Goal: Task Accomplishment & Management: Use online tool/utility

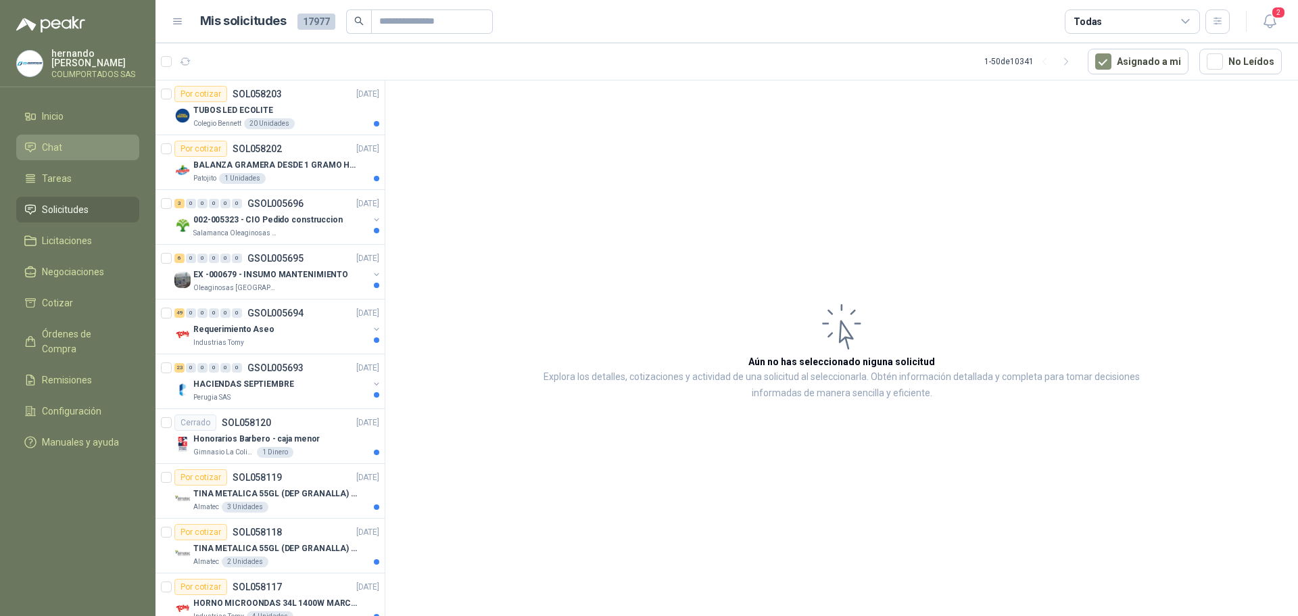
click at [92, 146] on li "Chat" at bounding box center [77, 147] width 107 height 15
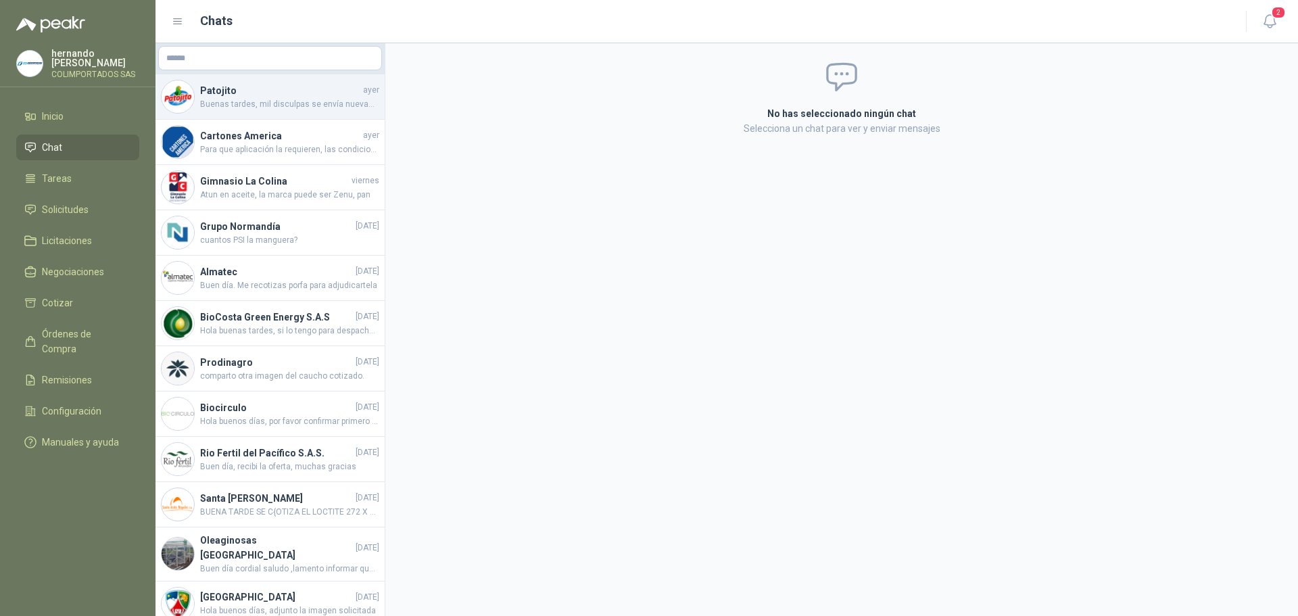
click at [285, 101] on span "Buenas tardes, mil disculpas se envía nuevamente la cotización de la manguera y…" at bounding box center [289, 104] width 179 height 13
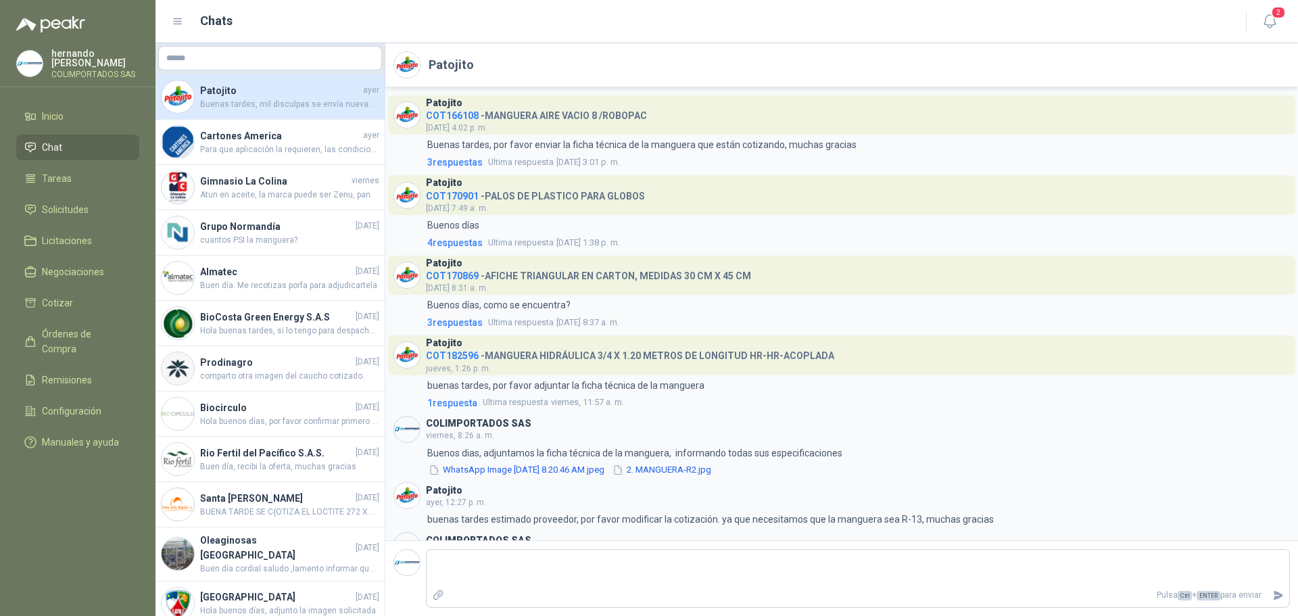
scroll to position [45, 0]
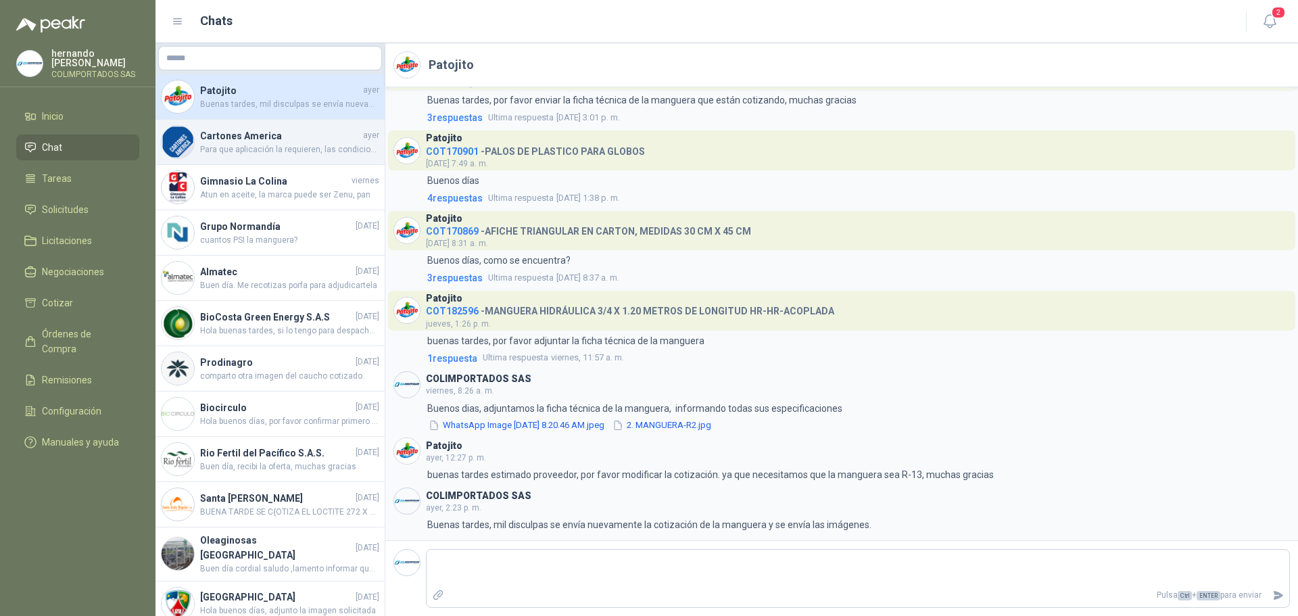
click at [306, 146] on span "Para que aplicación la requieren, las condiciones de operación, la presión y te…" at bounding box center [289, 149] width 179 height 13
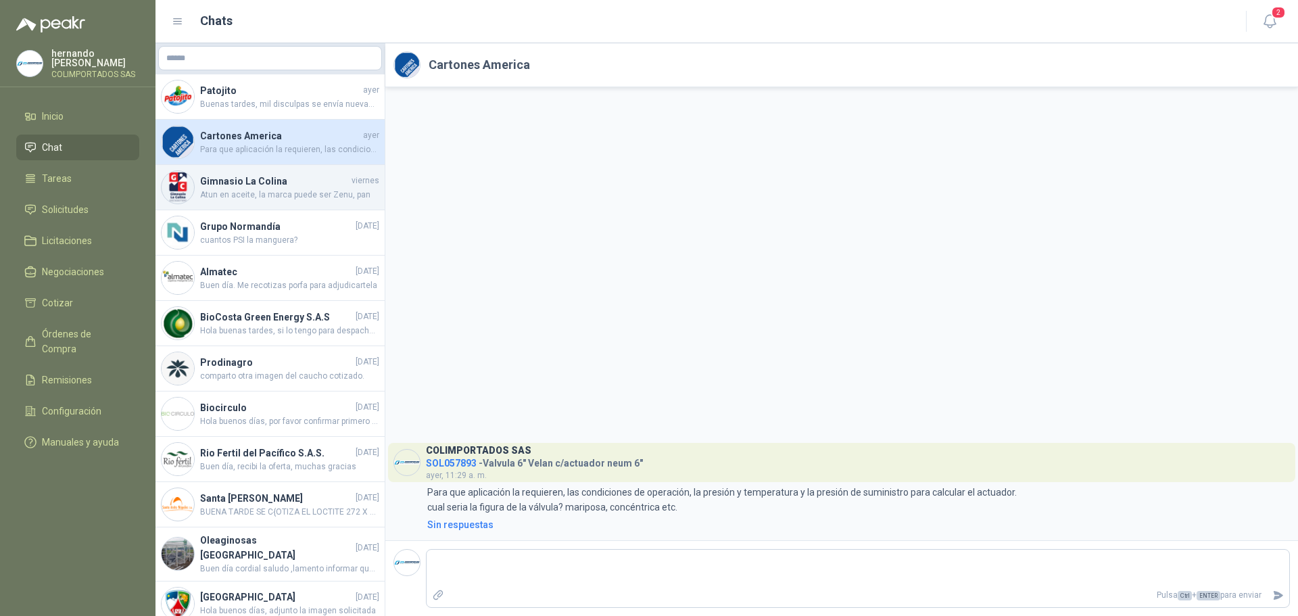
click at [278, 189] on span "Atun en aceite, la marca puede ser Zenu, pan" at bounding box center [289, 195] width 179 height 13
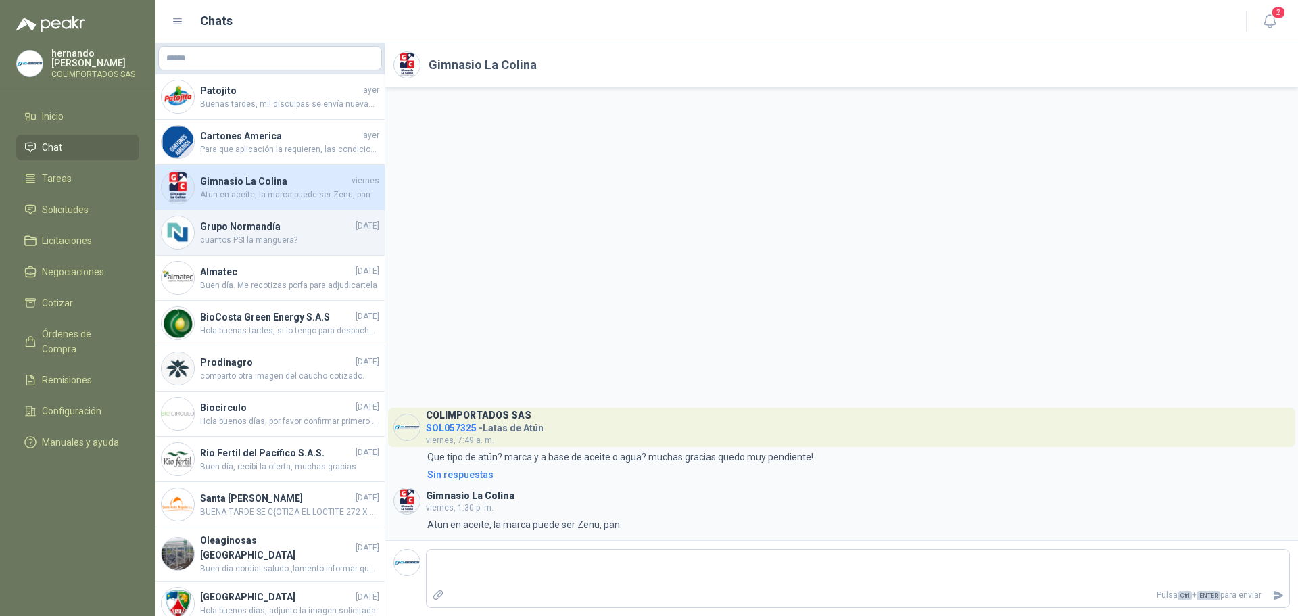
click at [306, 236] on span "cuantos PSI la manguera?" at bounding box center [289, 240] width 179 height 13
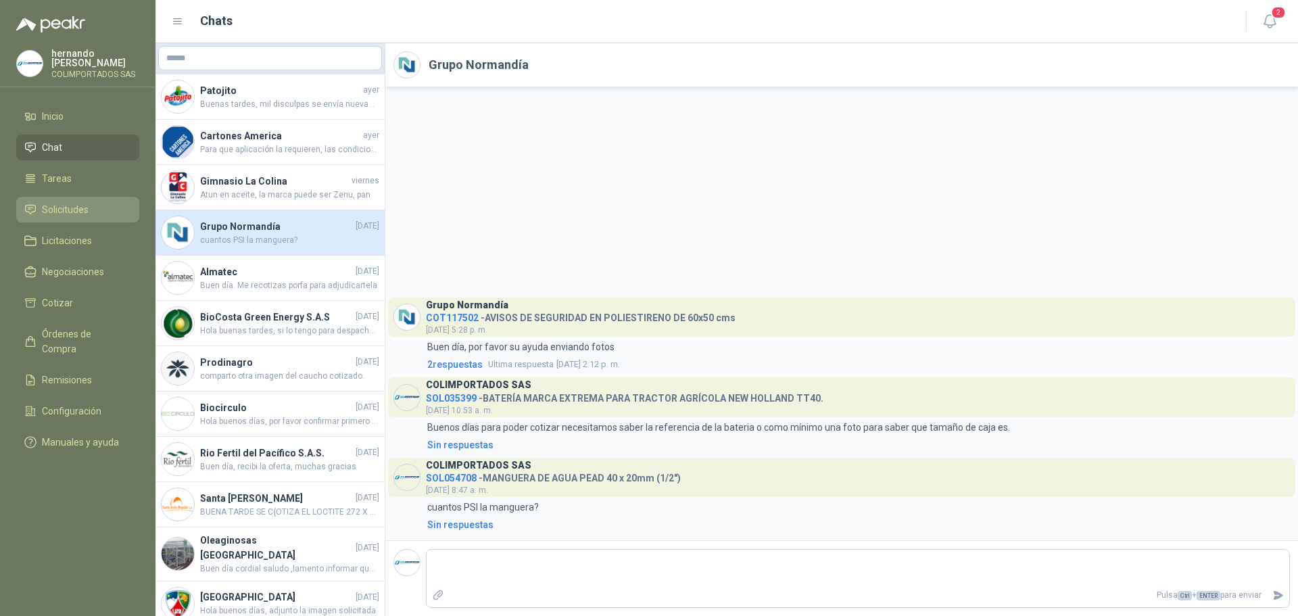
click at [105, 207] on li "Solicitudes" at bounding box center [77, 209] width 107 height 15
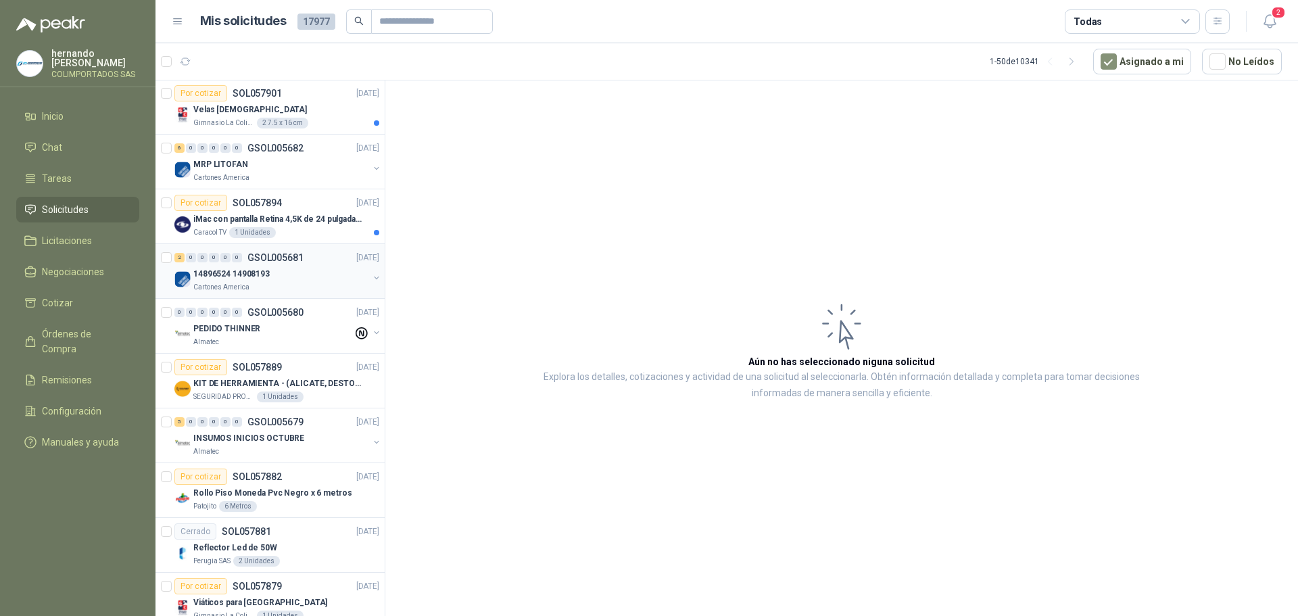
scroll to position [2028, 0]
click at [285, 276] on div "14896524 14908193" at bounding box center [280, 272] width 175 height 16
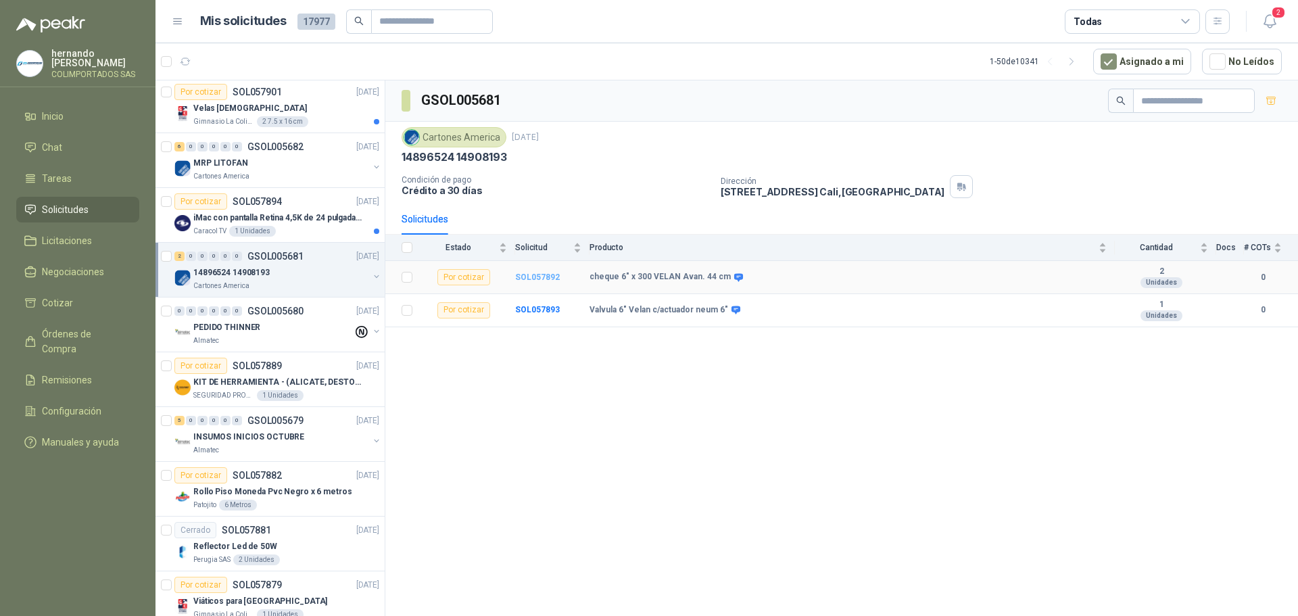
drag, startPoint x: 522, startPoint y: 274, endPoint x: 530, endPoint y: 272, distance: 7.6
click at [522, 274] on b "SOL057892" at bounding box center [537, 276] width 45 height 9
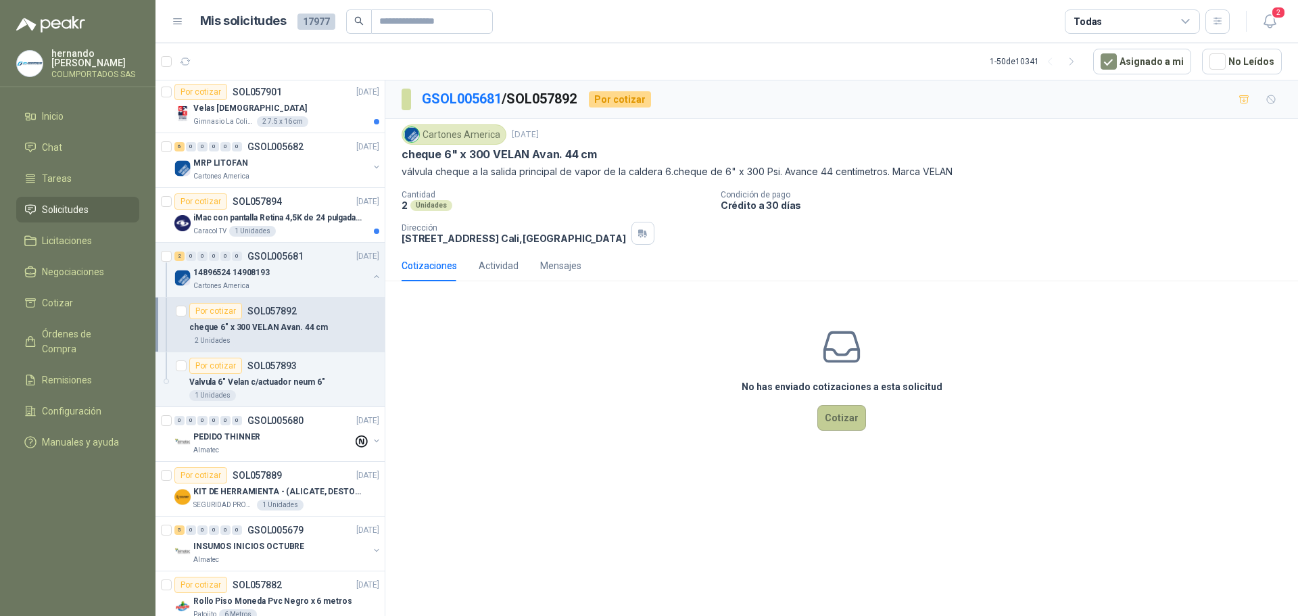
click at [849, 419] on button "Cotizar" at bounding box center [841, 418] width 49 height 26
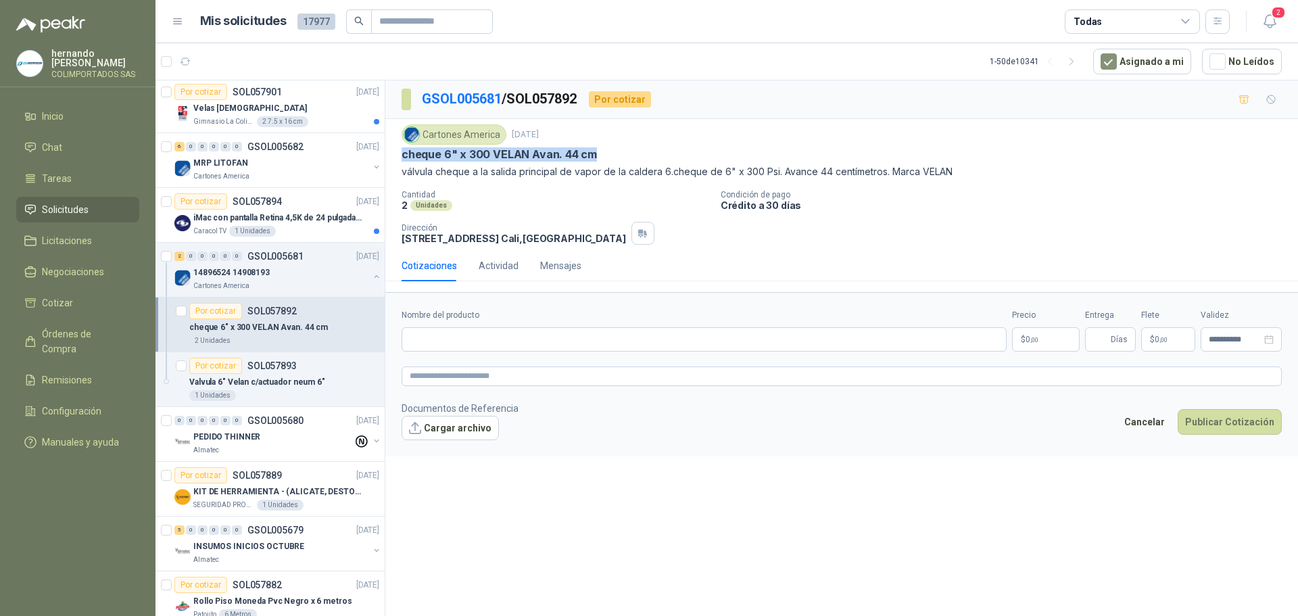
drag, startPoint x: 599, startPoint y: 155, endPoint x: 401, endPoint y: 160, distance: 197.4
click at [401, 160] on div "cheque 6" x 300 VELAN Avan. 44 cm" at bounding box center [841, 154] width 880 height 14
copy p "cheque 6" x 300 VELAN Avan. 44 cm"
click at [514, 337] on input "Nombre del producto" at bounding box center [703, 339] width 605 height 24
paste input "**********"
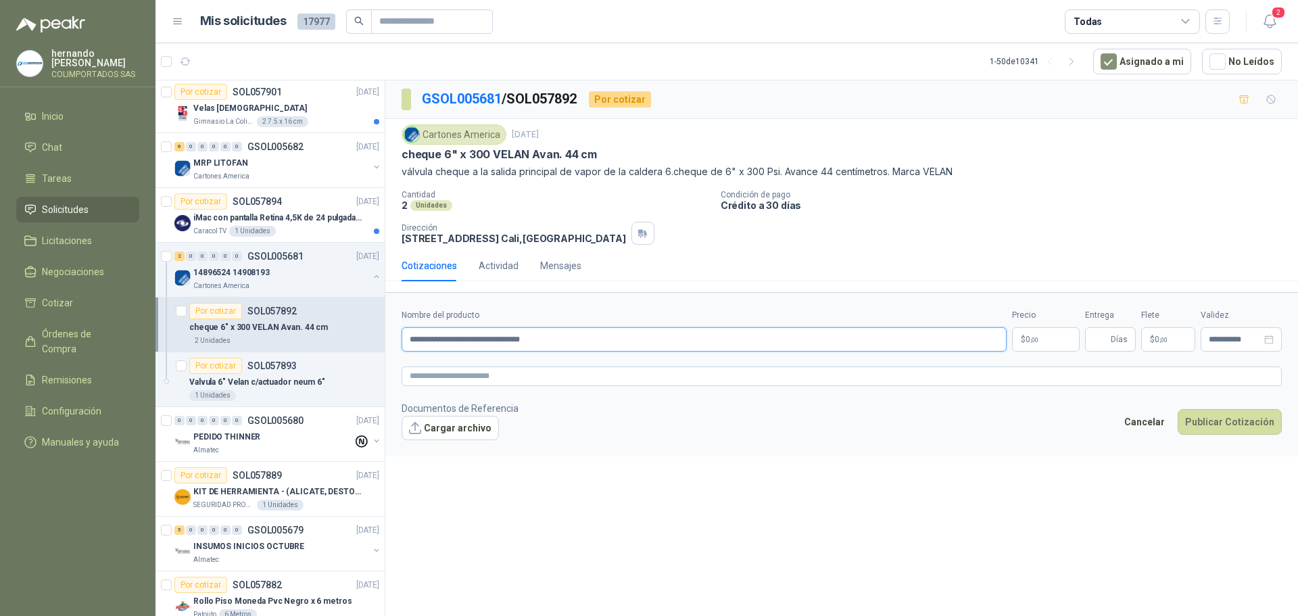
type input "**********"
click at [1038, 338] on body "[PERSON_NAME] COLIMPORTADOS SAS Inicio Chat Tareas Solicitudes Licitaciones Neg…" at bounding box center [649, 308] width 1298 height 616
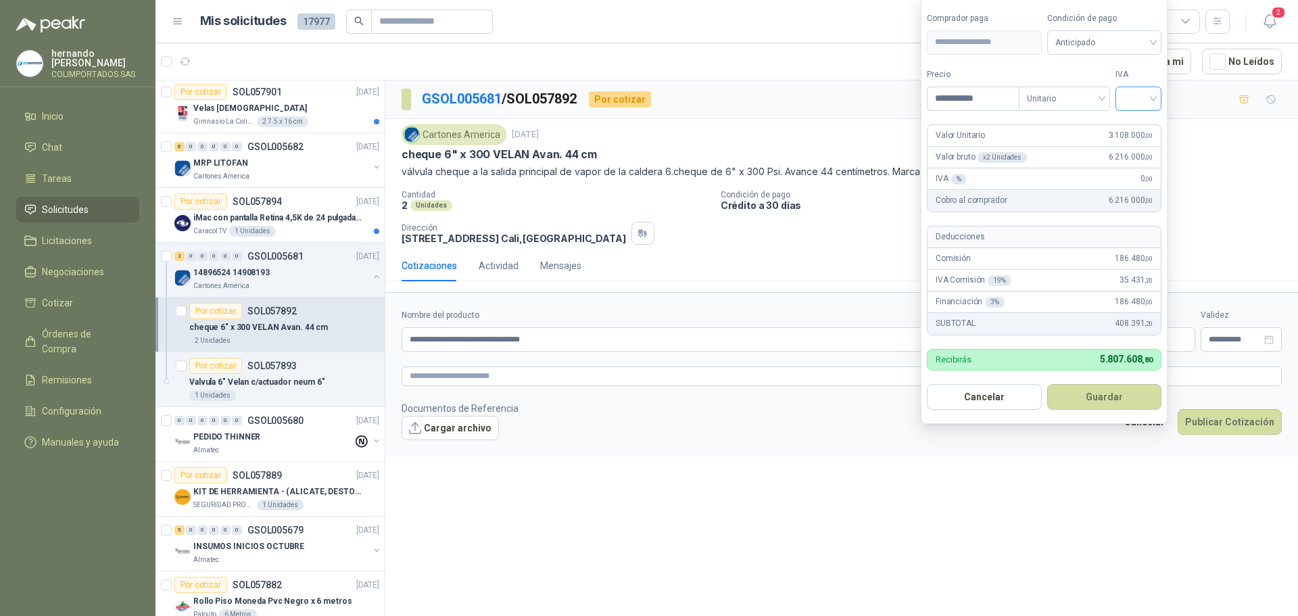
click at [1156, 95] on div at bounding box center [1138, 99] width 46 height 24
type input "**********"
click at [1141, 124] on div "19%" at bounding box center [1141, 126] width 25 height 15
click at [1154, 41] on span "Anticipado" at bounding box center [1106, 42] width 100 height 20
click at [1106, 91] on div "Crédito a 30 días" at bounding box center [1106, 91] width 95 height 15
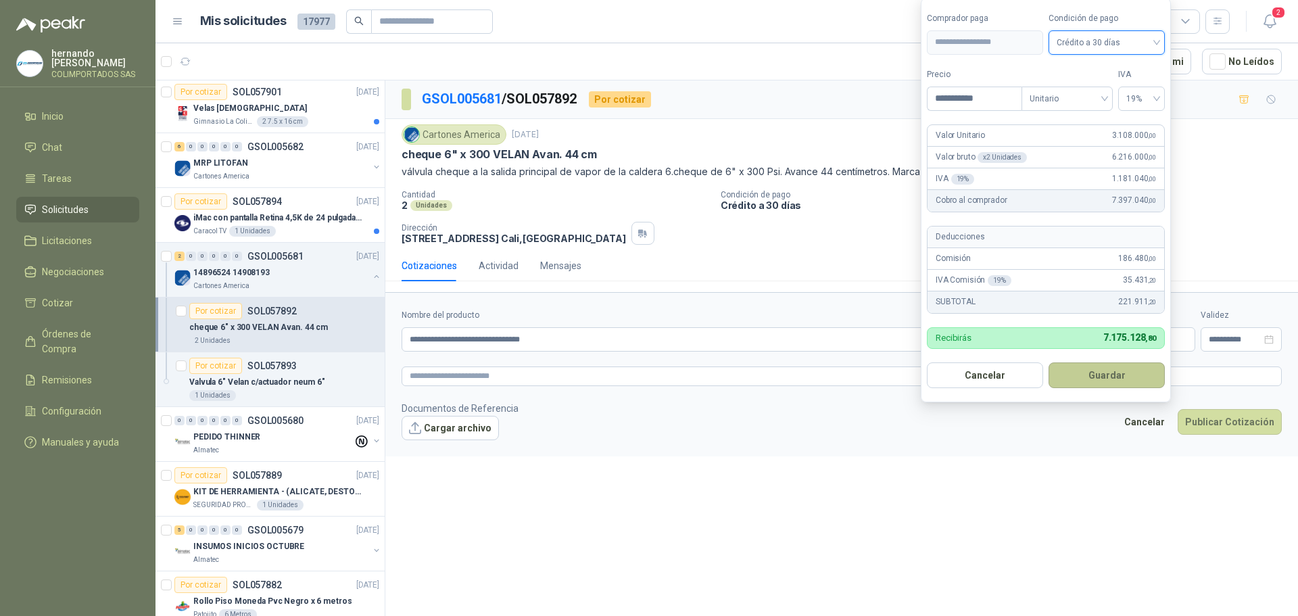
click at [1100, 378] on button "Guardar" at bounding box center [1106, 375] width 116 height 26
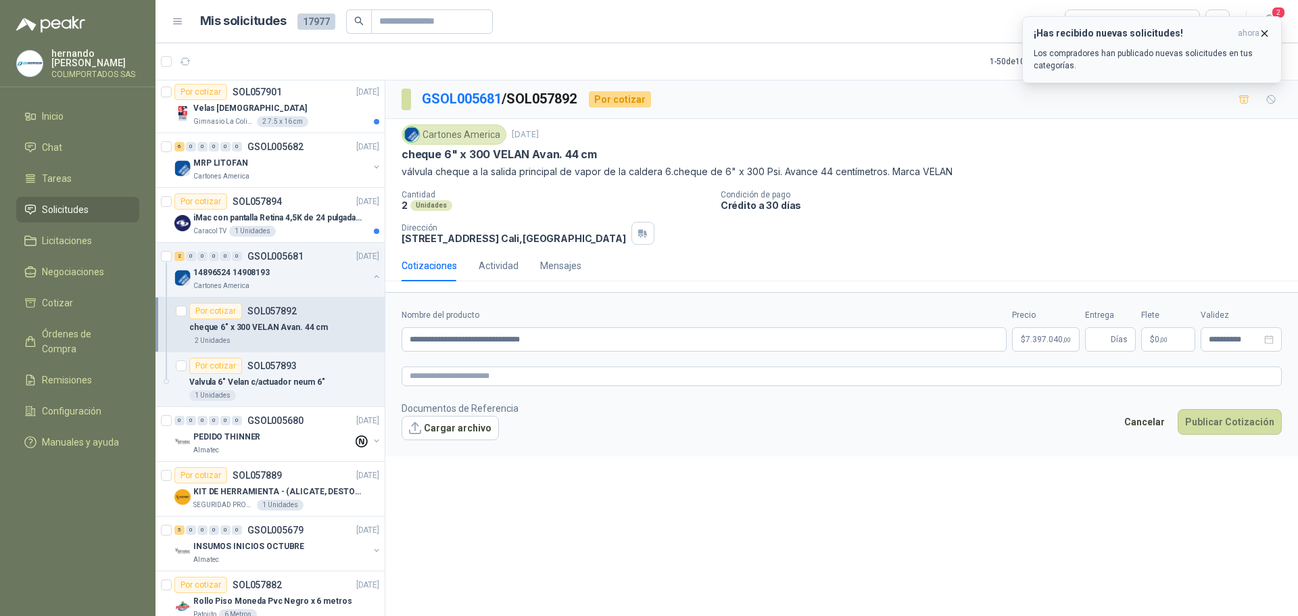
click at [1264, 33] on icon "button" at bounding box center [1264, 32] width 5 height 5
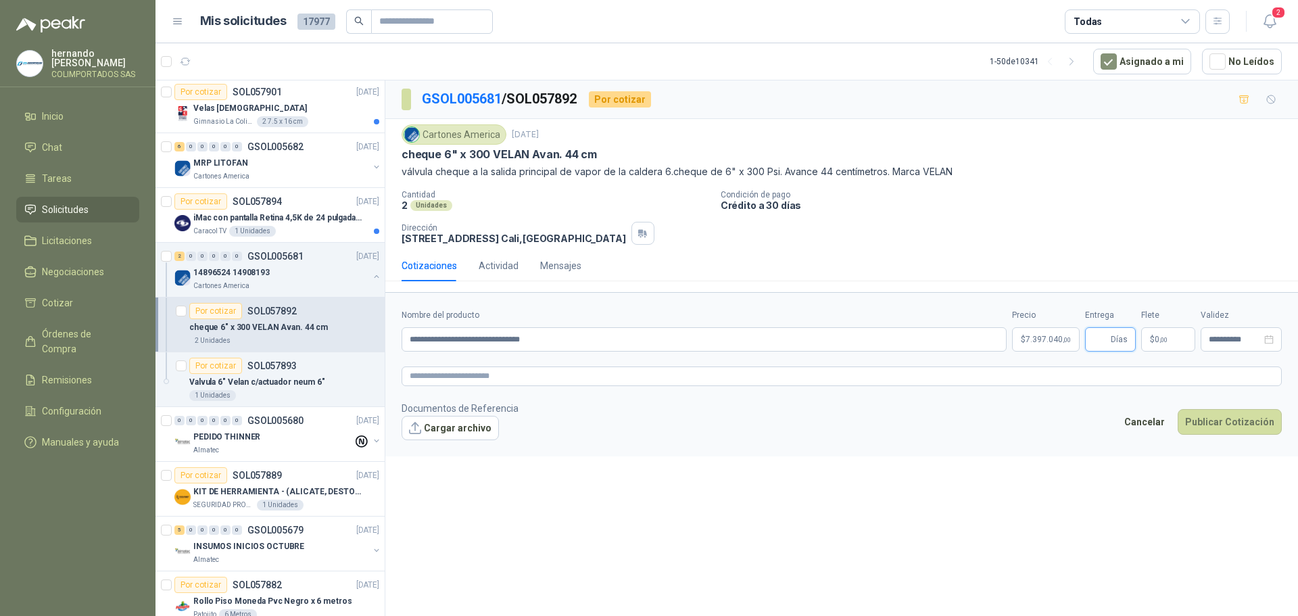
click at [1094, 337] on input "Entrega" at bounding box center [1100, 339] width 15 height 23
type input "*"
click at [511, 374] on textarea at bounding box center [841, 376] width 880 height 20
type textarea "*"
type textarea "**"
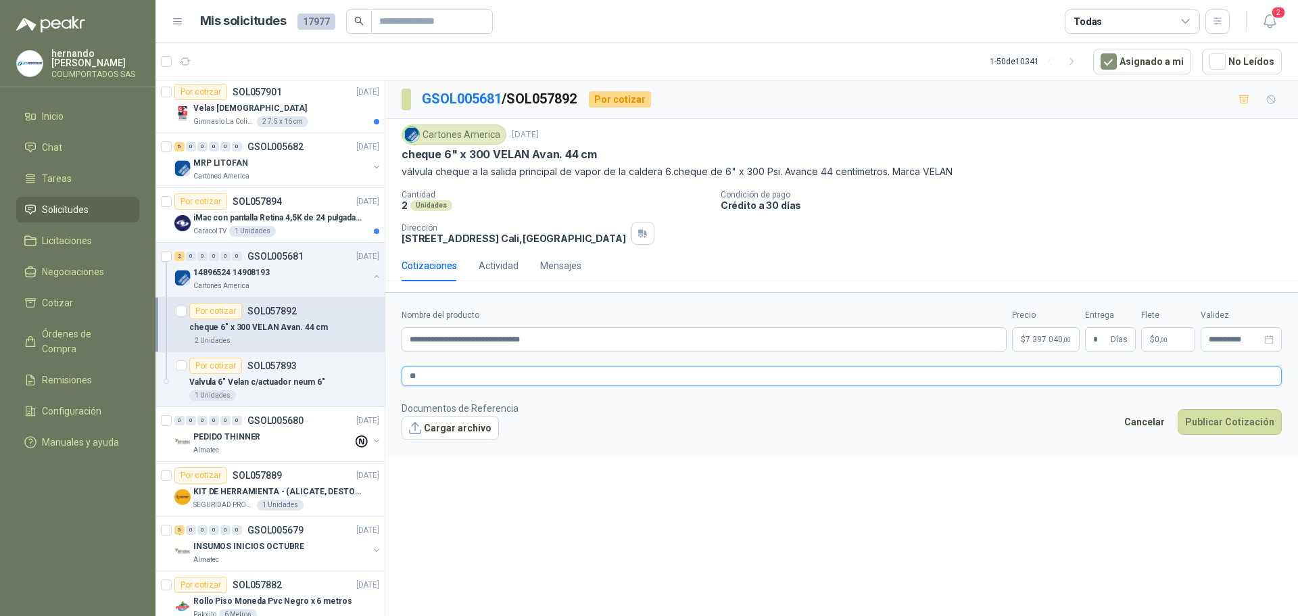
type textarea "***"
type textarea "****"
type textarea "*****"
type textarea "*******"
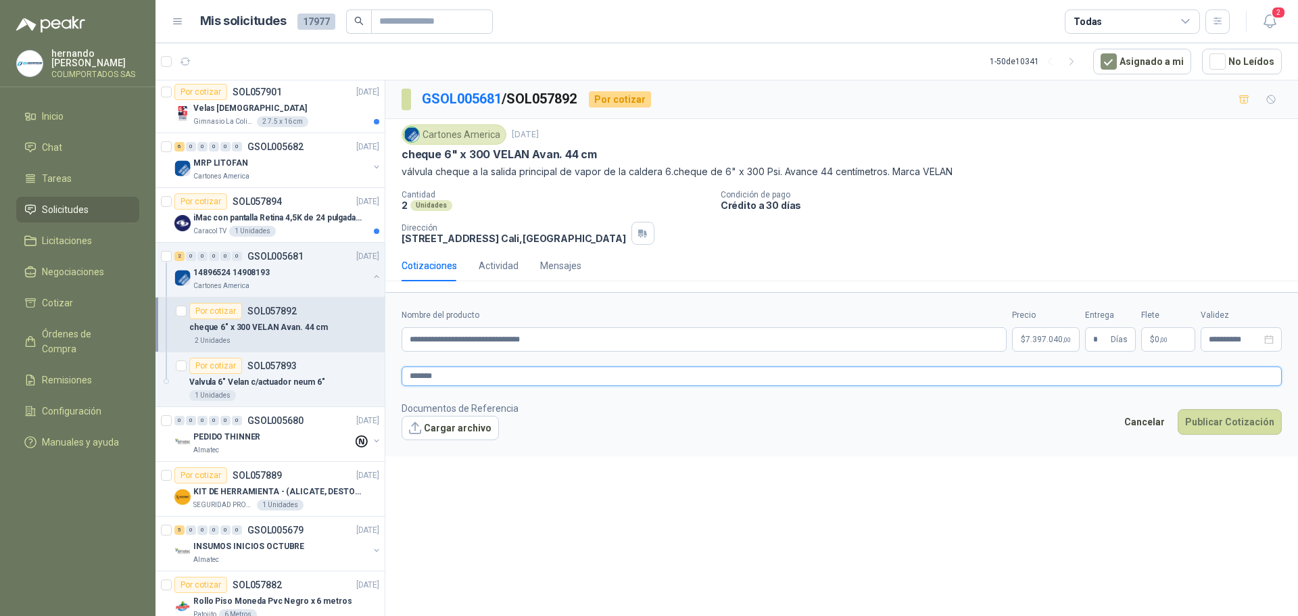
type textarea "********"
type textarea "*******"
type textarea "*****"
type textarea "****"
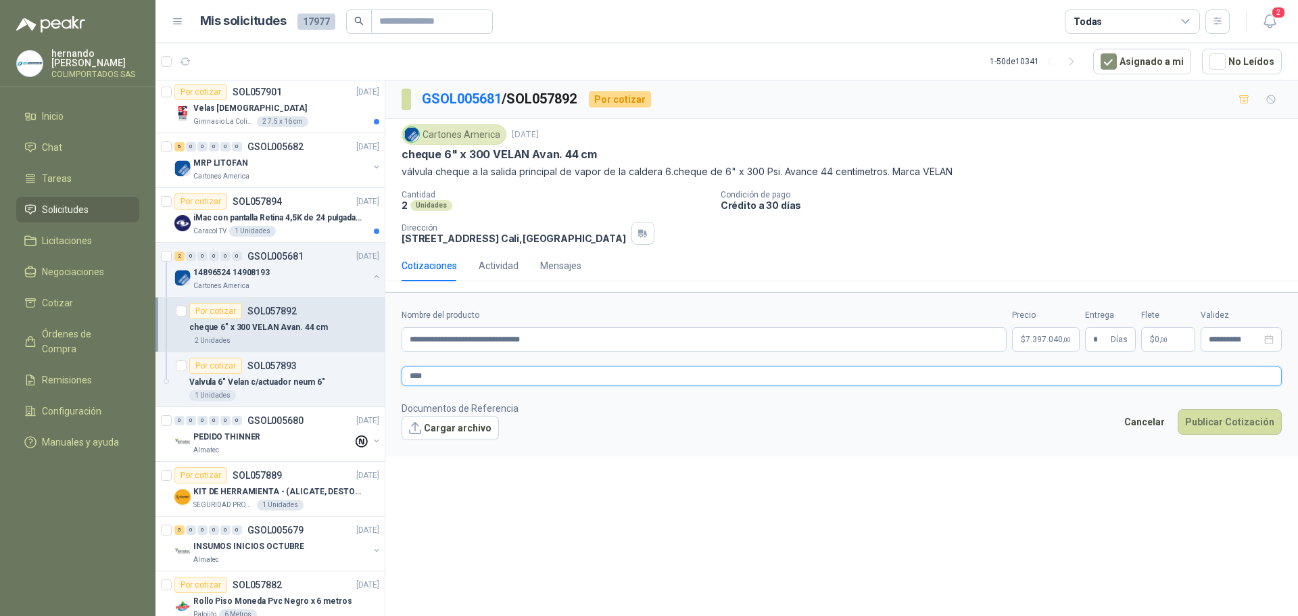
type textarea "***"
type textarea "**"
type textarea "*"
type textarea "**"
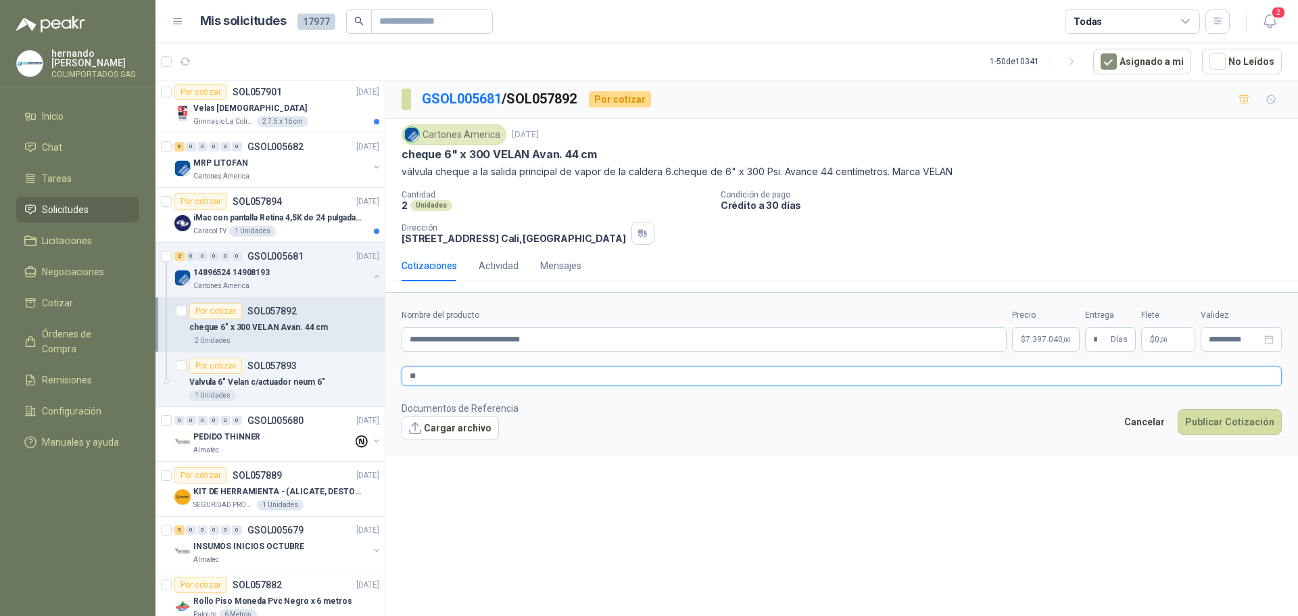
type textarea "***"
type textarea "****"
type textarea "*****"
type textarea "*******"
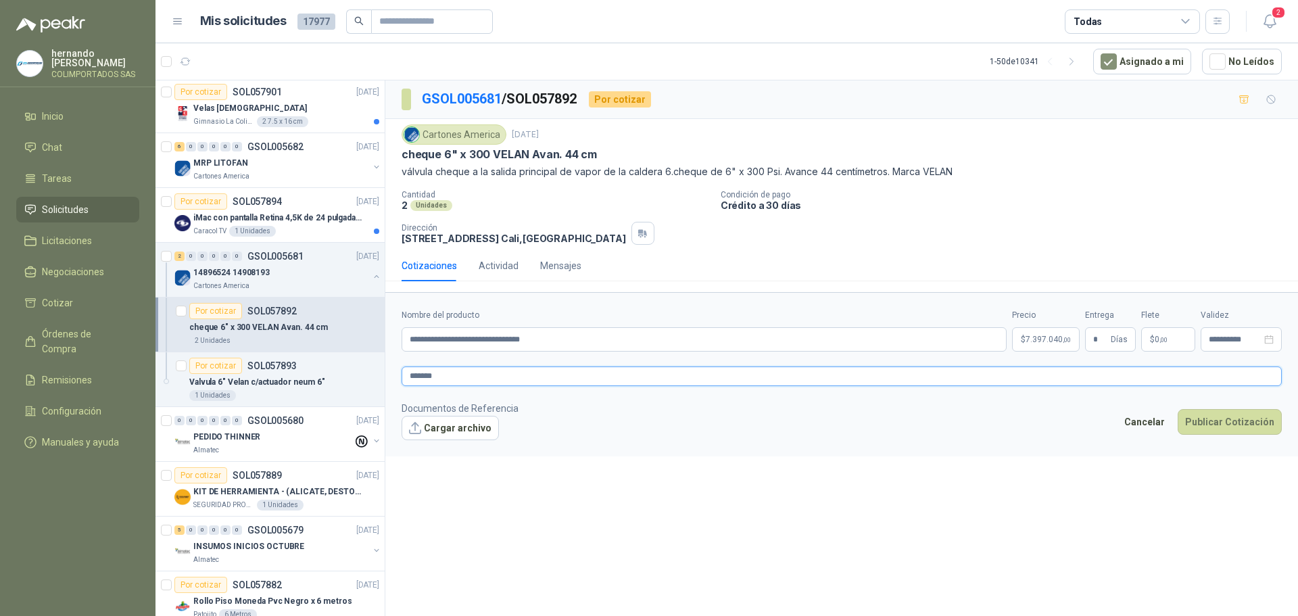
type textarea "********"
type textarea "*********"
type textarea "**********"
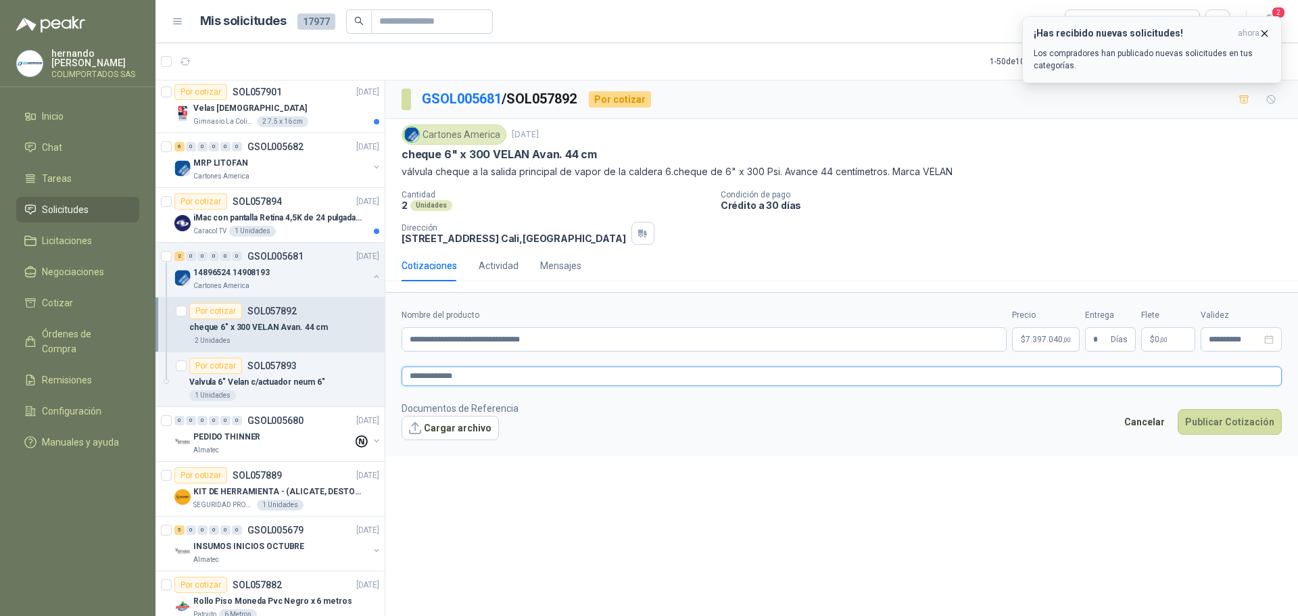
type textarea "**********"
click at [1263, 34] on icon "button" at bounding box center [1264, 33] width 11 height 11
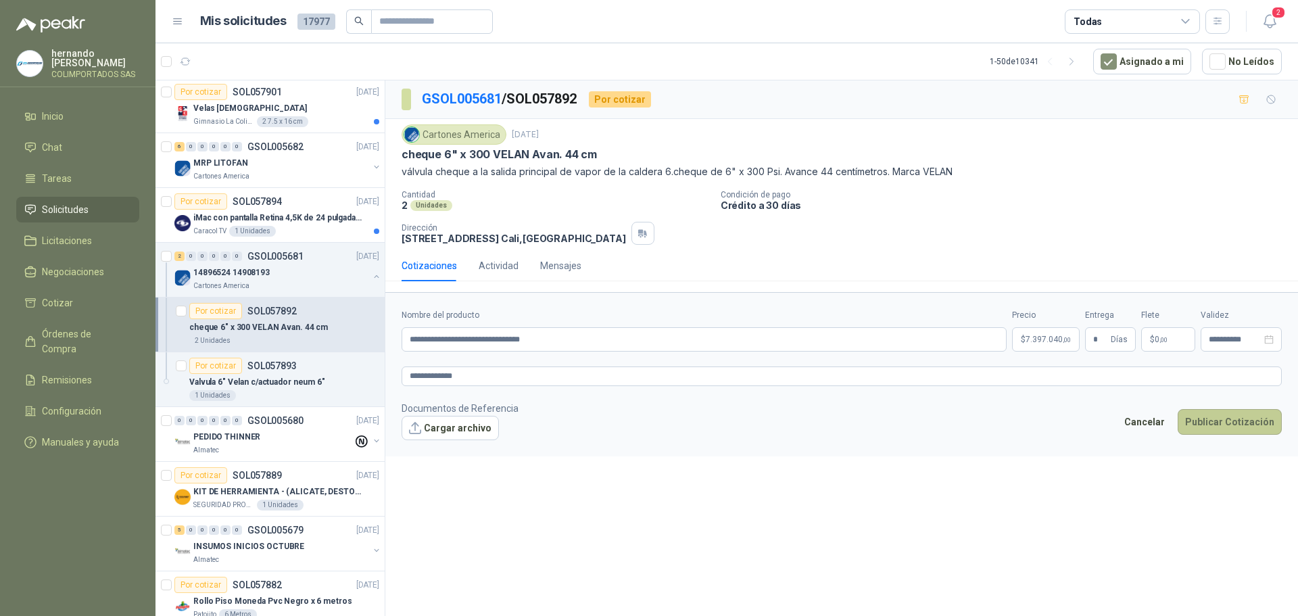
click at [1230, 418] on button "Publicar Cotización" at bounding box center [1229, 422] width 104 height 26
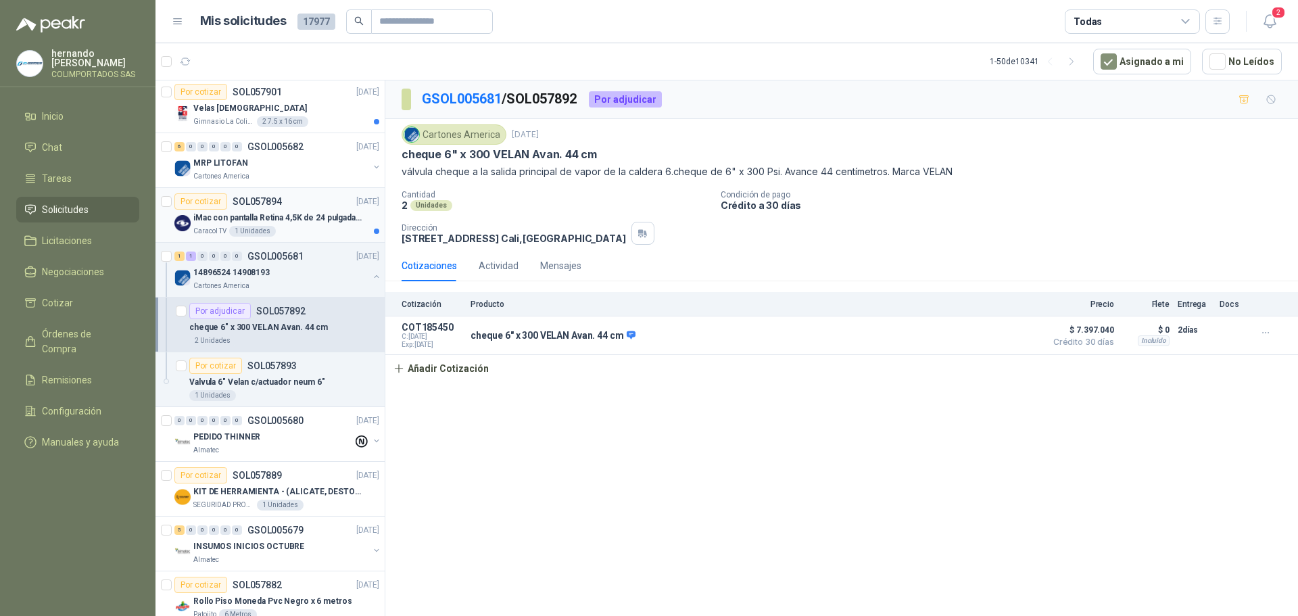
click at [317, 236] on div "Caracol TV 1 Unidades" at bounding box center [286, 231] width 186 height 11
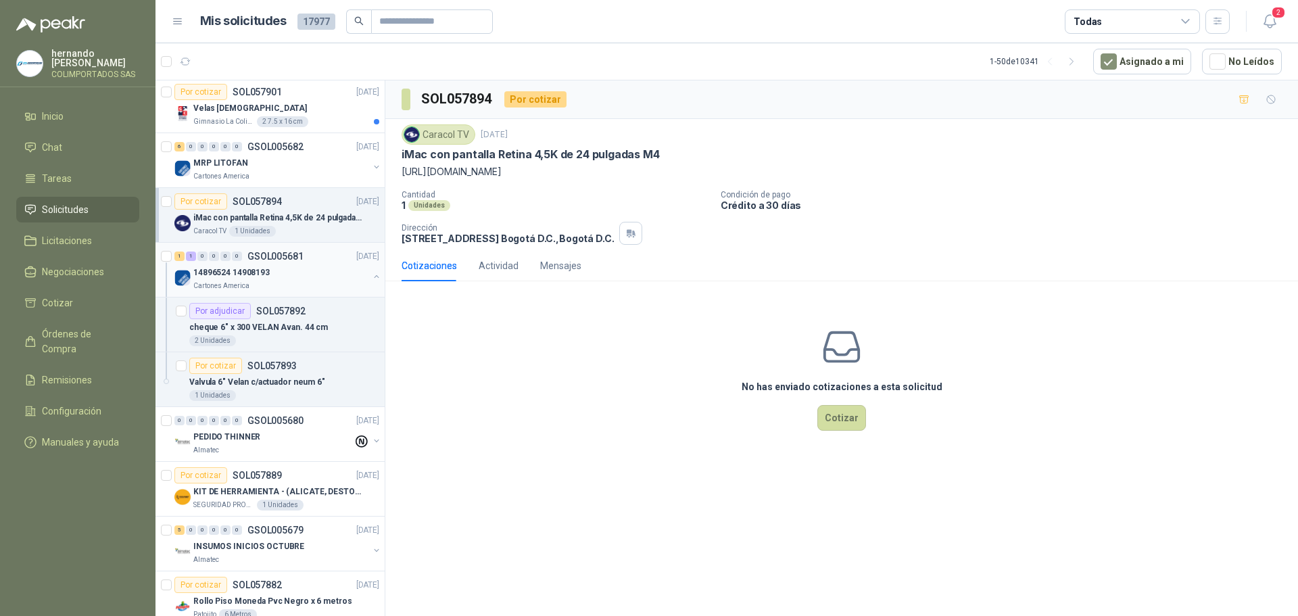
click at [371, 275] on button "button" at bounding box center [376, 276] width 11 height 11
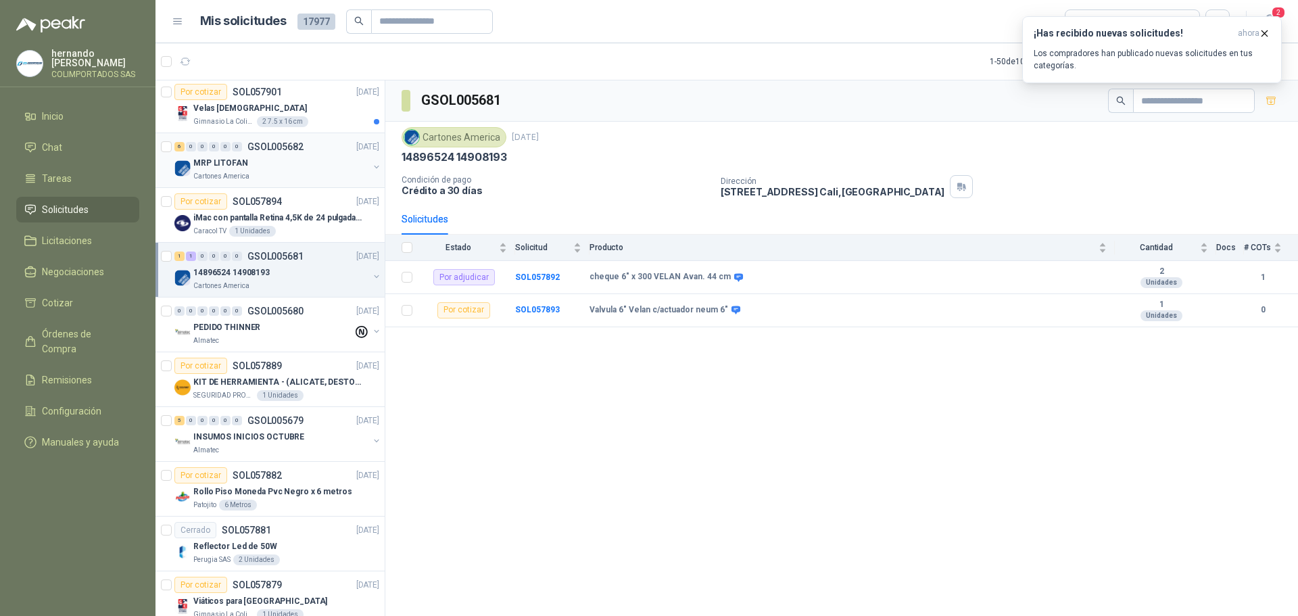
click at [291, 174] on div "Cartones America" at bounding box center [280, 176] width 175 height 11
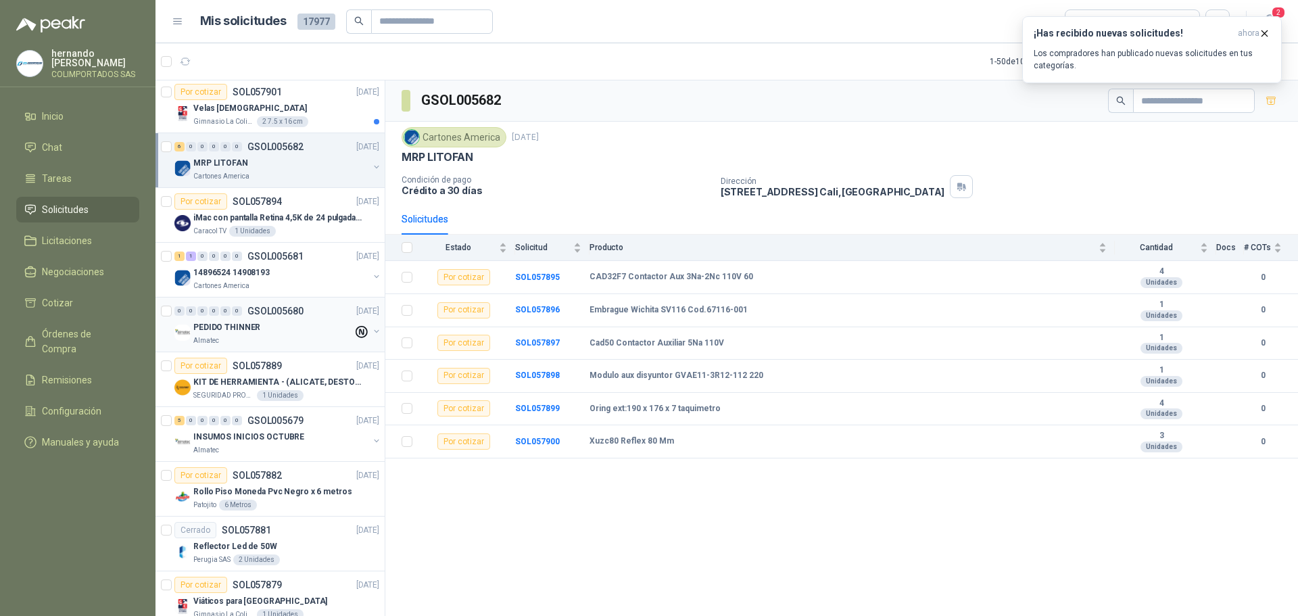
scroll to position [1893, 0]
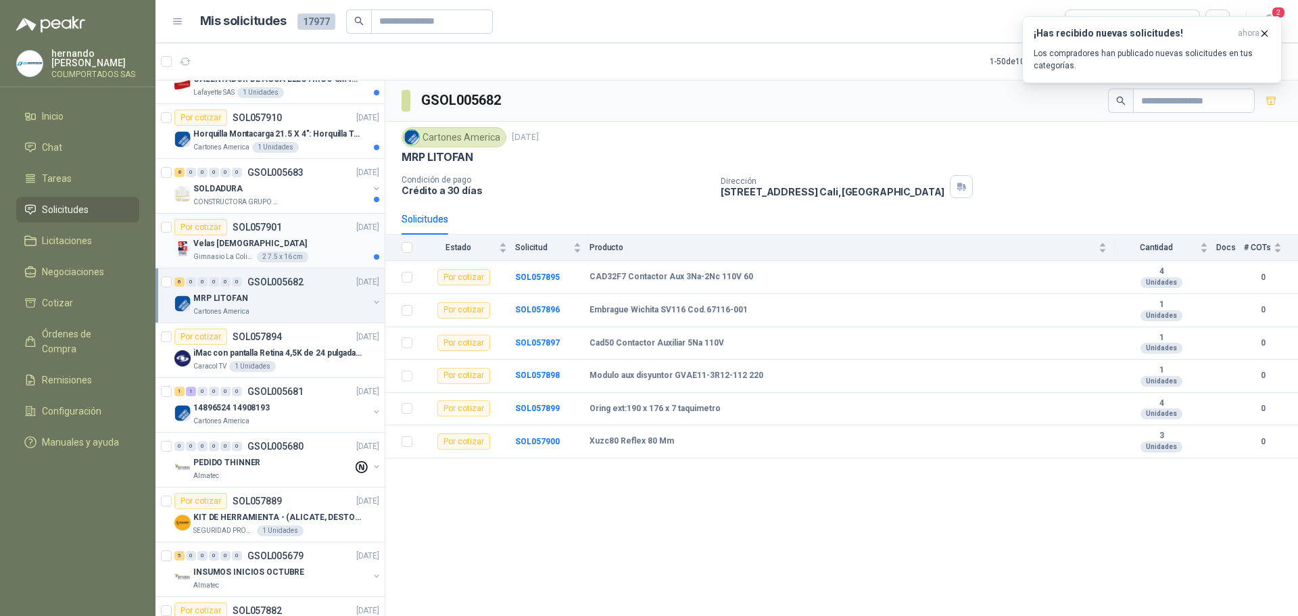
click at [318, 247] on div "Velas [DEMOGRAPHIC_DATA]" at bounding box center [286, 243] width 186 height 16
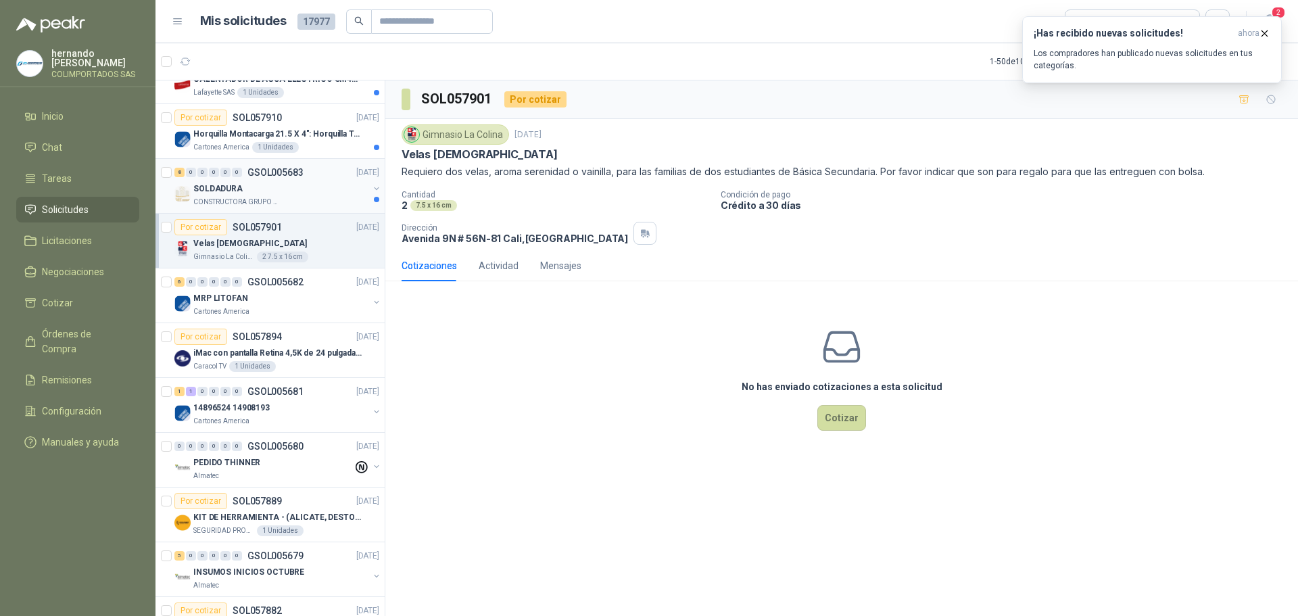
click at [308, 195] on div "SOLDADURA" at bounding box center [280, 188] width 175 height 16
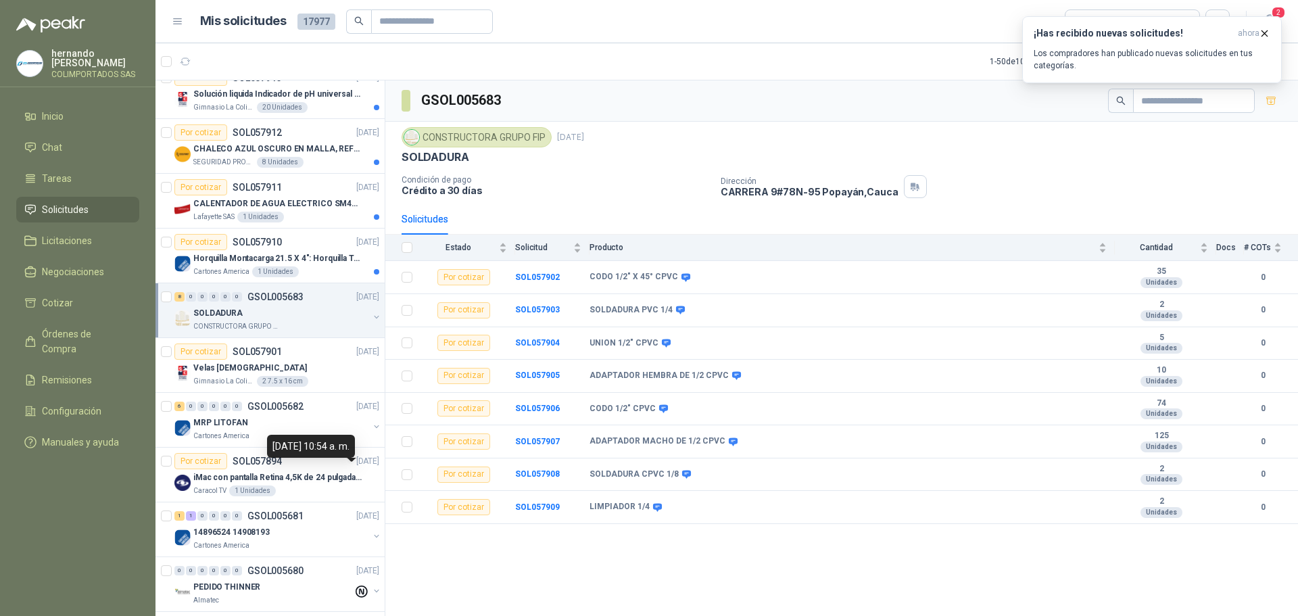
scroll to position [1757, 0]
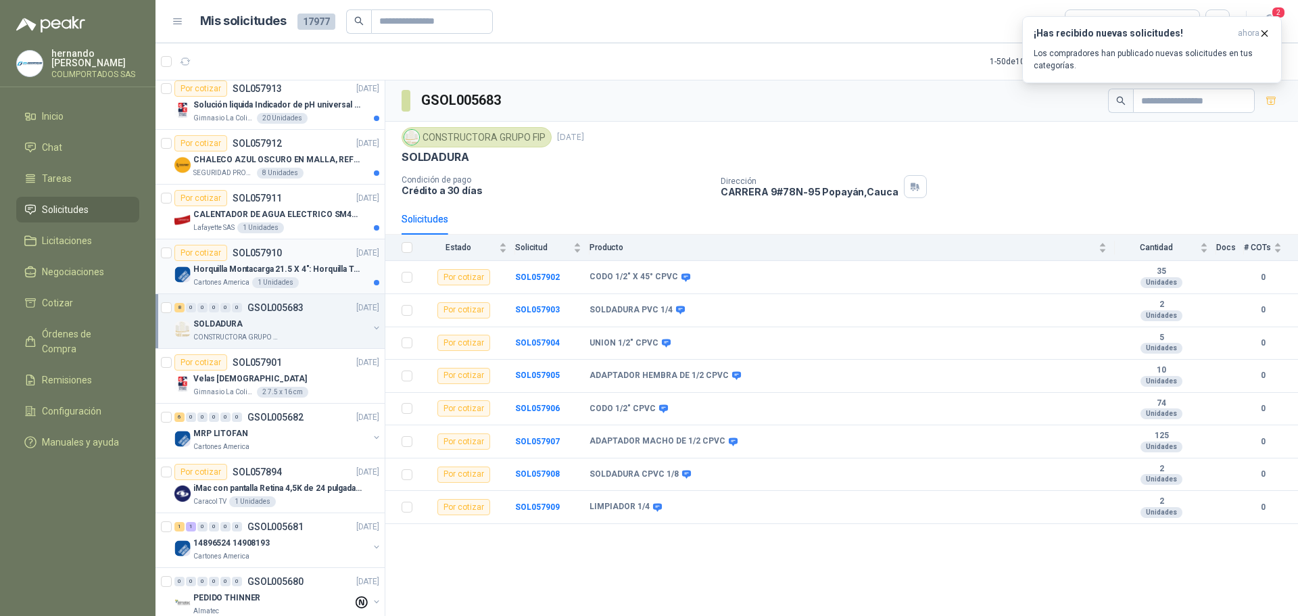
click at [320, 276] on div "Horquilla Montacarga 21.5 X 4": Horquilla Telescopica Overall size 2108 x 660 x…" at bounding box center [286, 269] width 186 height 16
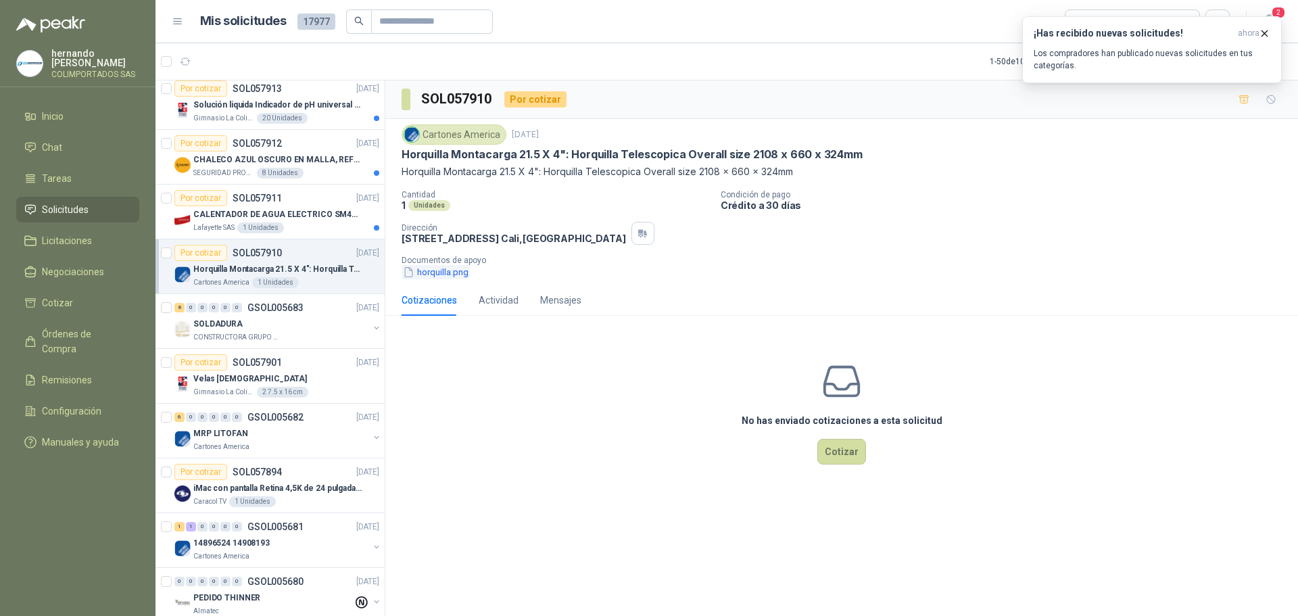
click at [450, 275] on button "horquilla.png" at bounding box center [435, 272] width 68 height 14
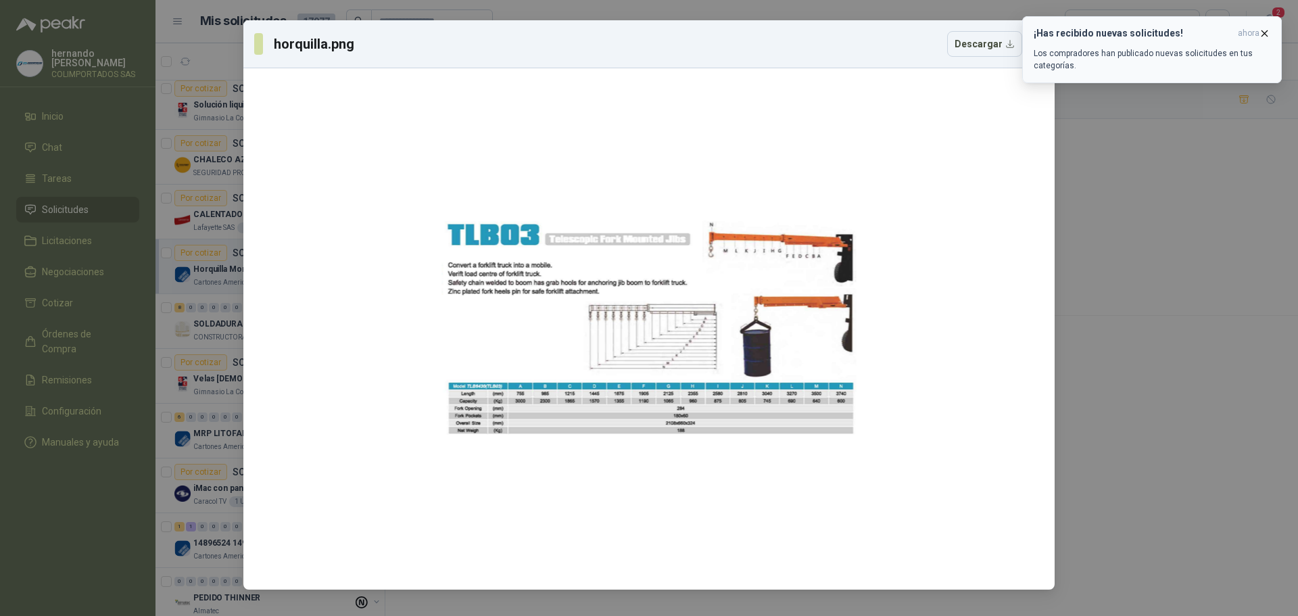
click at [1266, 33] on icon "button" at bounding box center [1264, 33] width 11 height 11
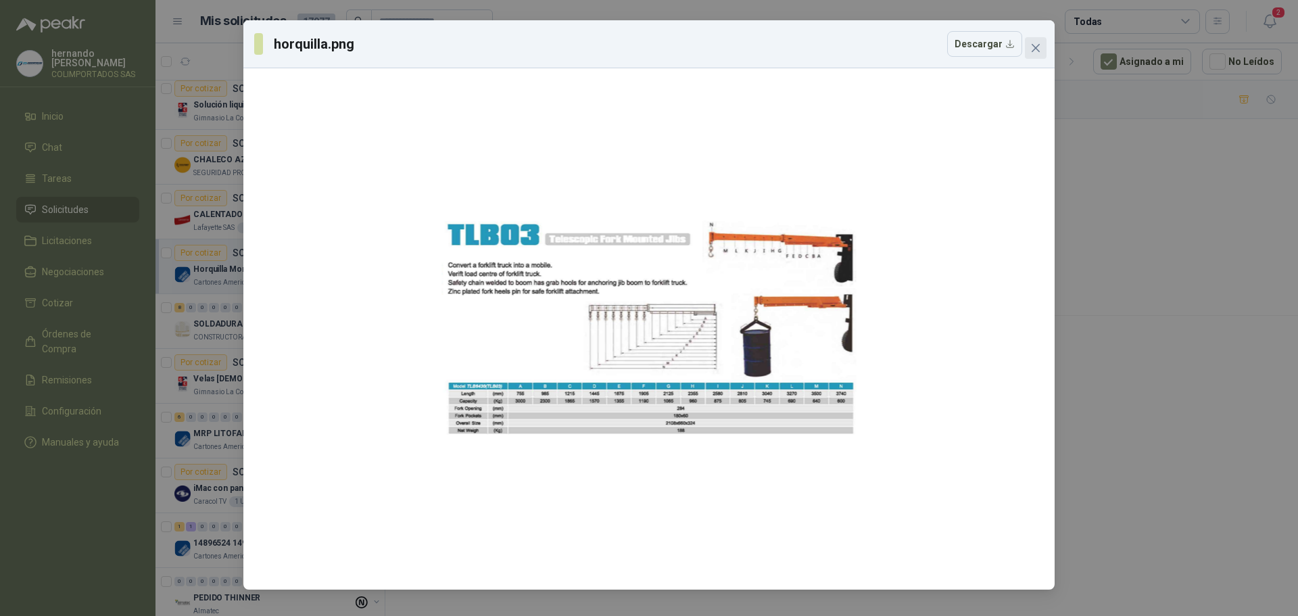
click at [1036, 45] on icon "close" at bounding box center [1035, 48] width 11 height 11
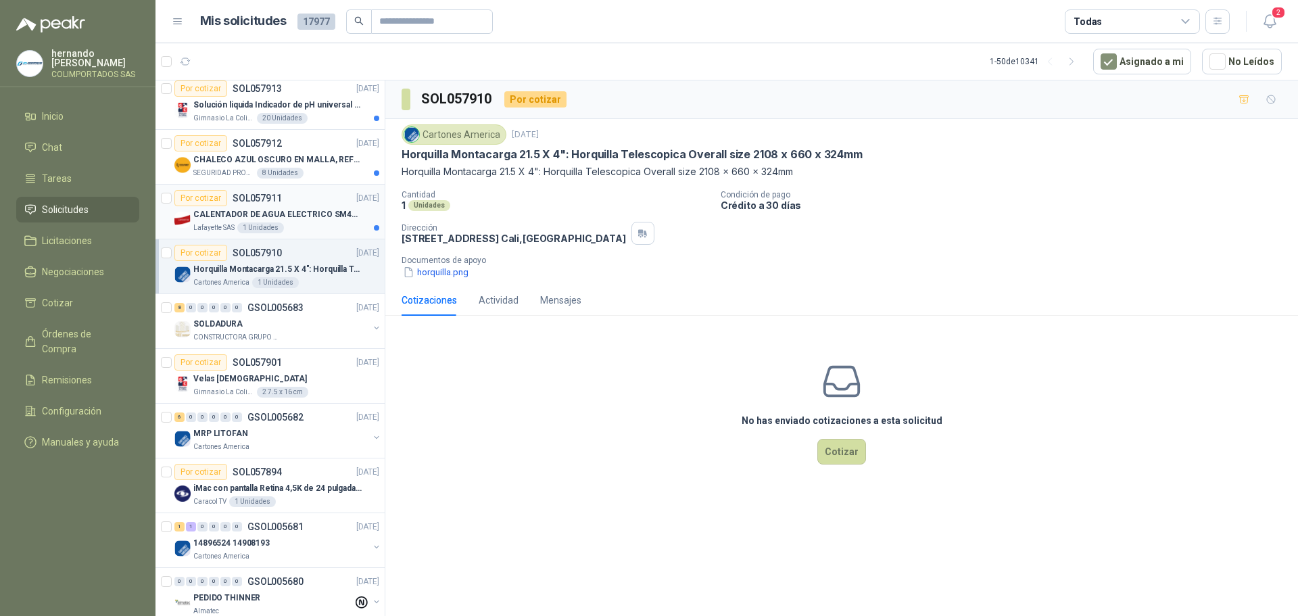
click at [314, 229] on div "Lafayette SAS 1 Unidades" at bounding box center [286, 227] width 186 height 11
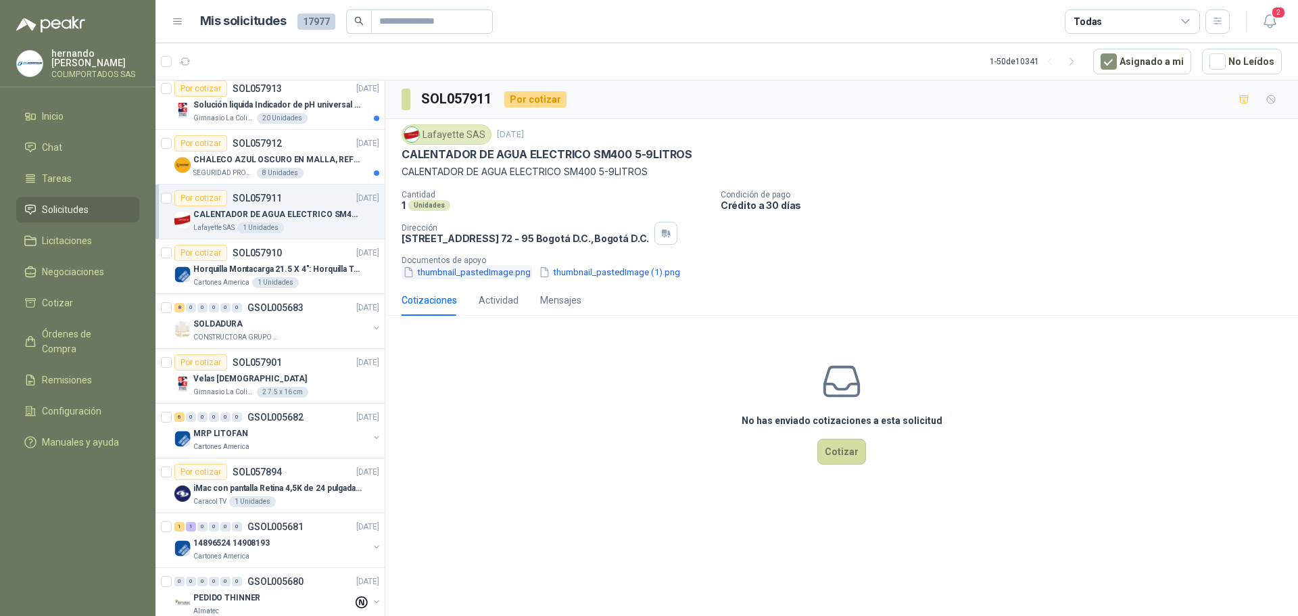
click at [492, 273] on button "thumbnail_pastedImage.png" at bounding box center [466, 272] width 130 height 14
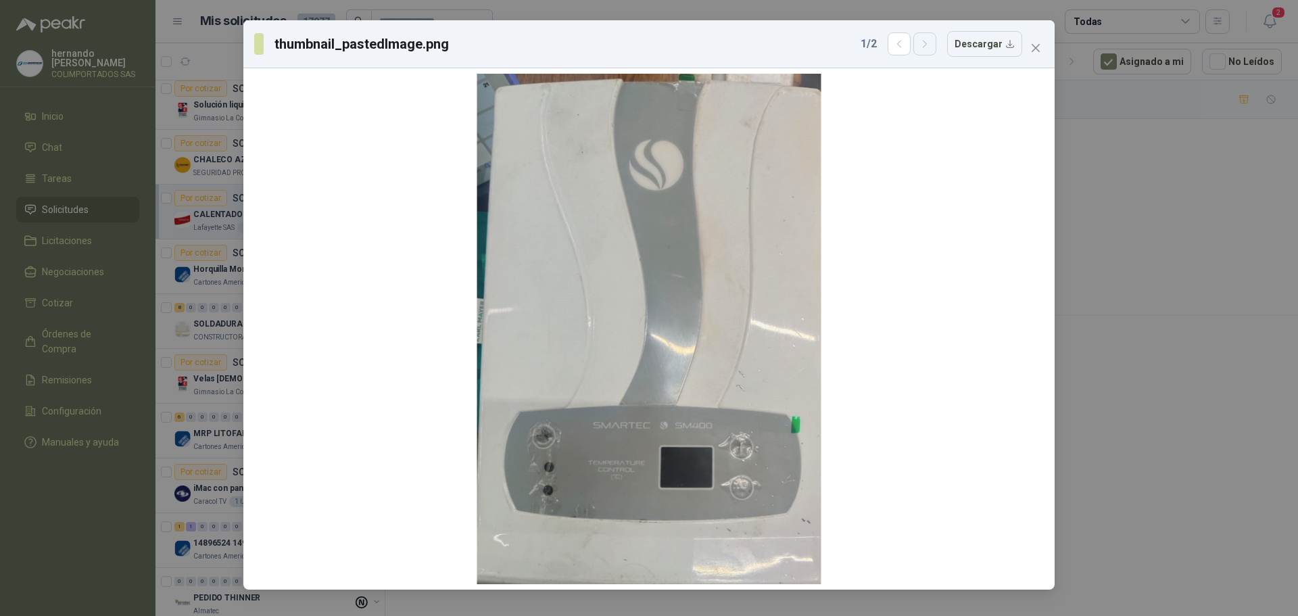
click at [926, 45] on icon "button" at bounding box center [924, 44] width 11 height 11
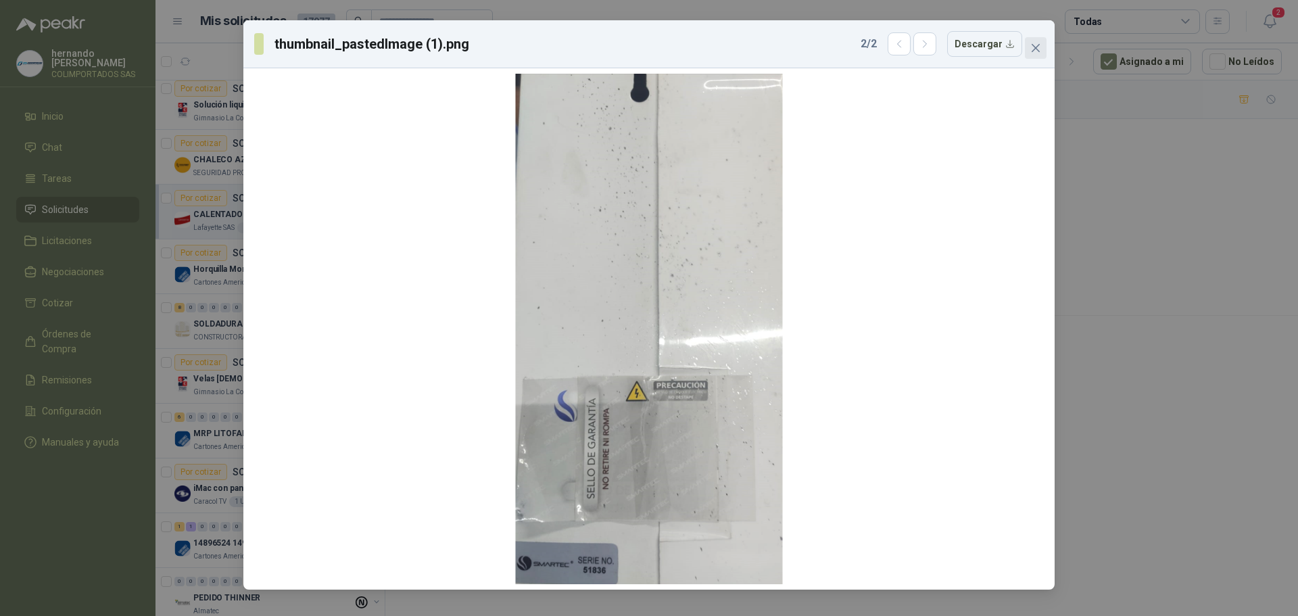
click at [1035, 48] on icon "close" at bounding box center [1035, 48] width 8 height 8
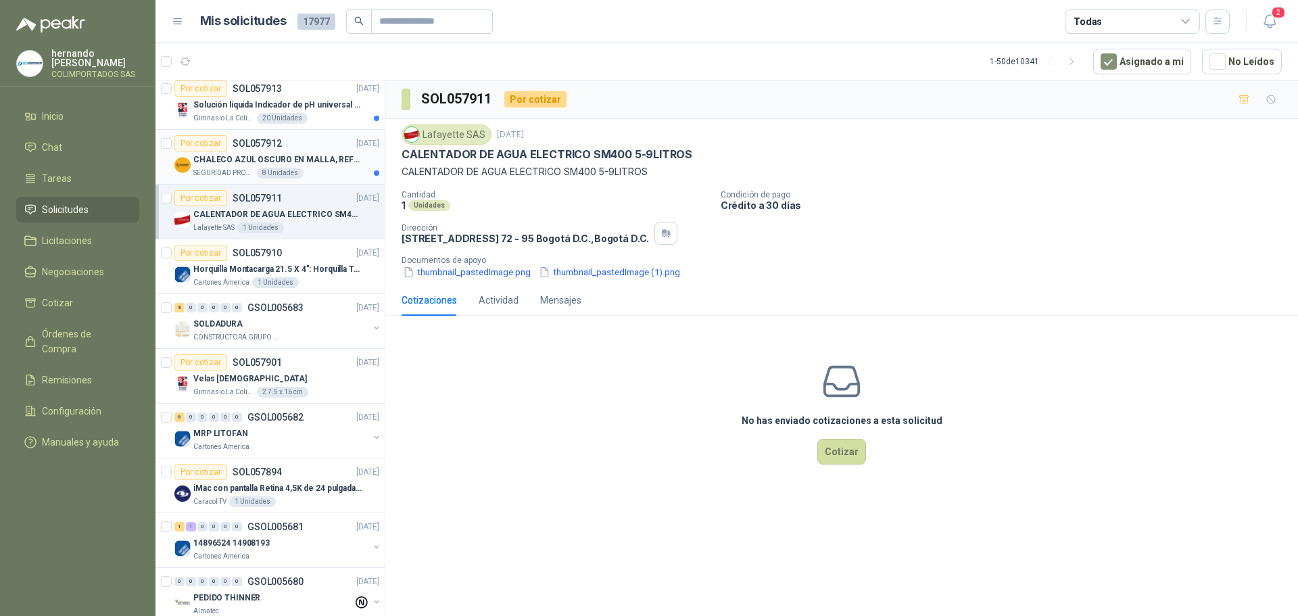
click at [312, 172] on div "SEGURIDAD PROVISER LTDA 8 Unidades" at bounding box center [286, 173] width 186 height 11
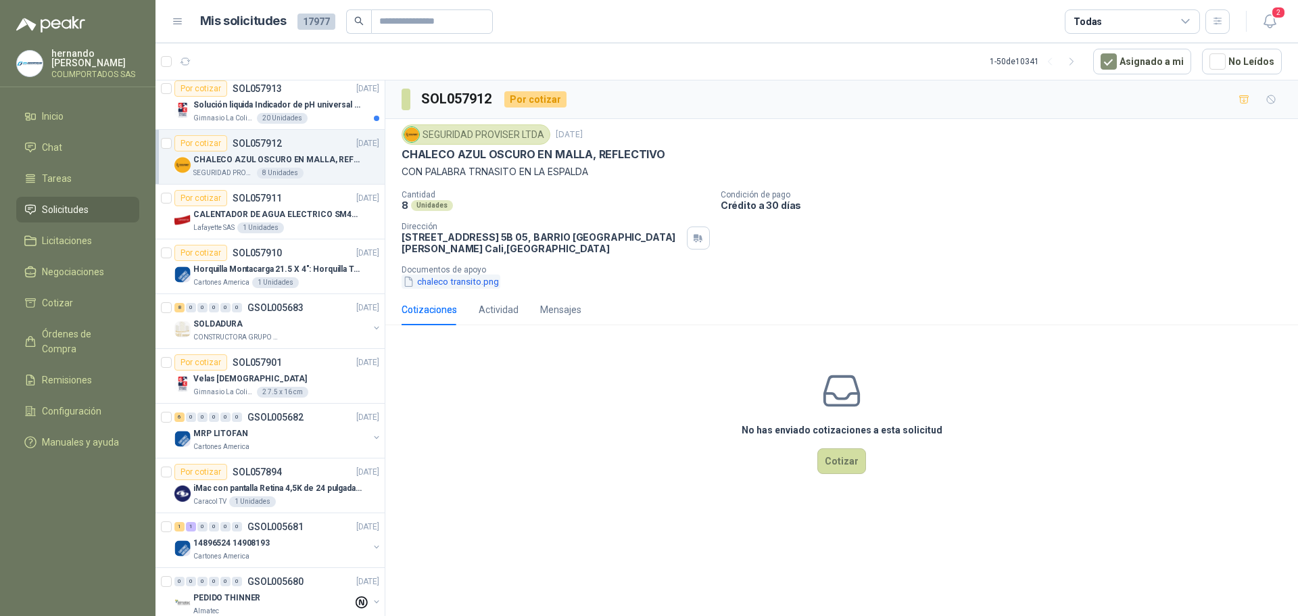
click at [447, 278] on button "chaleco transito.png" at bounding box center [450, 281] width 99 height 14
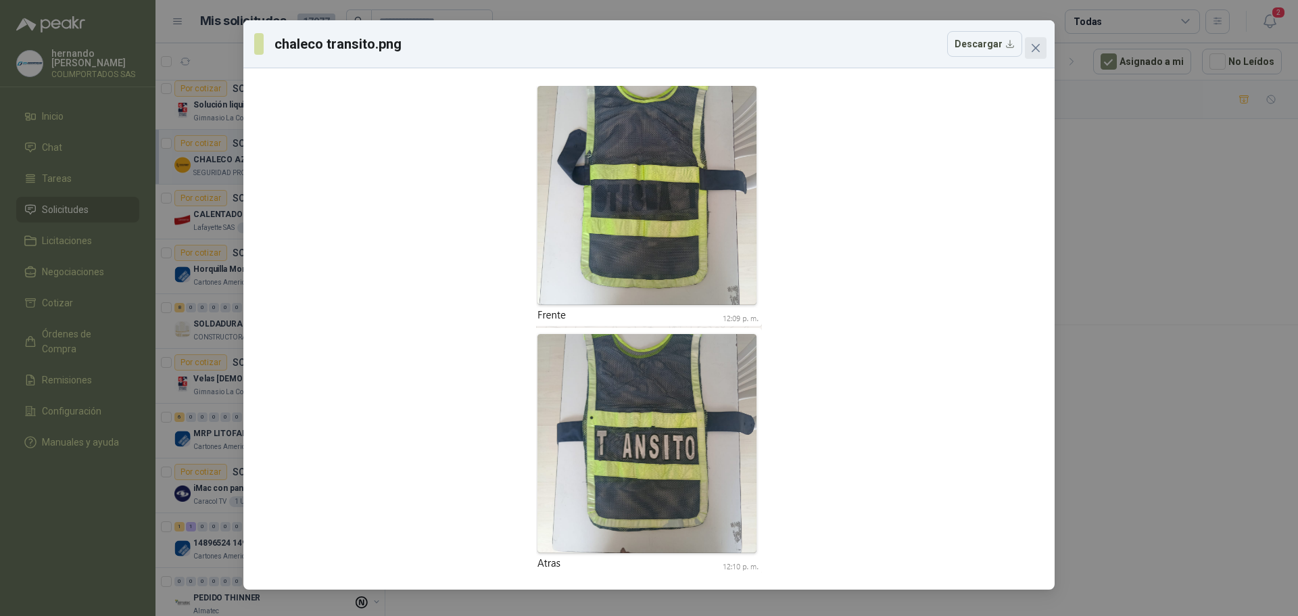
click at [1037, 50] on icon "close" at bounding box center [1035, 48] width 8 height 8
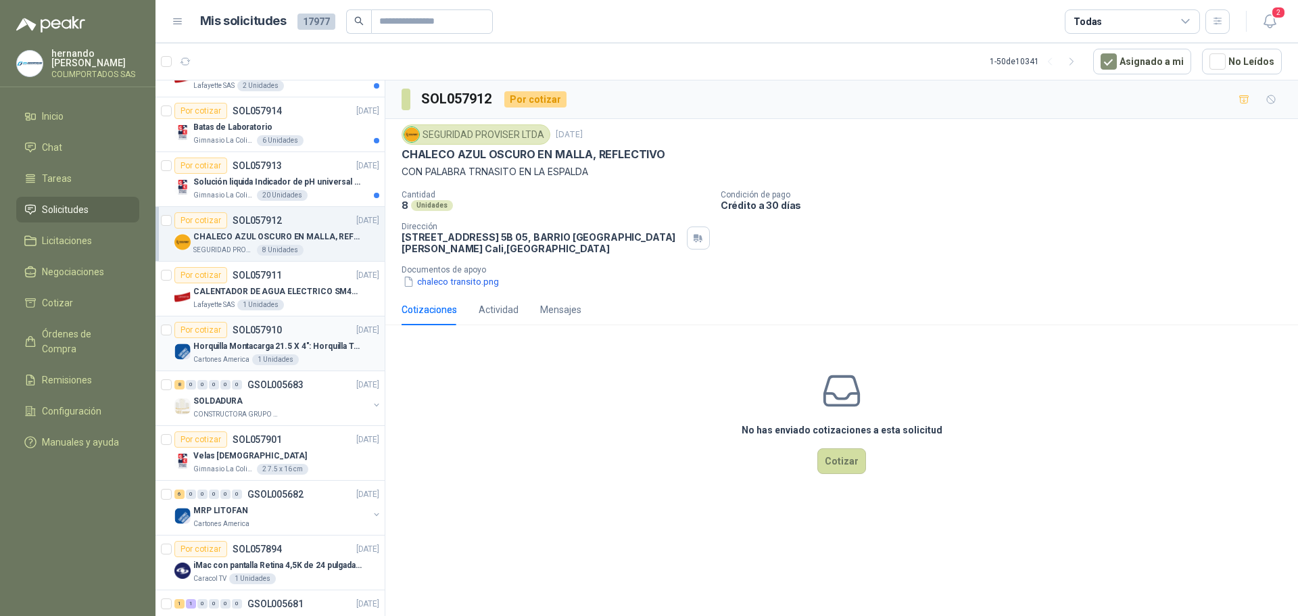
scroll to position [1352, 0]
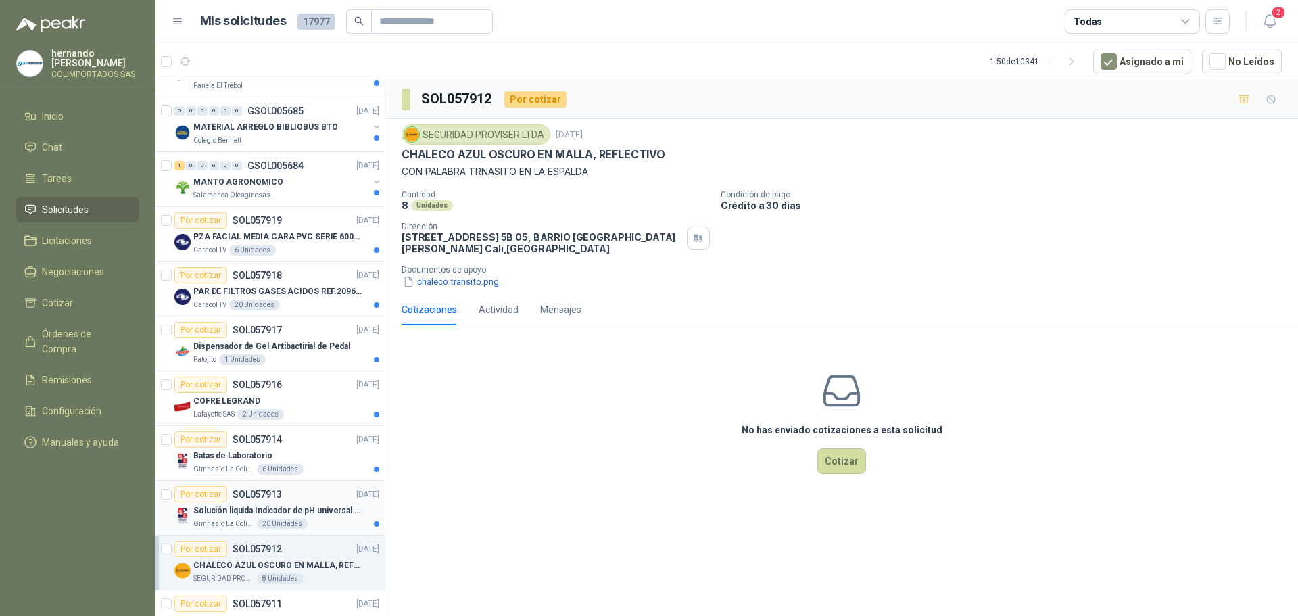
click at [307, 510] on p "Solución liquida Indicador de pH universal de 500ml o 20 de 25ml (no tiras de p…" at bounding box center [277, 510] width 168 height 13
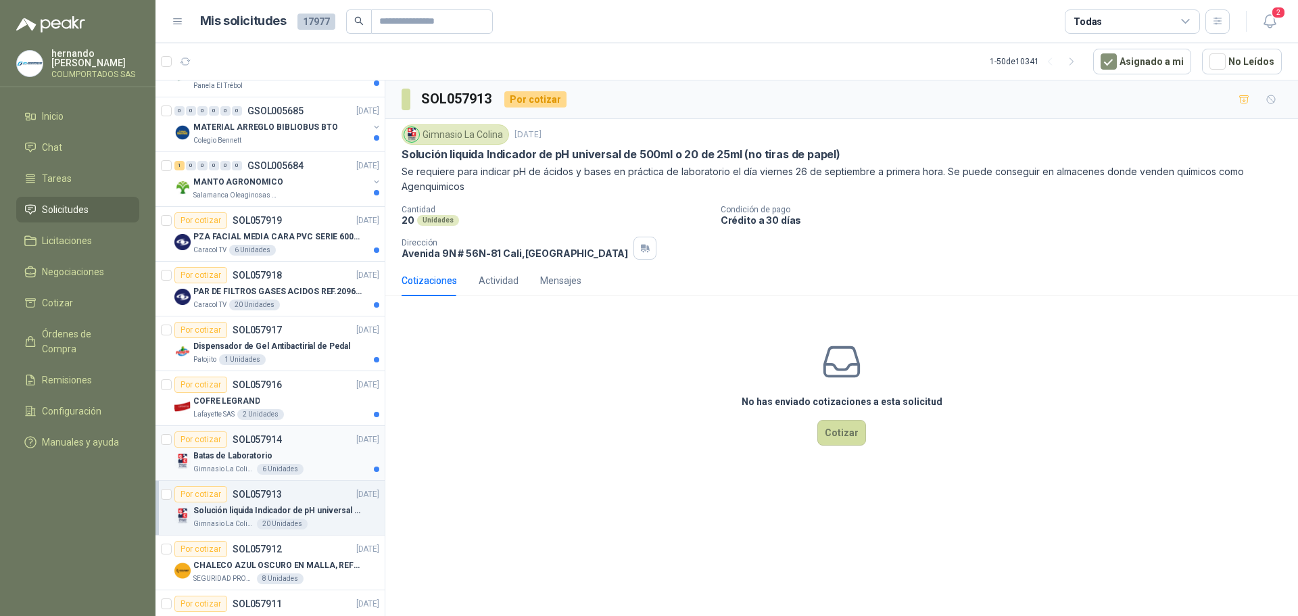
click at [316, 454] on div "Batas de Laboratorio" at bounding box center [286, 455] width 186 height 16
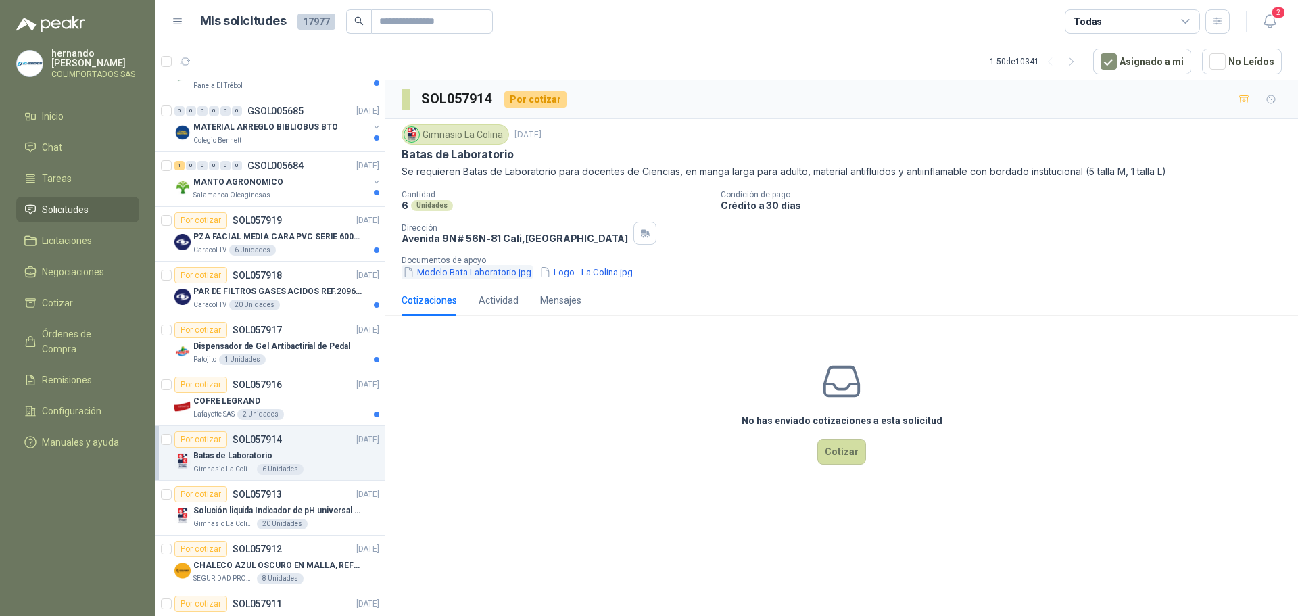
click at [445, 272] on button "Modelo Bata Laboratorio.jpg" at bounding box center [466, 272] width 131 height 14
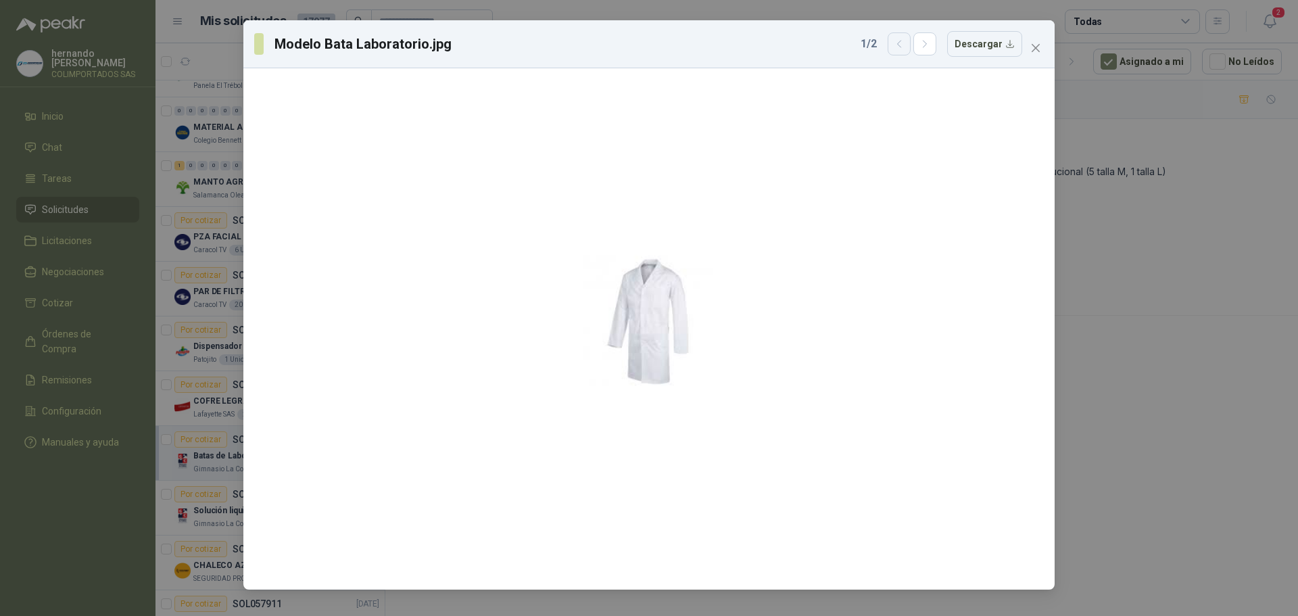
click at [905, 48] on icon "button" at bounding box center [899, 44] width 11 height 11
click at [905, 49] on icon "button" at bounding box center [899, 44] width 11 height 11
click at [1033, 47] on icon "close" at bounding box center [1035, 48] width 11 height 11
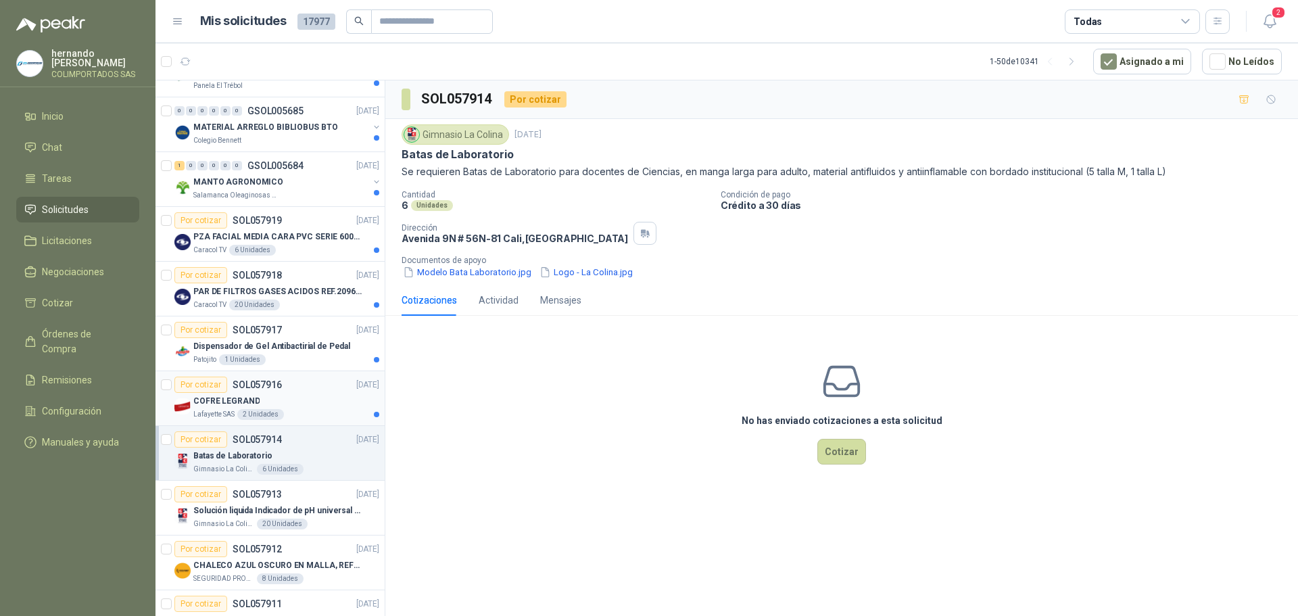
click at [300, 406] on div "COFRE LEGRAND" at bounding box center [286, 401] width 186 height 16
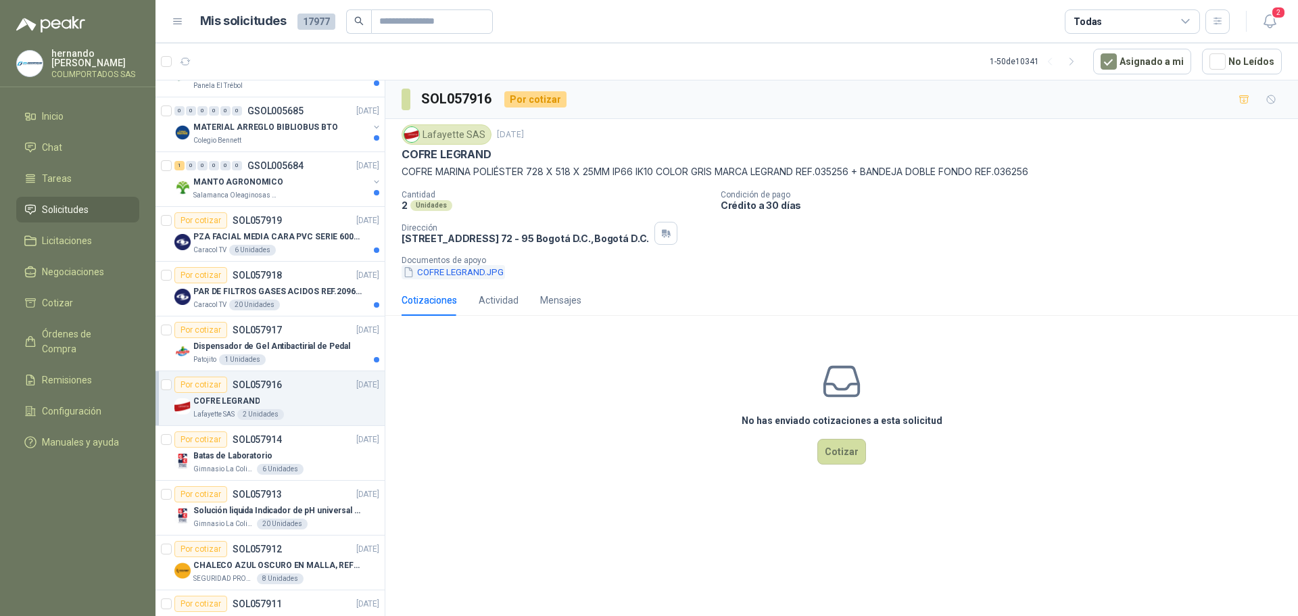
click at [449, 272] on button "COFRE LEGRAND.JPG" at bounding box center [452, 272] width 103 height 14
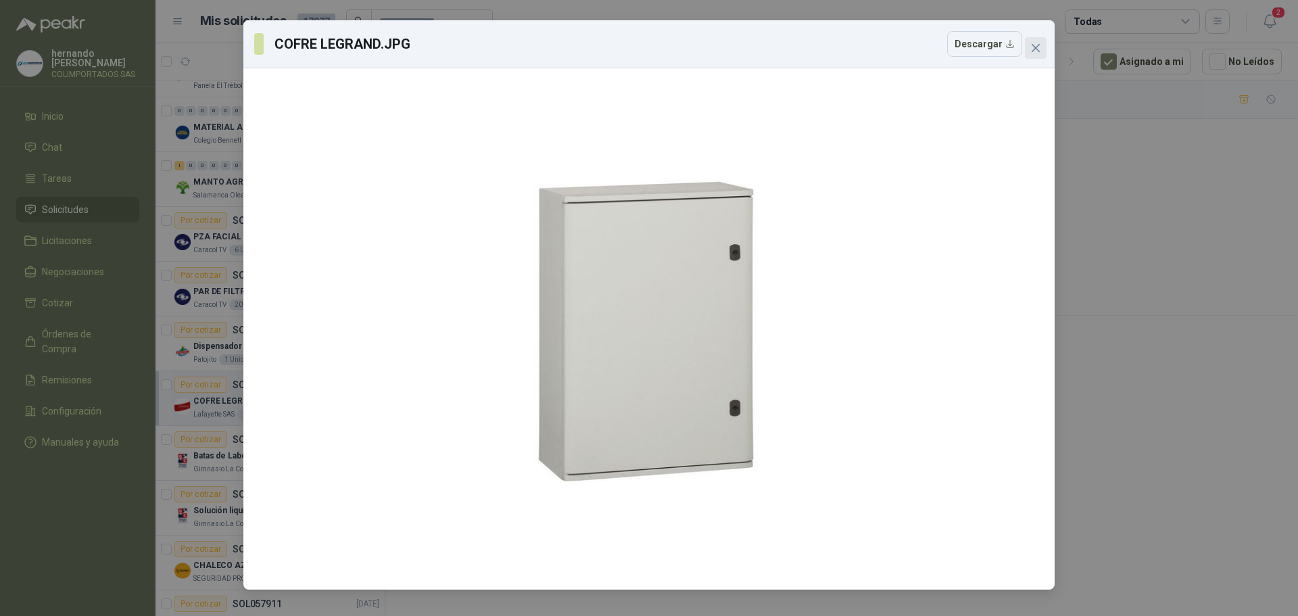
click at [1040, 45] on icon "close" at bounding box center [1035, 48] width 11 height 11
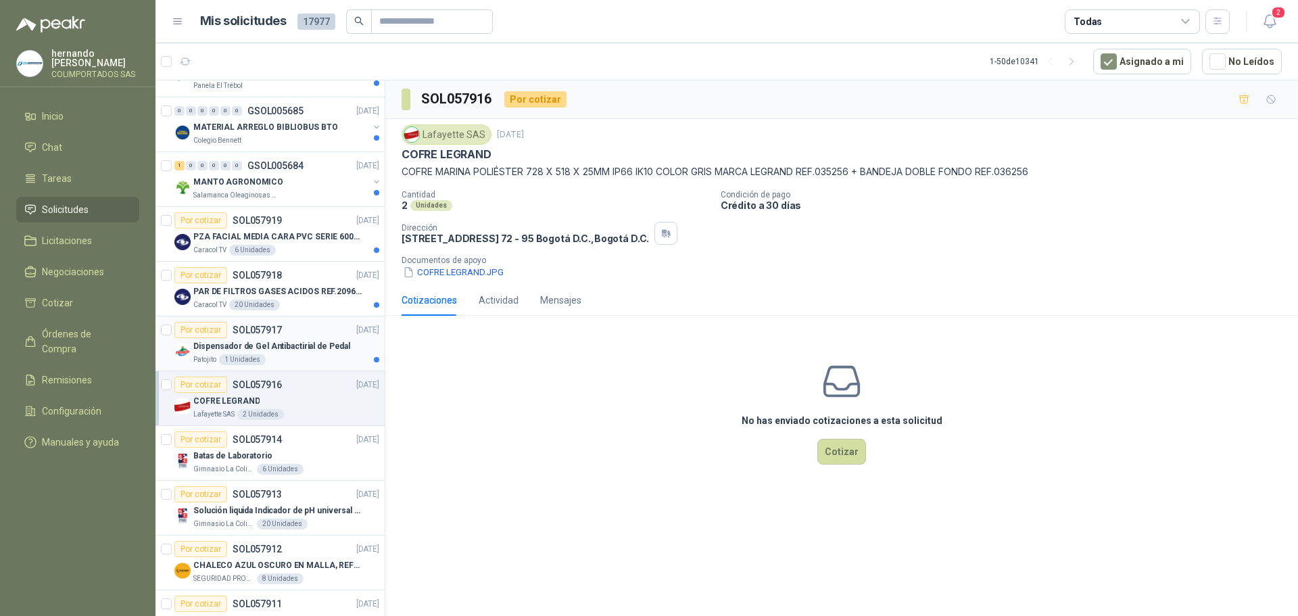
click at [316, 351] on p "Dispensador de Gel Antibactirial de Pedal" at bounding box center [271, 346] width 157 height 13
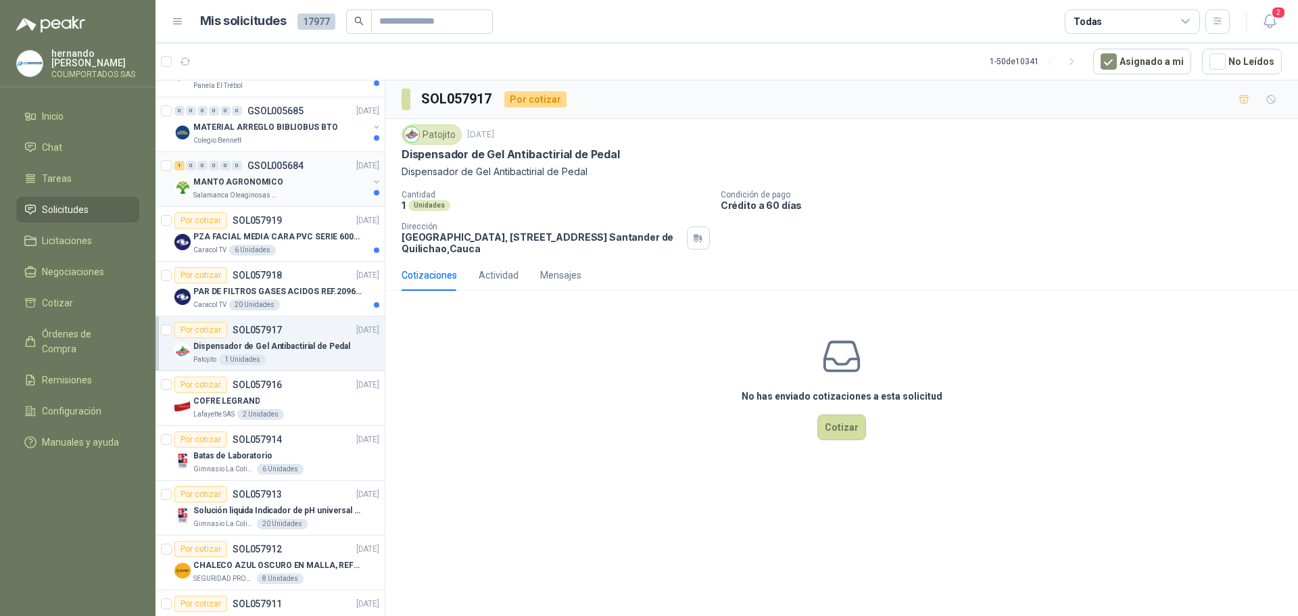
click at [301, 189] on div "MANTO AGRONOMICO" at bounding box center [280, 182] width 175 height 16
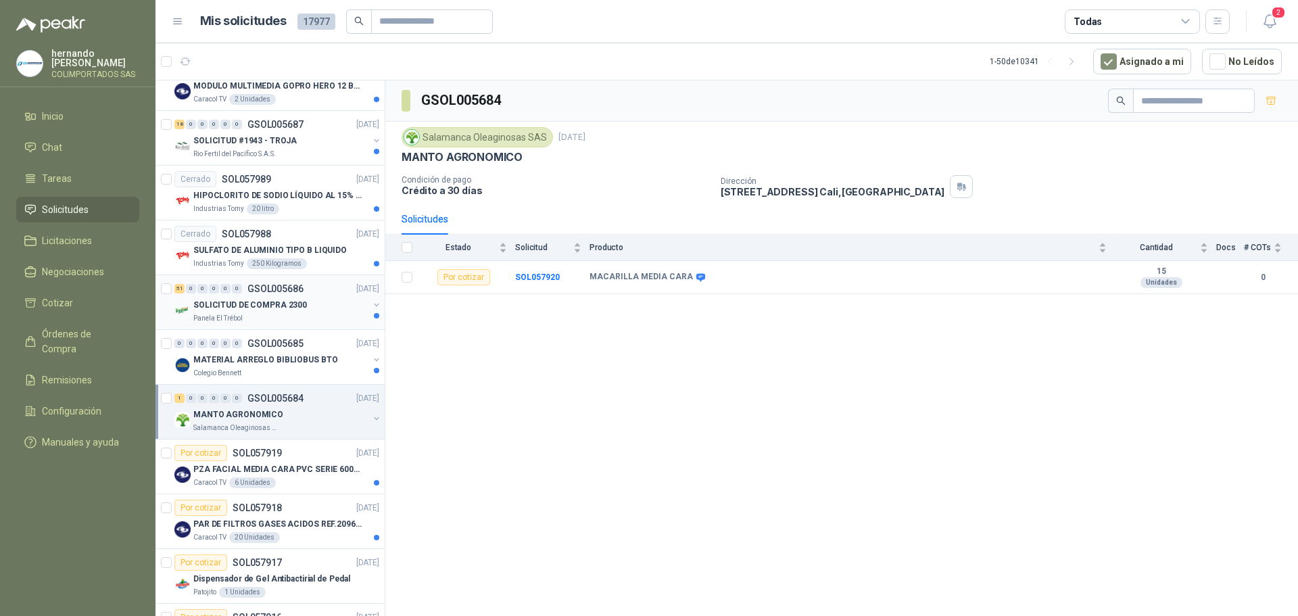
scroll to position [1081, 0]
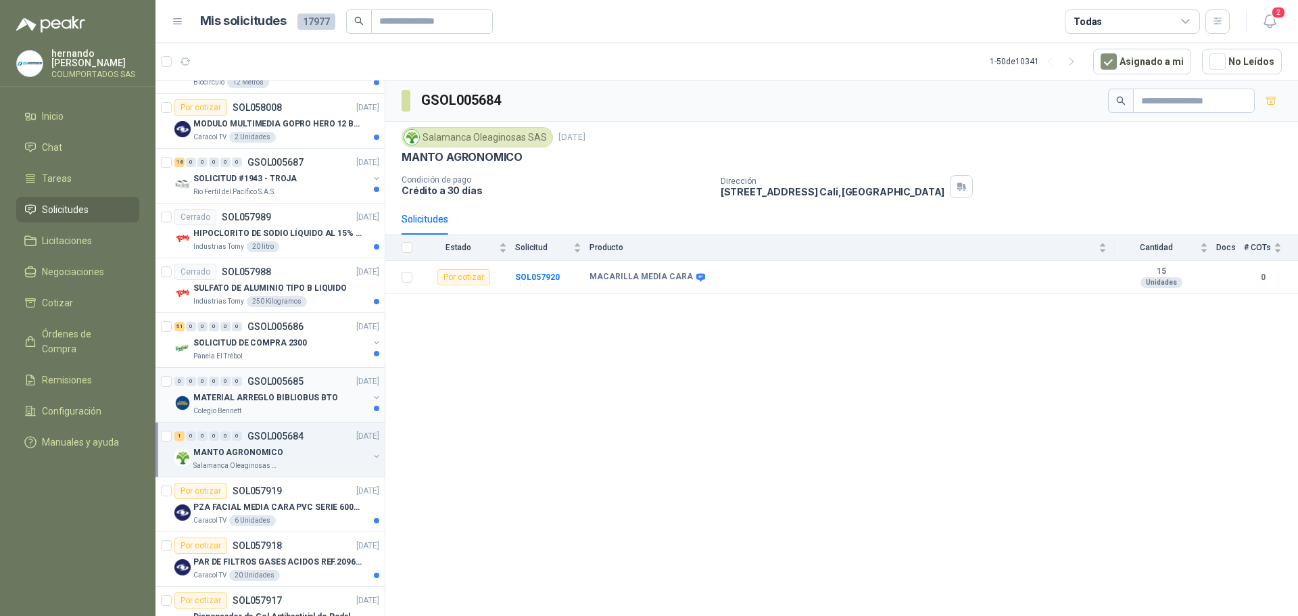
click at [272, 409] on div "Colegio Bennett" at bounding box center [280, 411] width 175 height 11
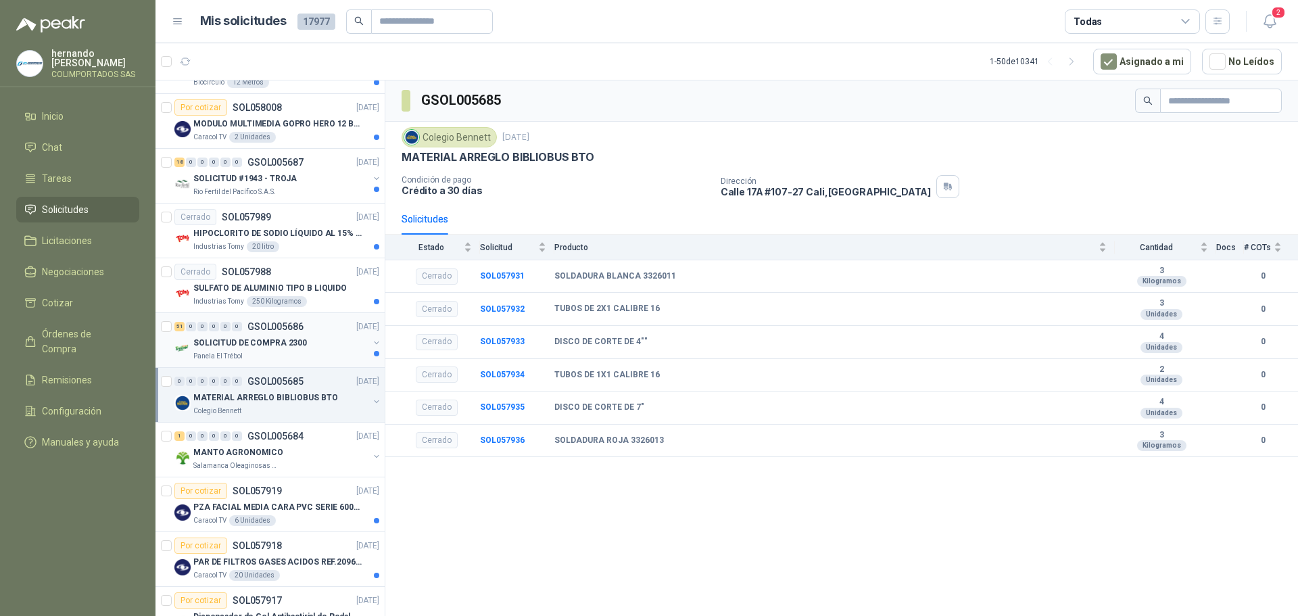
click at [317, 345] on div "SOLICITUD DE COMPRA 2300" at bounding box center [280, 343] width 175 height 16
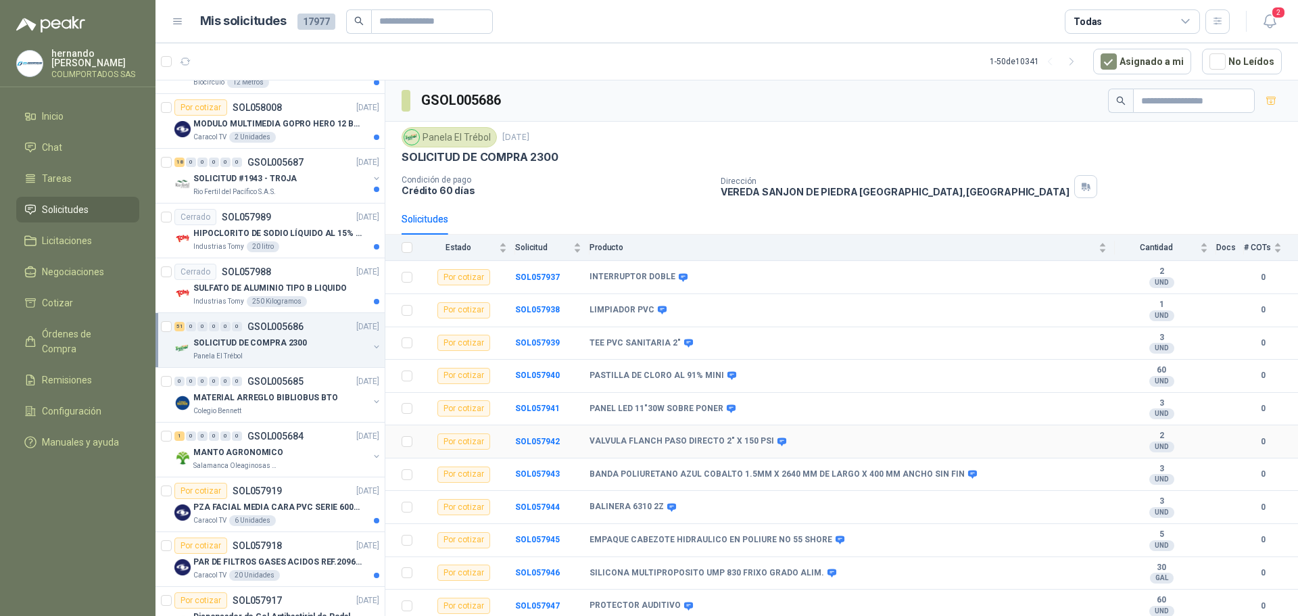
click at [541, 447] on td "SOL057942" at bounding box center [552, 441] width 74 height 33
click at [539, 440] on b "SOL057942" at bounding box center [537, 441] width 45 height 9
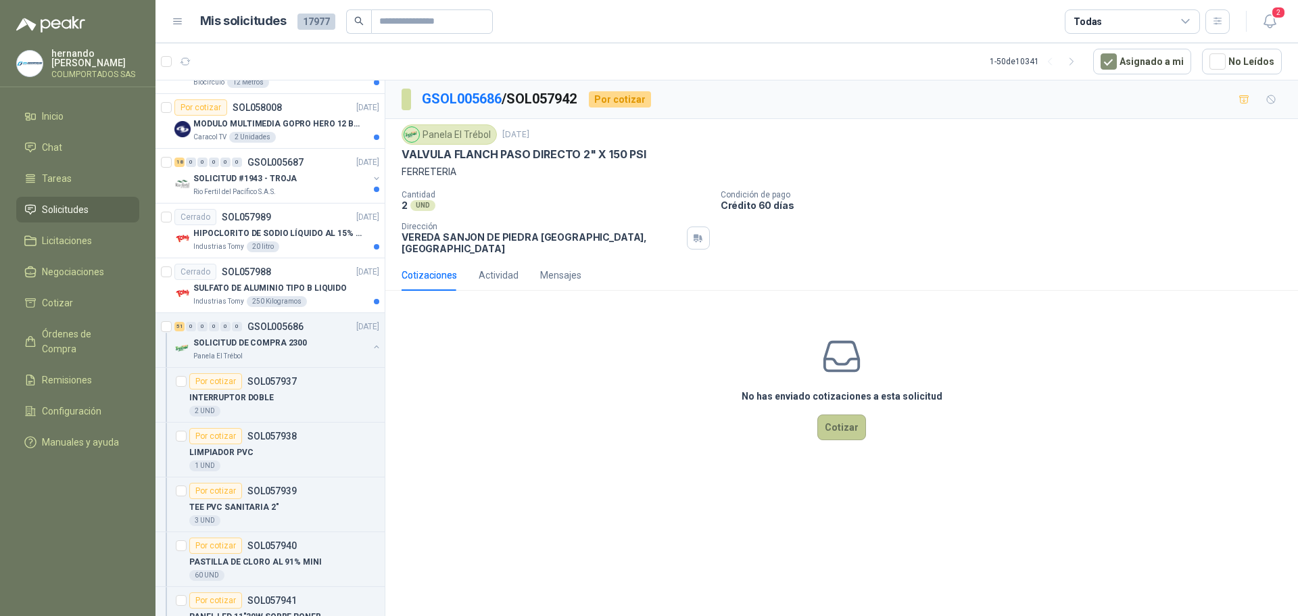
click at [833, 418] on button "Cotizar" at bounding box center [841, 427] width 49 height 26
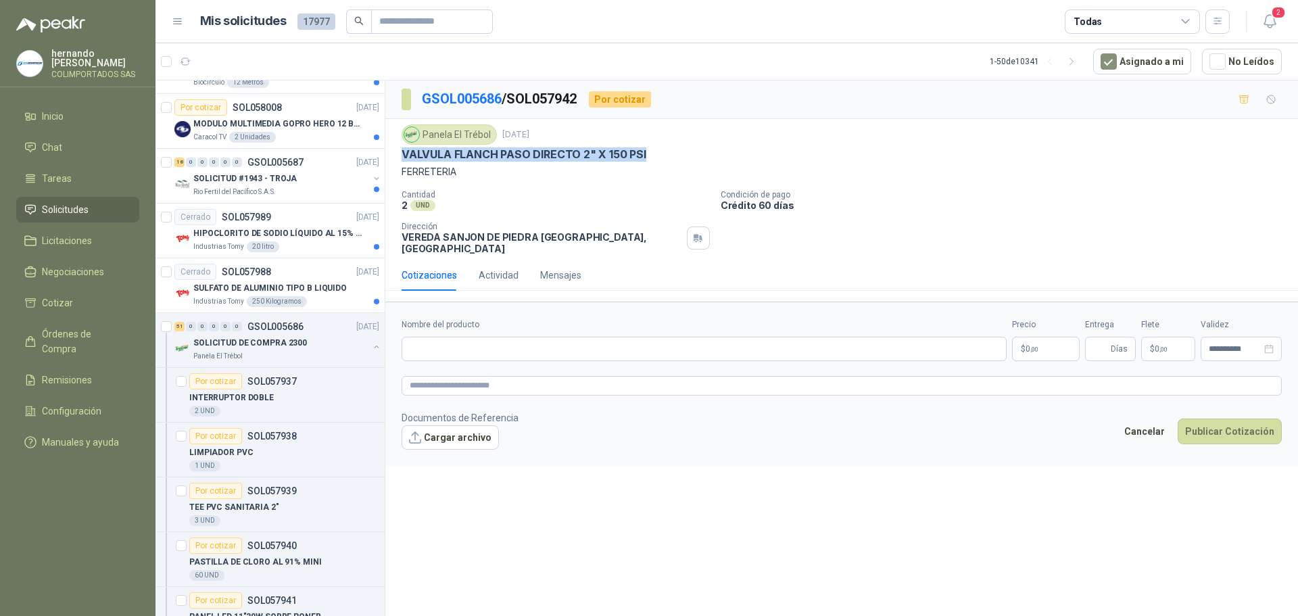
drag, startPoint x: 650, startPoint y: 150, endPoint x: 405, endPoint y: 152, distance: 245.4
click at [405, 152] on div "VALVULA FLANCH PASO DIRECTO 2" X 150 PSI" at bounding box center [841, 154] width 880 height 14
copy p "VALVULA FLANCH PASO DIRECTO 2" X 150 PSI"
click at [491, 337] on input "Nombre del producto" at bounding box center [703, 349] width 605 height 24
paste input "**********"
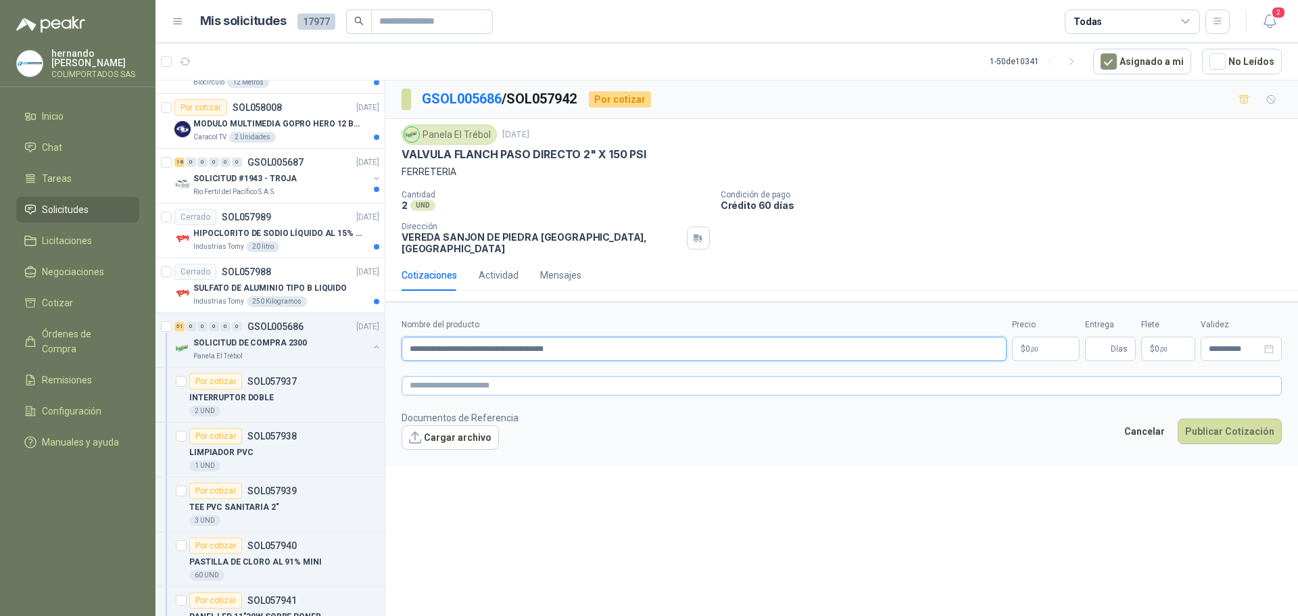
type input "**********"
click at [502, 376] on textarea at bounding box center [841, 386] width 880 height 20
paste textarea "**********"
type textarea "**********"
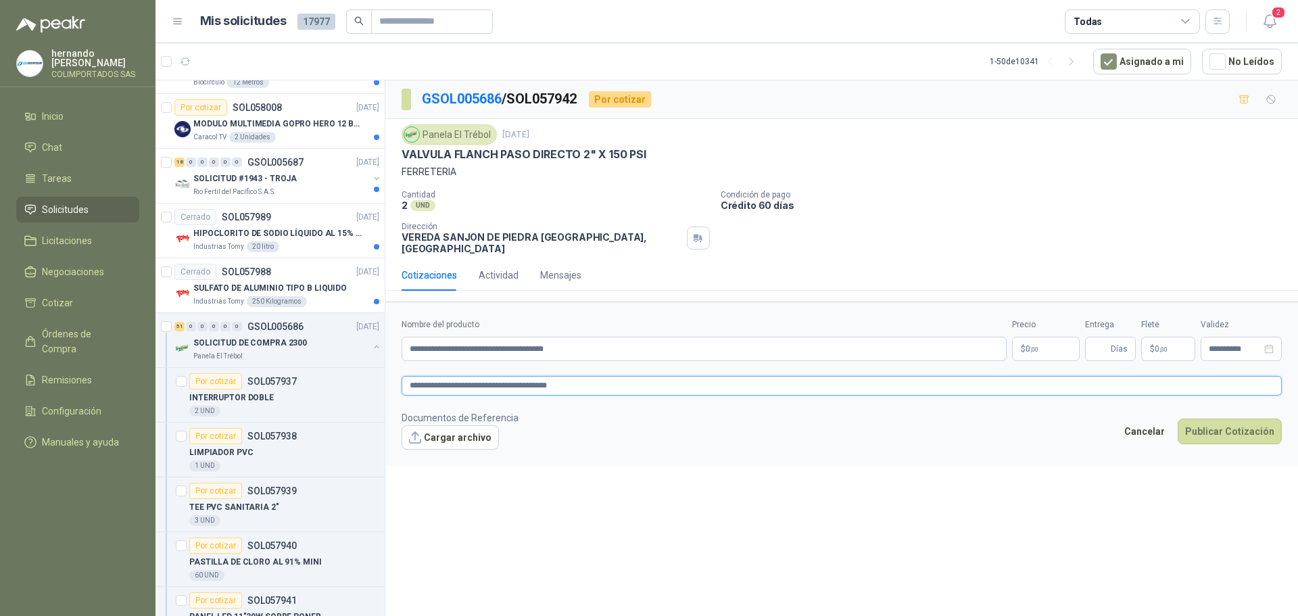
type textarea "**********"
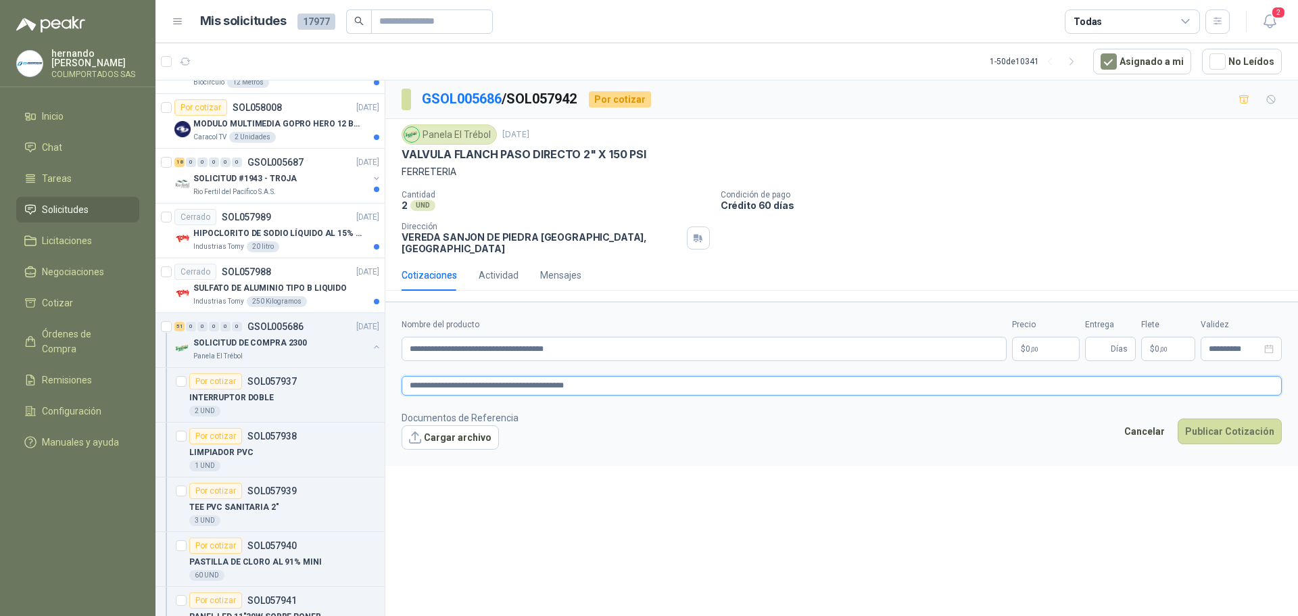
type textarea "**********"
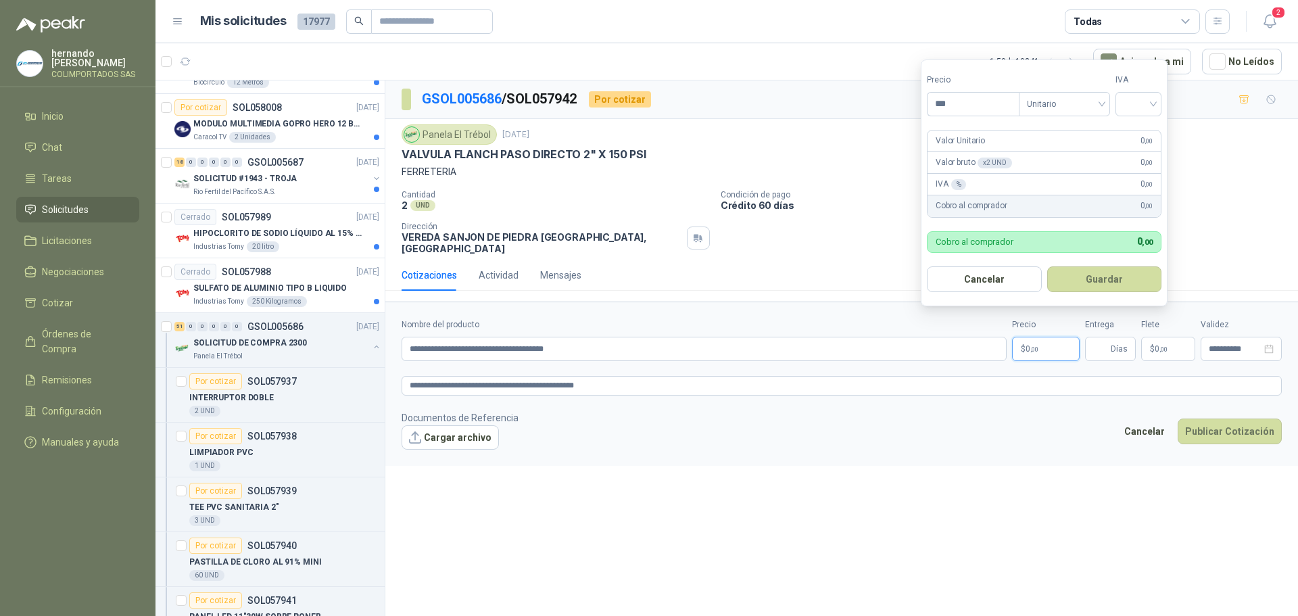
click at [1033, 345] on span ",00" at bounding box center [1034, 348] width 8 height 7
click at [1157, 103] on div at bounding box center [1138, 104] width 46 height 24
type input "*********"
click at [1138, 134] on div "19%" at bounding box center [1141, 131] width 25 height 15
click at [1096, 278] on button "Guardar" at bounding box center [1106, 279] width 116 height 26
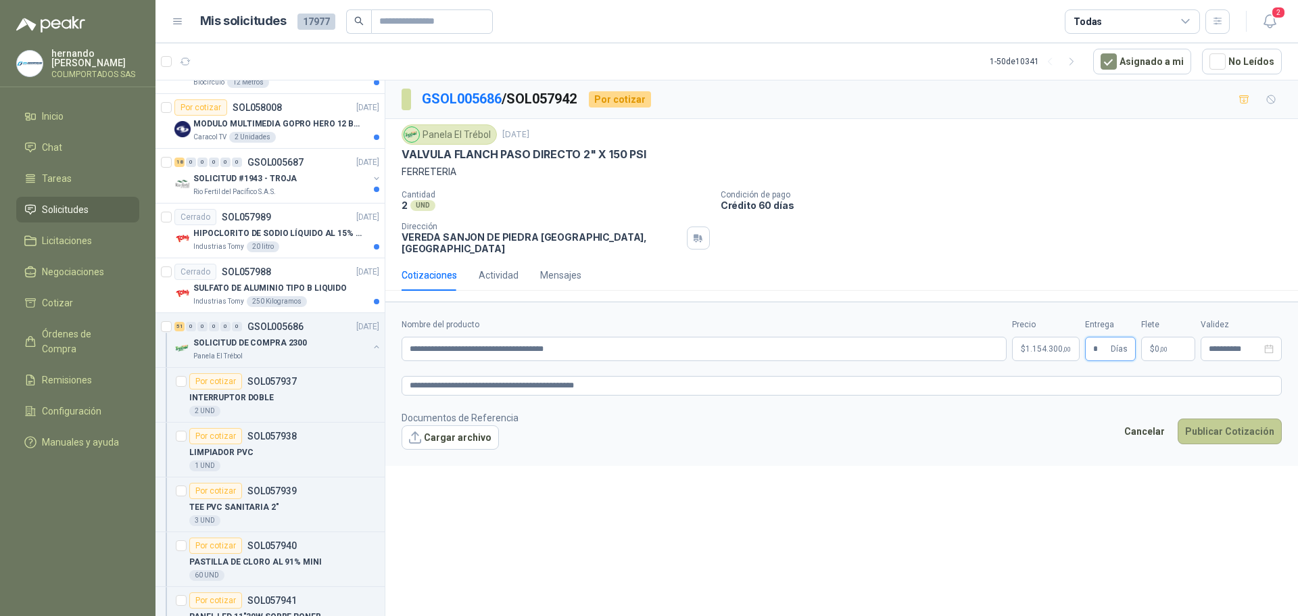
type input "*"
click at [1221, 423] on button "Publicar Cotización" at bounding box center [1229, 431] width 104 height 26
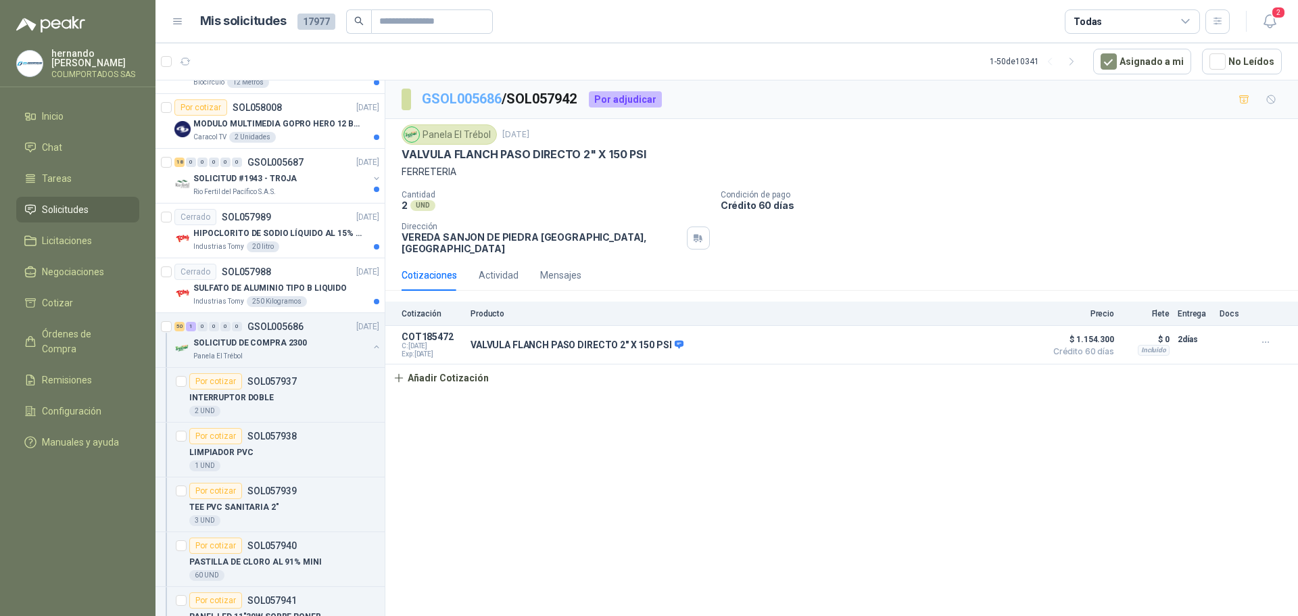
click at [455, 99] on link "GSOL005686" at bounding box center [462, 99] width 80 height 16
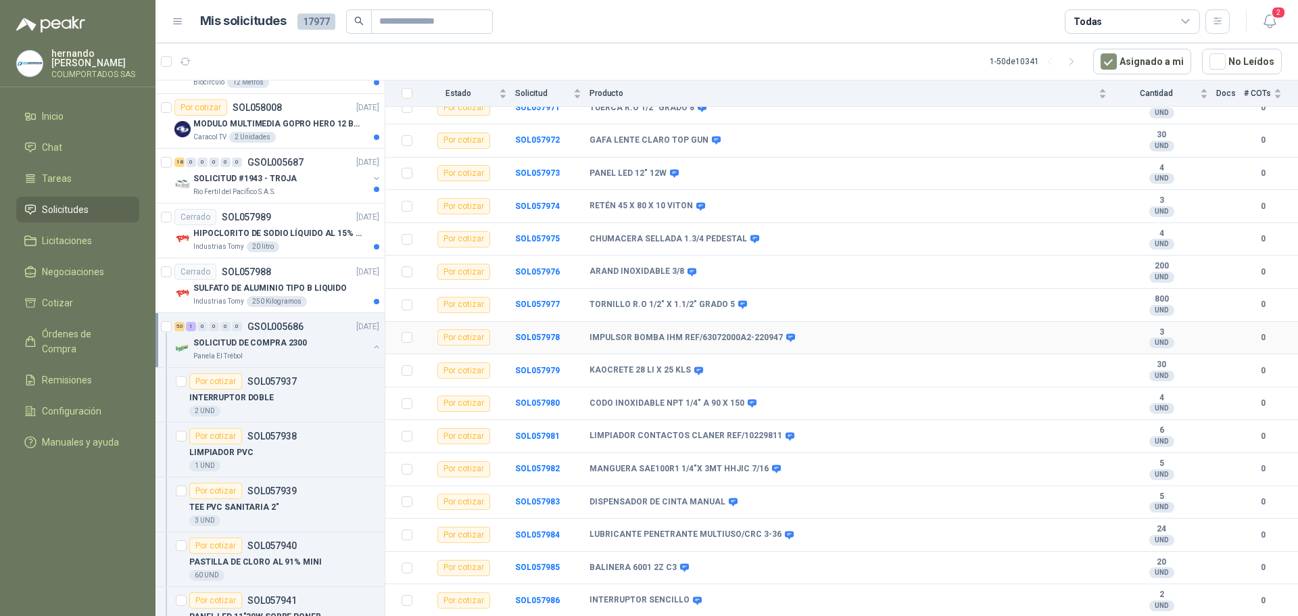
scroll to position [1316, 0]
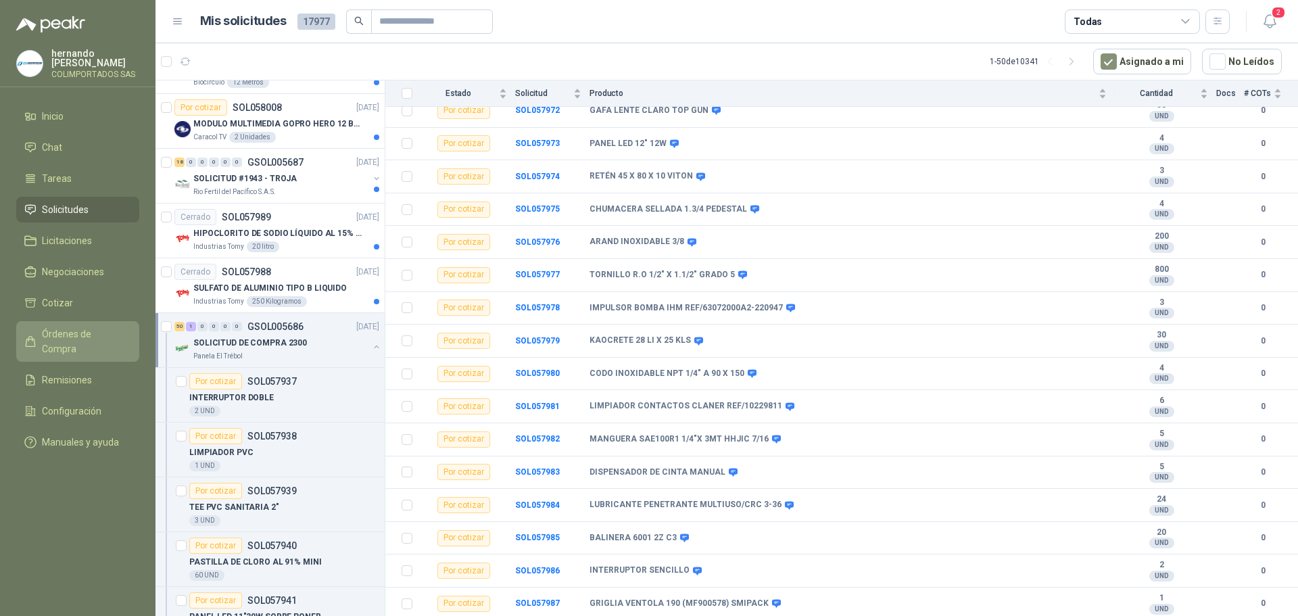
click at [79, 331] on span "Órdenes de Compra" at bounding box center [84, 341] width 84 height 30
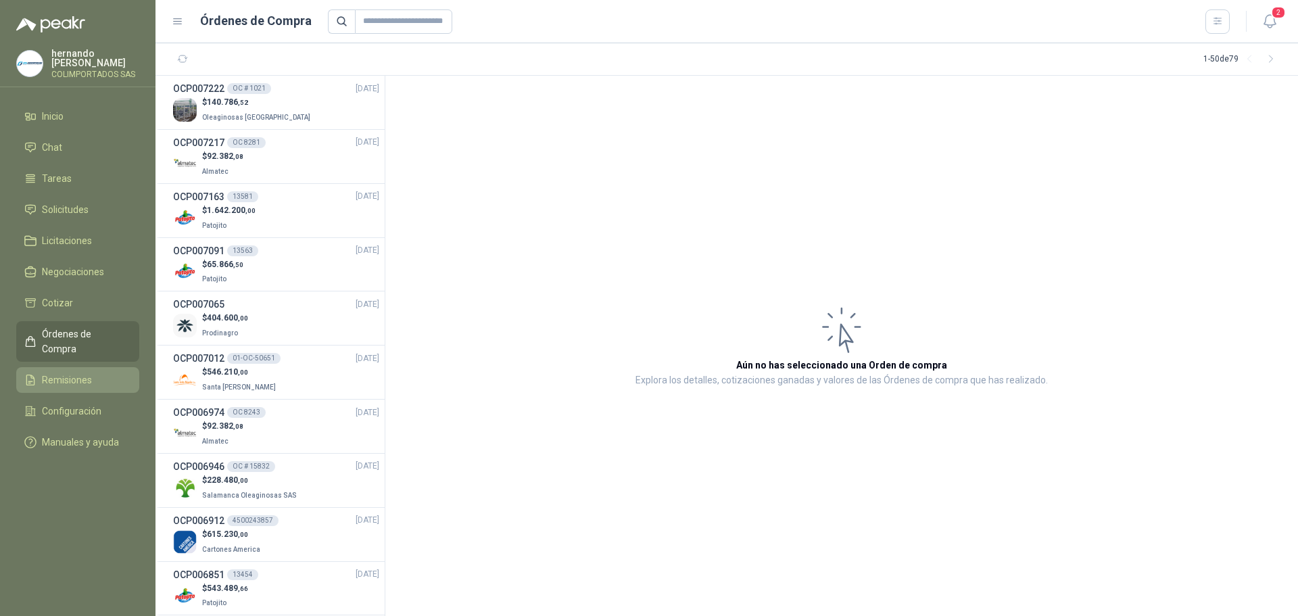
click at [98, 372] on li "Remisiones" at bounding box center [77, 379] width 107 height 15
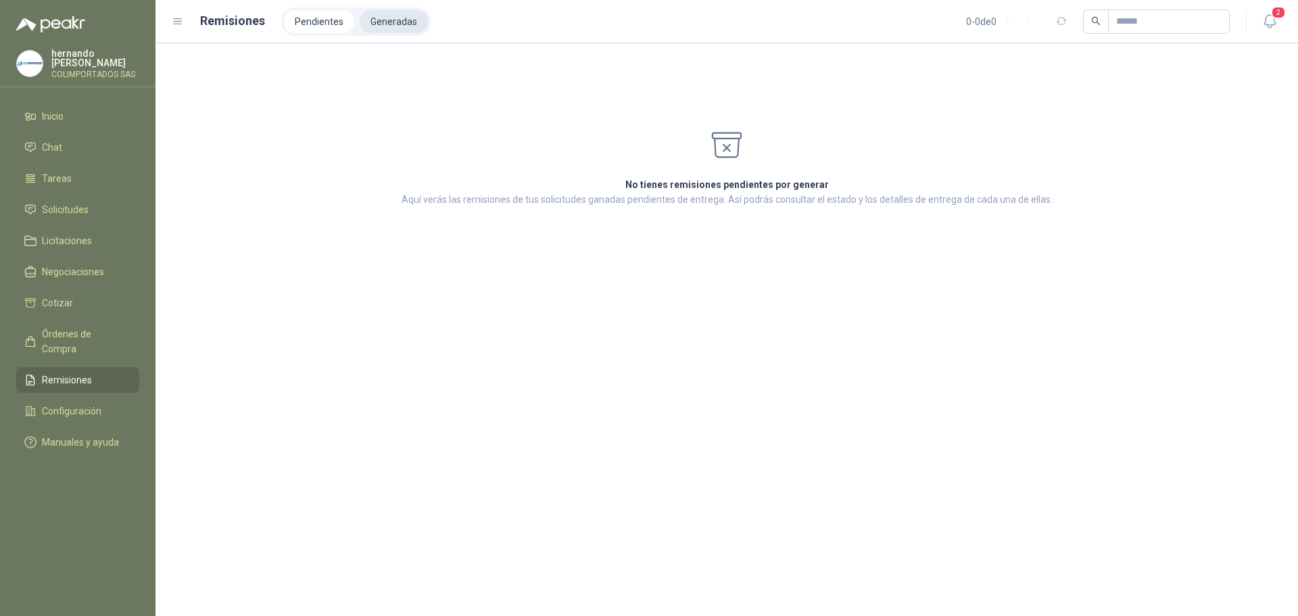
click at [390, 18] on li "Generadas" at bounding box center [394, 21] width 68 height 23
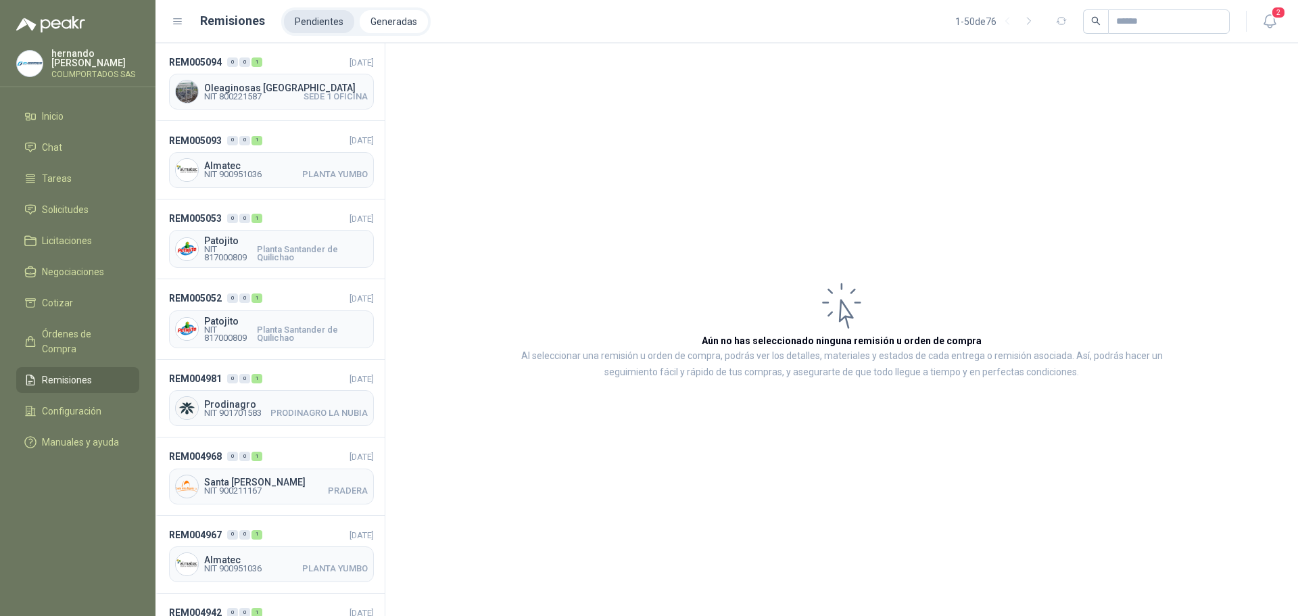
click at [330, 24] on li "Pendientes" at bounding box center [319, 21] width 70 height 23
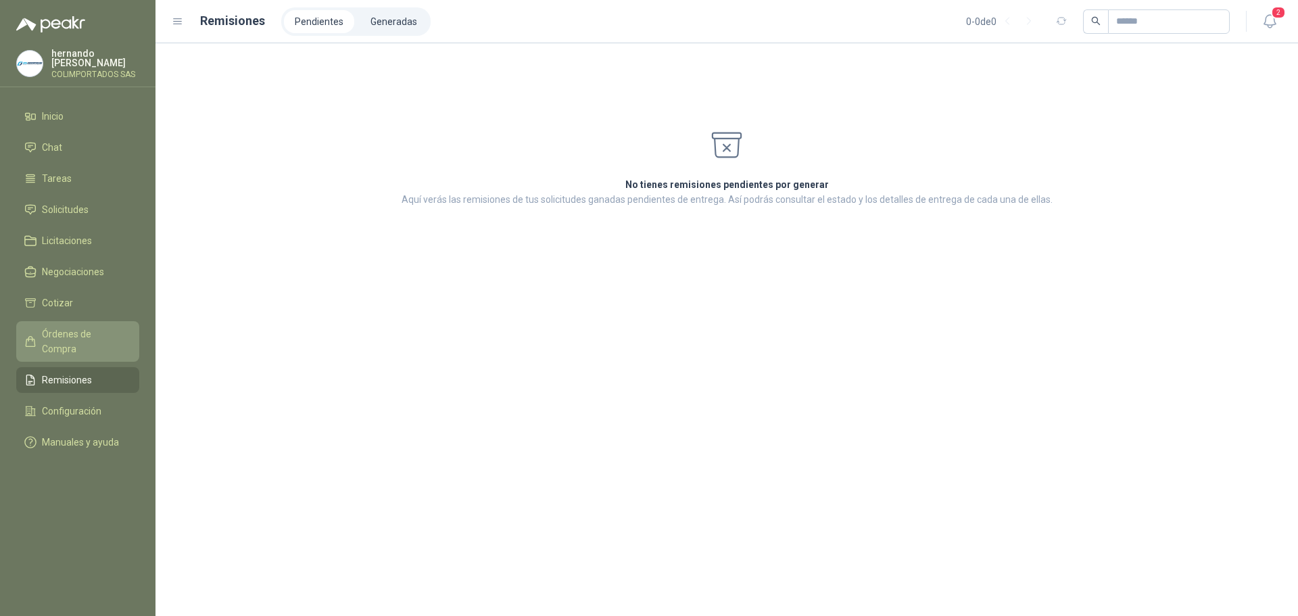
click at [97, 333] on span "Órdenes de Compra" at bounding box center [84, 341] width 84 height 30
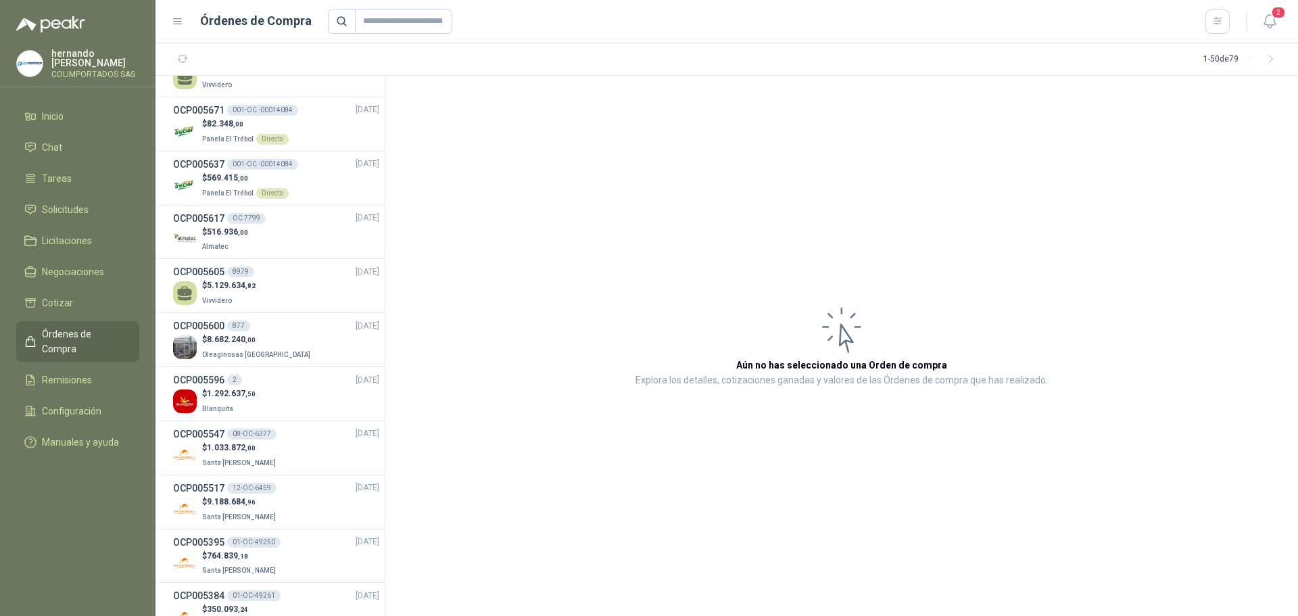
scroll to position [1703, 0]
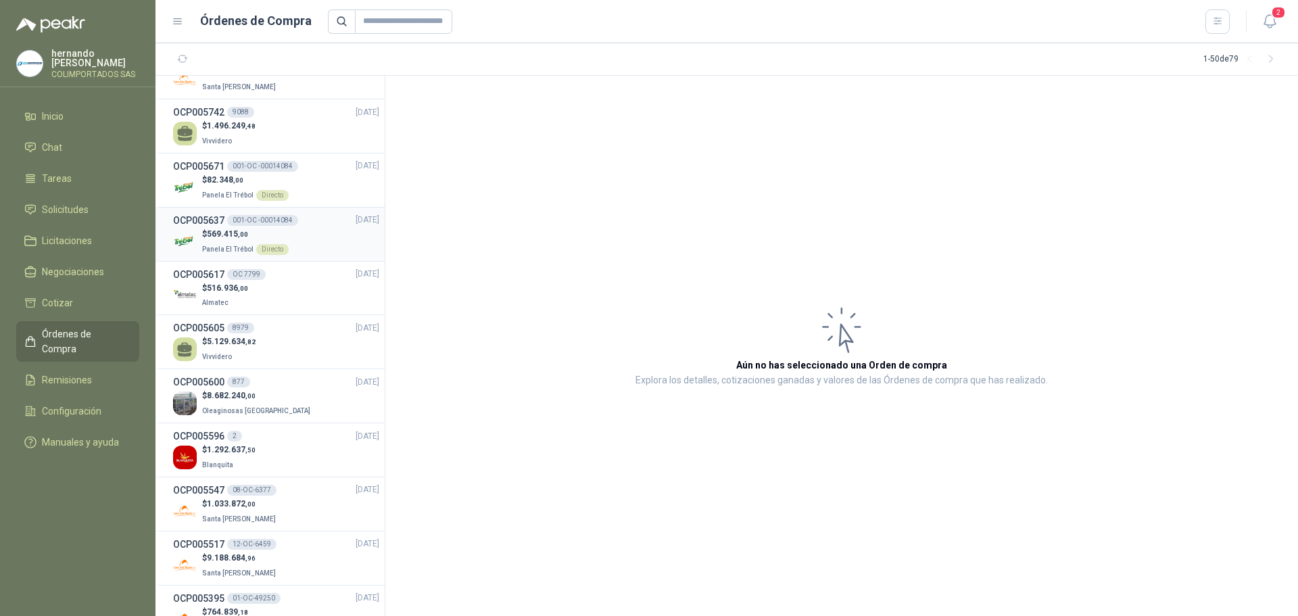
click at [306, 244] on div "$ 569.415 ,00 Panela El Trébol Directo" at bounding box center [276, 242] width 206 height 28
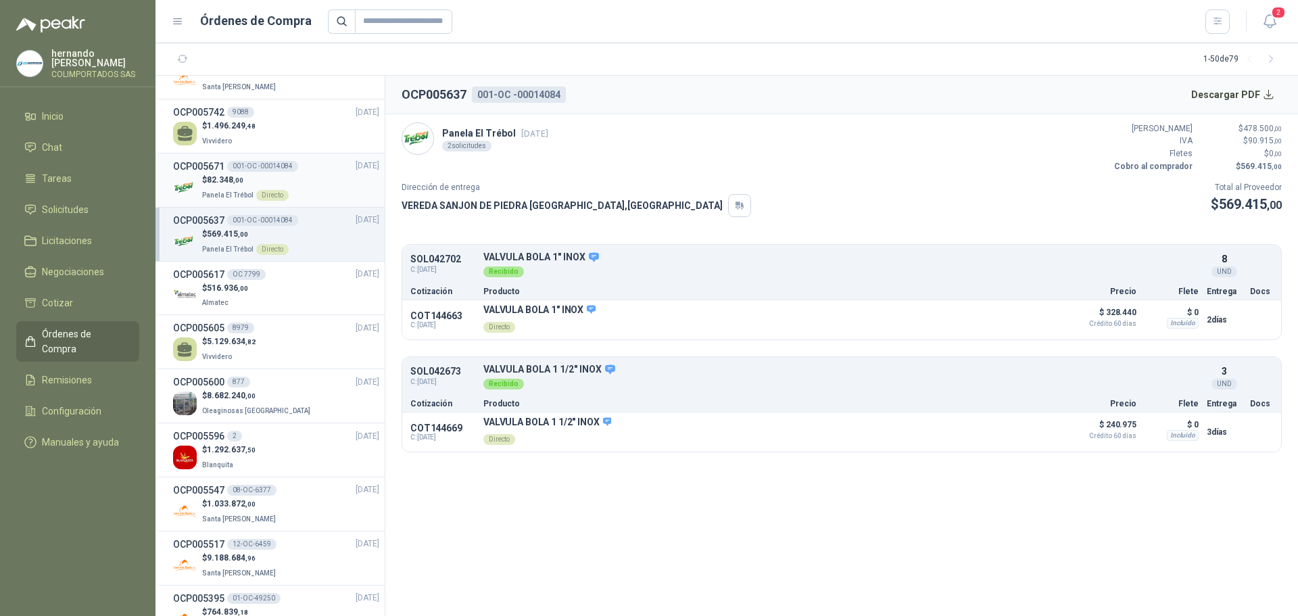
click at [312, 191] on div "$ 82.348 ,00 Panela El Trébol Directo" at bounding box center [276, 188] width 206 height 28
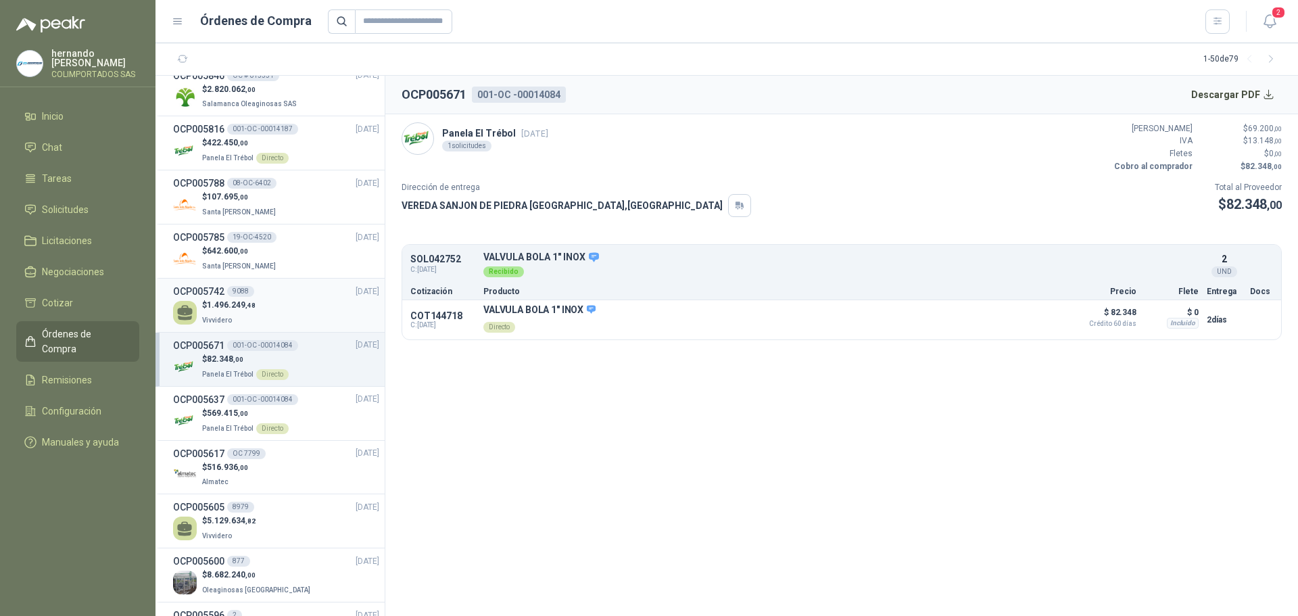
scroll to position [1501, 0]
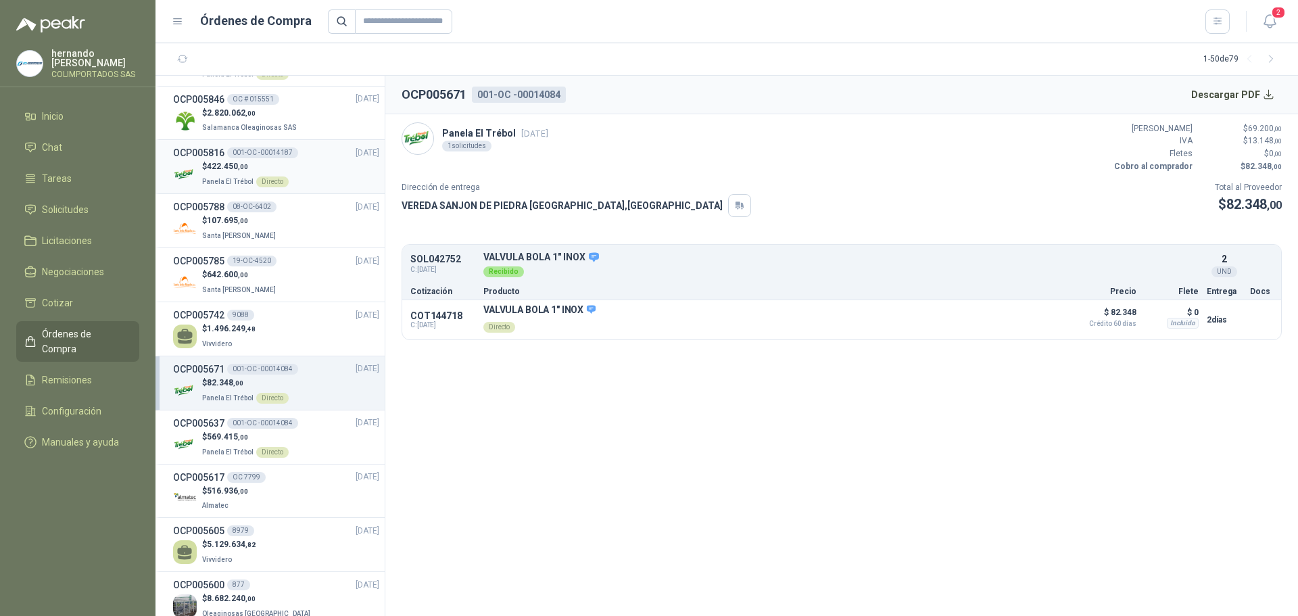
click at [309, 173] on div "$ 422.450 ,00 Panela El Trébol Directo" at bounding box center [276, 174] width 206 height 28
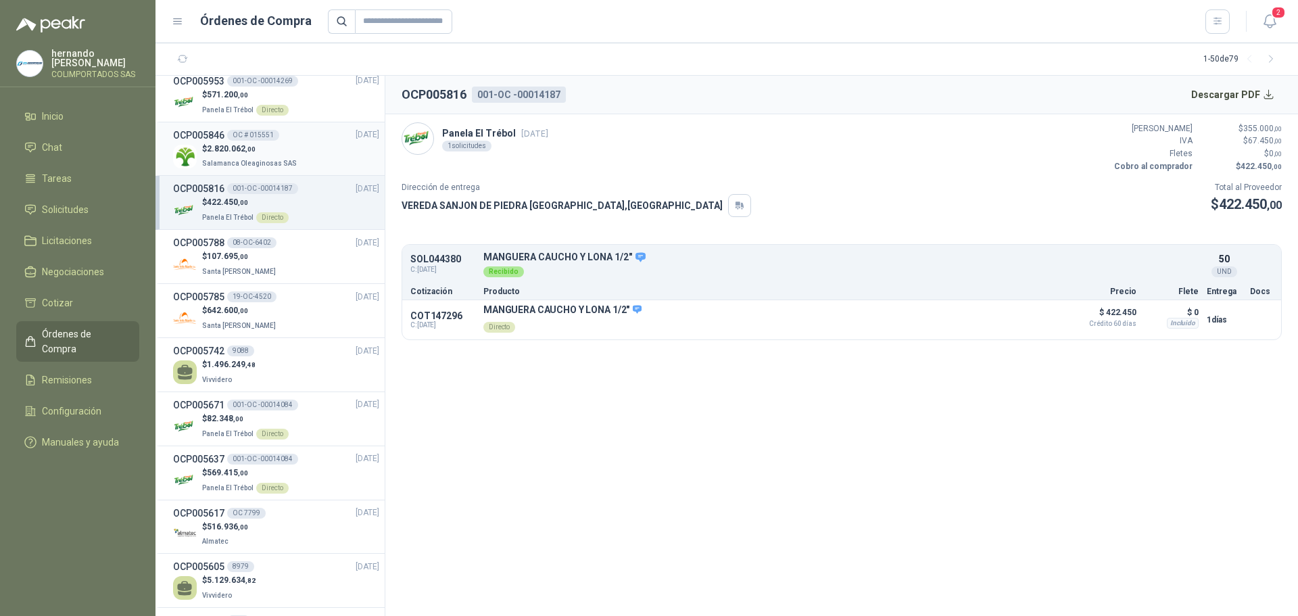
scroll to position [1365, 0]
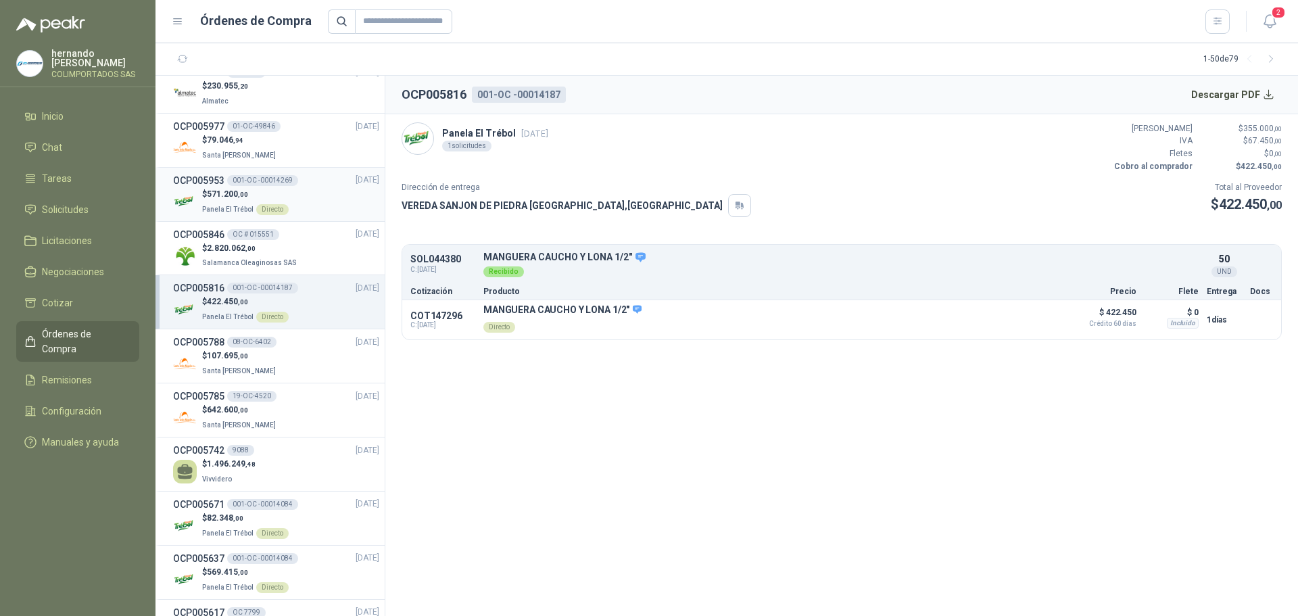
click at [302, 193] on div "$ 571.200 ,00 Panela El Trébol Directo" at bounding box center [276, 202] width 206 height 28
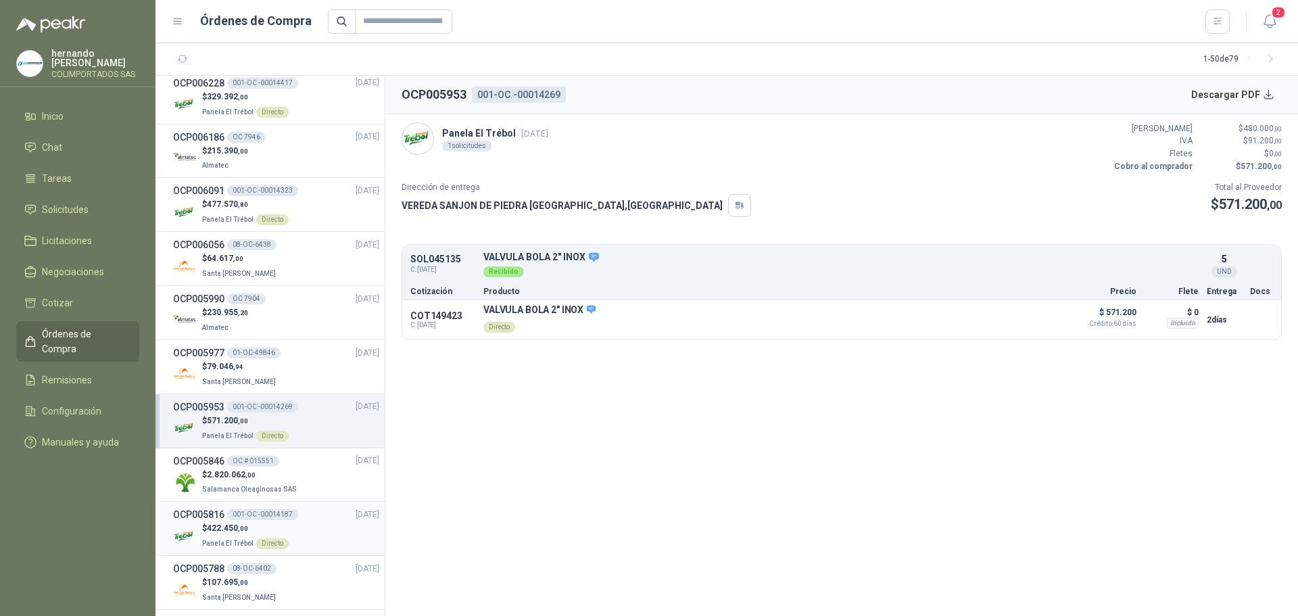
scroll to position [1095, 0]
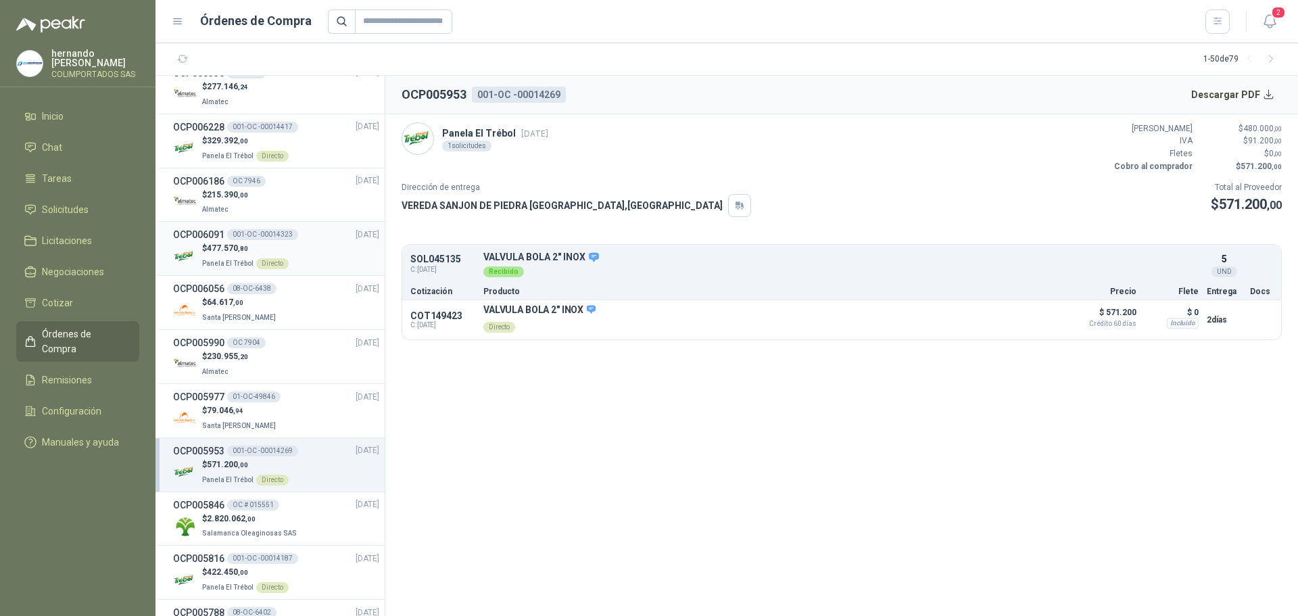
click at [309, 258] on div "$ 477.570 ,80 Panela El Trébol Directo" at bounding box center [276, 256] width 206 height 28
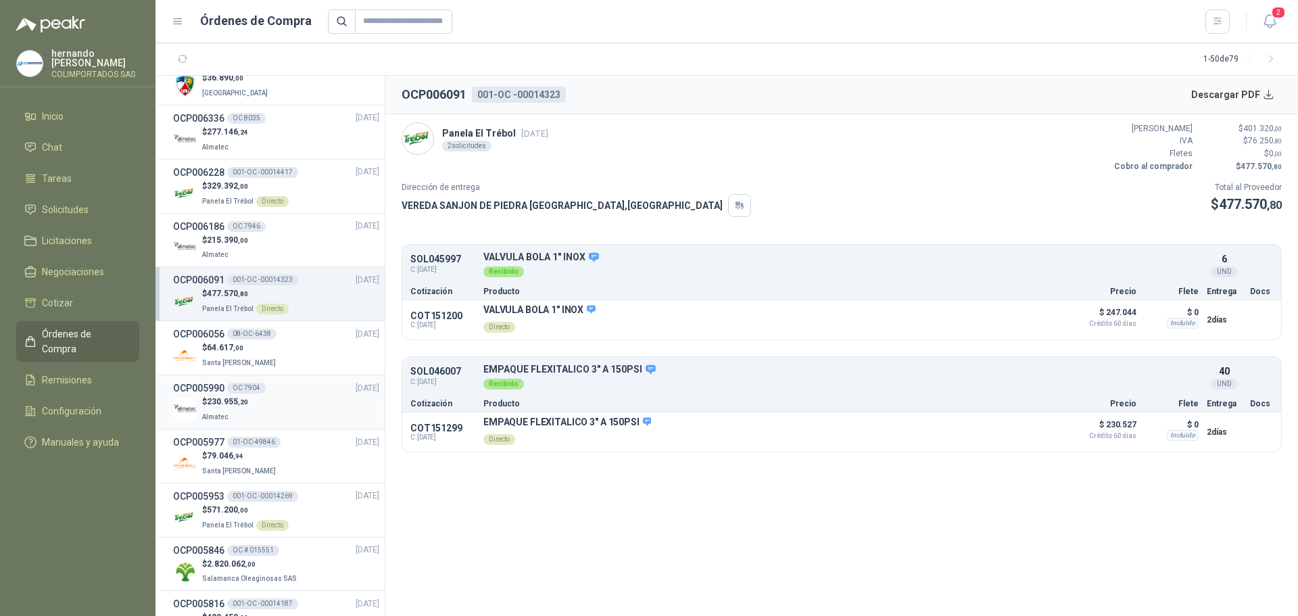
scroll to position [1027, 0]
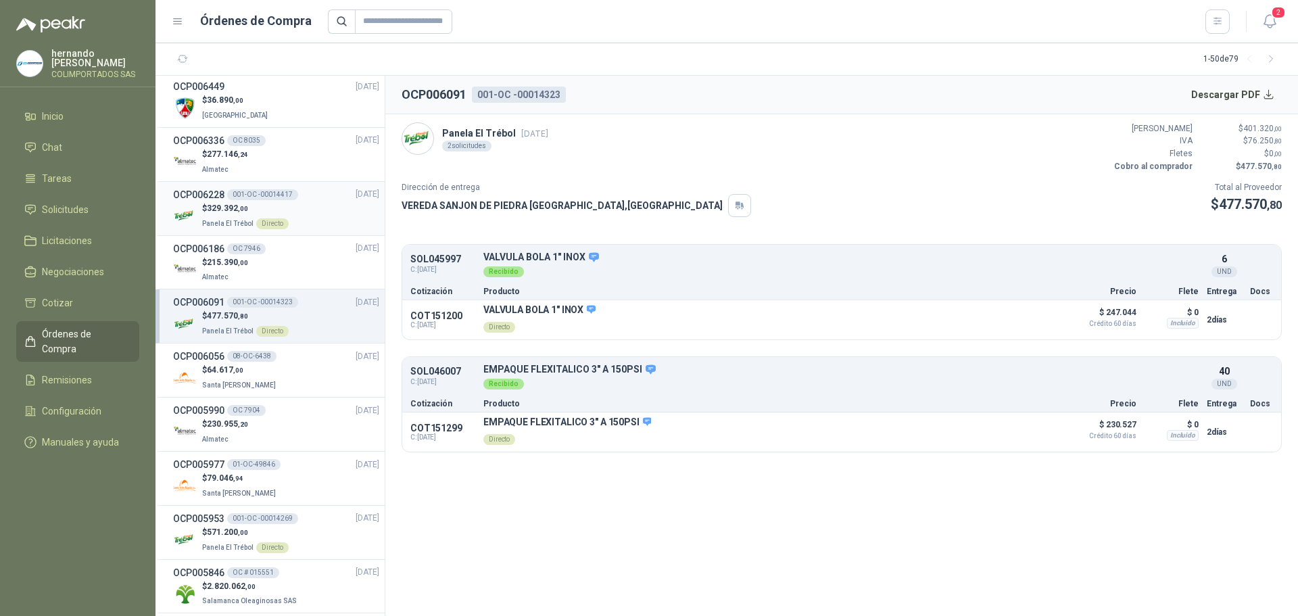
click at [303, 220] on div "$ 329.392 ,00 Panela El Trébol Directo" at bounding box center [276, 216] width 206 height 28
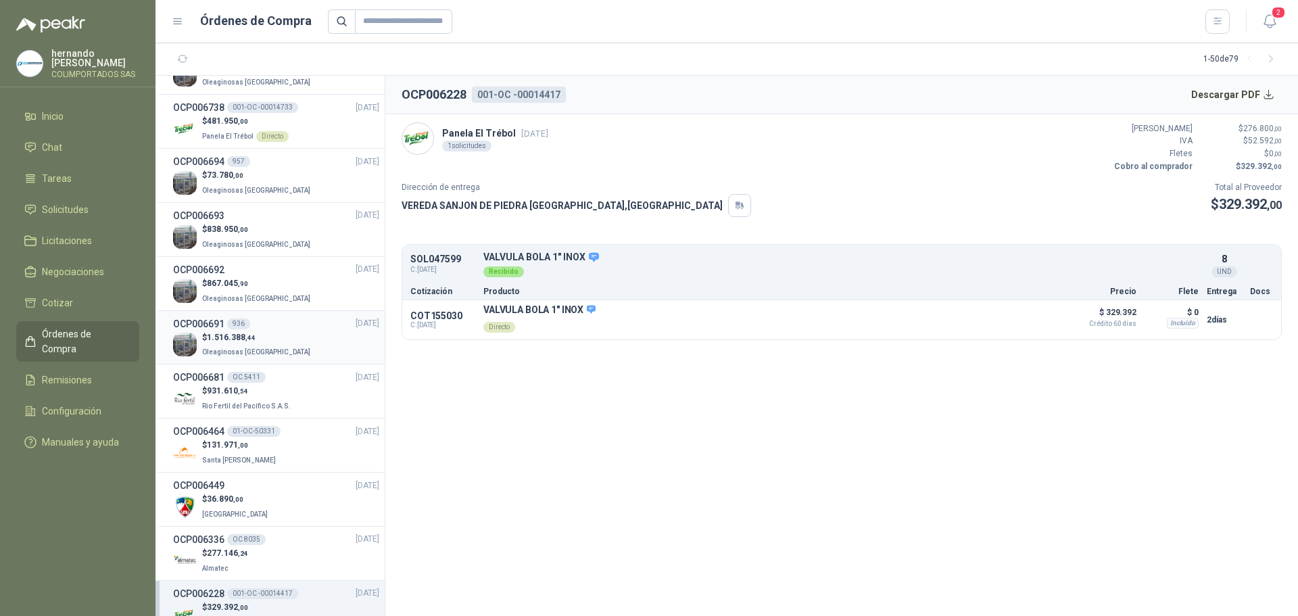
scroll to position [554, 0]
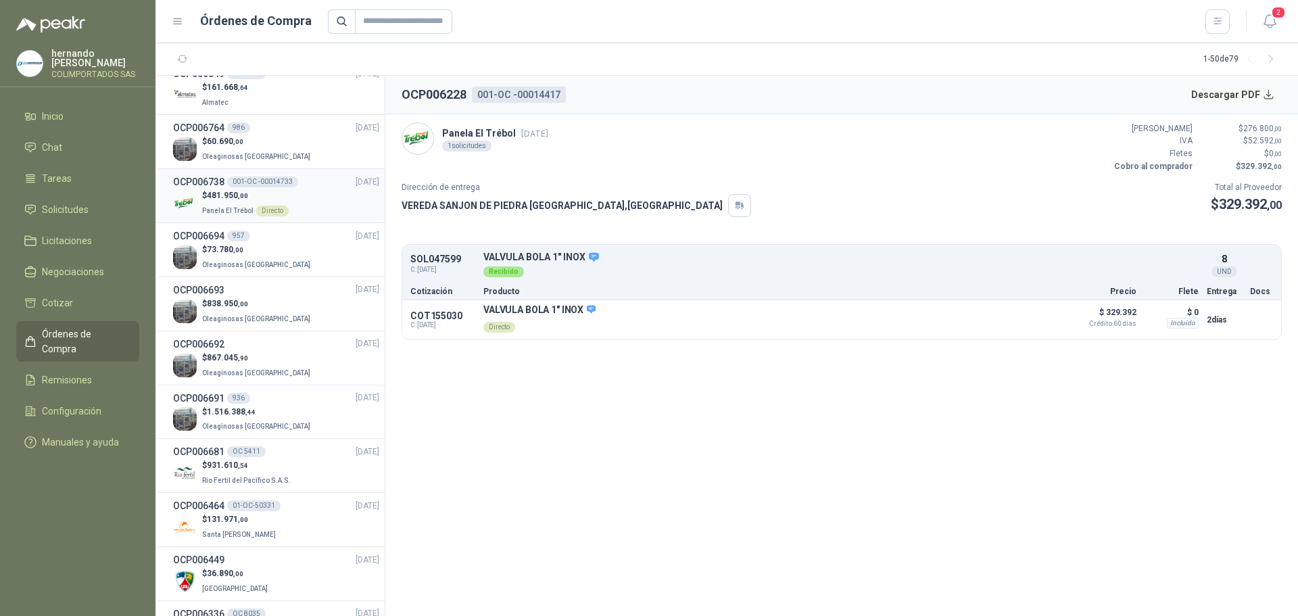
click at [301, 199] on div "$ 481.950 ,00 Panela El Trébol Directo" at bounding box center [276, 203] width 206 height 28
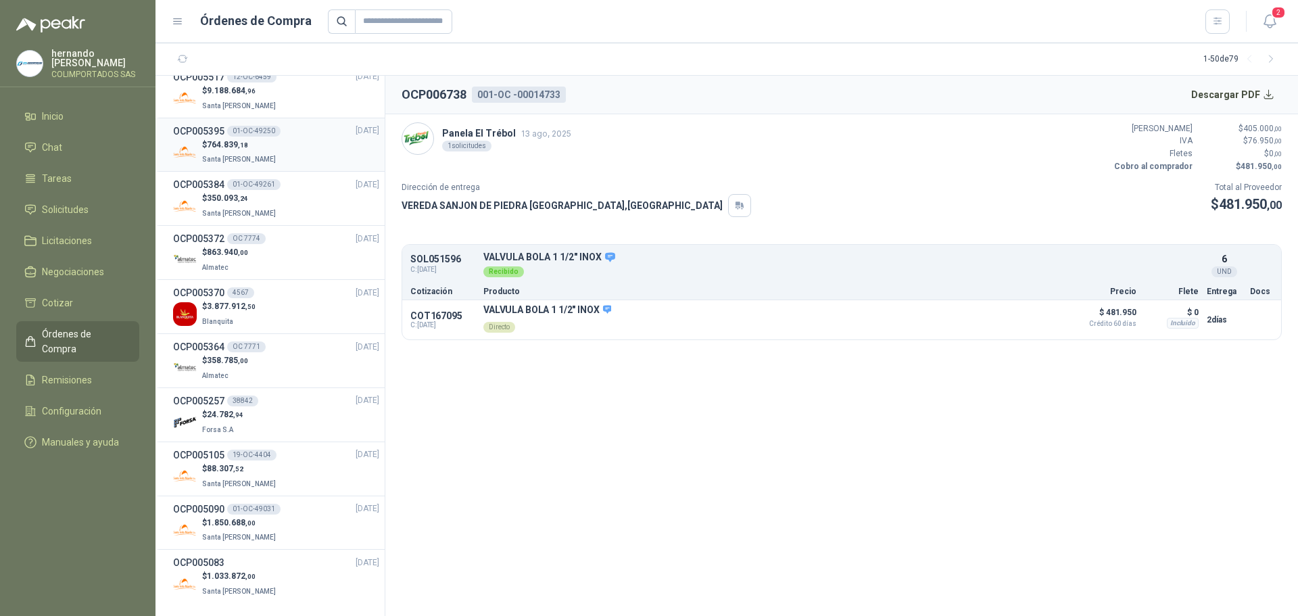
scroll to position [2176, 0]
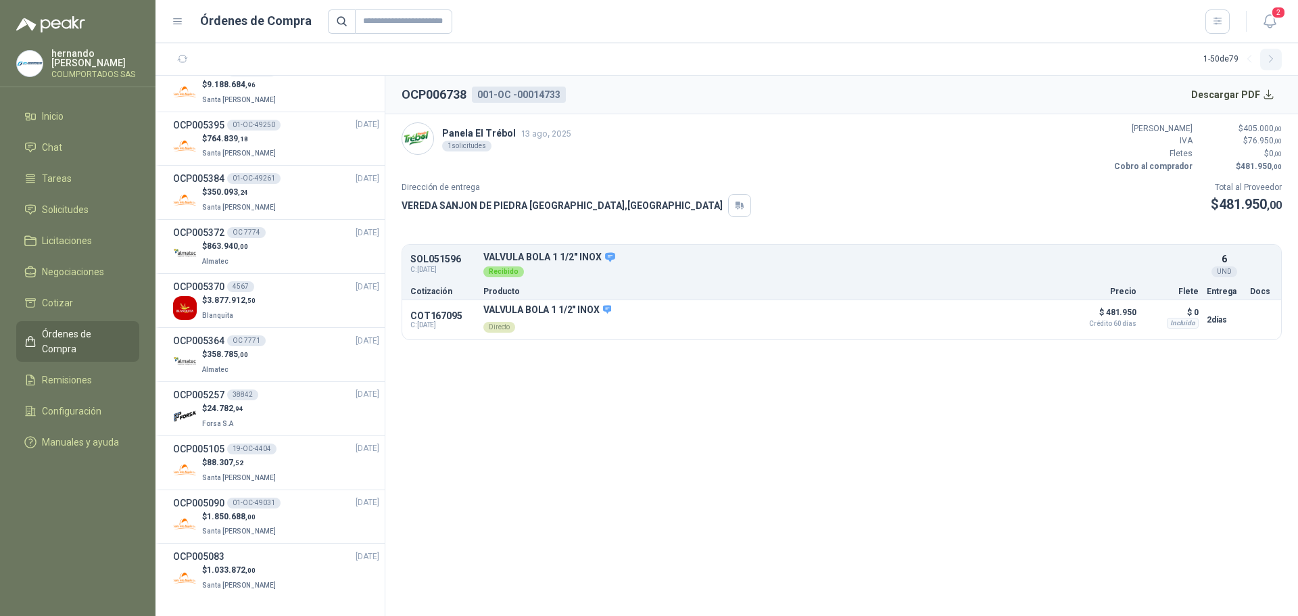
click at [1270, 59] on icon "button" at bounding box center [1270, 58] width 11 height 11
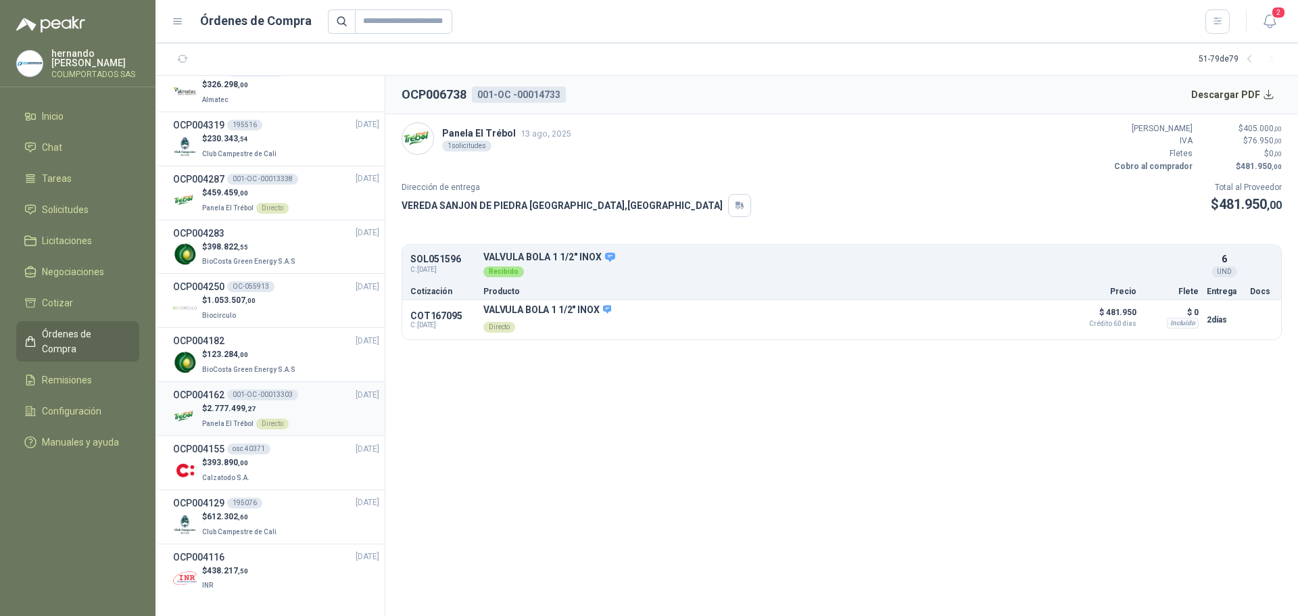
click at [322, 414] on div "$ 2.777.499 ,27 Panela El Trébol Directo" at bounding box center [276, 416] width 206 height 28
click at [318, 203] on div "$ 459.459 ,00 Panela El Trébol Directo" at bounding box center [276, 201] width 206 height 28
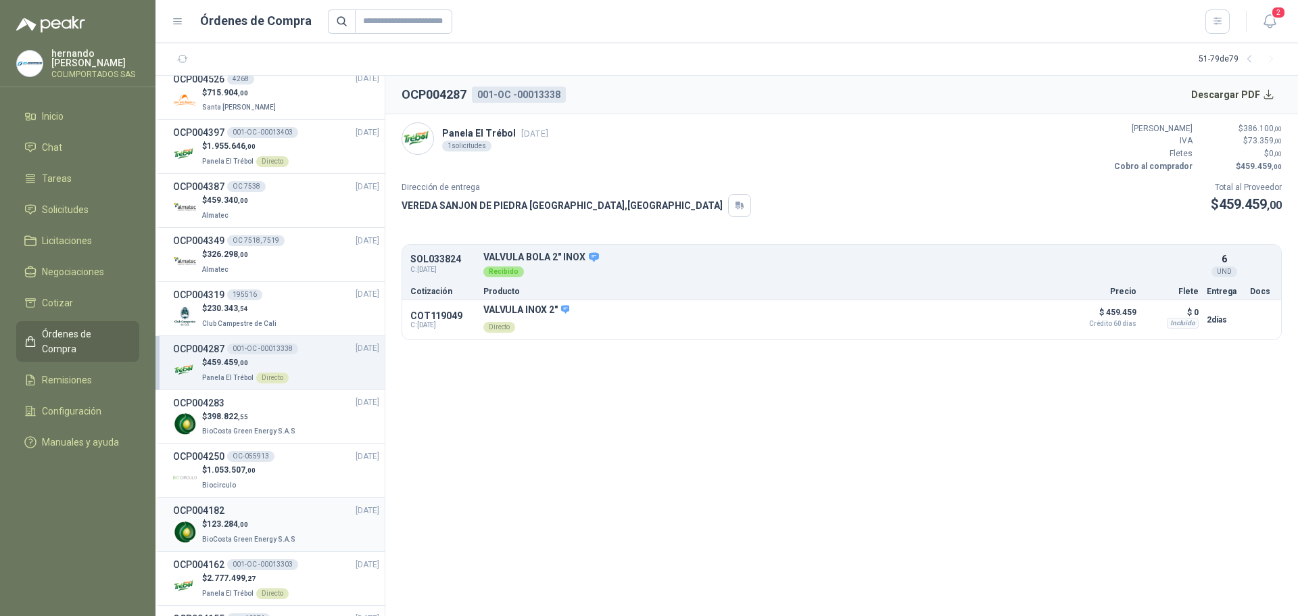
scroll to position [840, 0]
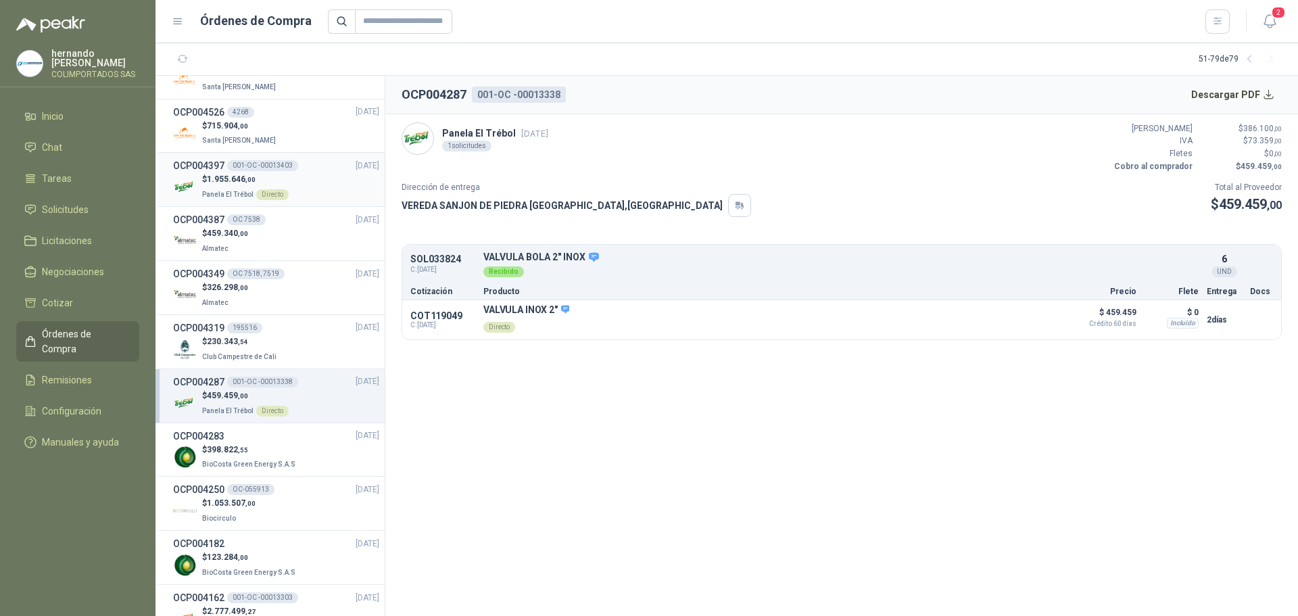
click at [321, 171] on div "OCP004397 001-OC -00013403 [DATE]" at bounding box center [276, 165] width 206 height 15
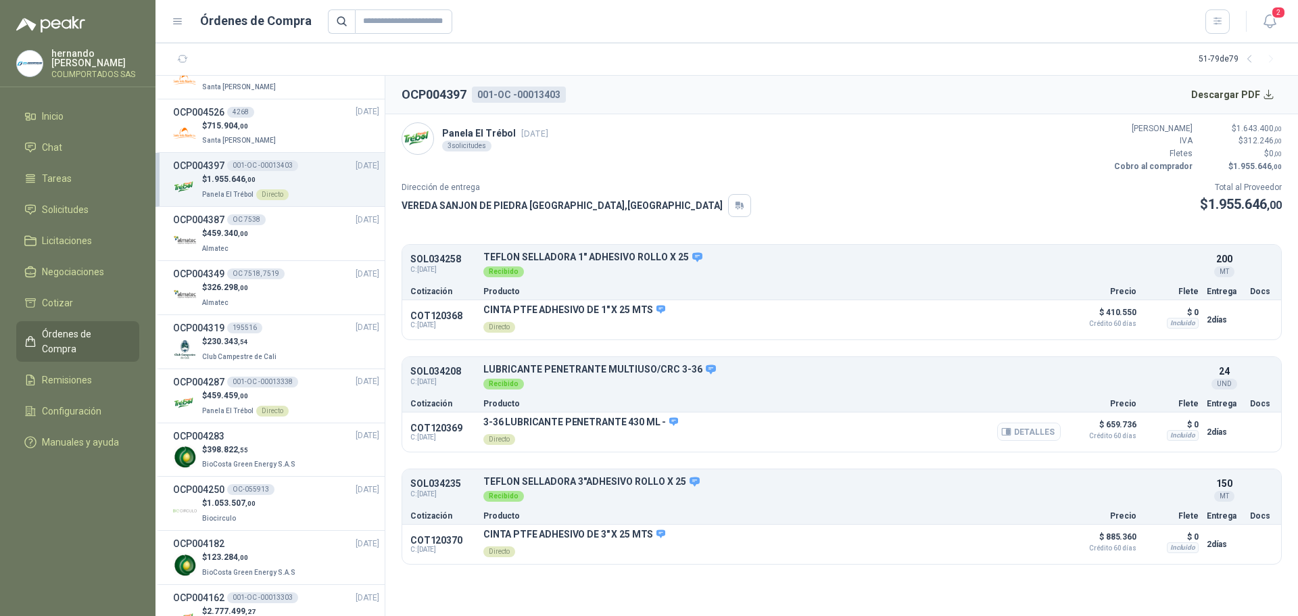
click at [1033, 427] on button "Detalles" at bounding box center [1029, 431] width 64 height 18
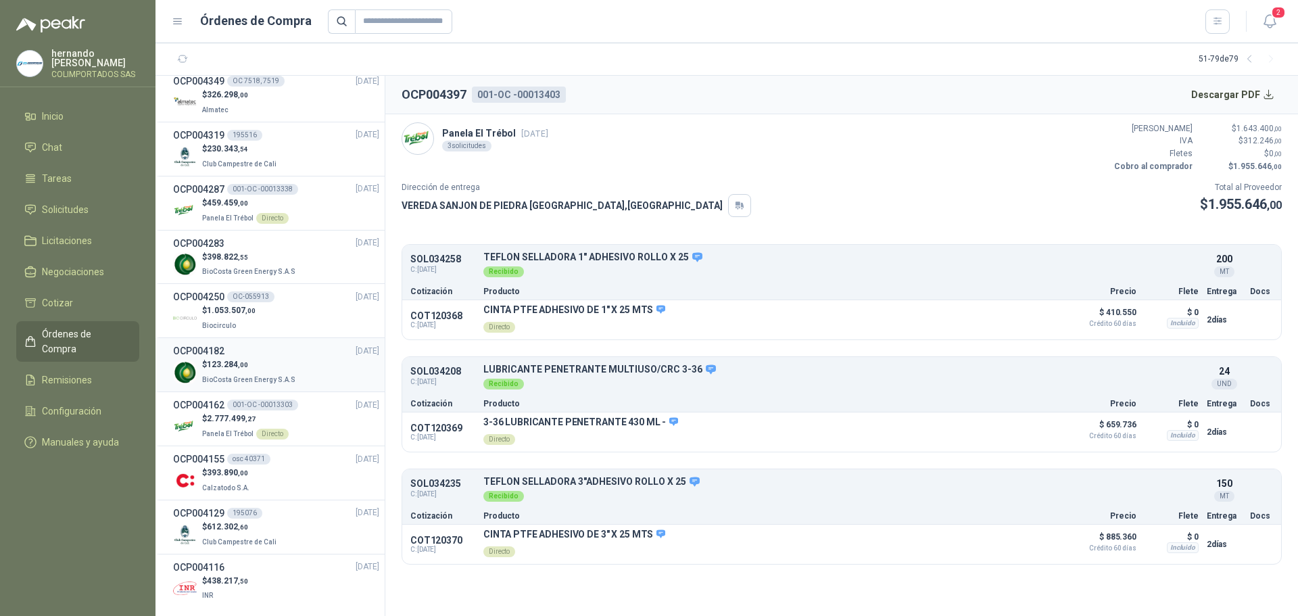
scroll to position [1043, 0]
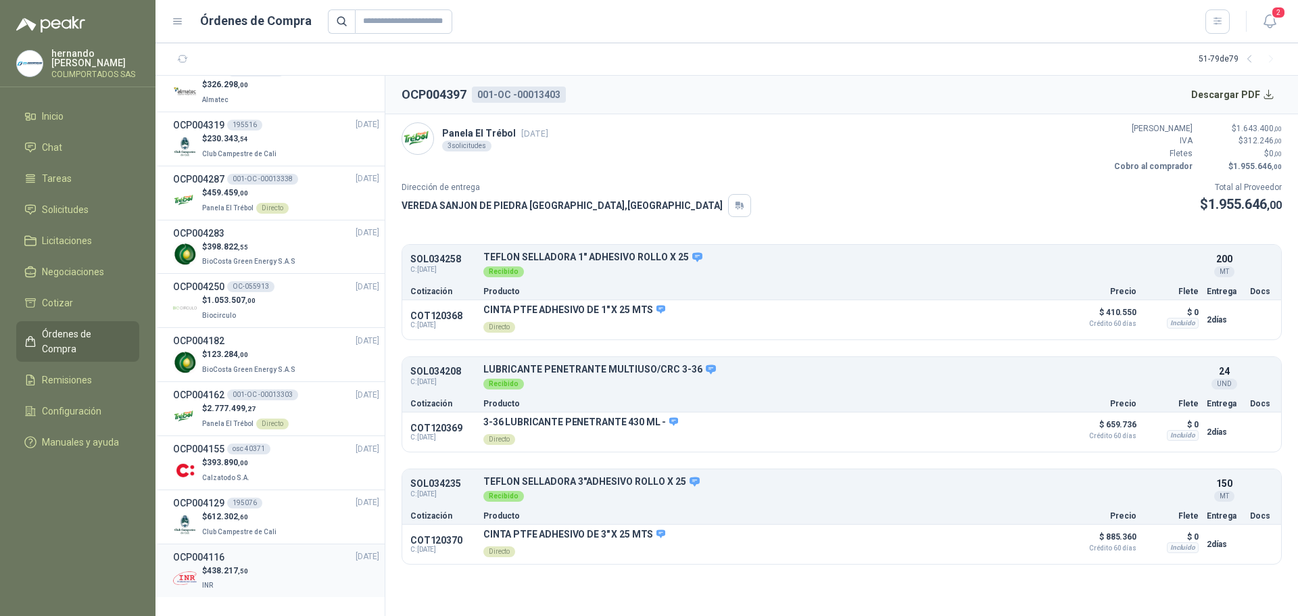
click at [274, 563] on div "OCP004116 [DATE]" at bounding box center [276, 557] width 206 height 15
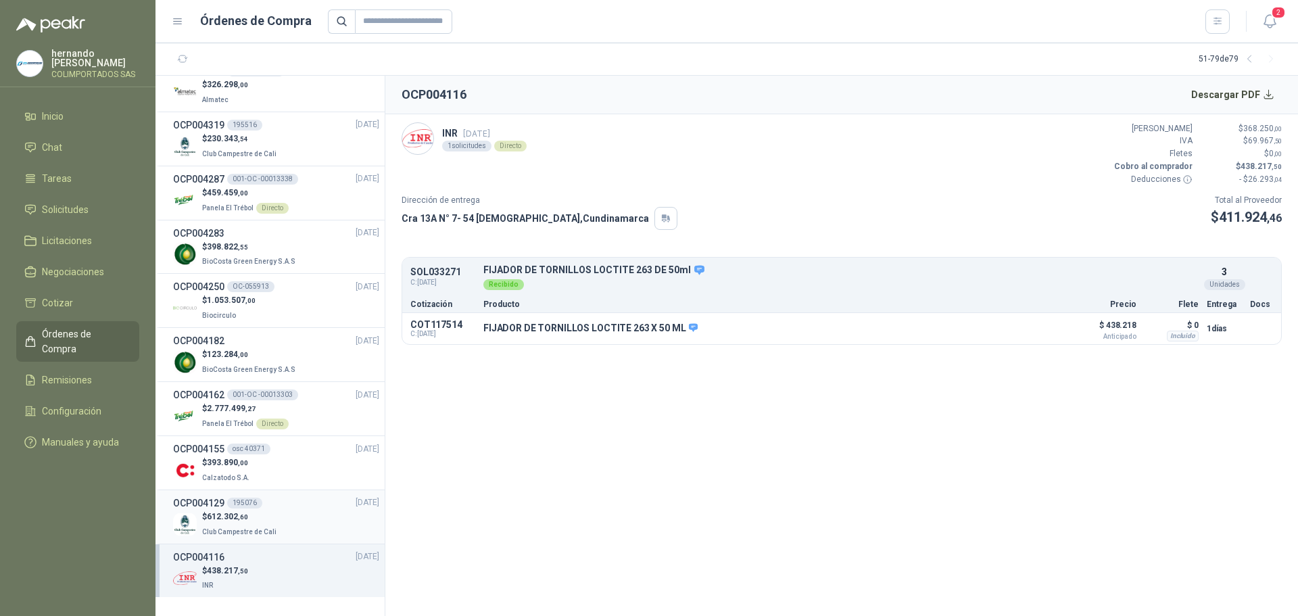
click at [297, 512] on div "$ 612.302 ,60 Club Campestre de Cali" at bounding box center [276, 524] width 206 height 28
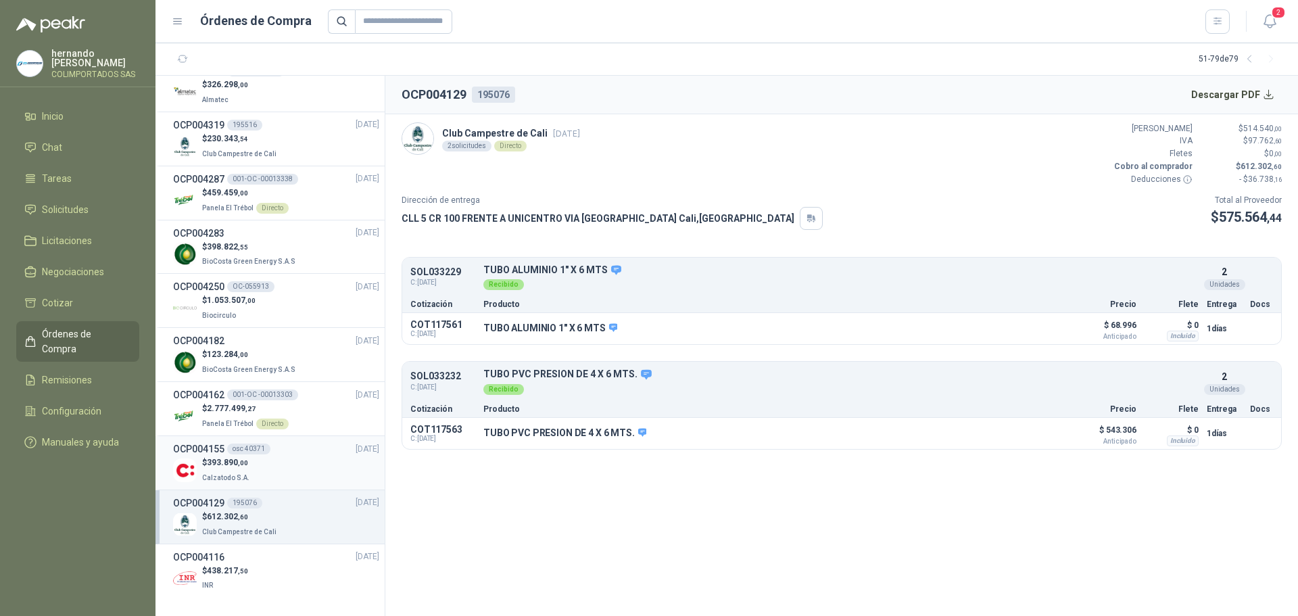
click at [289, 470] on div "$ 393.890 ,00 Calzatodo S.A." at bounding box center [276, 470] width 206 height 28
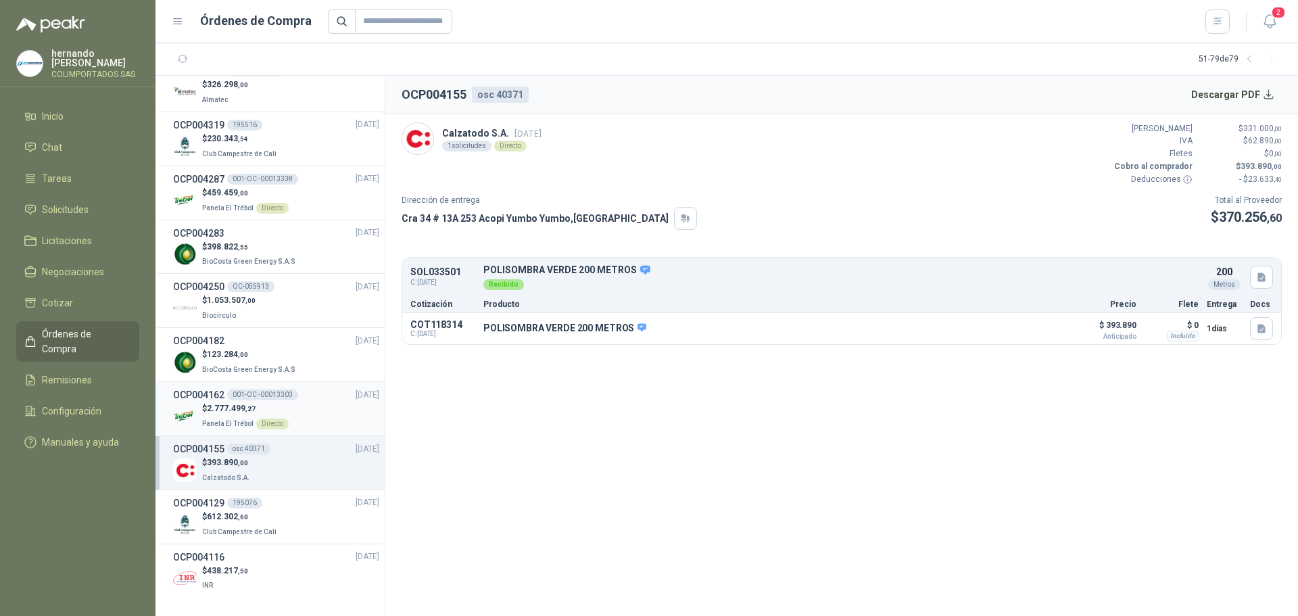
click at [297, 424] on div "$ 2.777.499 ,27 Panela El Trébol Directo" at bounding box center [276, 416] width 206 height 28
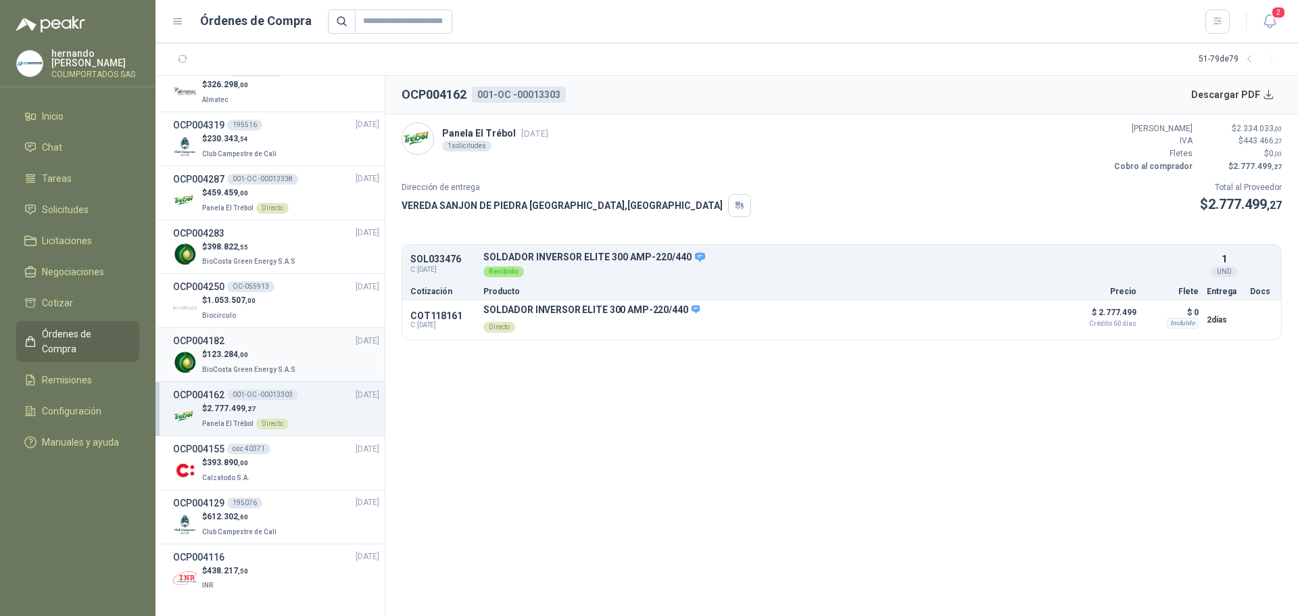
click at [295, 351] on div "$ 123.284 ,00 BioCosta Green Energy S.A.S" at bounding box center [276, 362] width 206 height 28
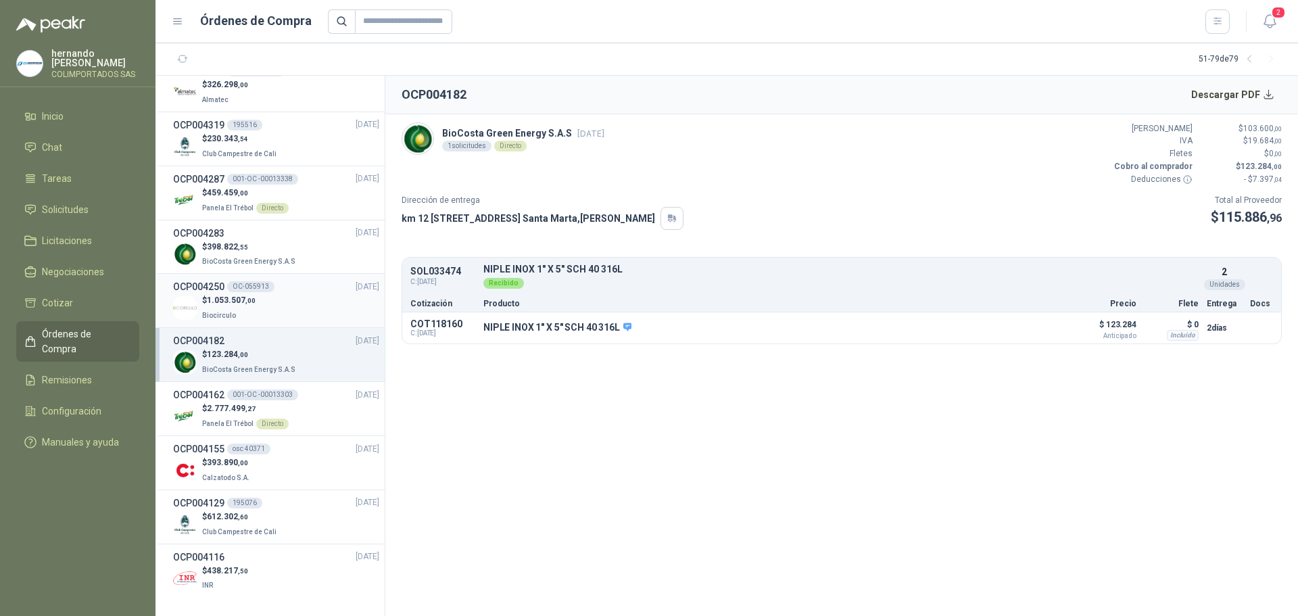
click at [276, 321] on div "$ 1.053.507 ,00 Biocirculo" at bounding box center [276, 308] width 206 height 28
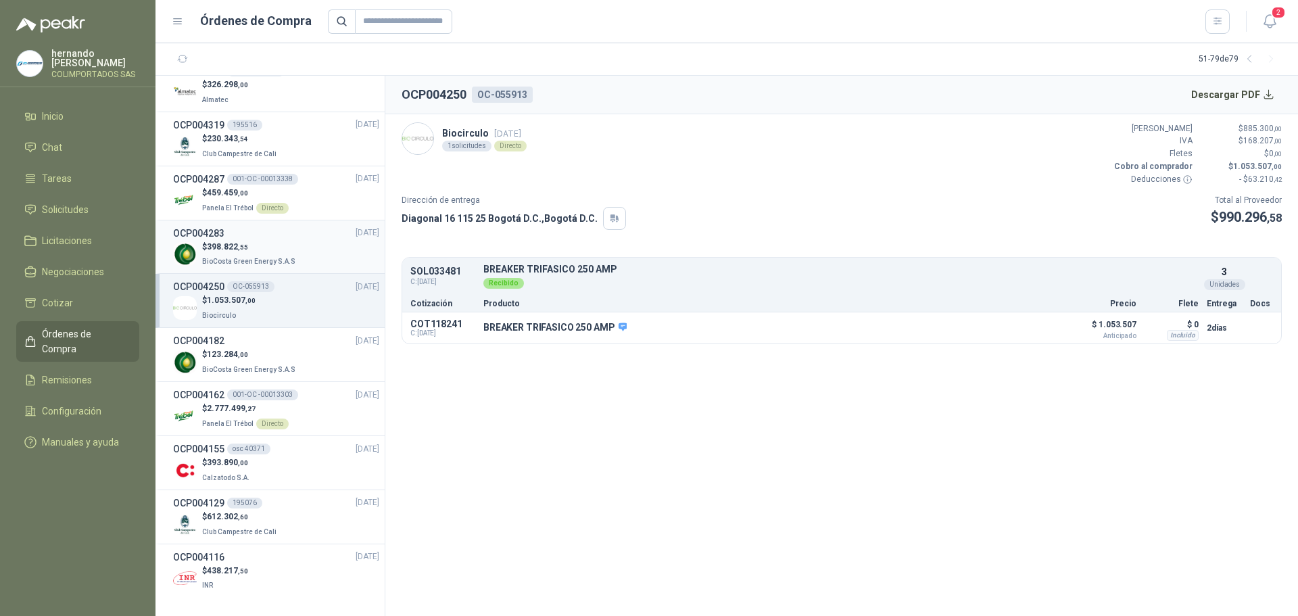
click at [294, 249] on div "$ 398.822 ,55 BioCosta Green Energy S.A.S" at bounding box center [276, 255] width 206 height 28
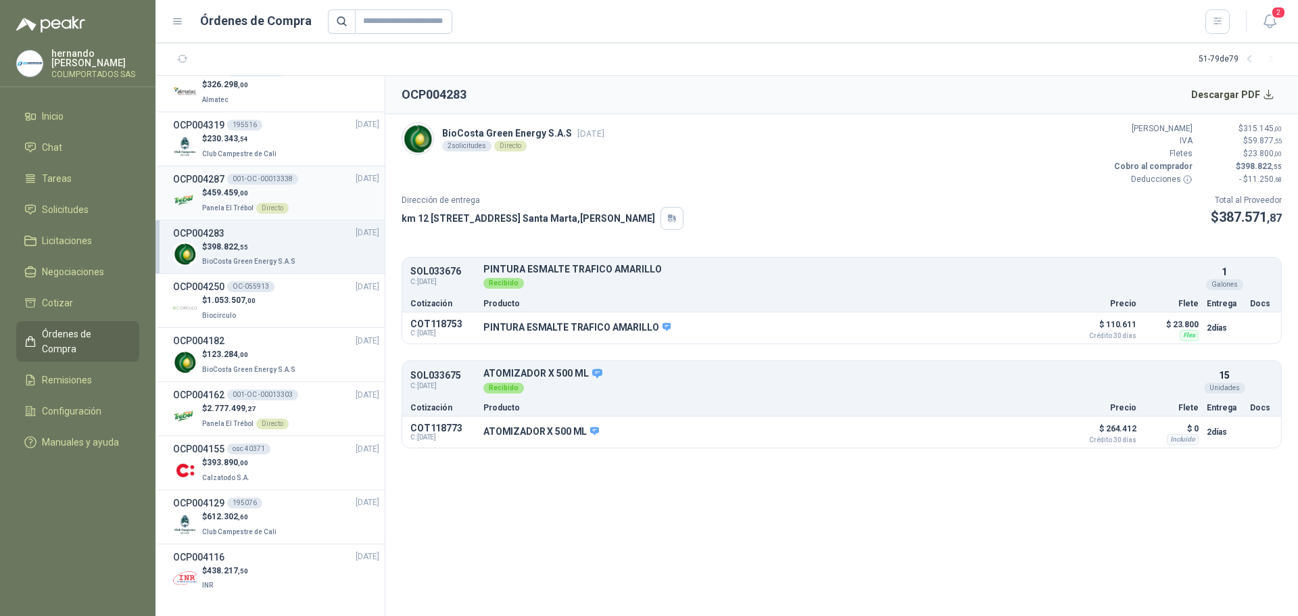
click at [307, 199] on div "$ 459.459 ,00 Panela El Trébol Directo" at bounding box center [276, 201] width 206 height 28
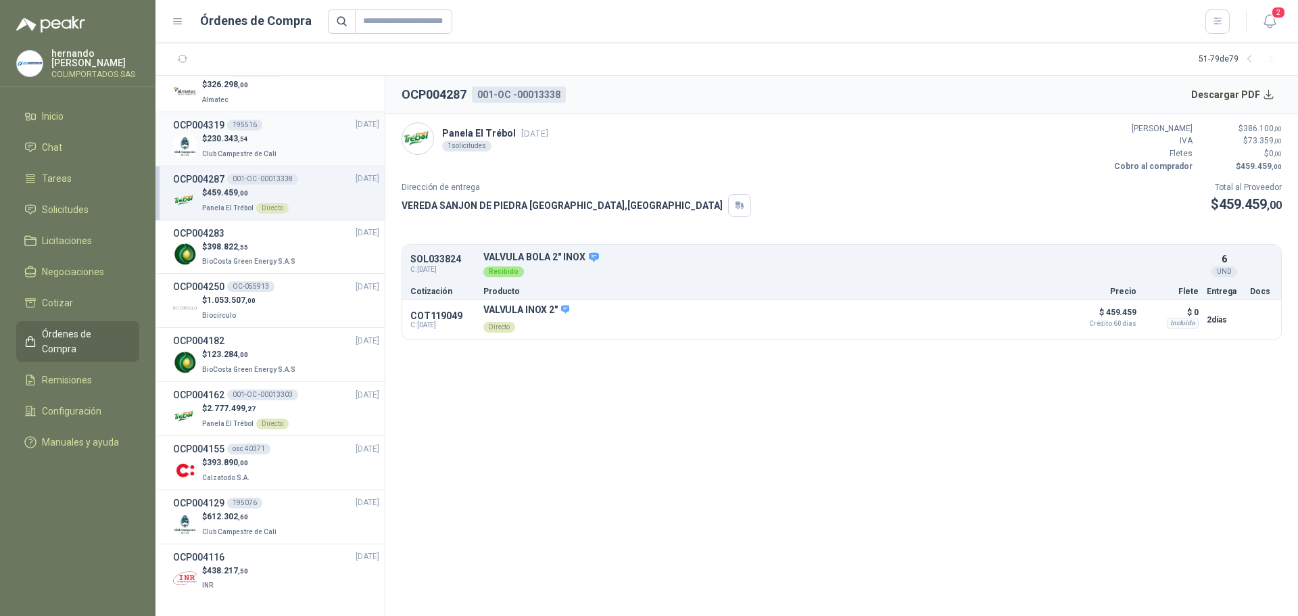
click at [291, 150] on div "$ 230.343 ,54 Club Campestre de Cali" at bounding box center [276, 146] width 206 height 28
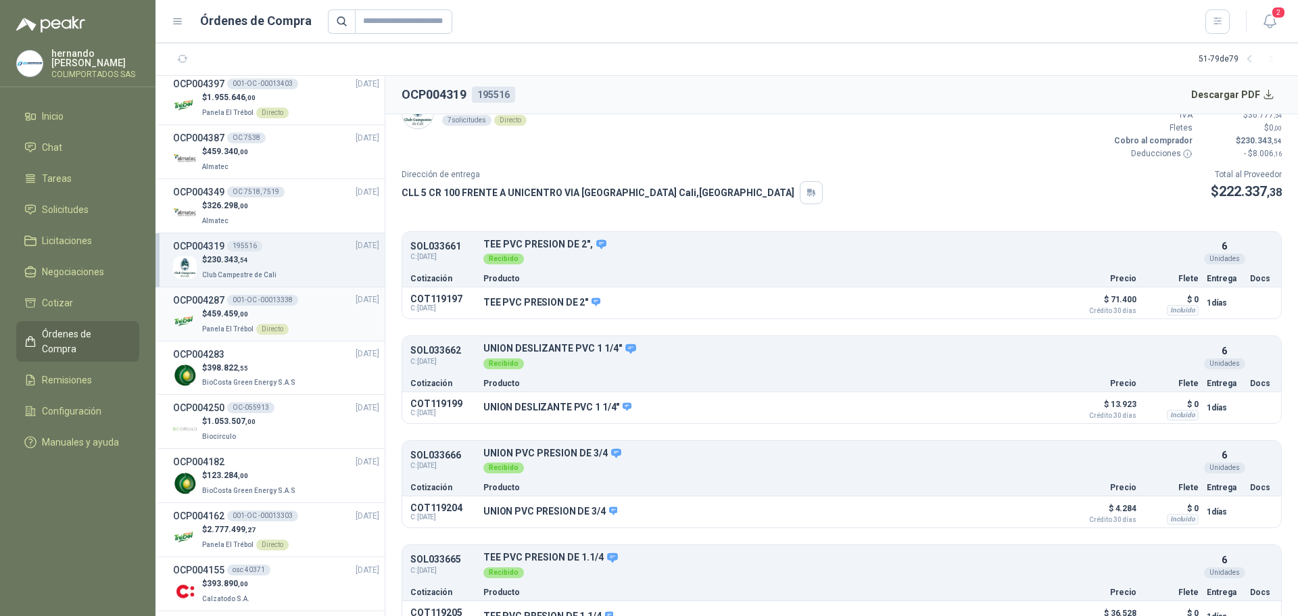
scroll to position [705, 0]
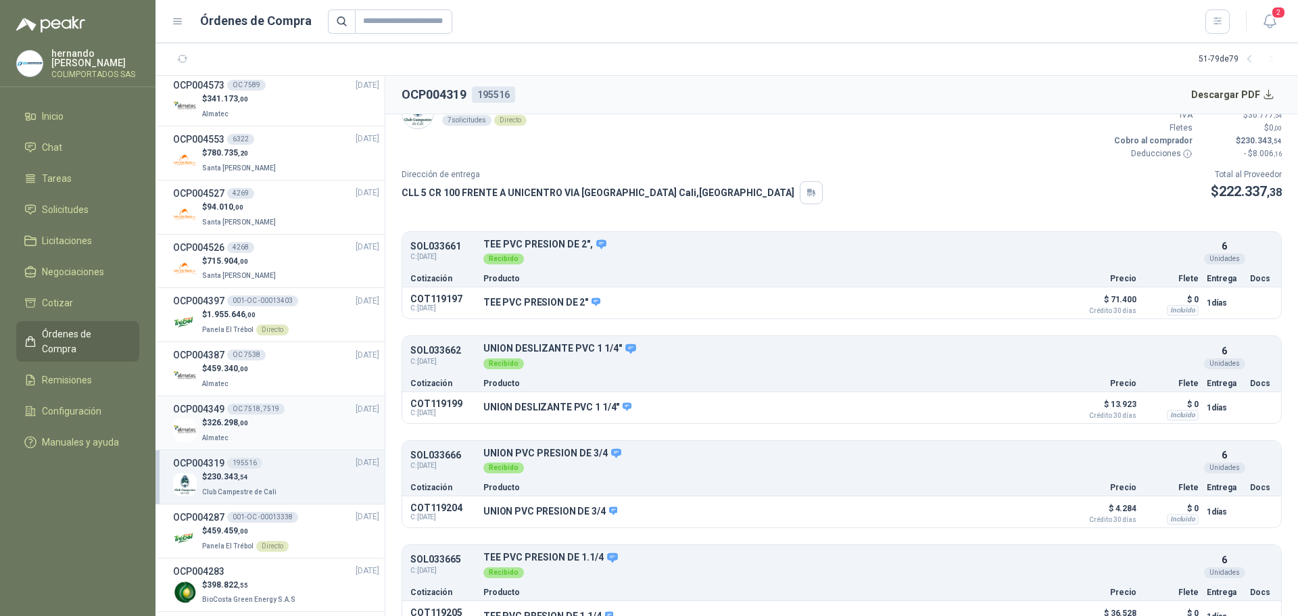
click at [290, 431] on div "$ 326.298 ,00 Almatec" at bounding box center [276, 430] width 206 height 28
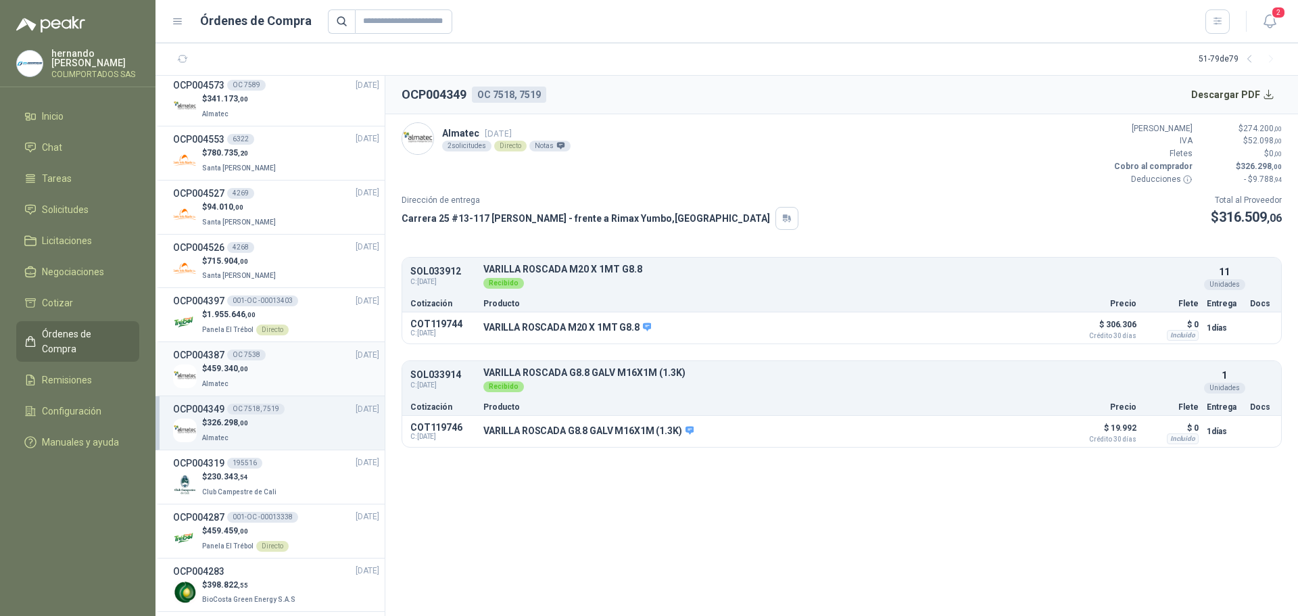
click at [284, 376] on div "$ 459.340 ,00 Almatec" at bounding box center [276, 376] width 206 height 28
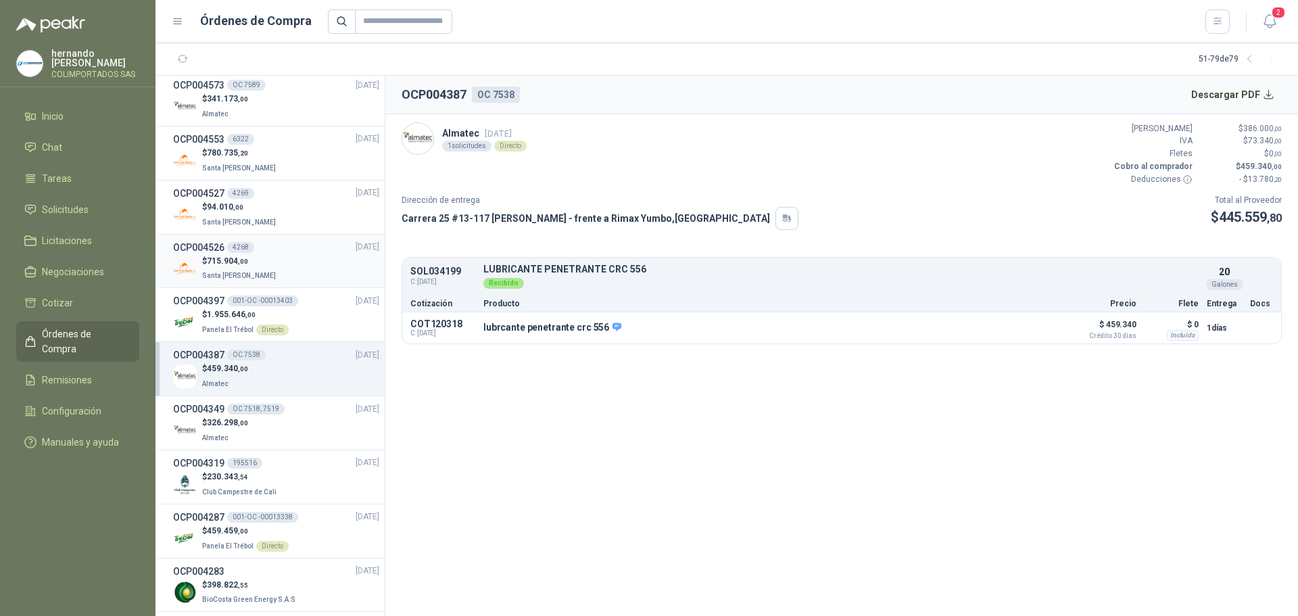
click at [291, 269] on div "$ 715.904 ,00 Santa [PERSON_NAME]" at bounding box center [276, 269] width 206 height 28
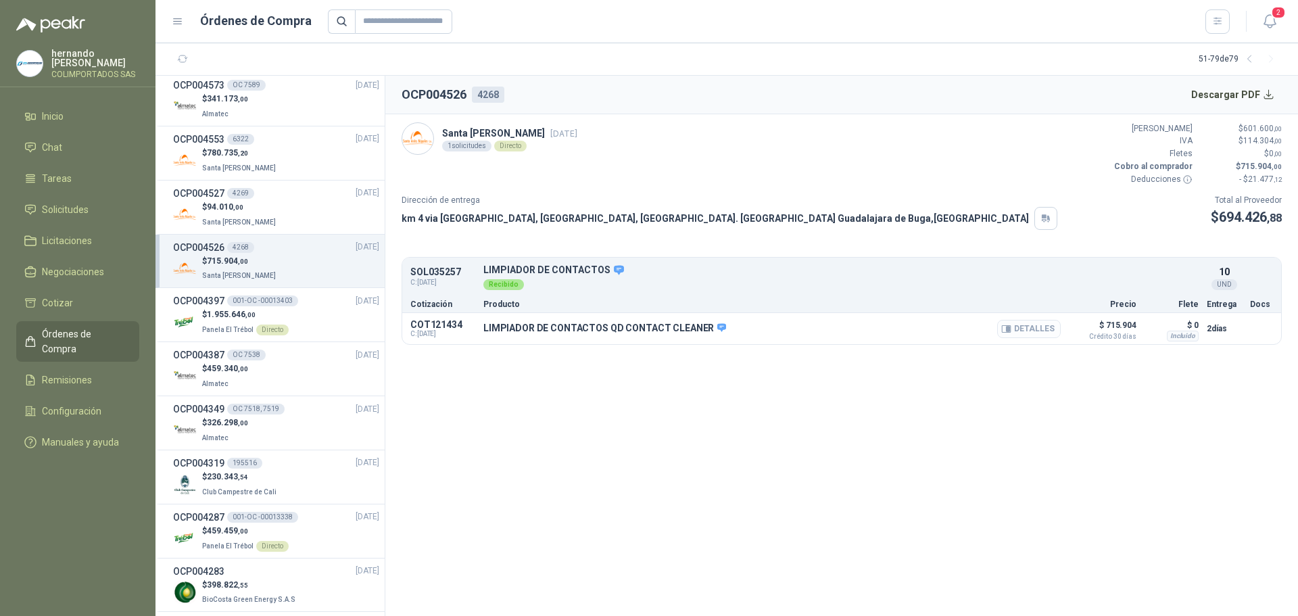
click at [1038, 325] on button "Detalles" at bounding box center [1029, 329] width 64 height 18
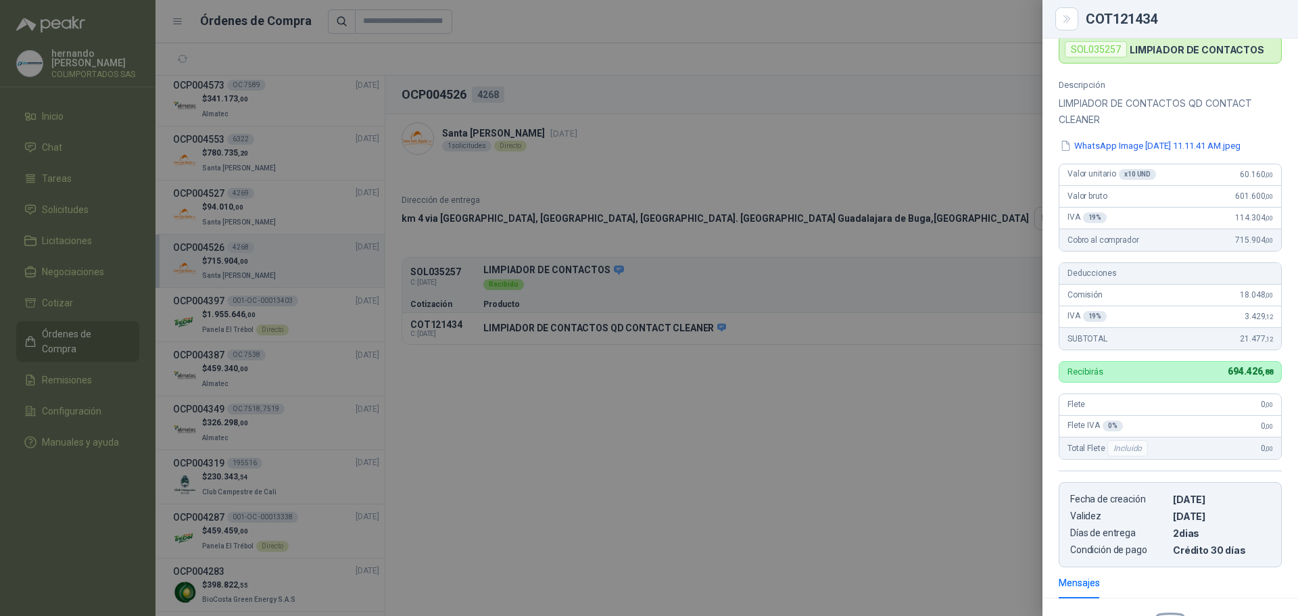
scroll to position [60, 0]
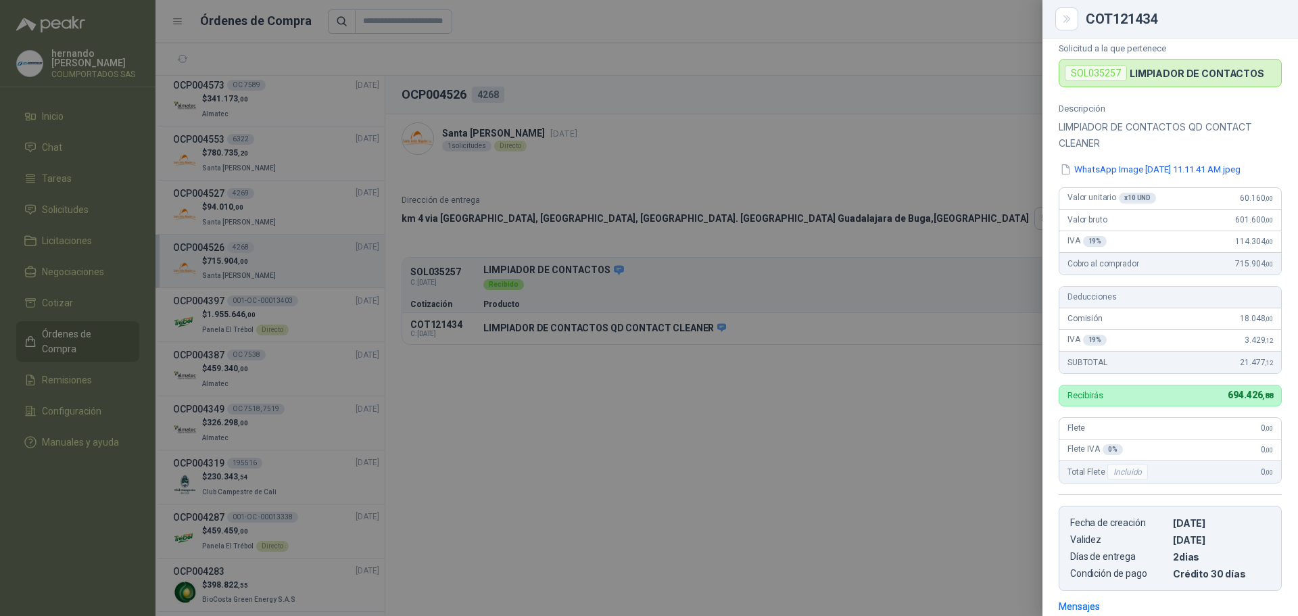
click at [822, 419] on div at bounding box center [649, 308] width 1298 height 616
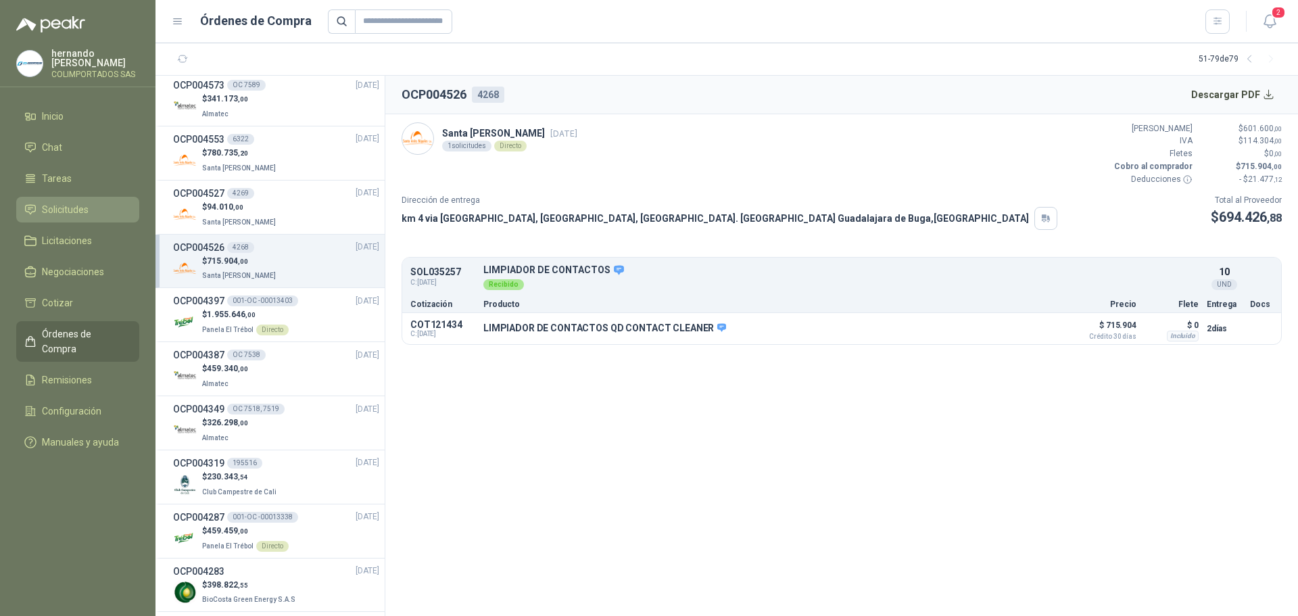
click at [87, 198] on link "Solicitudes" at bounding box center [77, 210] width 123 height 26
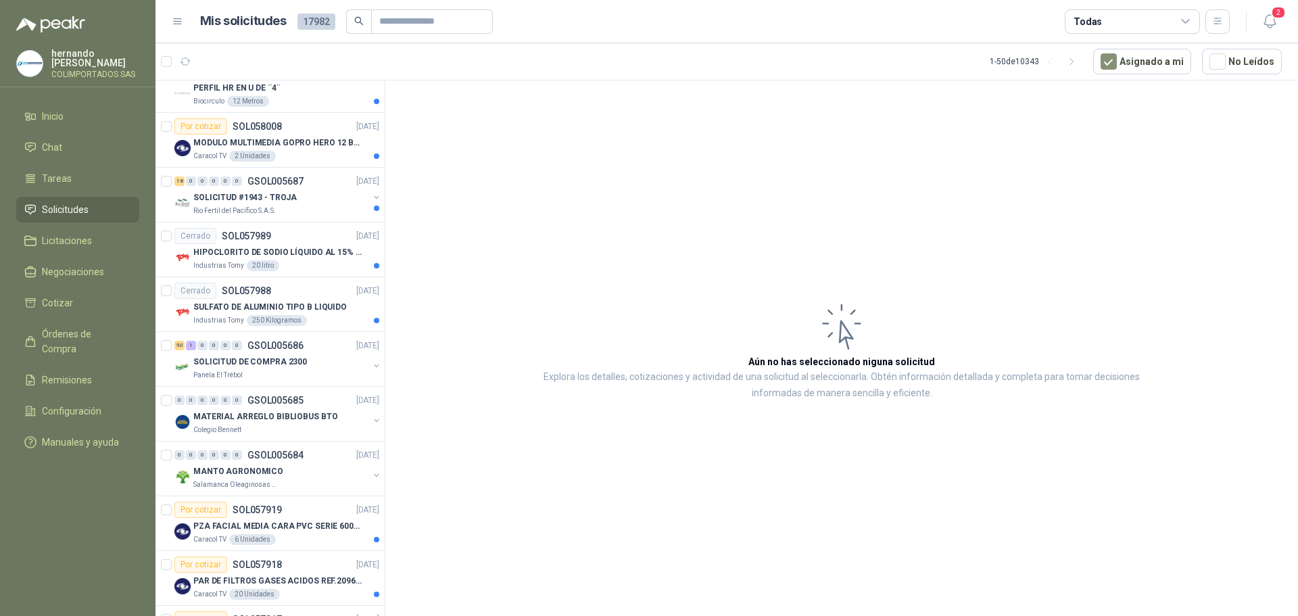
scroll to position [1284, 0]
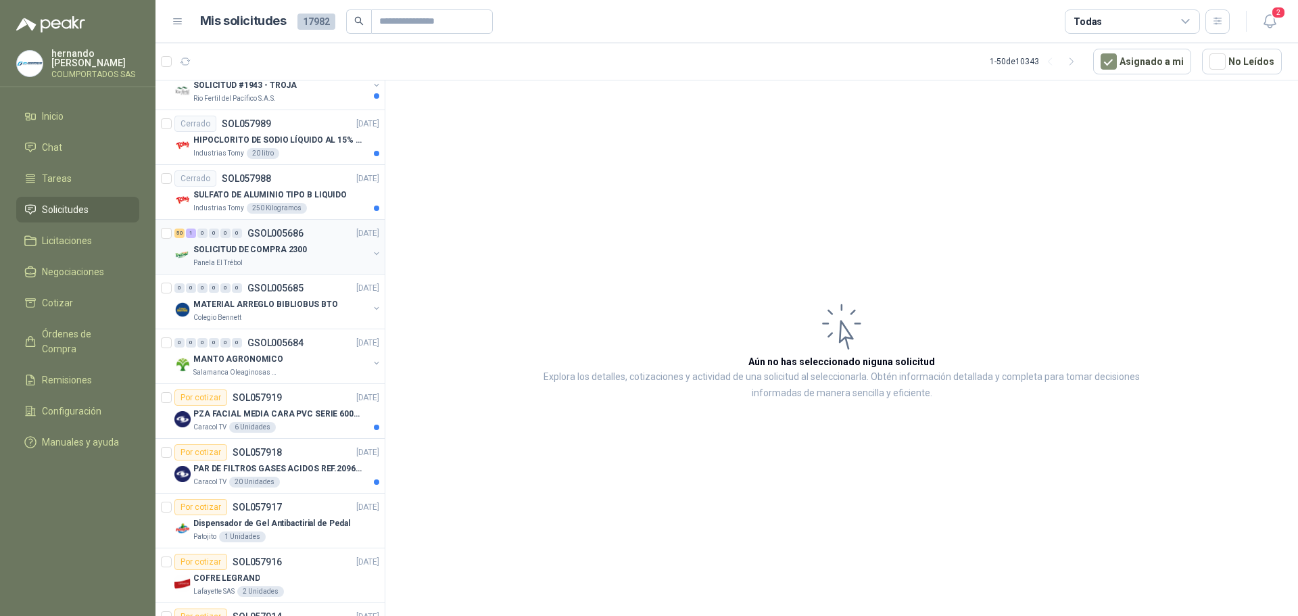
click at [322, 240] on div "50 1 0 0 0 0 GSOL005686 [DATE]" at bounding box center [278, 233] width 208 height 16
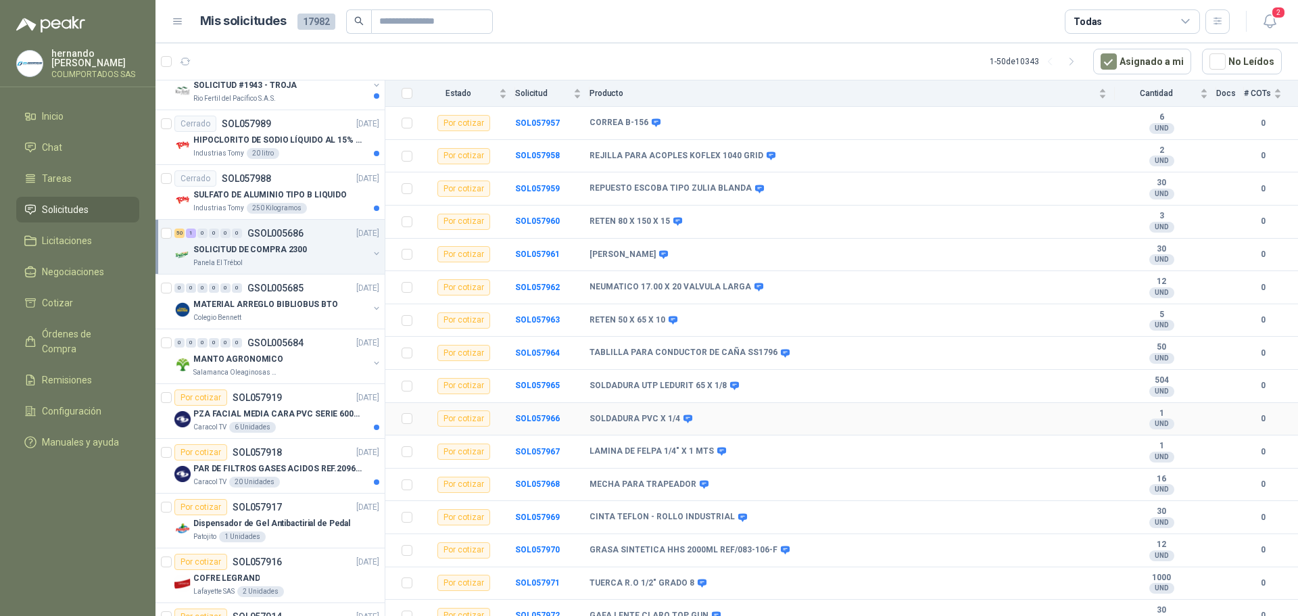
scroll to position [879, 0]
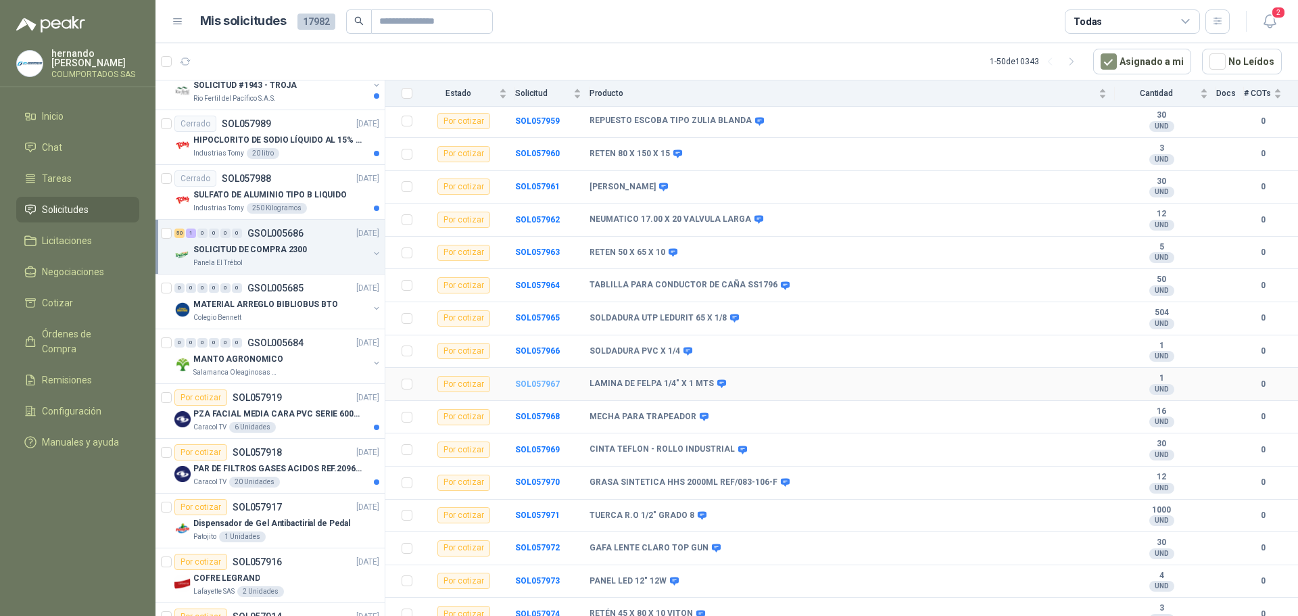
click at [533, 387] on b "SOL057967" at bounding box center [537, 383] width 45 height 9
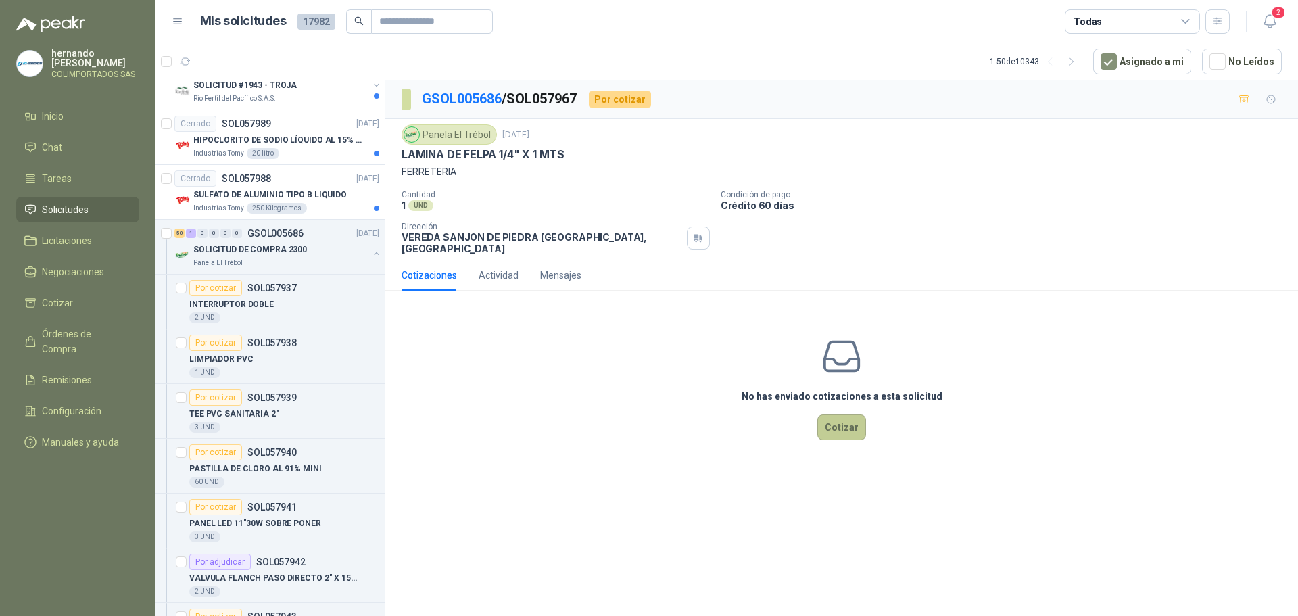
click at [838, 418] on button "Cotizar" at bounding box center [841, 427] width 49 height 26
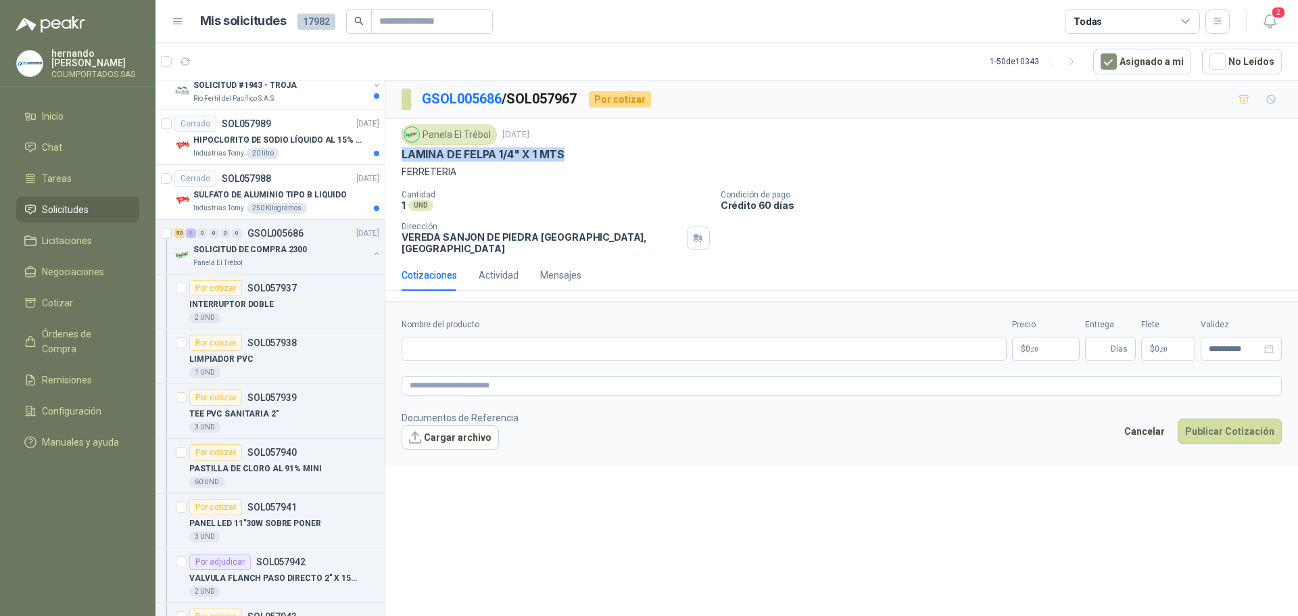
drag, startPoint x: 572, startPoint y: 152, endPoint x: 401, endPoint y: 151, distance: 171.0
click at [401, 151] on div "LAMINA DE FELPA 1/4" X 1 MTS" at bounding box center [841, 154] width 880 height 14
copy p "LAMINA DE FELPA 1/4" X 1 MTS"
click at [531, 337] on input "Nombre del producto" at bounding box center [703, 349] width 605 height 24
paste input "**********"
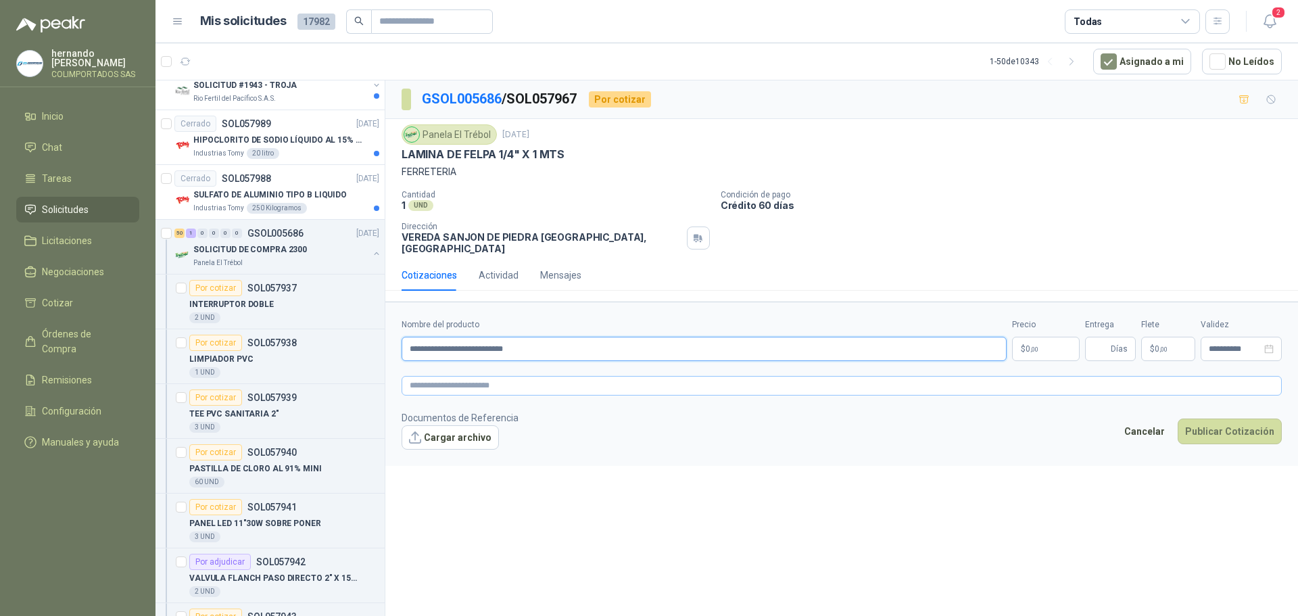
type input "**********"
click at [531, 376] on textarea at bounding box center [841, 386] width 880 height 20
paste textarea "**********"
type textarea "**********"
click at [1037, 348] on p "$ 0 ,00" at bounding box center [1046, 349] width 68 height 24
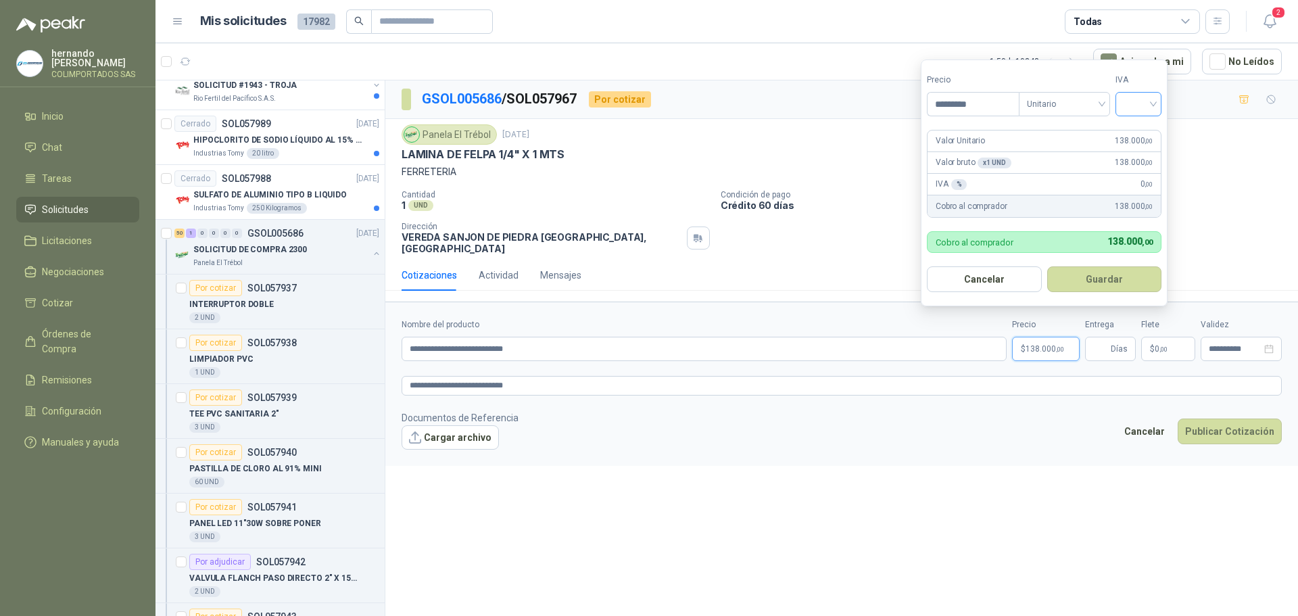
click at [1157, 105] on div at bounding box center [1138, 104] width 46 height 24
type input "*********"
click at [1146, 132] on div "19%" at bounding box center [1141, 131] width 25 height 15
click at [1111, 283] on button "Guardar" at bounding box center [1106, 279] width 116 height 26
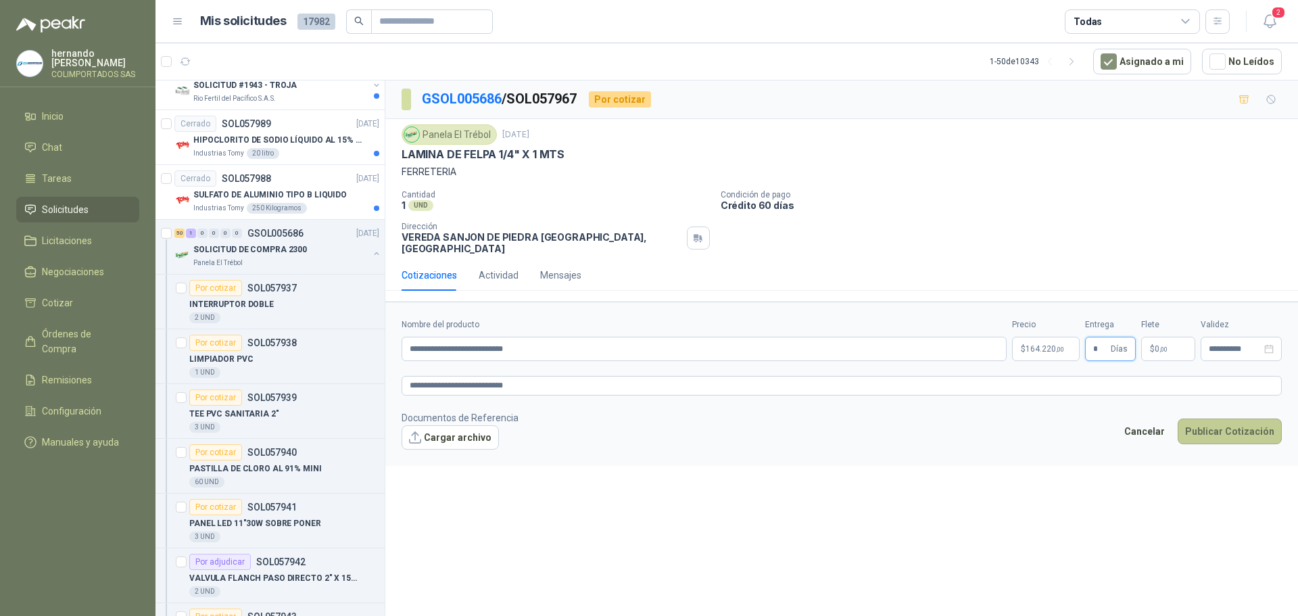
type input "*"
click at [1230, 422] on button "Publicar Cotización" at bounding box center [1229, 431] width 104 height 26
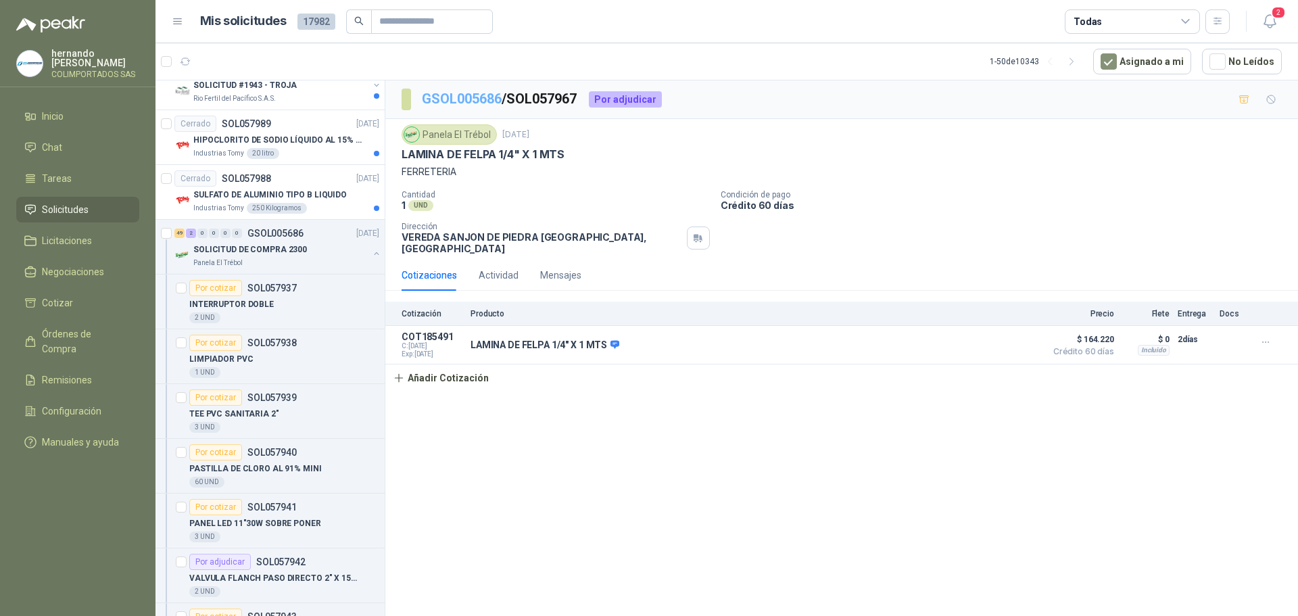
click at [456, 101] on link "GSOL005686" at bounding box center [462, 99] width 80 height 16
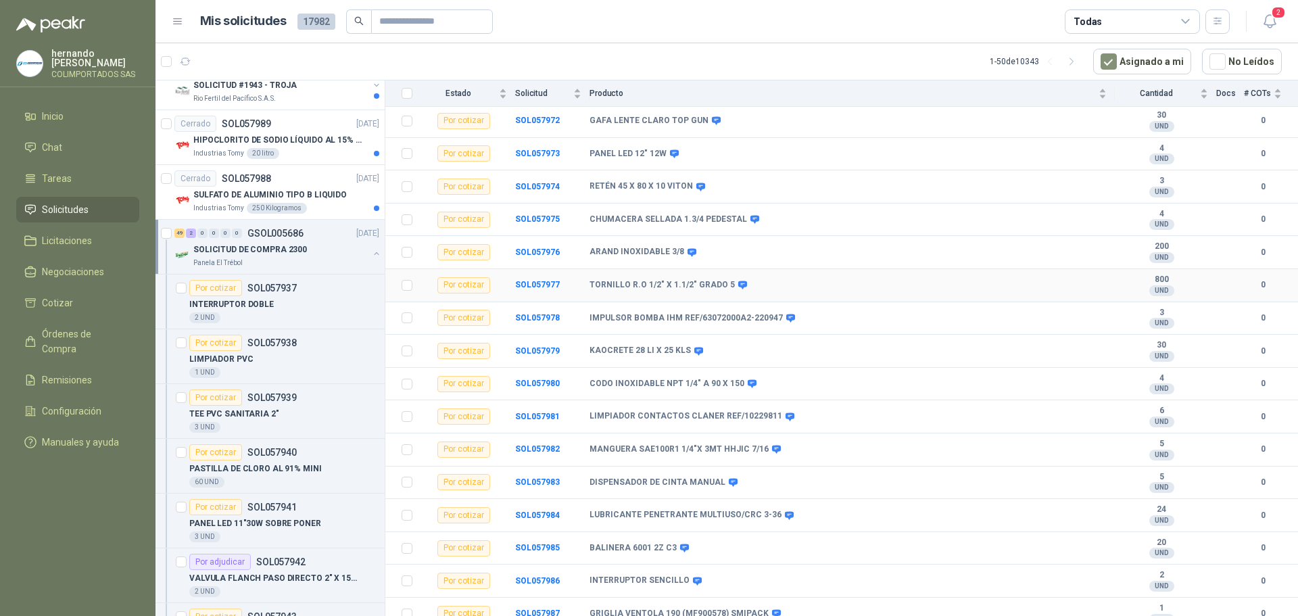
scroll to position [1316, 0]
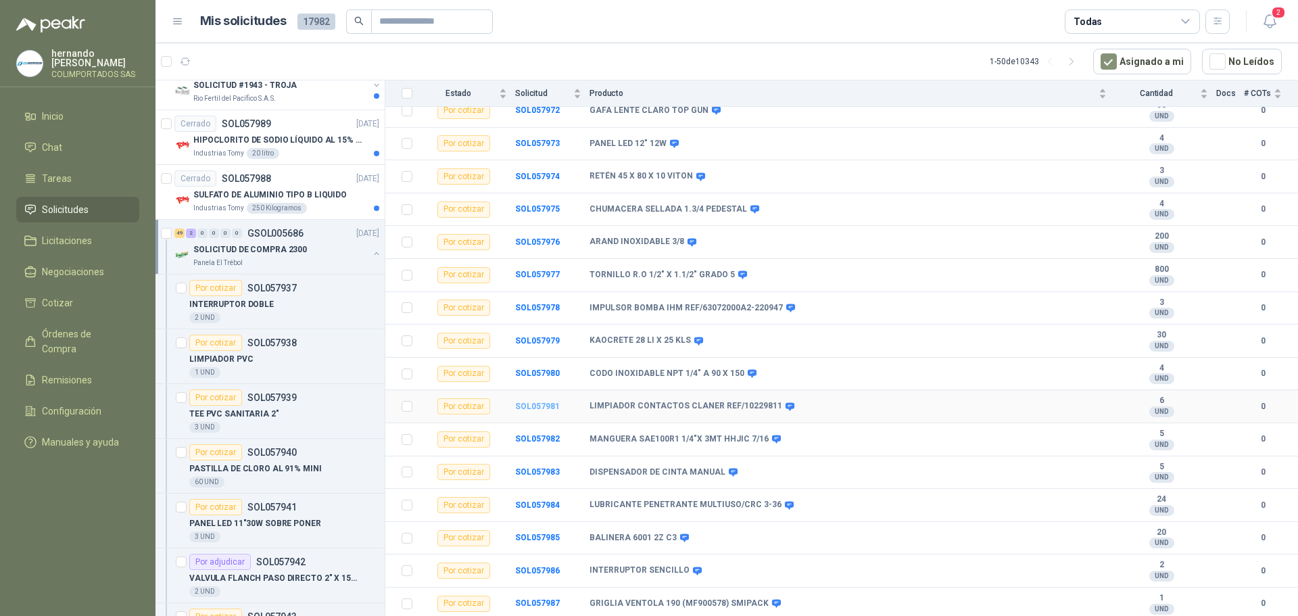
click at [536, 409] on b "SOL057981" at bounding box center [537, 405] width 45 height 9
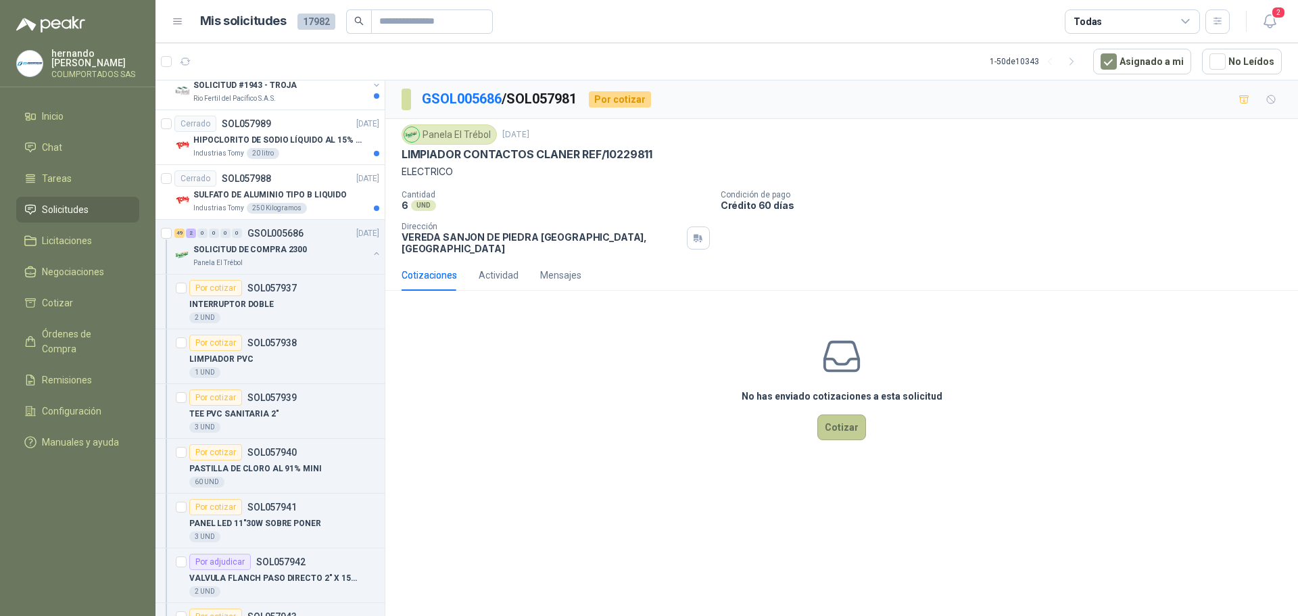
click at [837, 416] on button "Cotizar" at bounding box center [841, 427] width 49 height 26
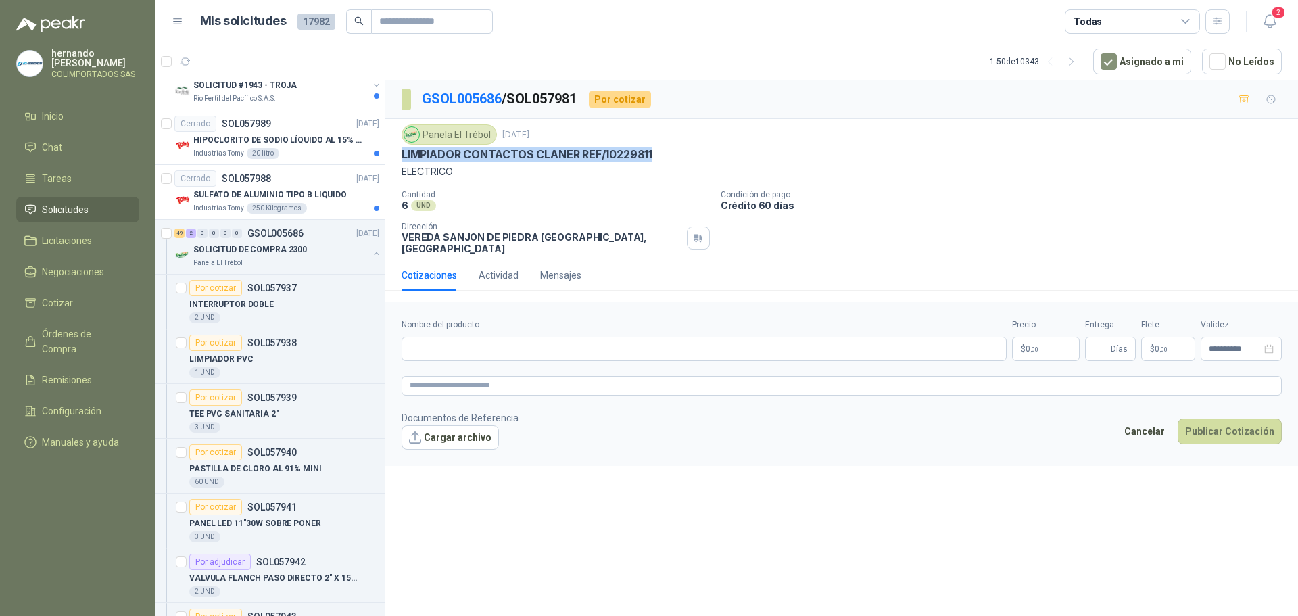
drag, startPoint x: 658, startPoint y: 149, endPoint x: 399, endPoint y: 155, distance: 258.9
click at [399, 155] on div "Panela El Trébol [DATE] LIMPIADOR CONTACTOS CLANER REF/10229811 ELECTRICO Canti…" at bounding box center [841, 189] width 912 height 141
copy p "LIMPIADOR CONTACTOS CLANER REF/10229811"
click at [509, 337] on input "Nombre del producto" at bounding box center [703, 349] width 605 height 24
paste input "**********"
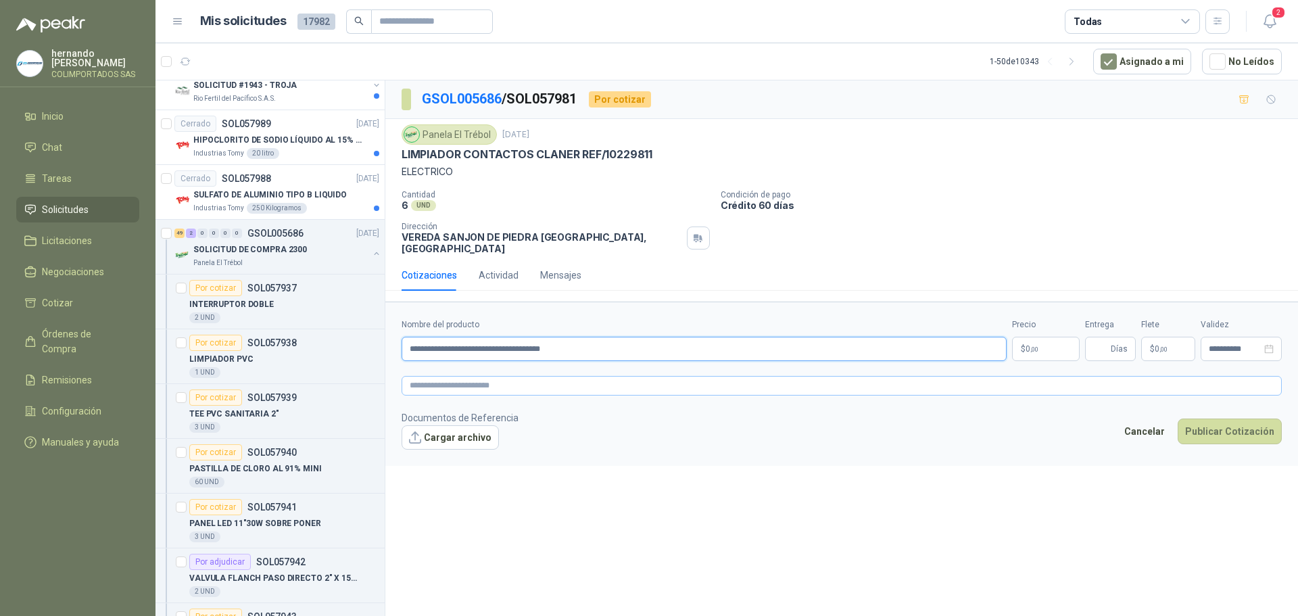
type input "**********"
click at [512, 376] on textarea at bounding box center [841, 386] width 880 height 20
paste textarea "**********"
type textarea "**********"
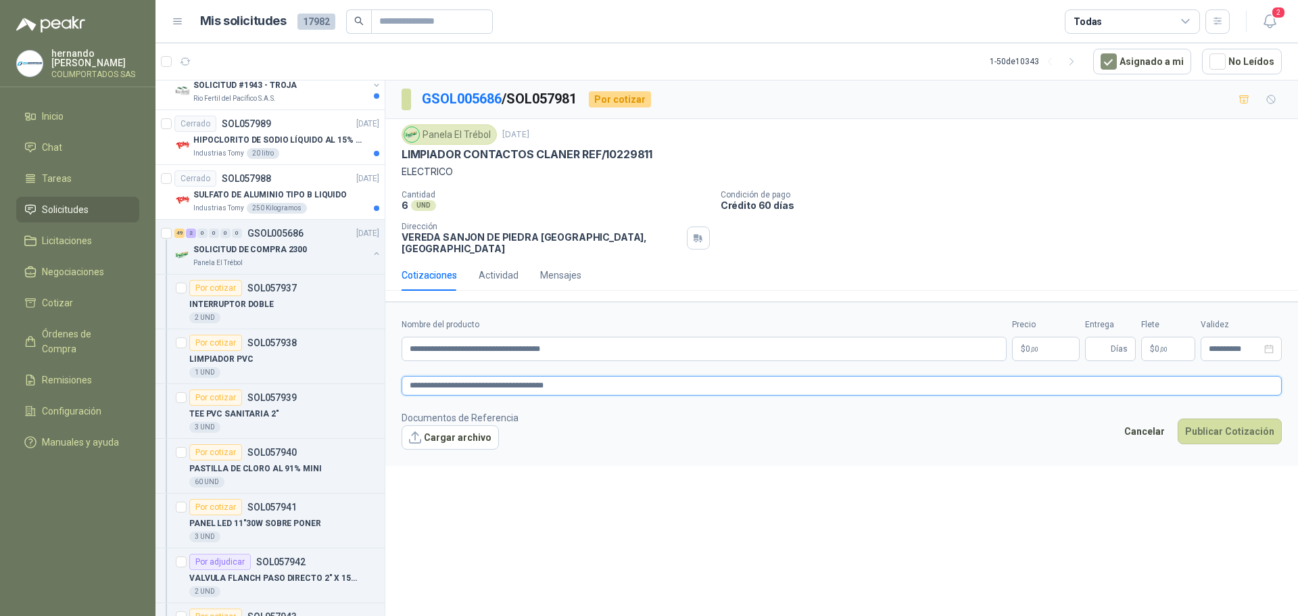
type textarea "**********"
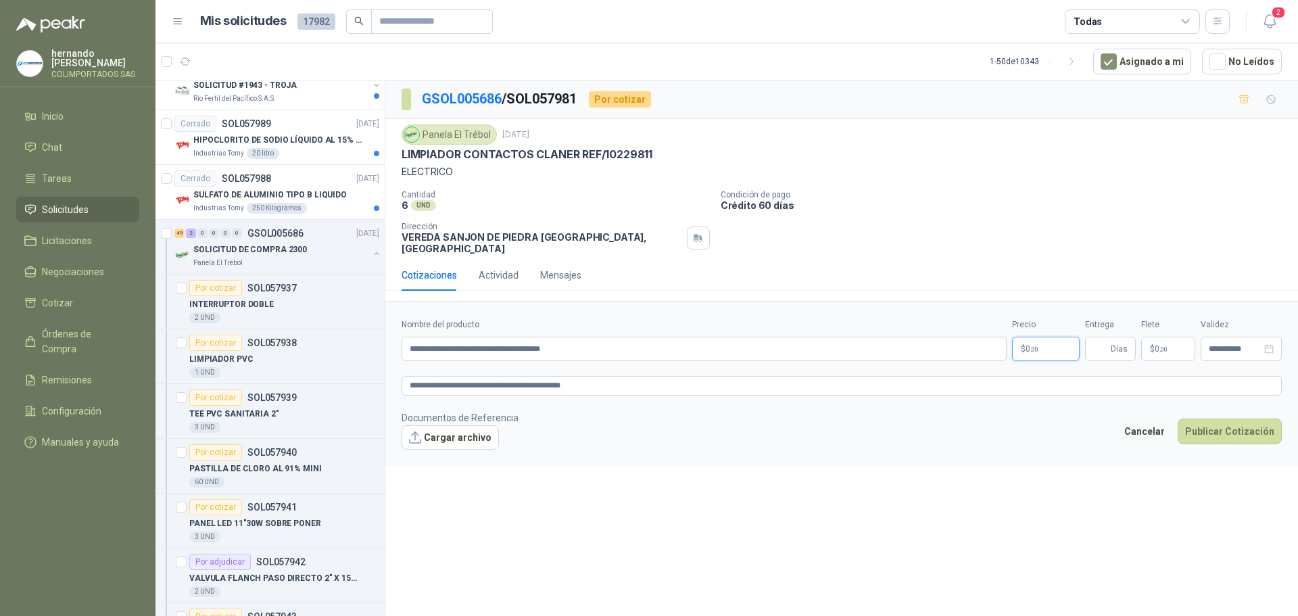
click at [1028, 345] on span "0 ,00" at bounding box center [1031, 349] width 13 height 8
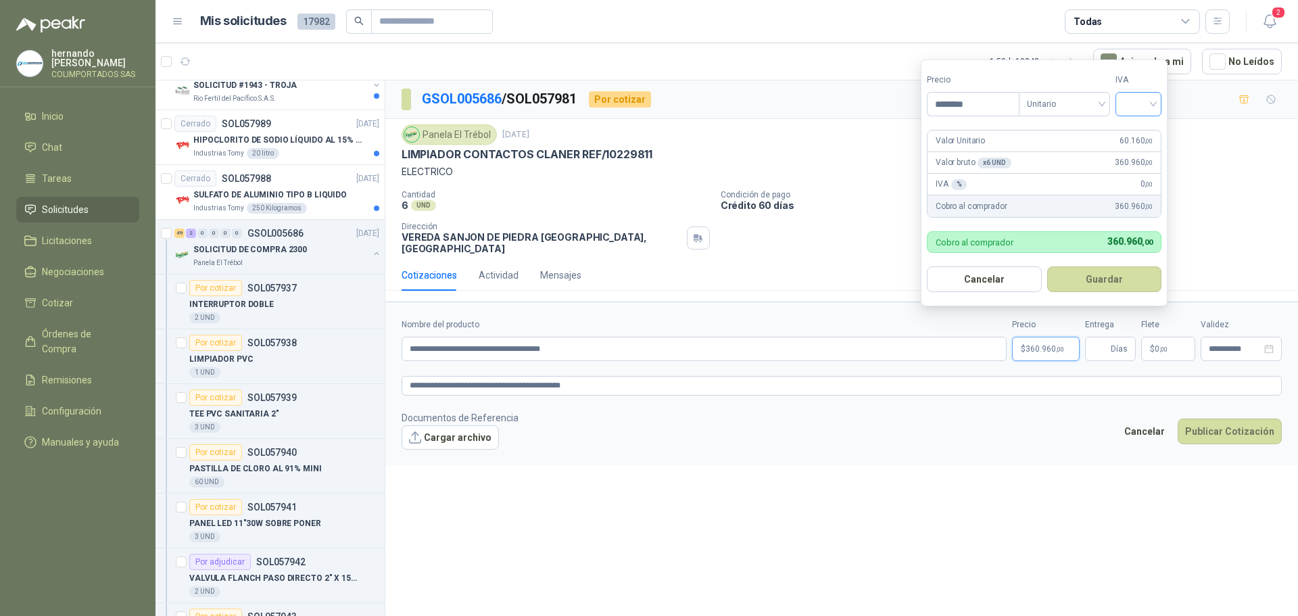
click at [1159, 100] on div at bounding box center [1138, 104] width 46 height 24
type input "********"
click at [1142, 132] on div "19%" at bounding box center [1141, 131] width 25 height 15
click at [1110, 281] on button "Guardar" at bounding box center [1106, 279] width 116 height 26
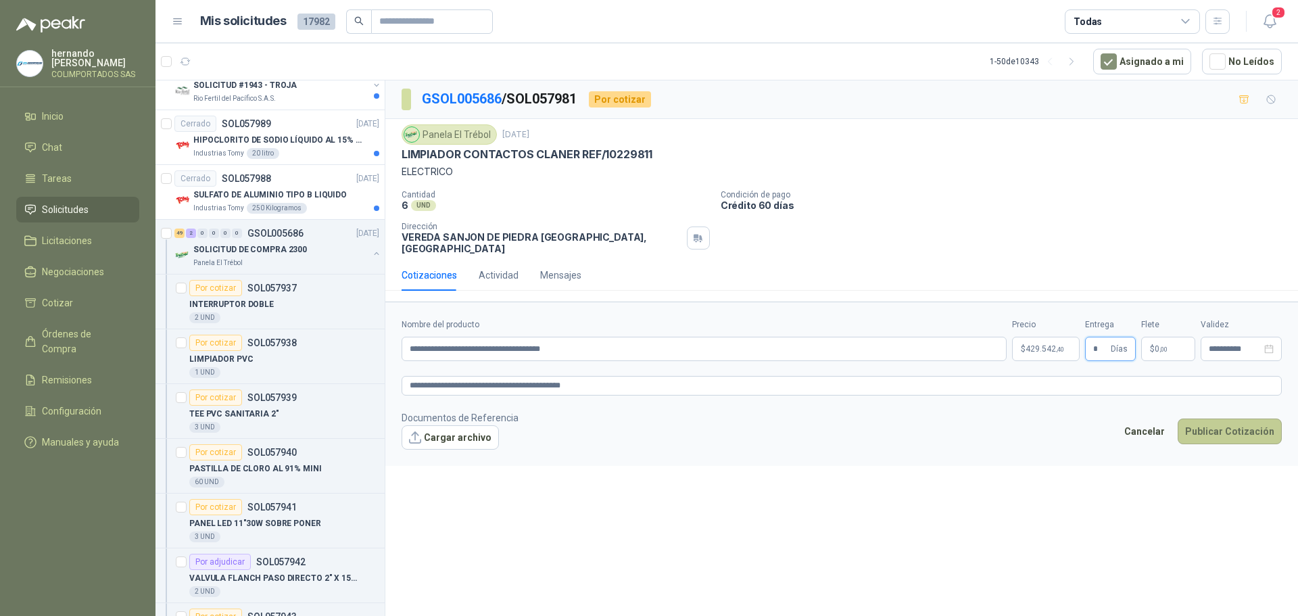
type input "*"
click at [1236, 421] on button "Publicar Cotización" at bounding box center [1229, 431] width 104 height 26
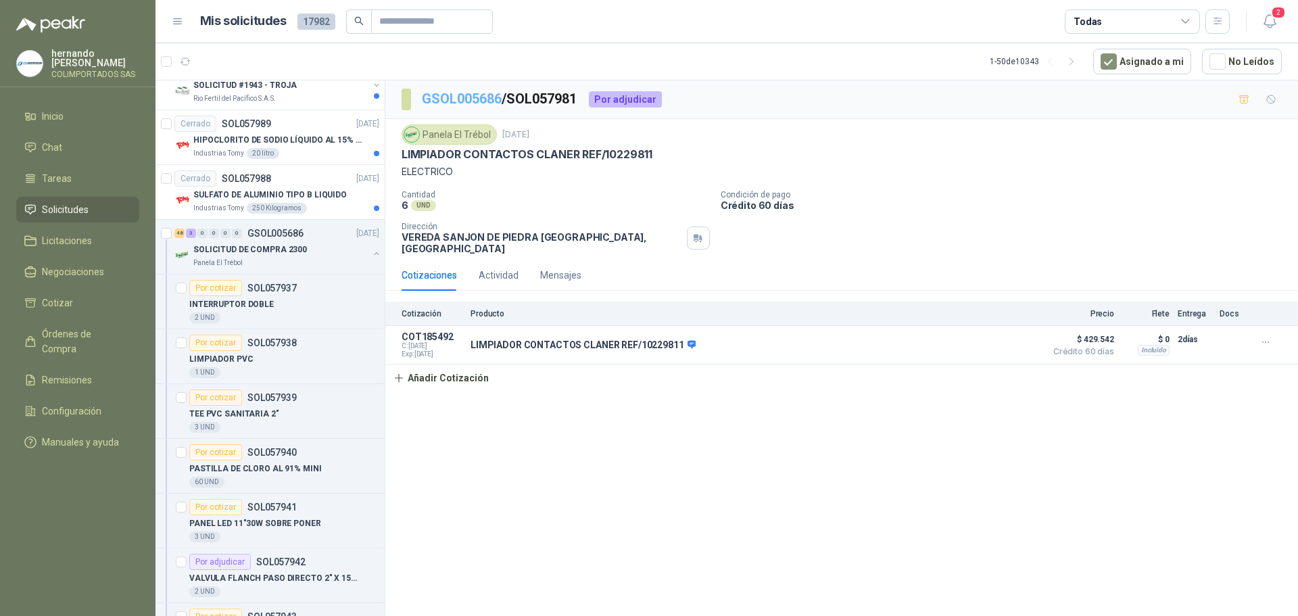
click at [457, 95] on link "GSOL005686" at bounding box center [462, 99] width 80 height 16
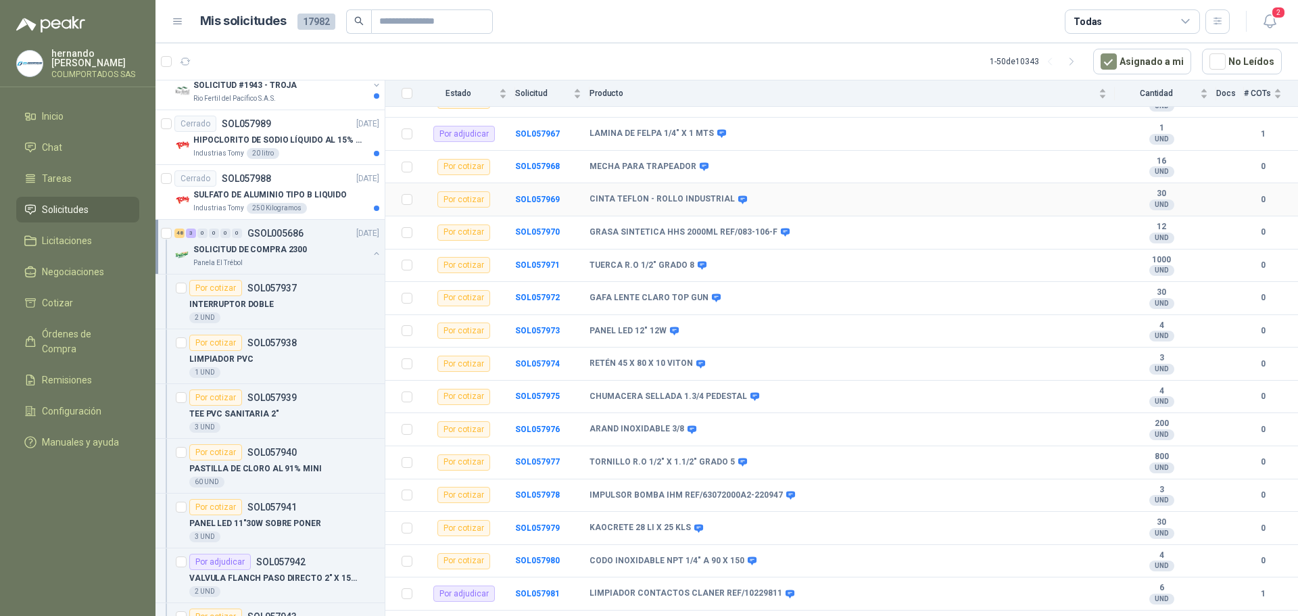
scroll to position [1316, 0]
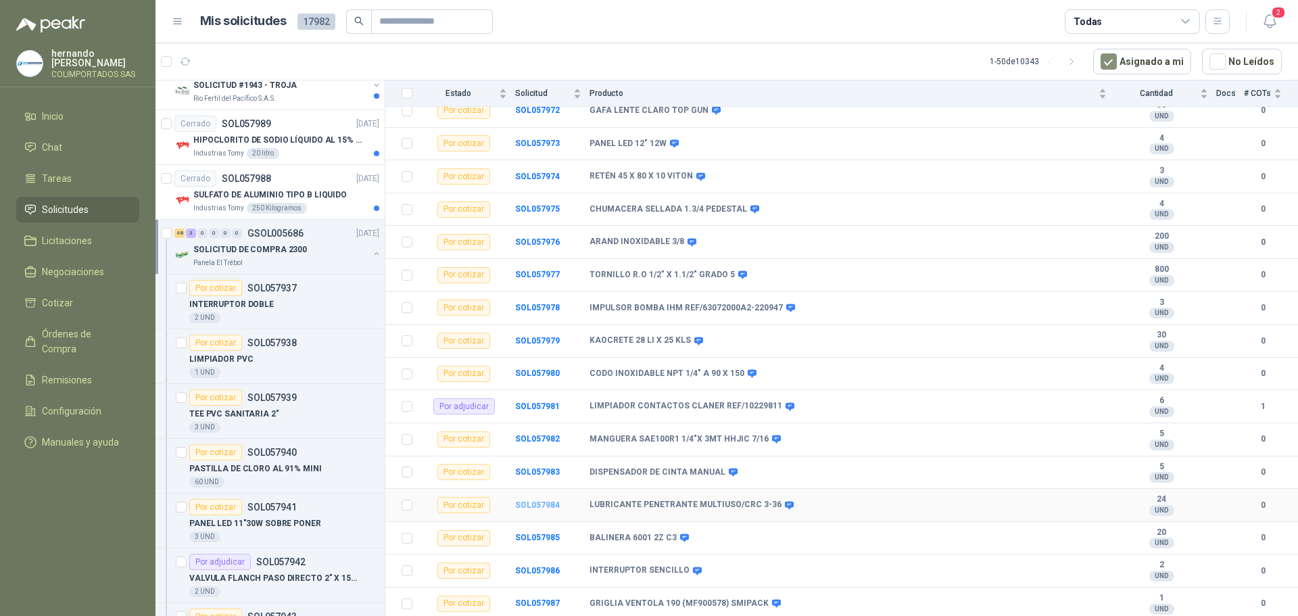
click at [539, 502] on b "SOL057984" at bounding box center [537, 504] width 45 height 9
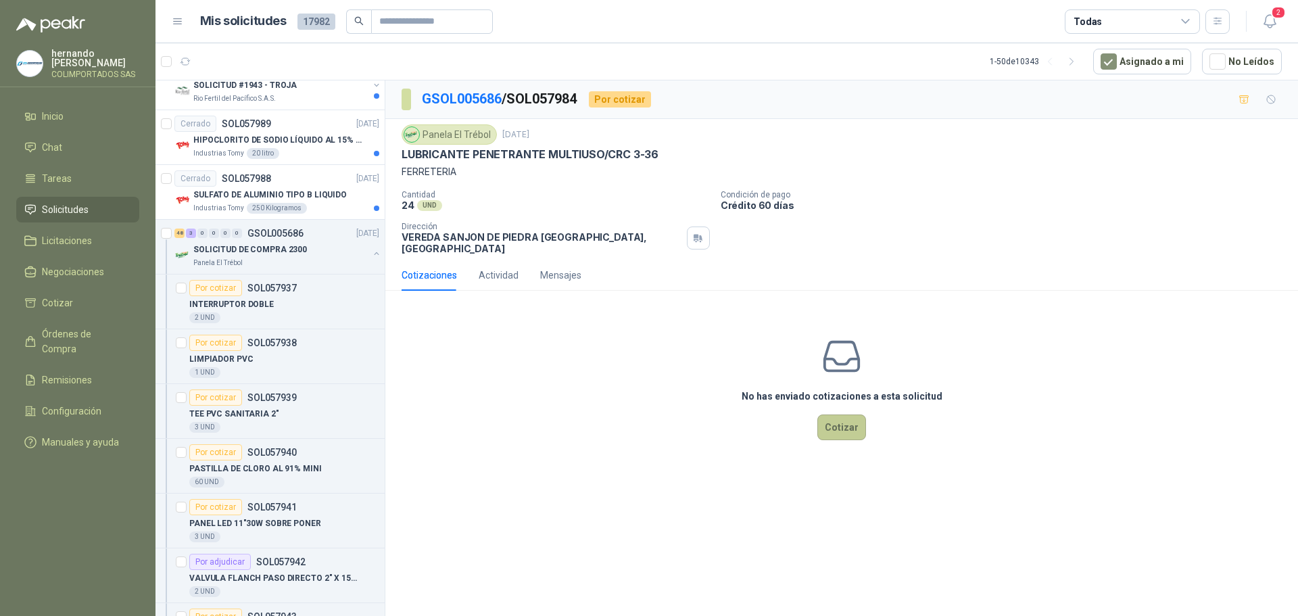
click at [840, 416] on button "Cotizar" at bounding box center [841, 427] width 49 height 26
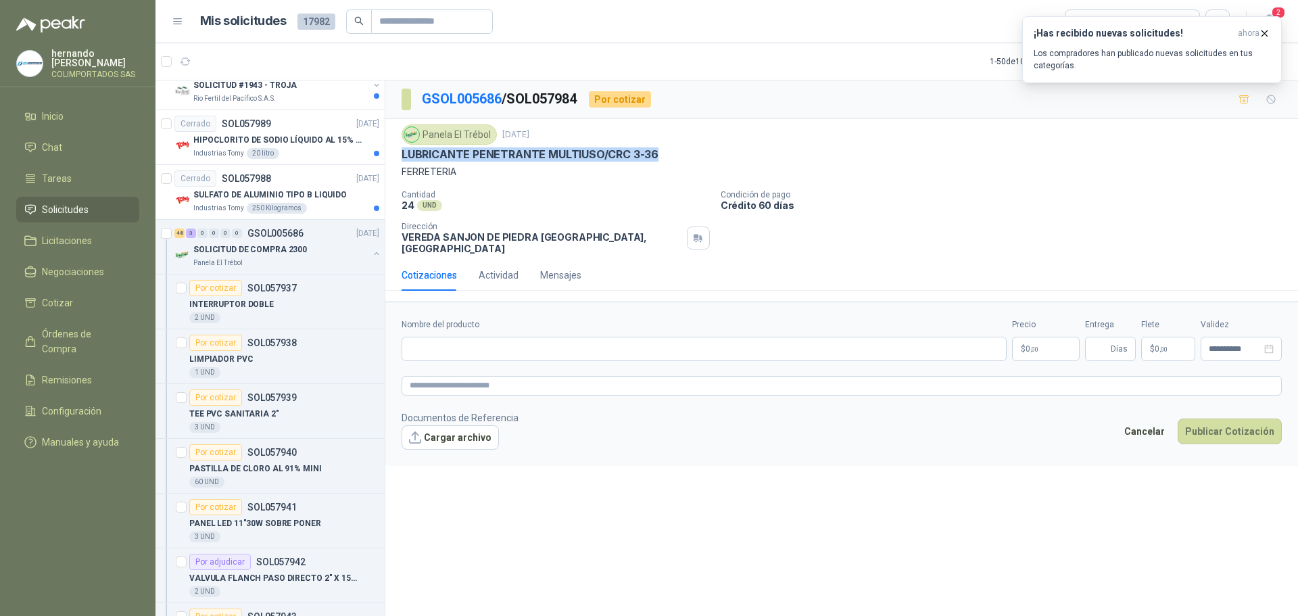
drag, startPoint x: 662, startPoint y: 153, endPoint x: 403, endPoint y: 155, distance: 259.6
click at [403, 155] on div "LUBRICANTE PENETRANTE MULTIUSO/CRC 3-36" at bounding box center [841, 154] width 880 height 14
copy p "LUBRICANTE PENETRANTE MULTIUSO/CRC 3-36"
click at [506, 339] on input "Nombre del producto" at bounding box center [703, 349] width 605 height 24
paste input "**********"
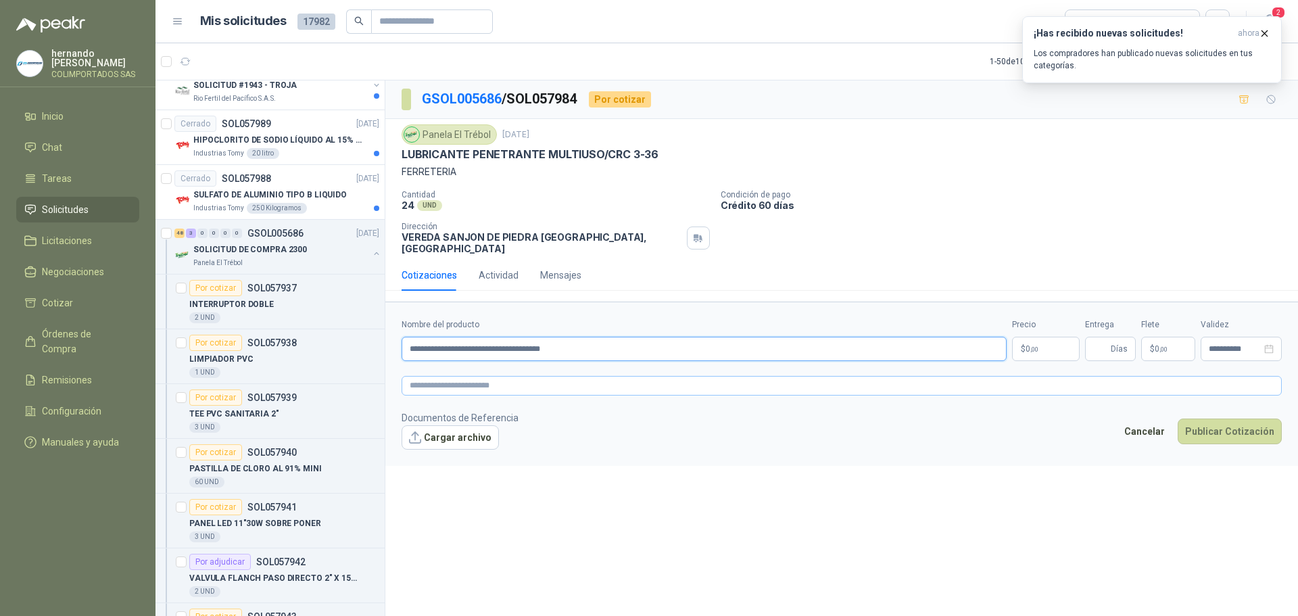
type input "**********"
click at [535, 376] on textarea at bounding box center [841, 386] width 880 height 20
paste textarea "**********"
type textarea "**********"
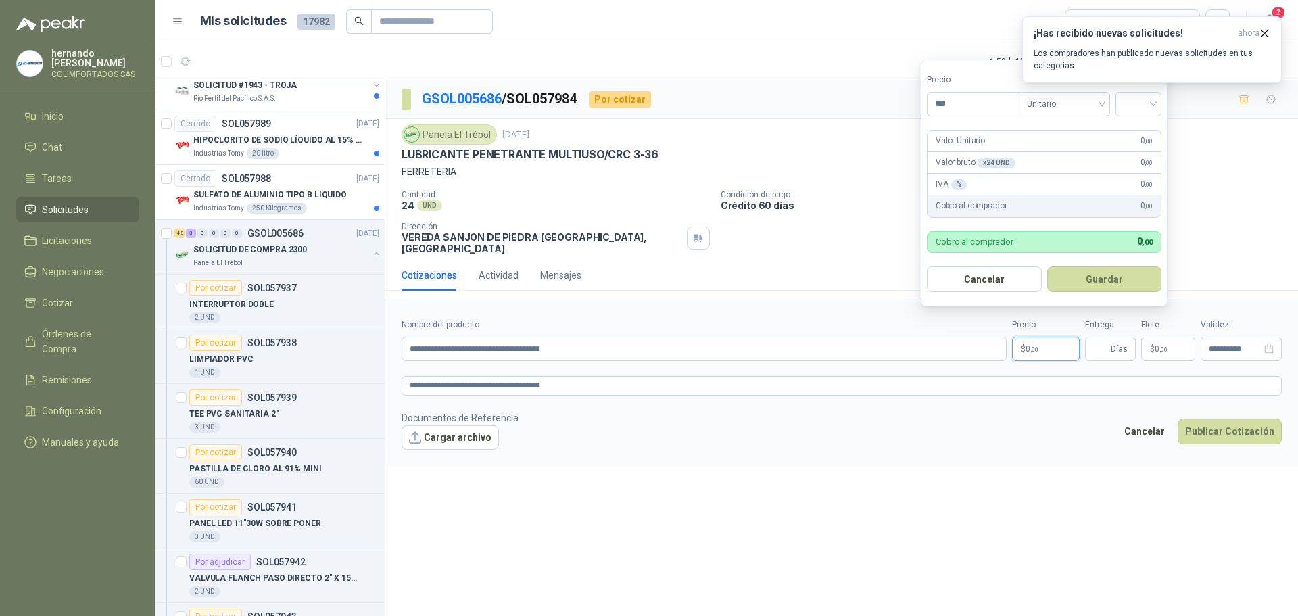
click at [1034, 345] on span ",00" at bounding box center [1034, 348] width 8 height 7
click at [1156, 103] on div at bounding box center [1138, 104] width 46 height 24
type input "********"
click at [1140, 130] on div "19%" at bounding box center [1141, 131] width 25 height 15
click at [1101, 280] on button "Guardar" at bounding box center [1106, 279] width 116 height 26
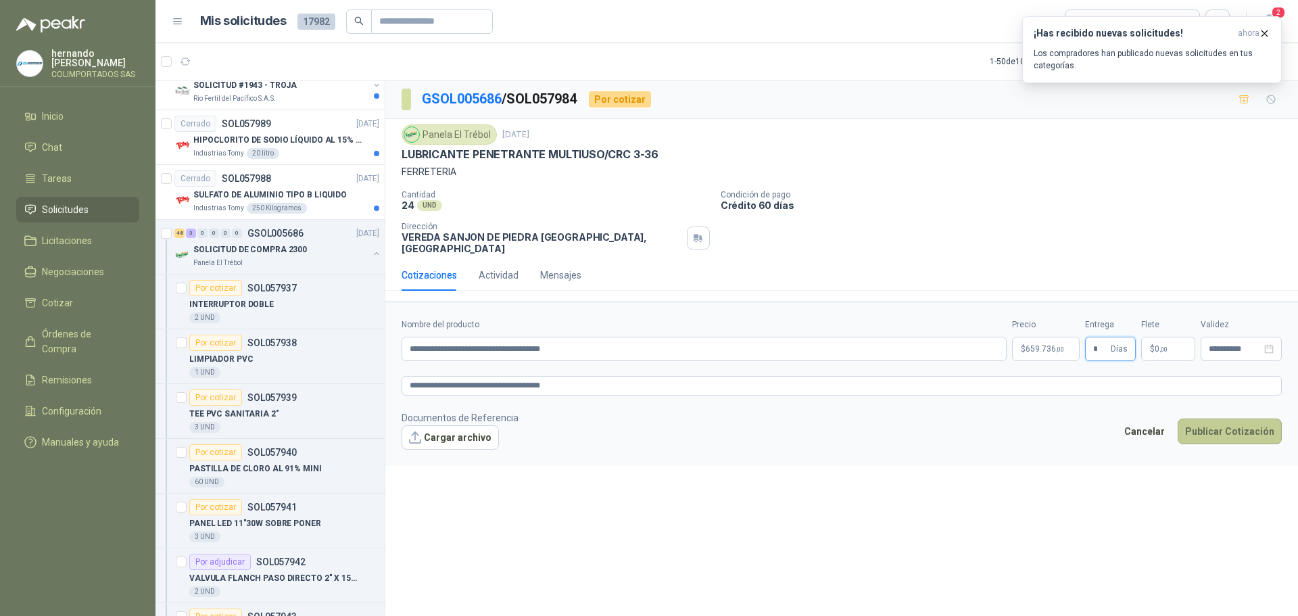
type input "*"
click at [1226, 421] on button "Publicar Cotización" at bounding box center [1229, 431] width 104 height 26
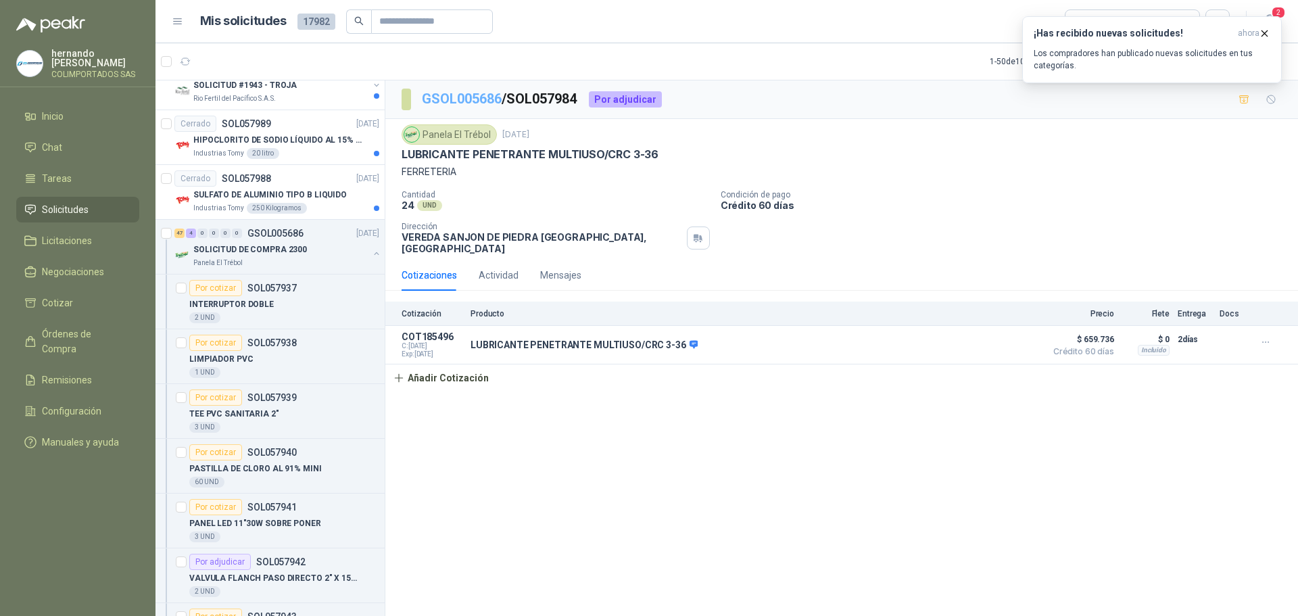
click at [469, 103] on link "GSOL005686" at bounding box center [462, 99] width 80 height 16
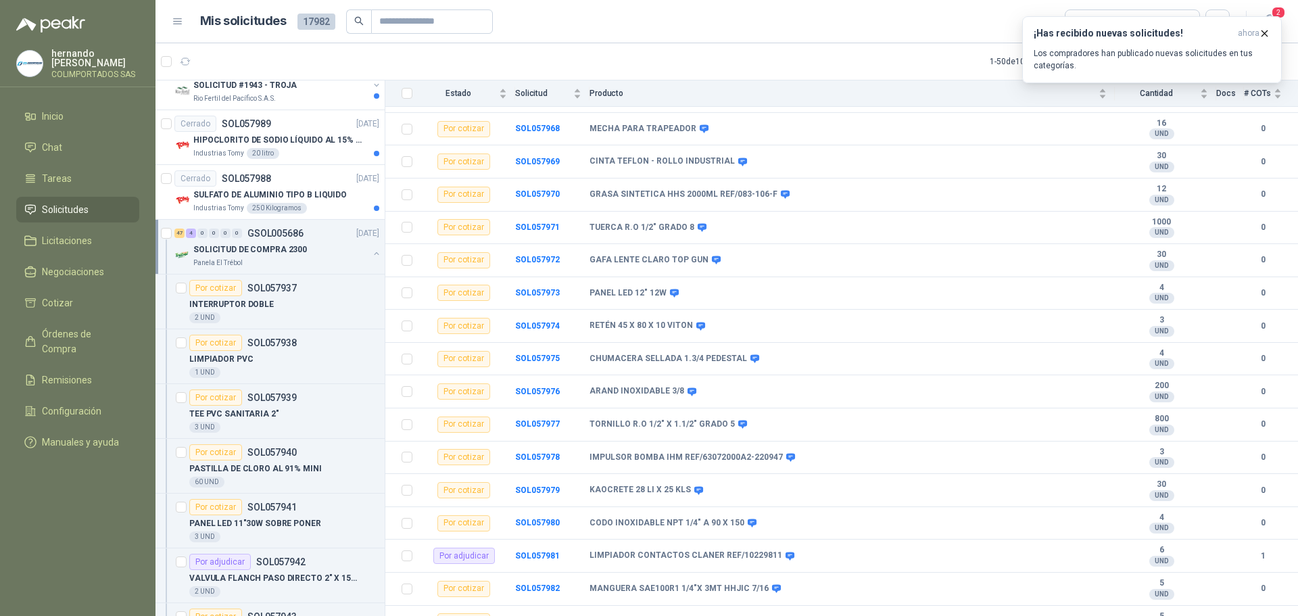
scroll to position [1316, 0]
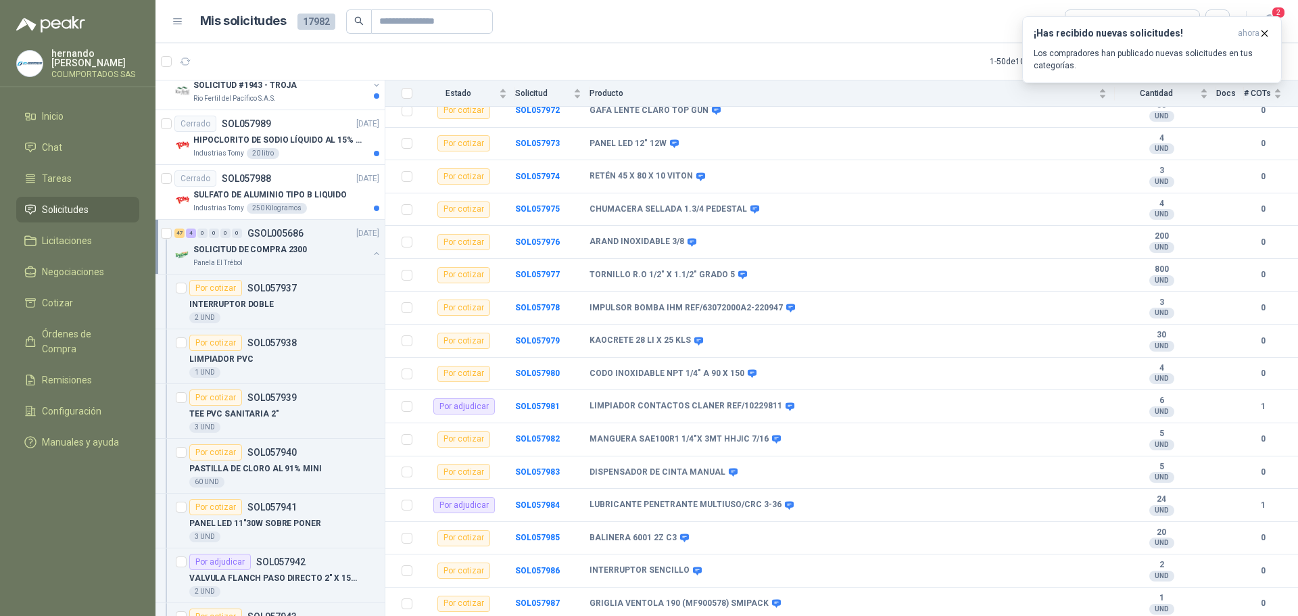
click at [371, 253] on button "button" at bounding box center [376, 253] width 11 height 11
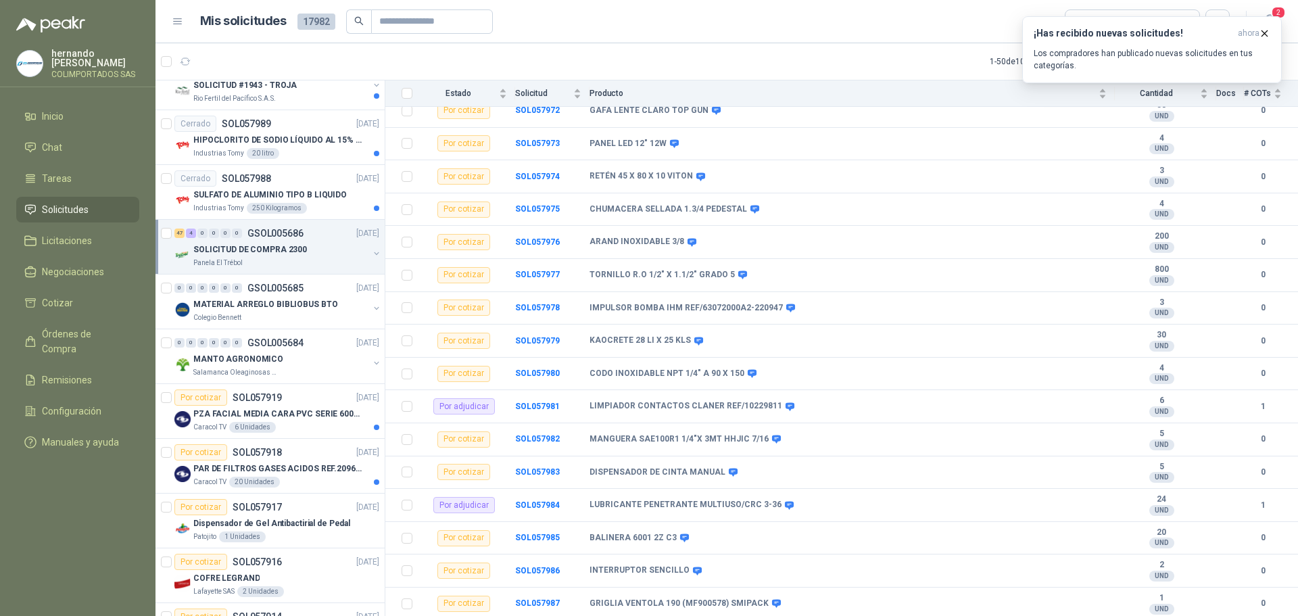
scroll to position [5, 0]
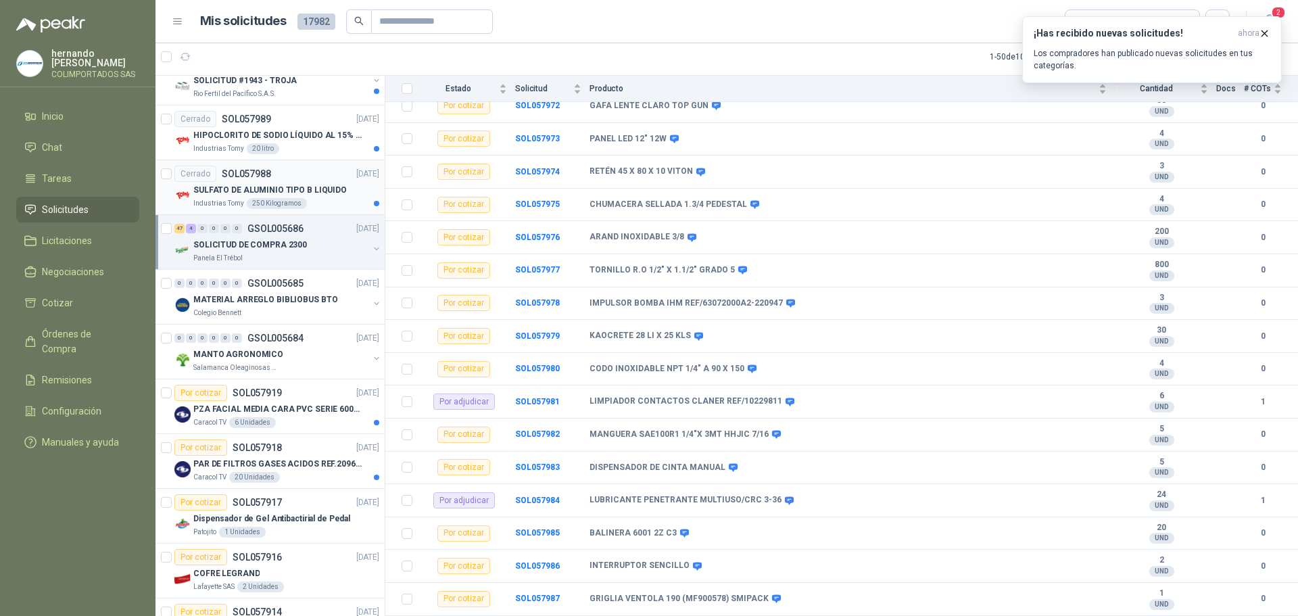
click at [318, 200] on div "Industrias Tomy 250 Kilogramos" at bounding box center [286, 203] width 186 height 11
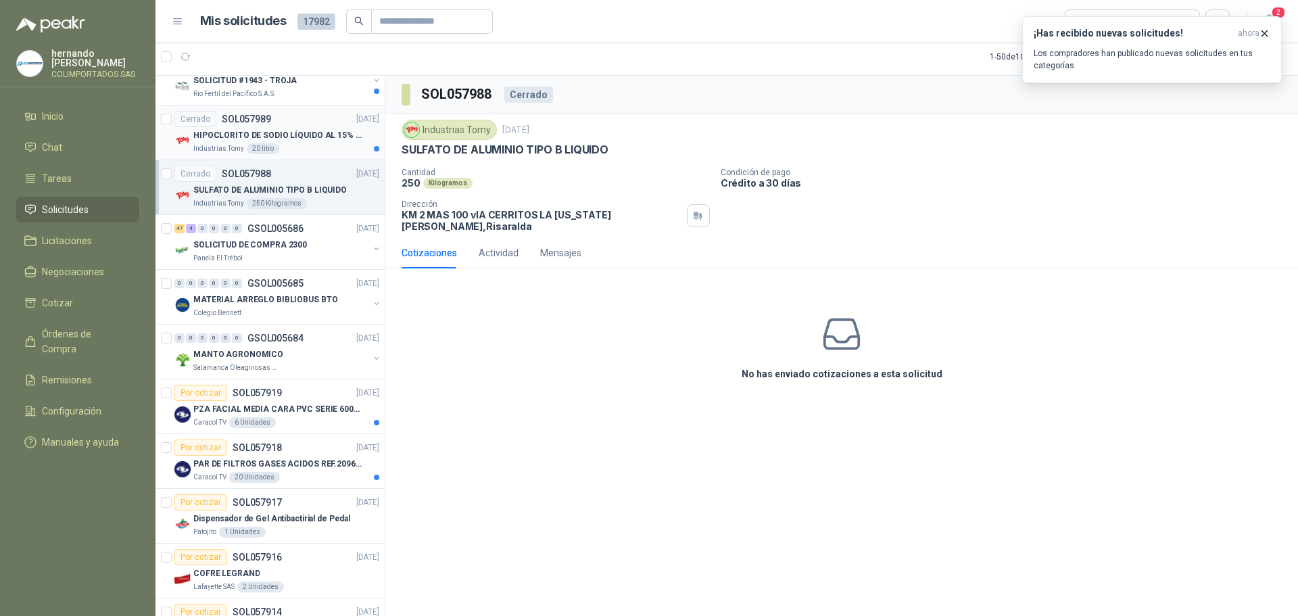
click at [318, 146] on div "Industrias Tomy 20 litro" at bounding box center [286, 148] width 186 height 11
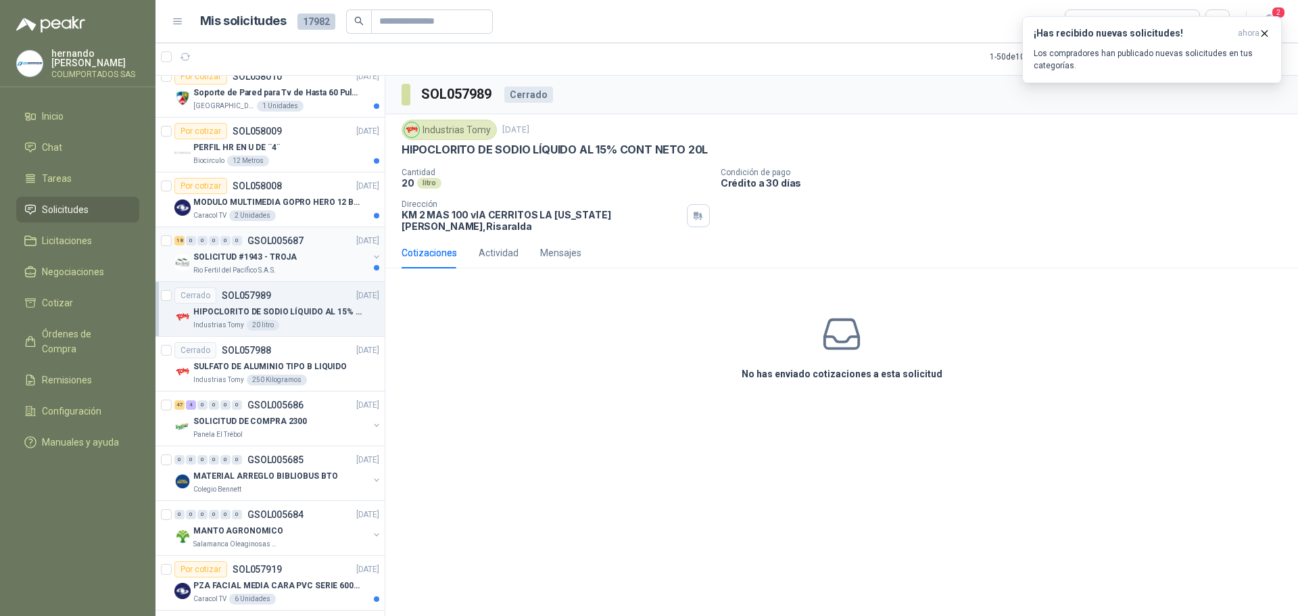
scroll to position [1081, 0]
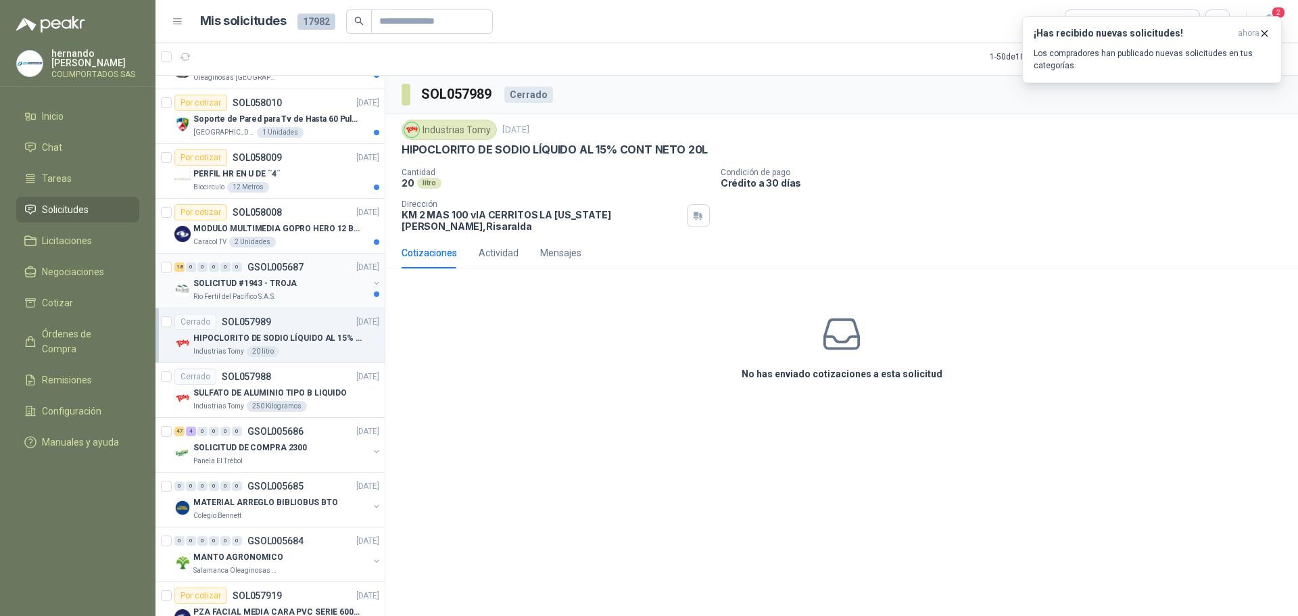
click at [314, 287] on div "SOLICITUD #1943 - TROJA" at bounding box center [280, 283] width 175 height 16
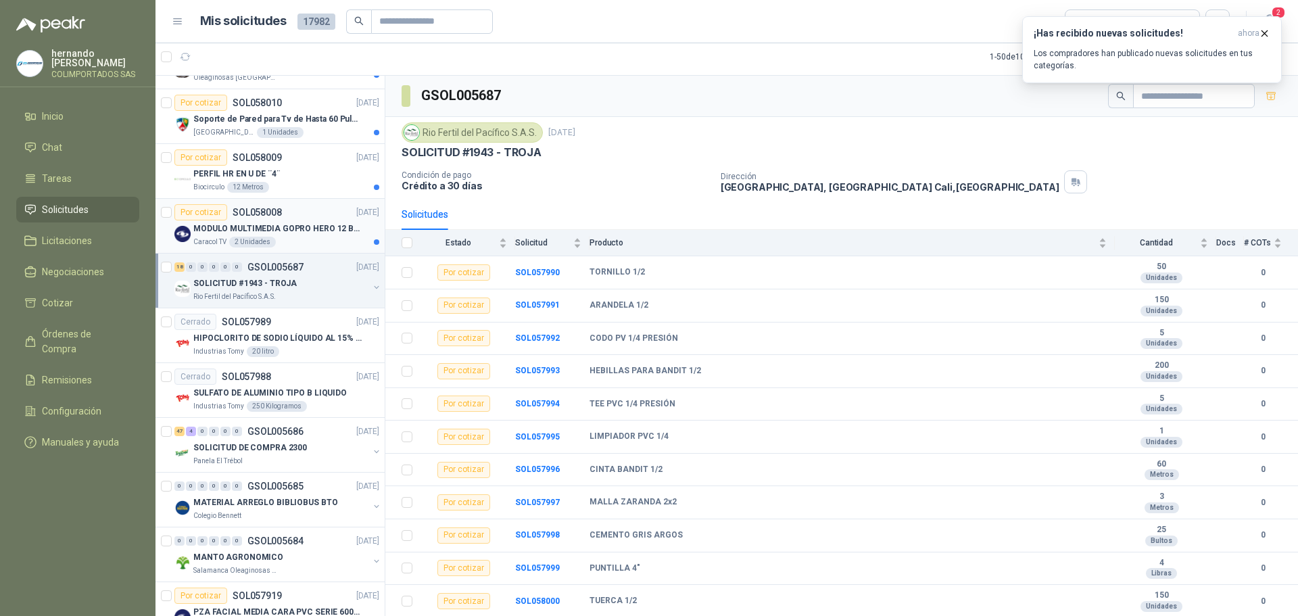
click at [304, 239] on div "Caracol TV 2 Unidades" at bounding box center [286, 242] width 186 height 11
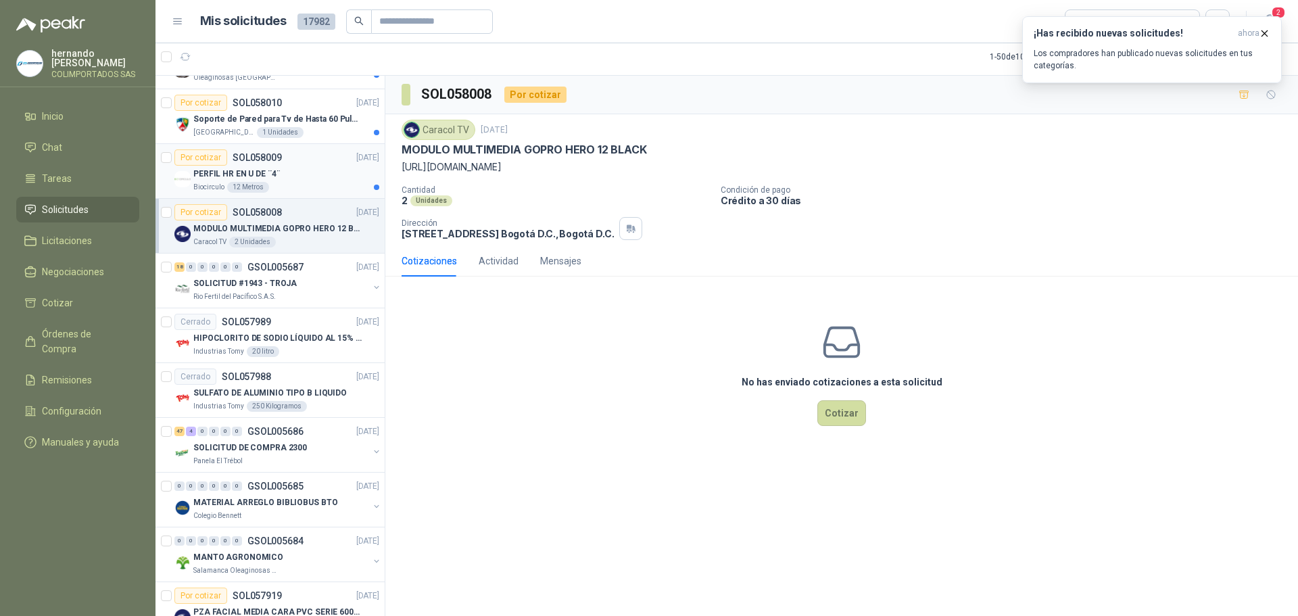
click at [292, 180] on div "PERFIL HR EN U DE ¨4¨" at bounding box center [286, 174] width 186 height 16
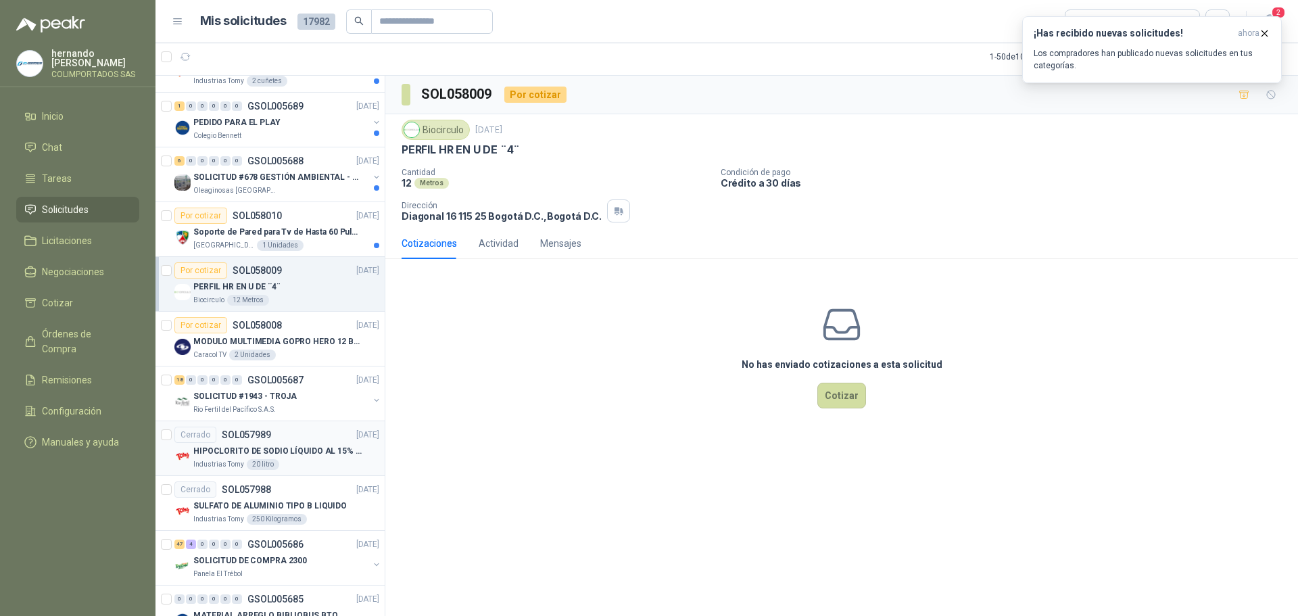
scroll to position [946, 0]
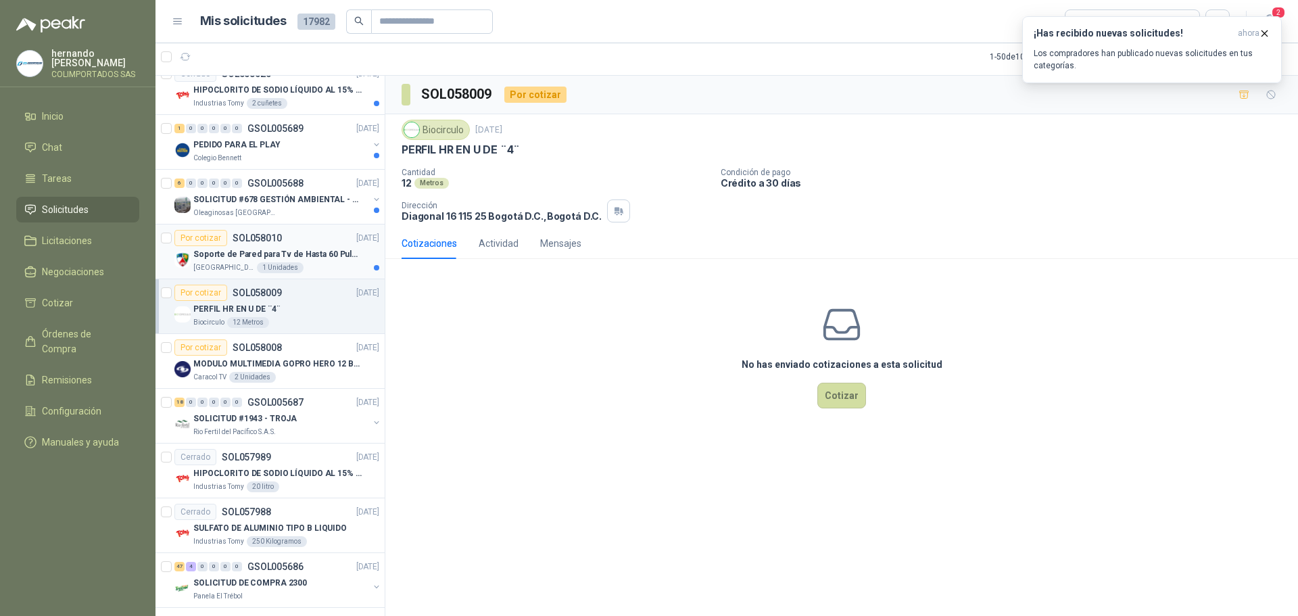
click at [314, 265] on div "[GEOGRAPHIC_DATA]" at bounding box center [286, 267] width 186 height 11
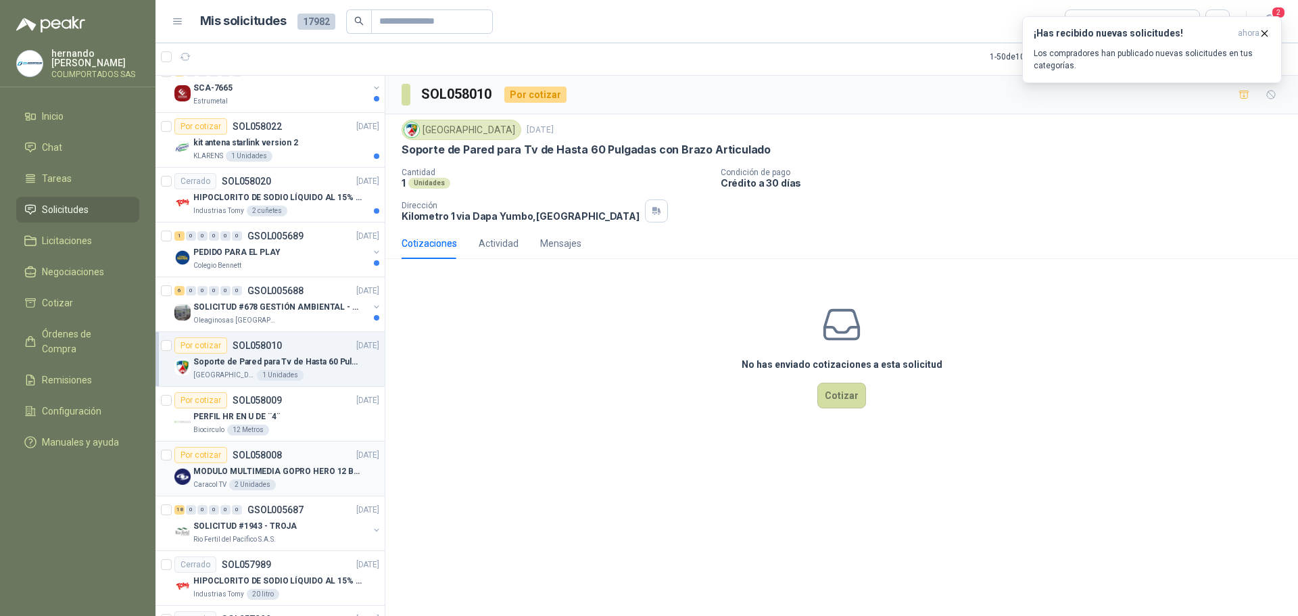
scroll to position [744, 0]
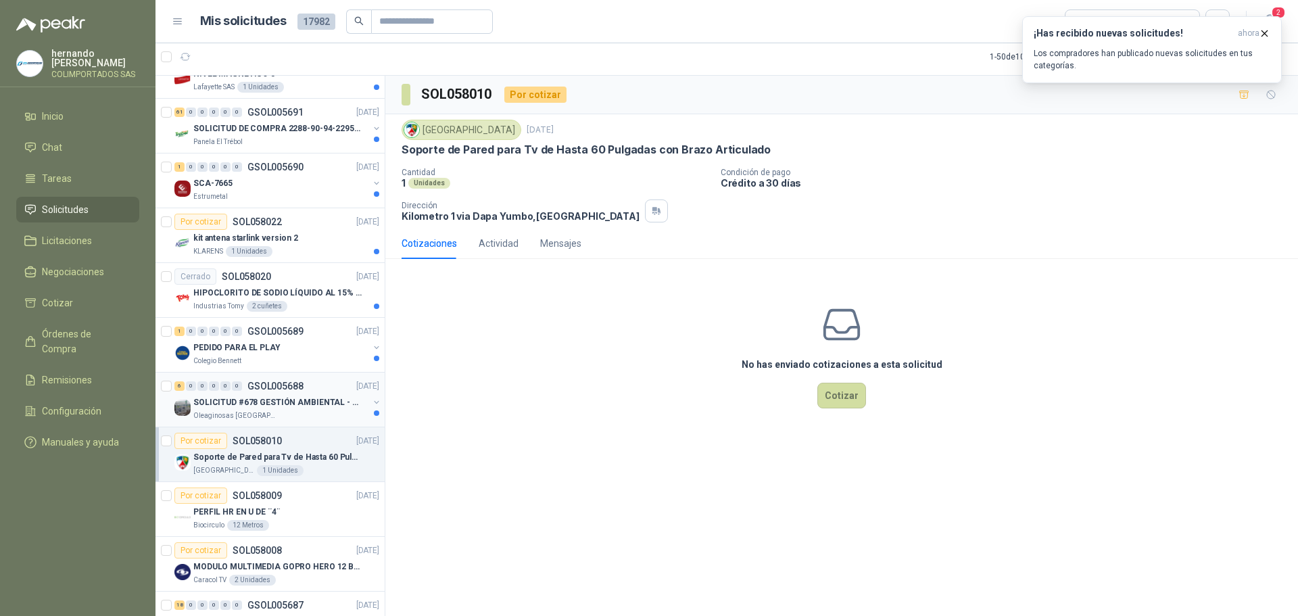
click at [288, 406] on p "SOLICITUD #678 GESTIÓN AMBIENTAL - TUMACO" at bounding box center [277, 402] width 168 height 13
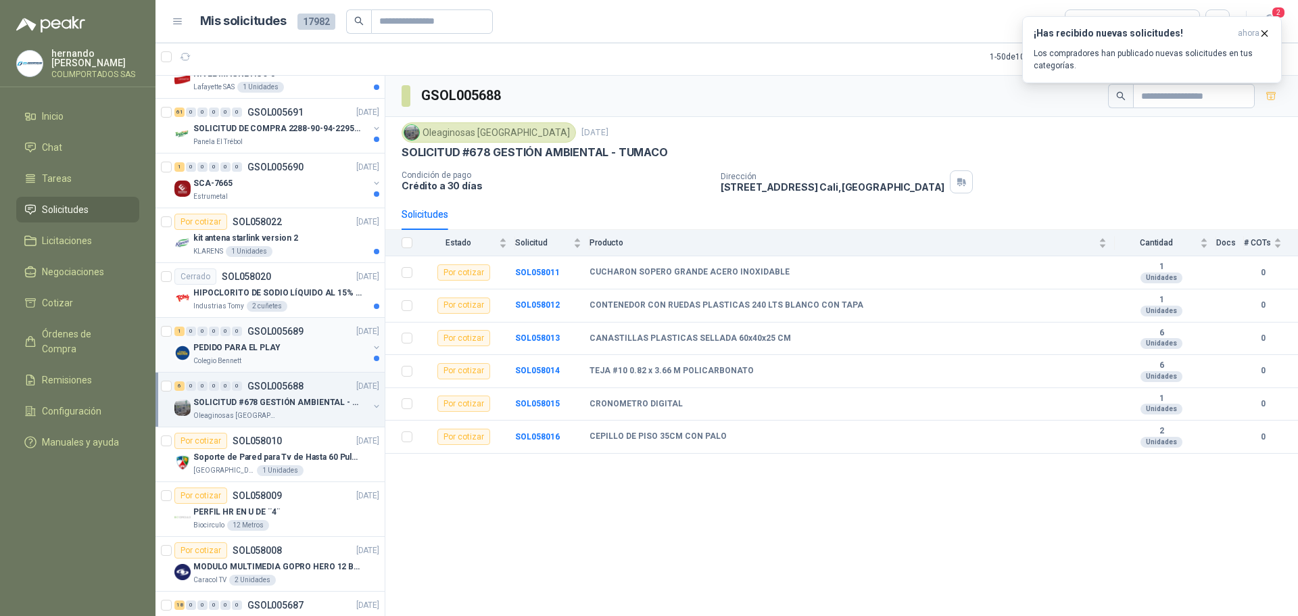
click at [296, 352] on div "PEDIDO PARA EL PLAY" at bounding box center [280, 347] width 175 height 16
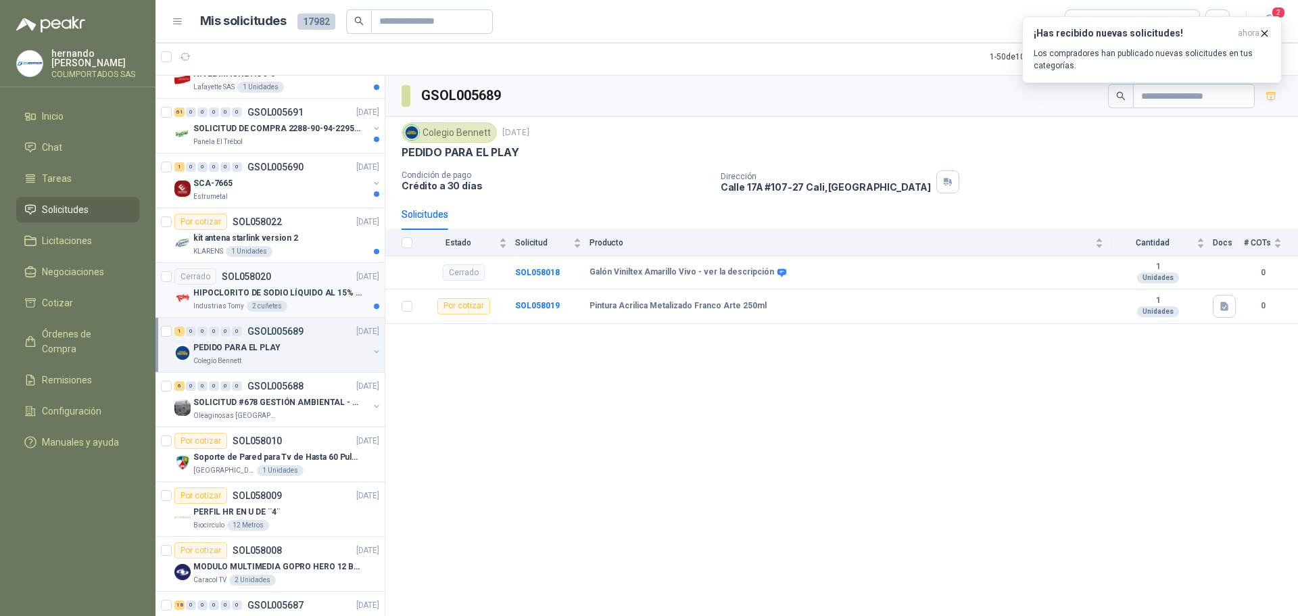
click at [315, 305] on div "Industrias Tomy 2 cuñetes" at bounding box center [286, 306] width 186 height 11
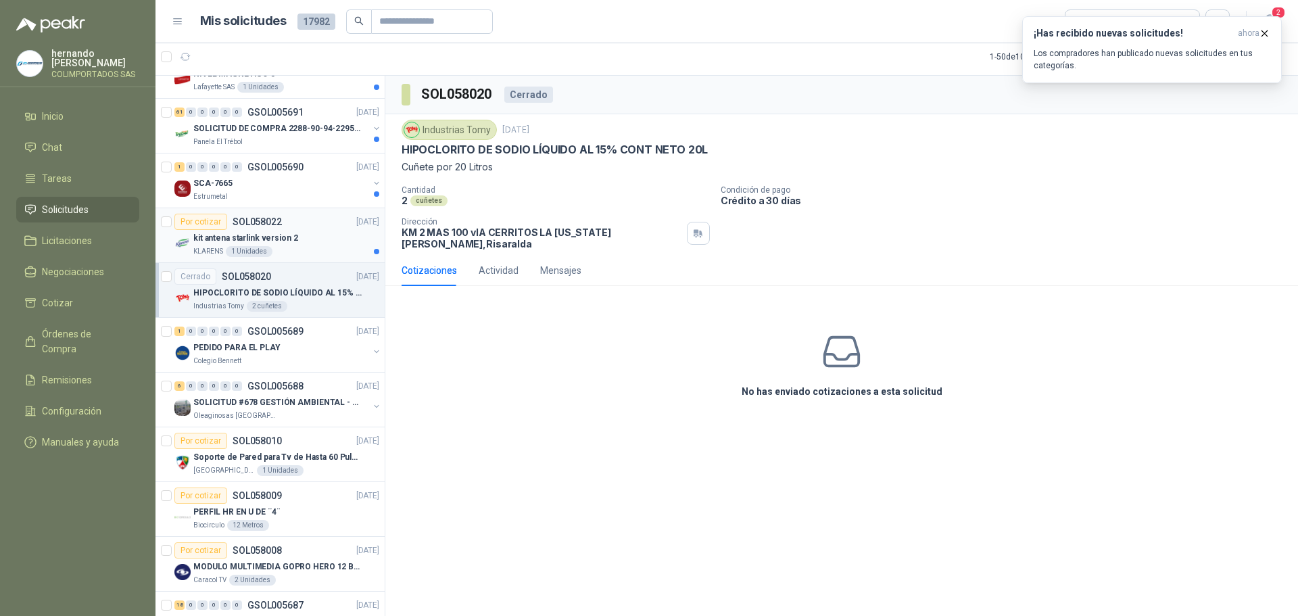
click at [314, 247] on div "KLARENS 1 Unidades" at bounding box center [286, 251] width 186 height 11
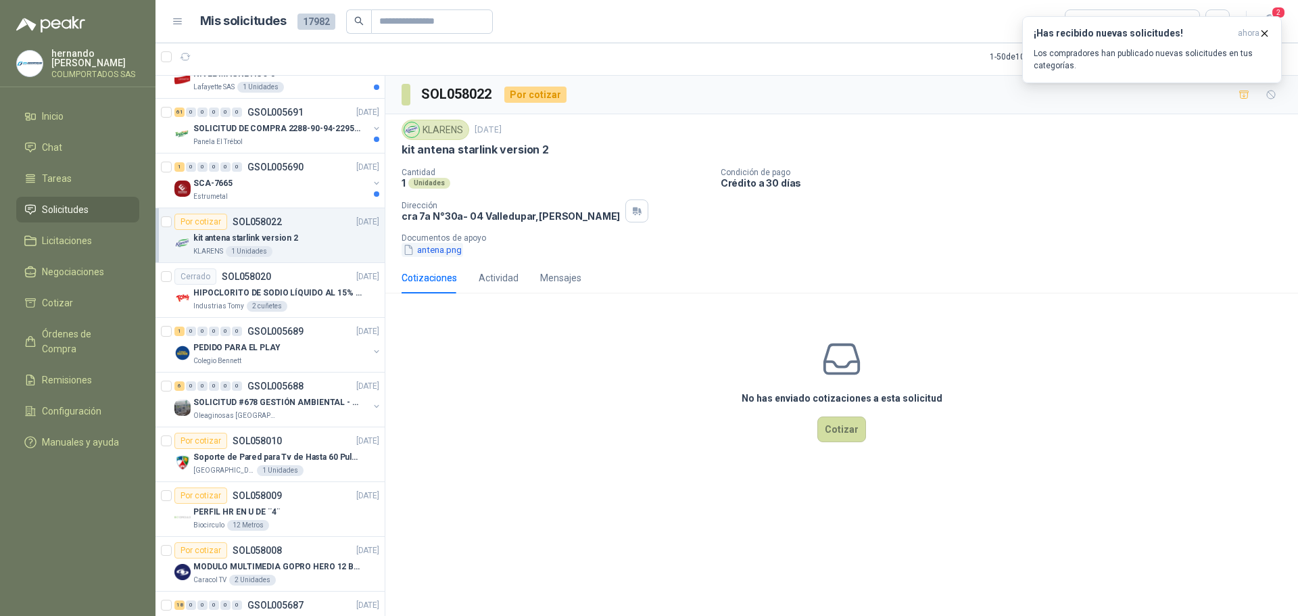
click at [441, 253] on button "antena.png" at bounding box center [432, 250] width 62 height 14
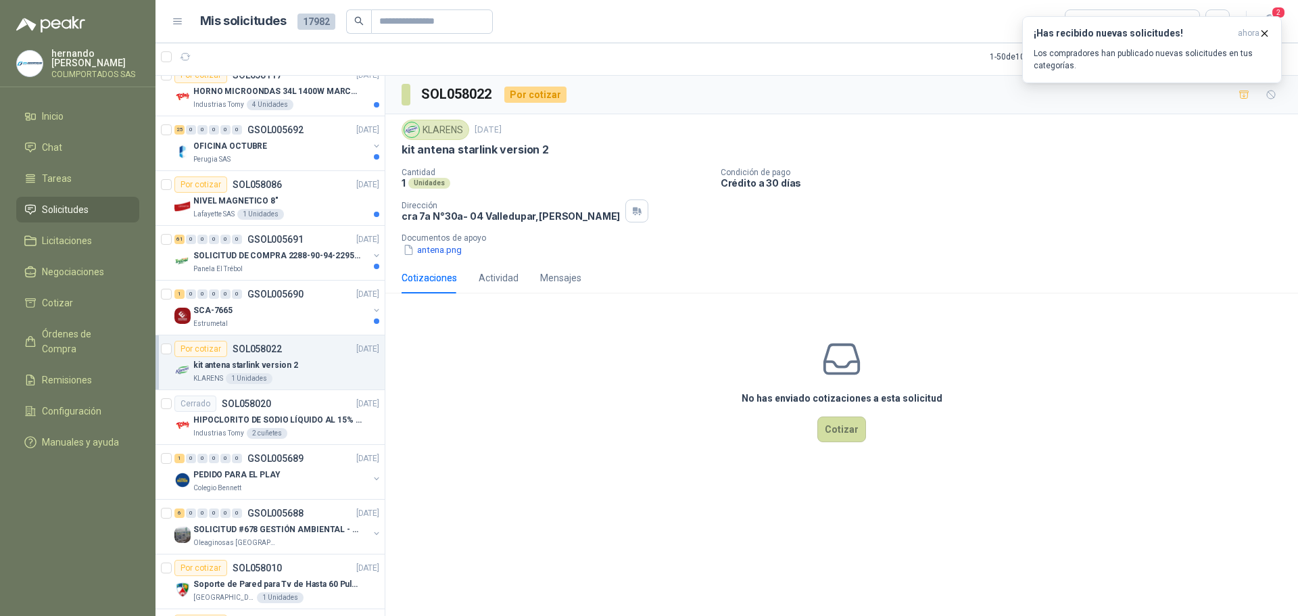
scroll to position [608, 0]
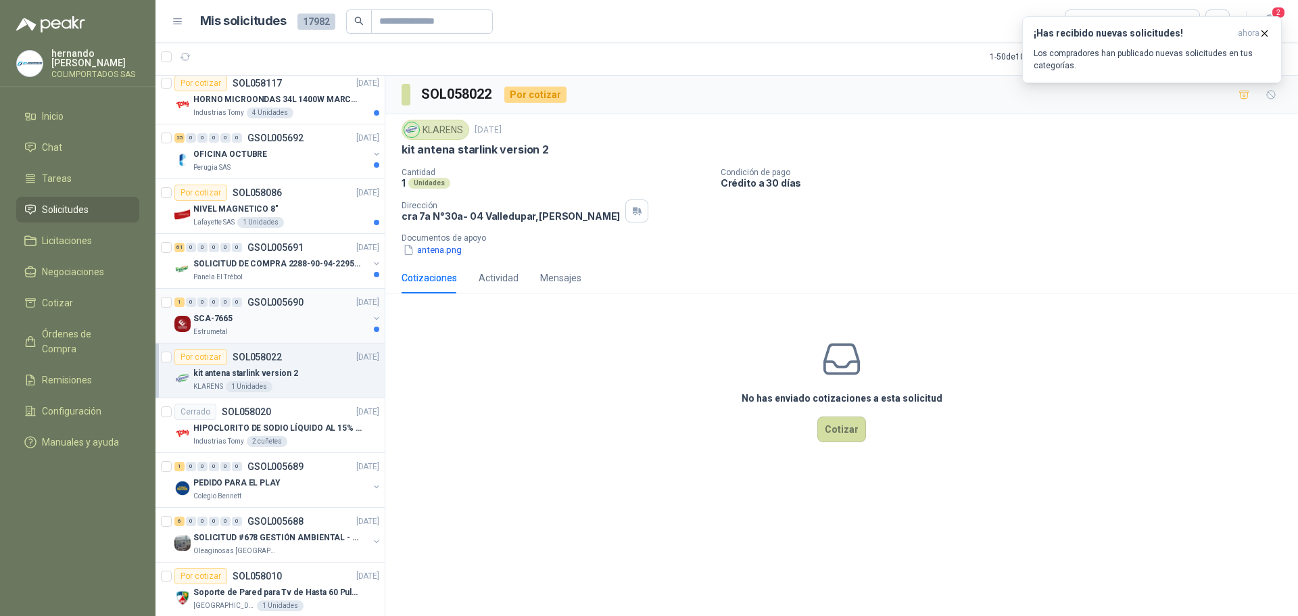
click at [275, 333] on div "Estrumetal" at bounding box center [280, 331] width 175 height 11
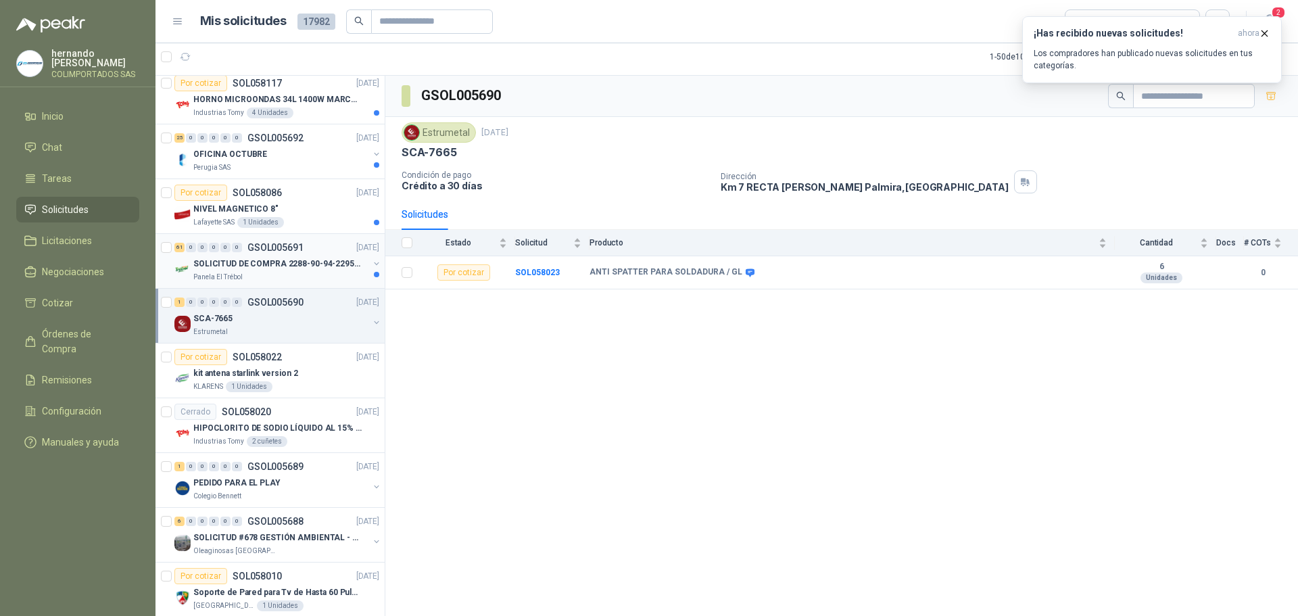
click at [276, 274] on div "Panela El Trébol" at bounding box center [280, 277] width 175 height 11
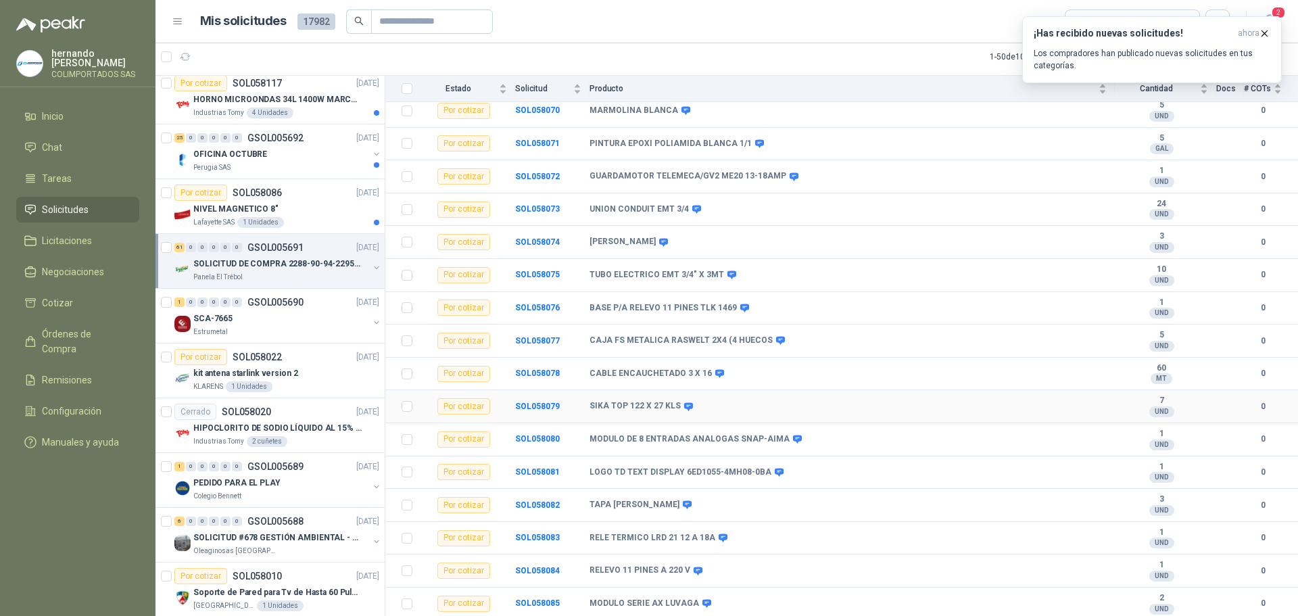
scroll to position [1644, 0]
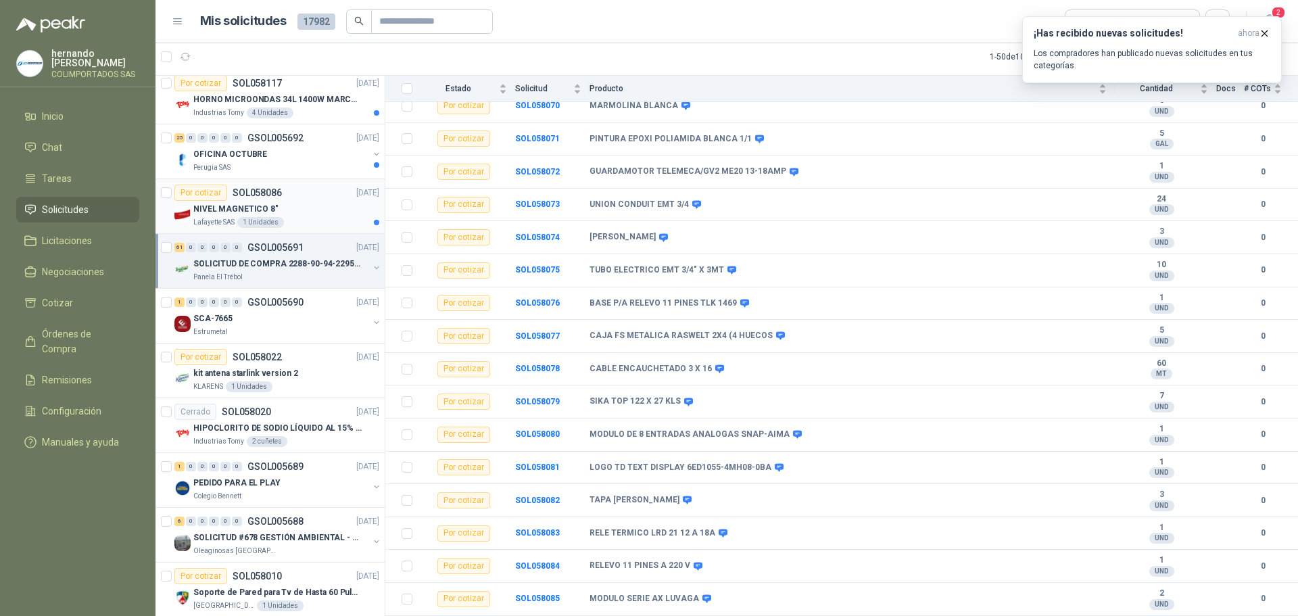
click at [320, 205] on div "NIVEL MAGNETICO 8"" at bounding box center [286, 209] width 186 height 16
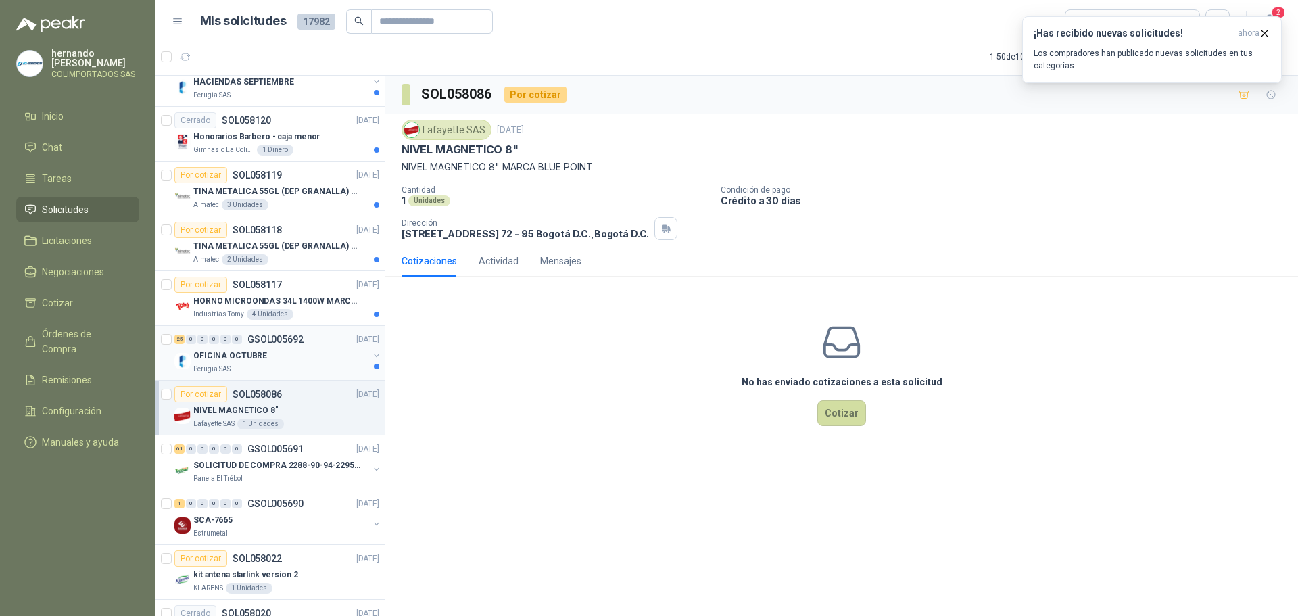
scroll to position [406, 0]
click at [260, 365] on div "Perugia SAS" at bounding box center [280, 370] width 175 height 11
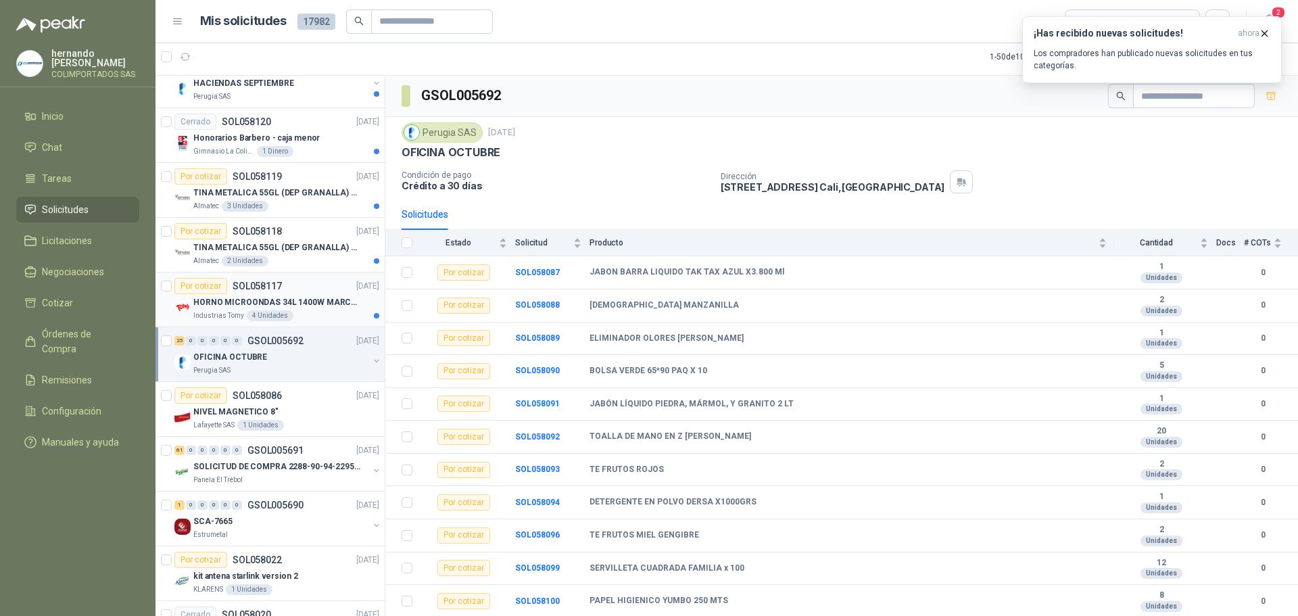
click at [299, 315] on div "Industrias Tomy 4 Unidades" at bounding box center [286, 315] width 186 height 11
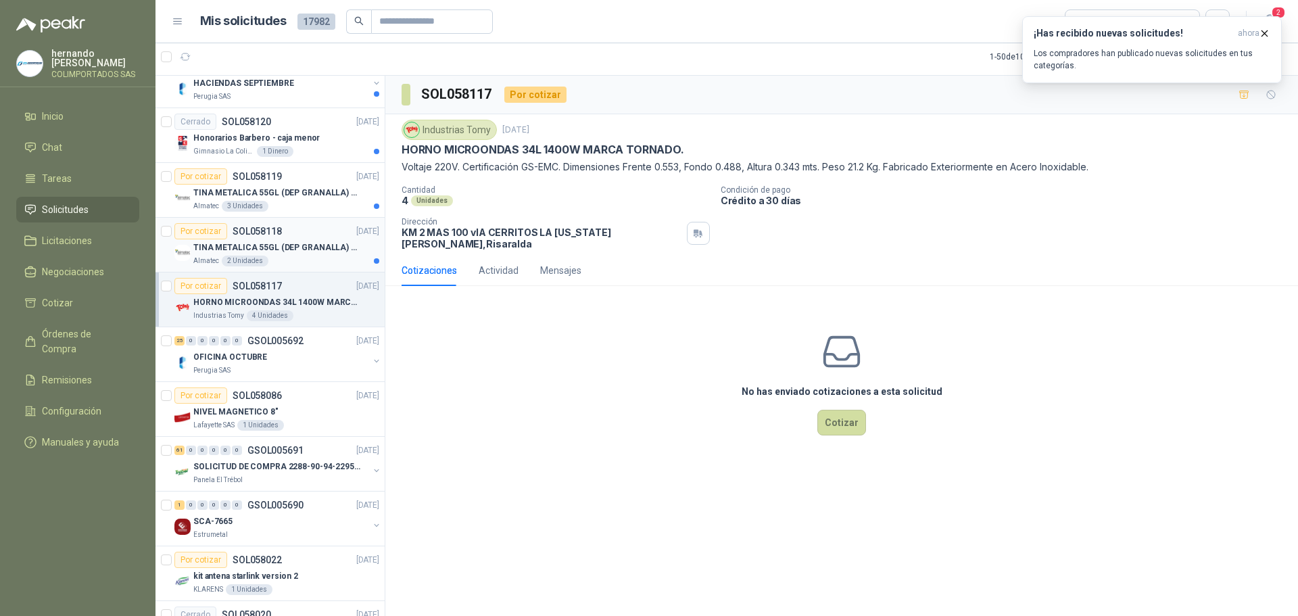
click at [297, 260] on div "Almatec 2 Unidades" at bounding box center [286, 260] width 186 height 11
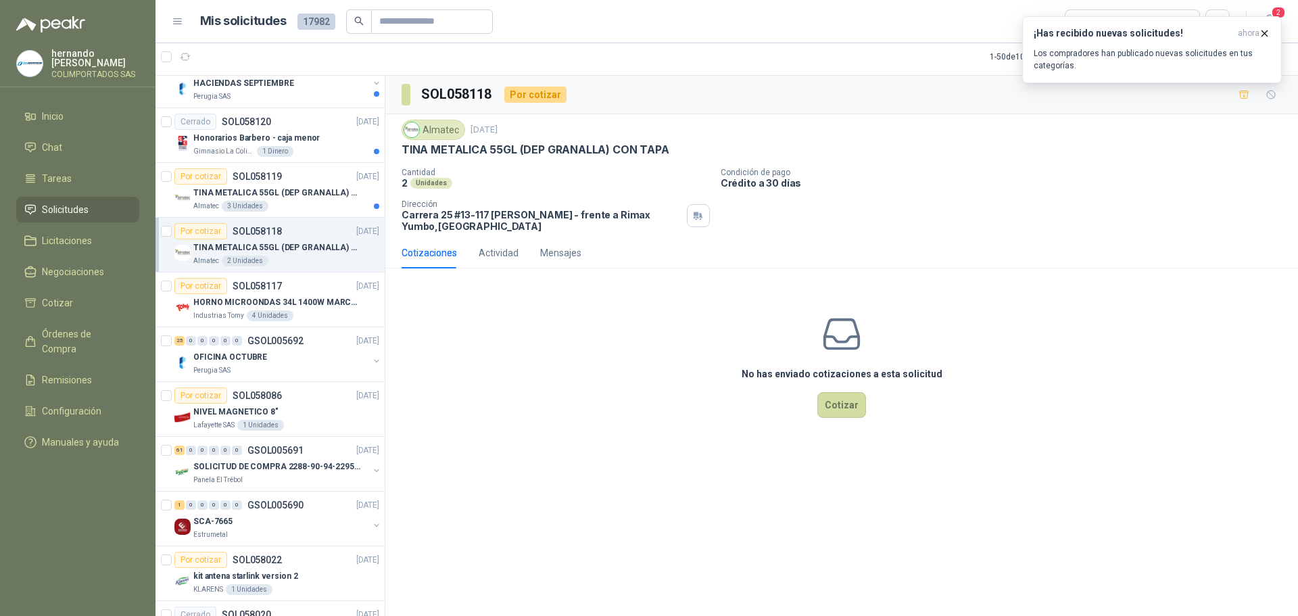
drag, startPoint x: 200, startPoint y: 348, endPoint x: 581, endPoint y: 308, distance: 383.3
click at [581, 308] on div "No has enviado cotizaciones a esta solicitud Cotizar" at bounding box center [841, 365] width 912 height 172
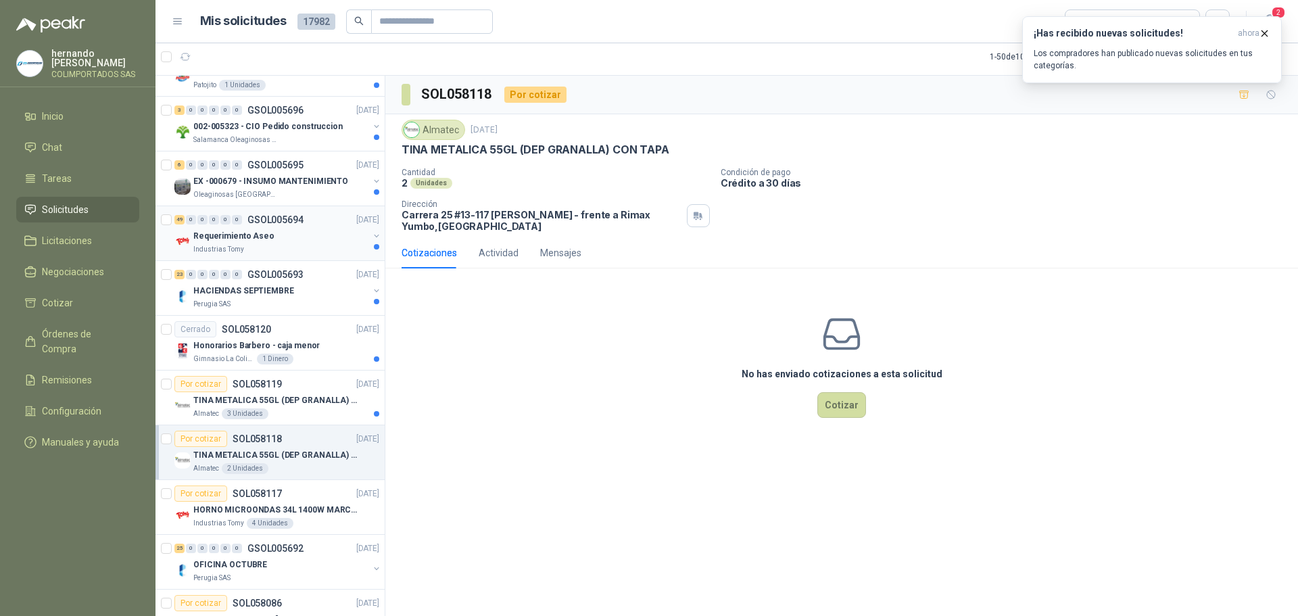
scroll to position [203, 0]
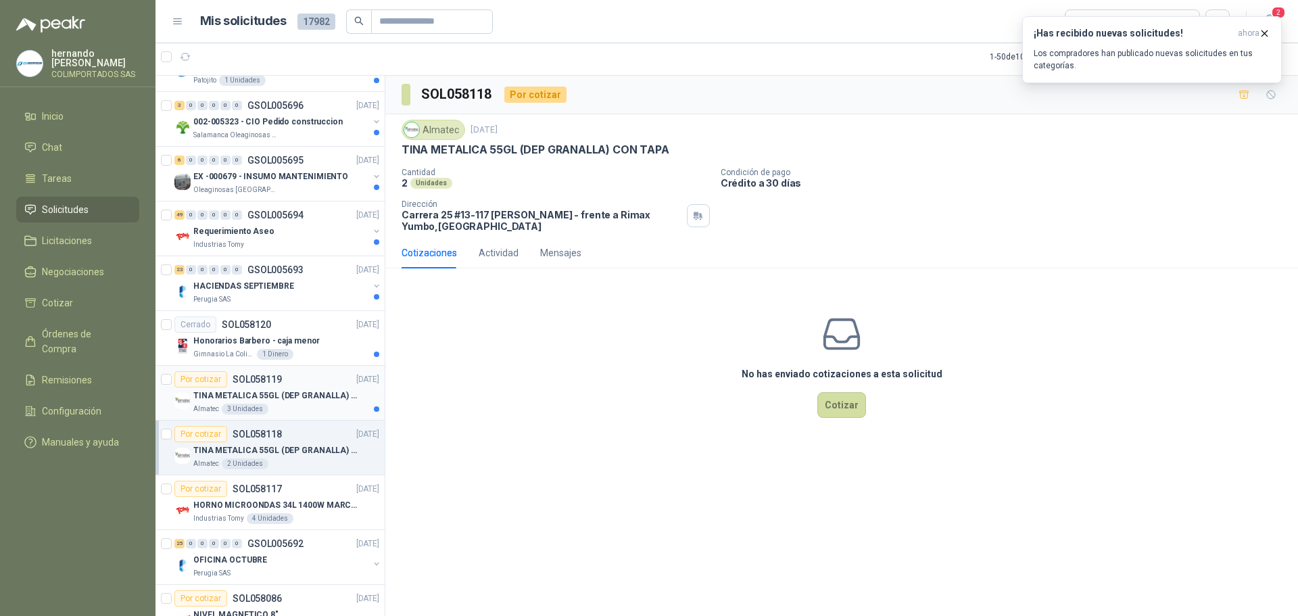
click at [292, 399] on p "TINA METALICA 55GL (DEP GRANALLA) CON TAPA" at bounding box center [277, 395] width 168 height 13
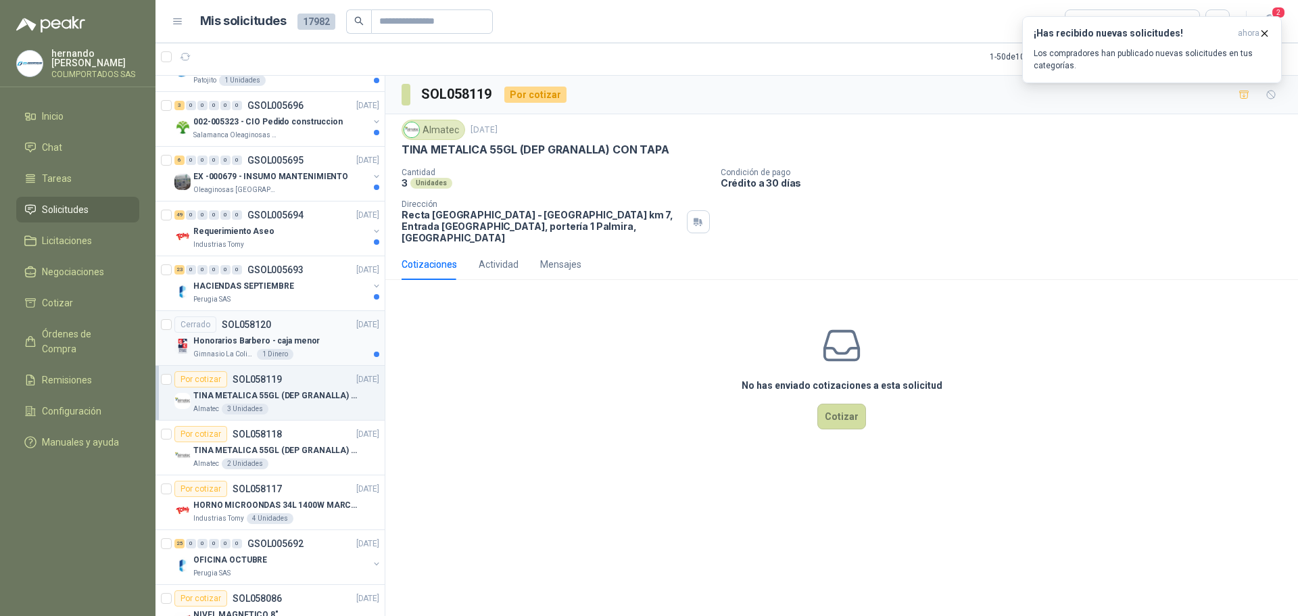
click at [312, 345] on div "Honorarios Barbero - caja menor" at bounding box center [286, 341] width 186 height 16
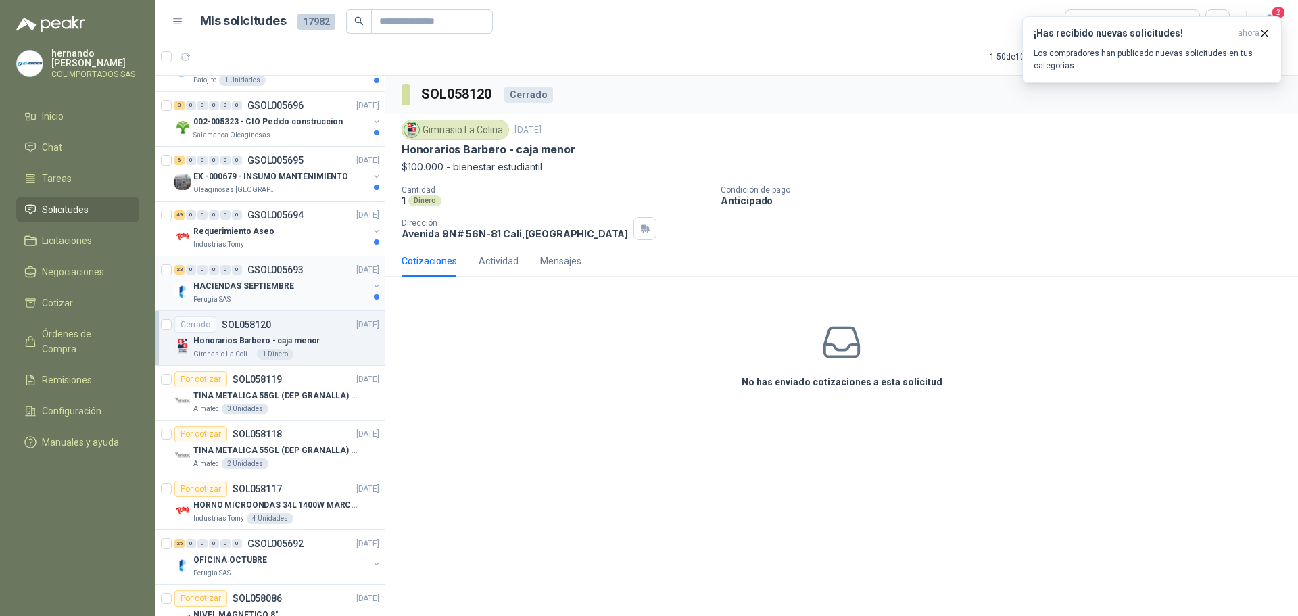
click at [300, 282] on div "HACIENDAS SEPTIEMBRE" at bounding box center [280, 286] width 175 height 16
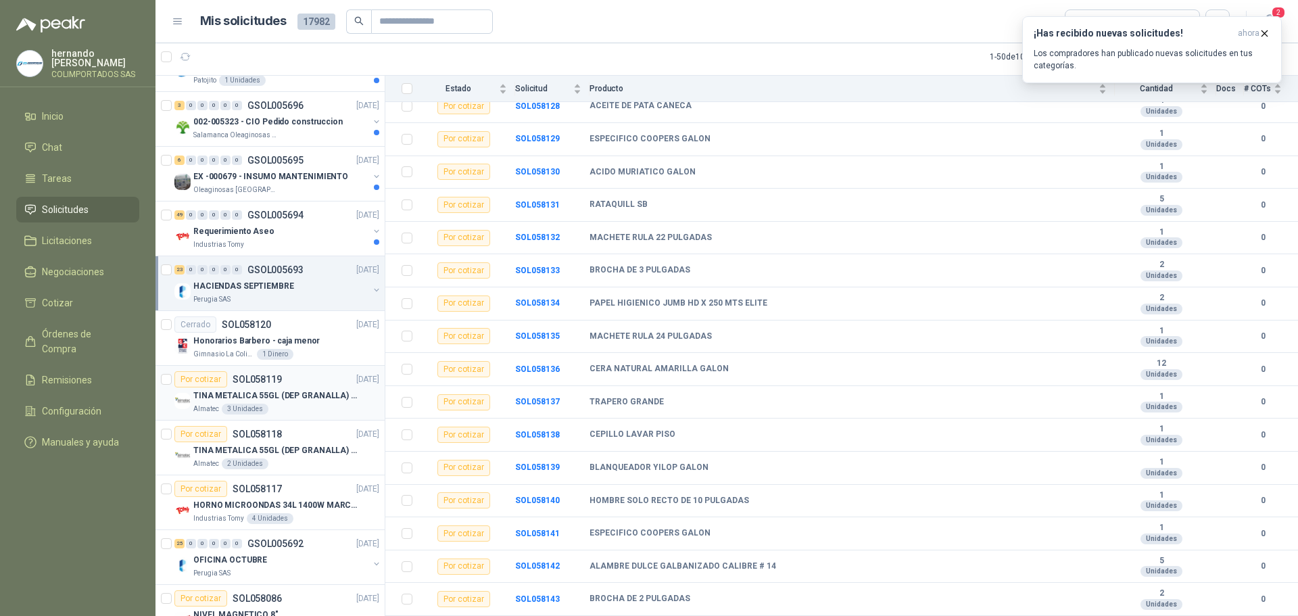
scroll to position [135, 0]
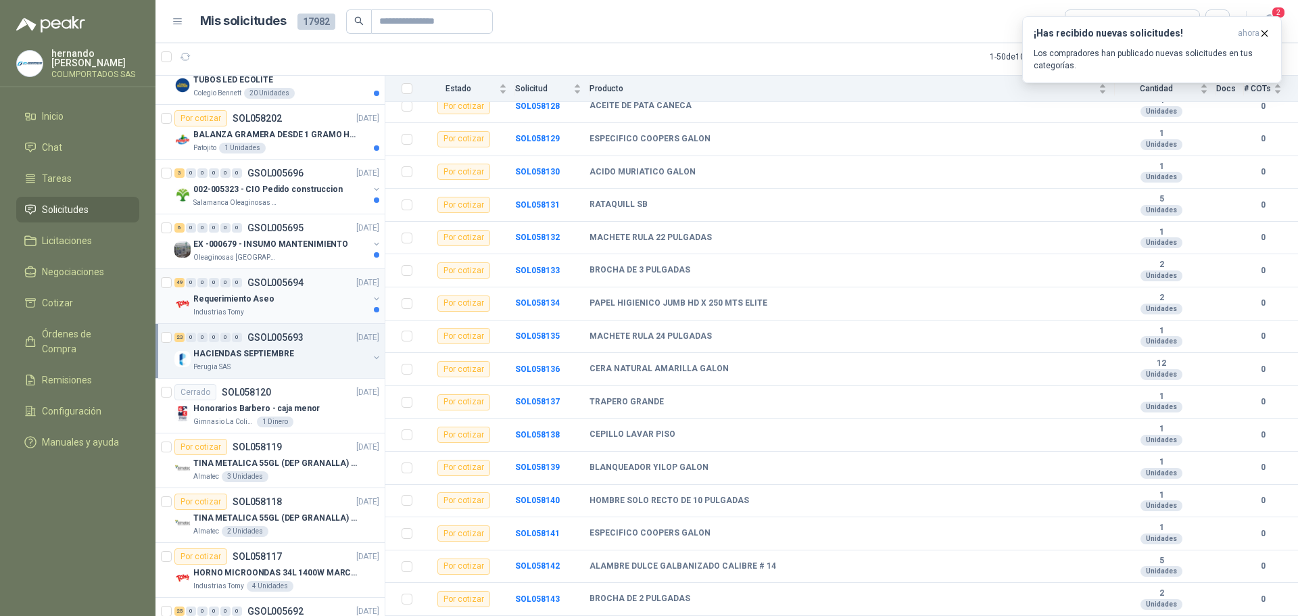
click at [302, 299] on div "Requerimiento Aseo" at bounding box center [280, 299] width 175 height 16
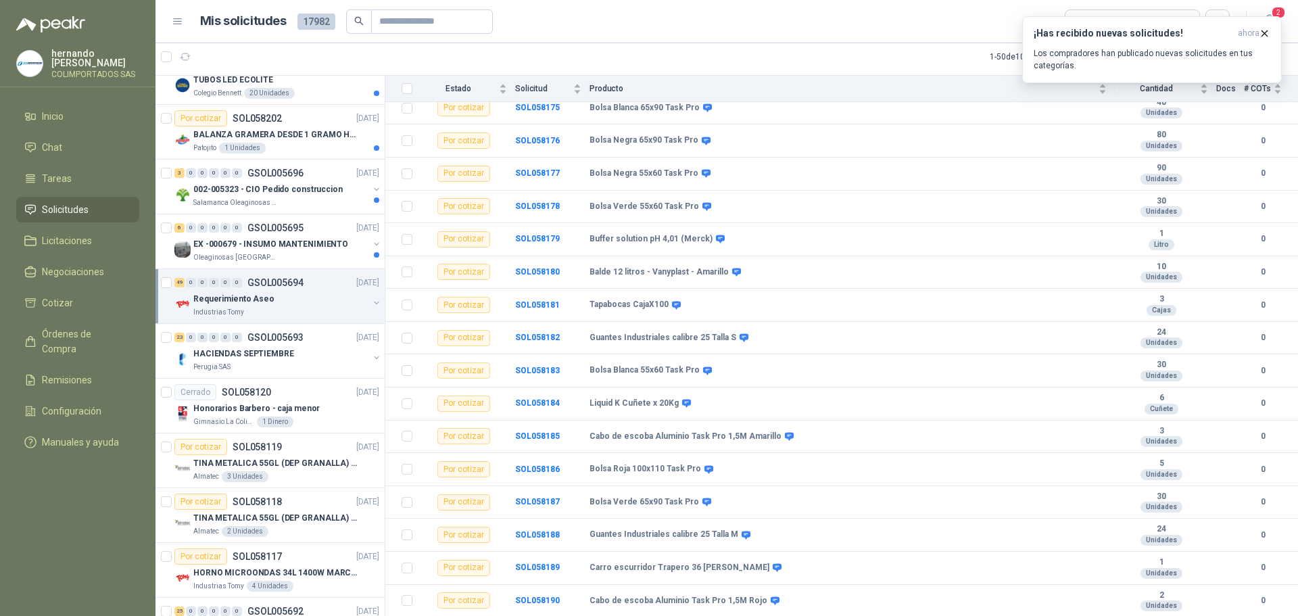
scroll to position [1250, 0]
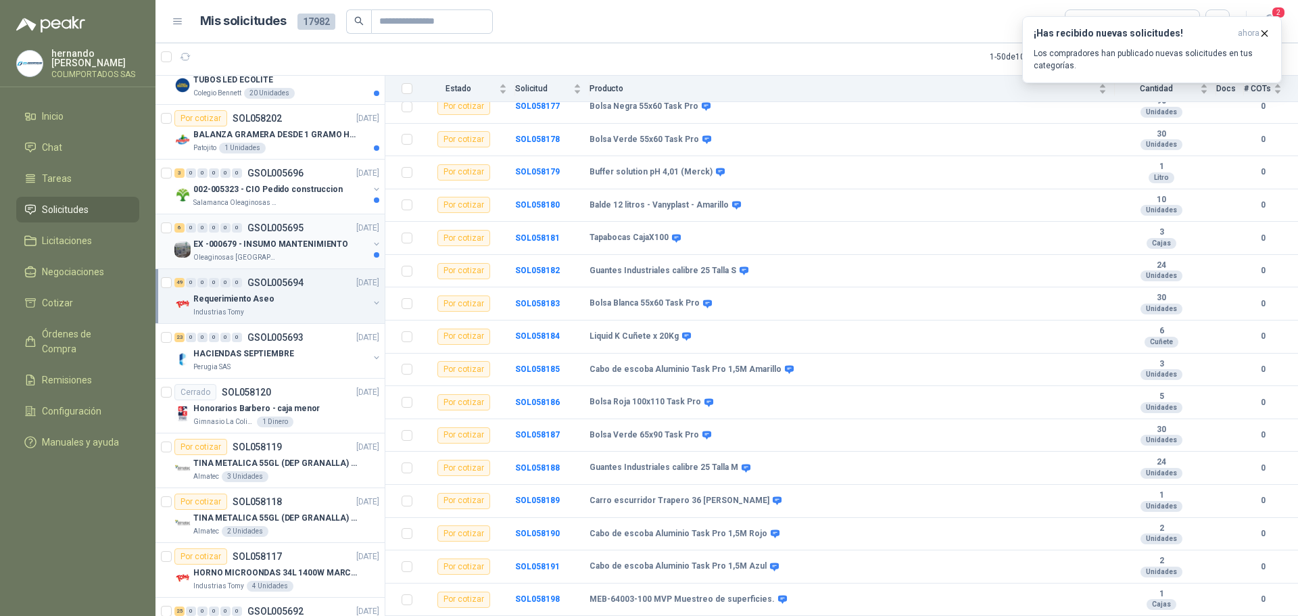
click at [304, 249] on p "EX -000679 - INSUMO MANTENIMIENTO" at bounding box center [270, 244] width 155 height 13
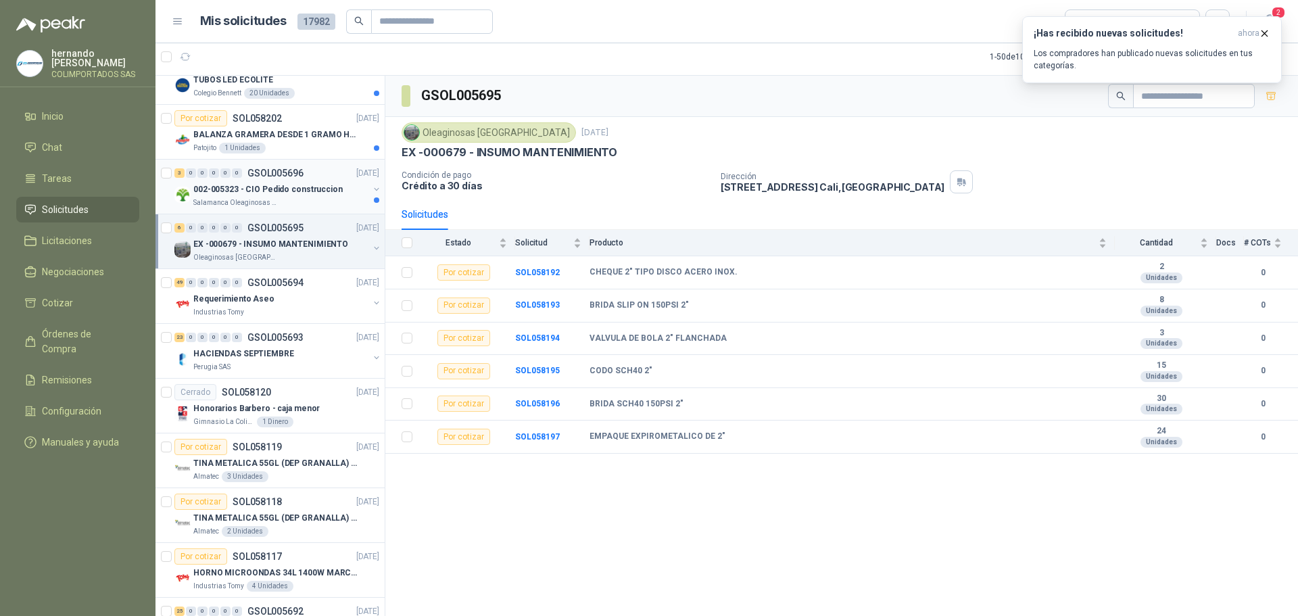
click at [265, 193] on p "002-005323 - CIO Pedido construccion" at bounding box center [267, 189] width 149 height 13
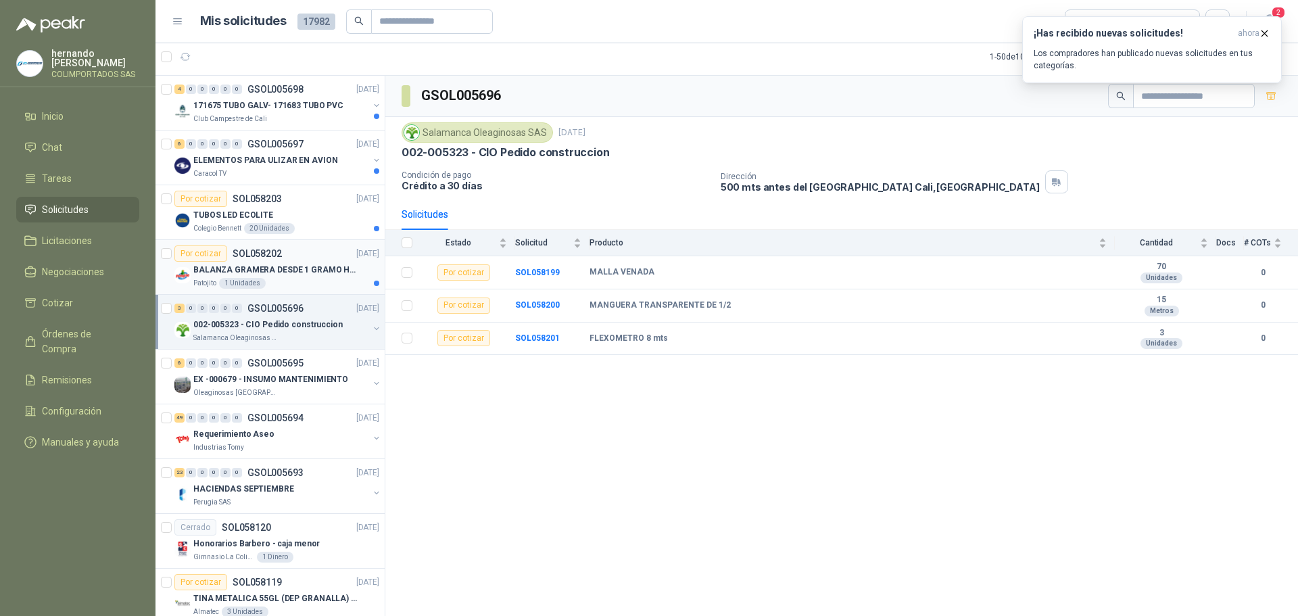
click at [283, 278] on div "Patojito 1 Unidades" at bounding box center [286, 283] width 186 height 11
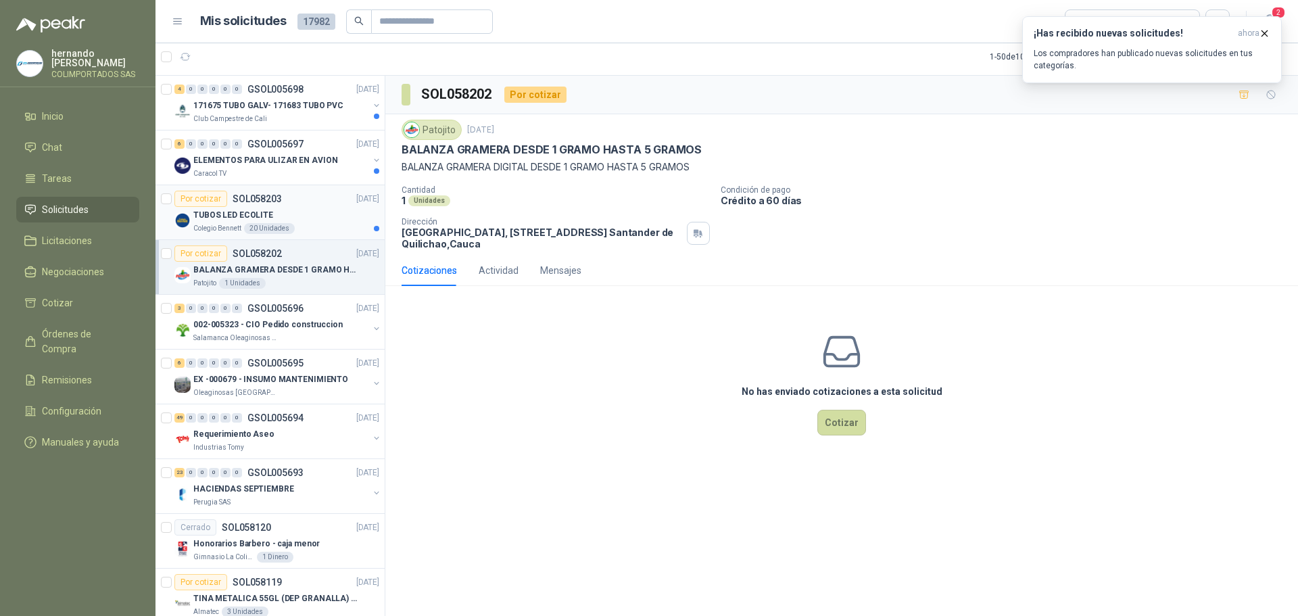
click at [315, 215] on div "TUBOS LED ECOLITE" at bounding box center [286, 215] width 186 height 16
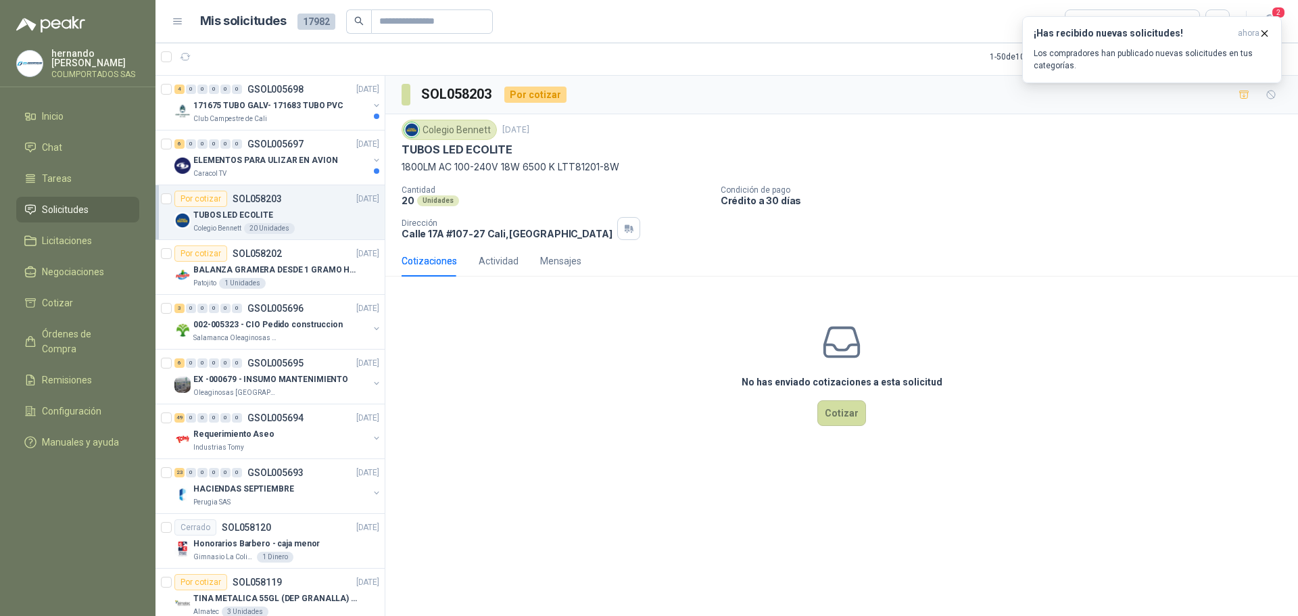
drag, startPoint x: 320, startPoint y: 215, endPoint x: 461, endPoint y: 413, distance: 242.9
click at [461, 416] on div "No has enviado cotizaciones a esta solicitud Cotizar" at bounding box center [841, 373] width 912 height 172
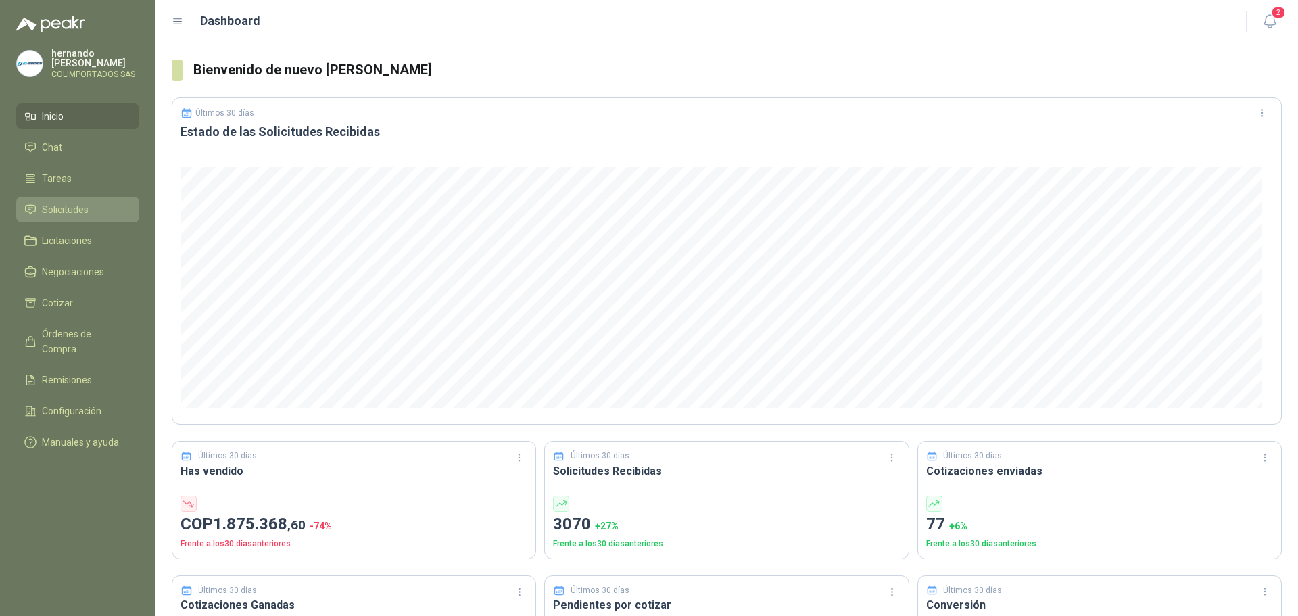
click at [84, 215] on span "Solicitudes" at bounding box center [65, 209] width 47 height 15
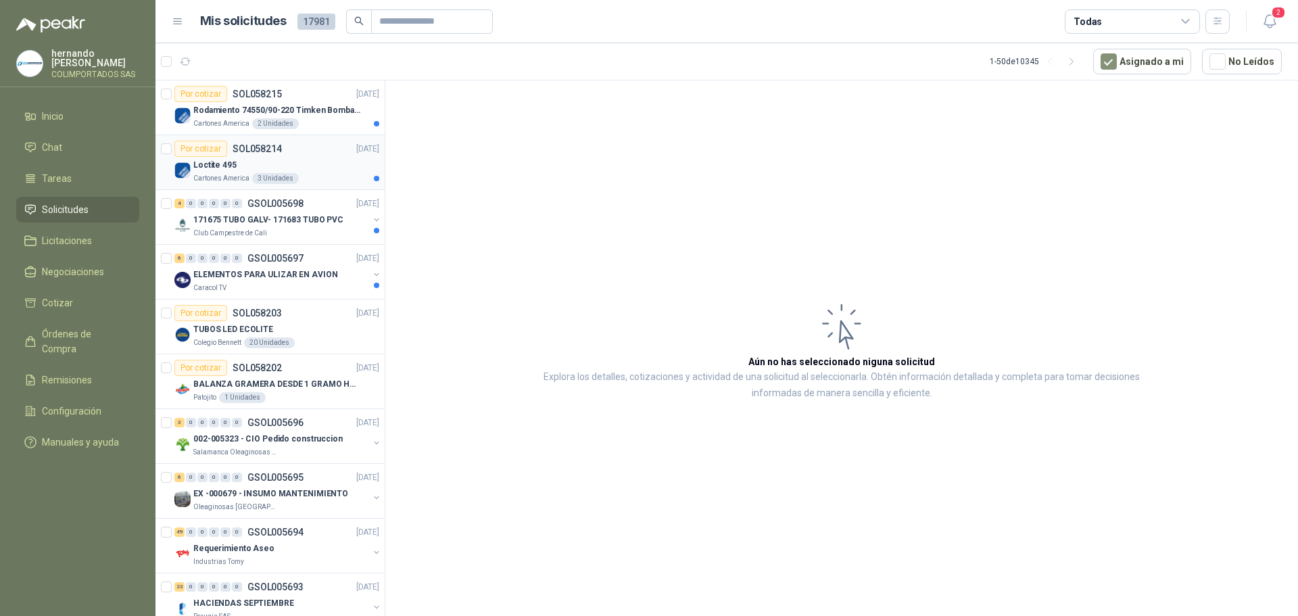
click at [313, 157] on div "Loctite 495" at bounding box center [286, 165] width 186 height 16
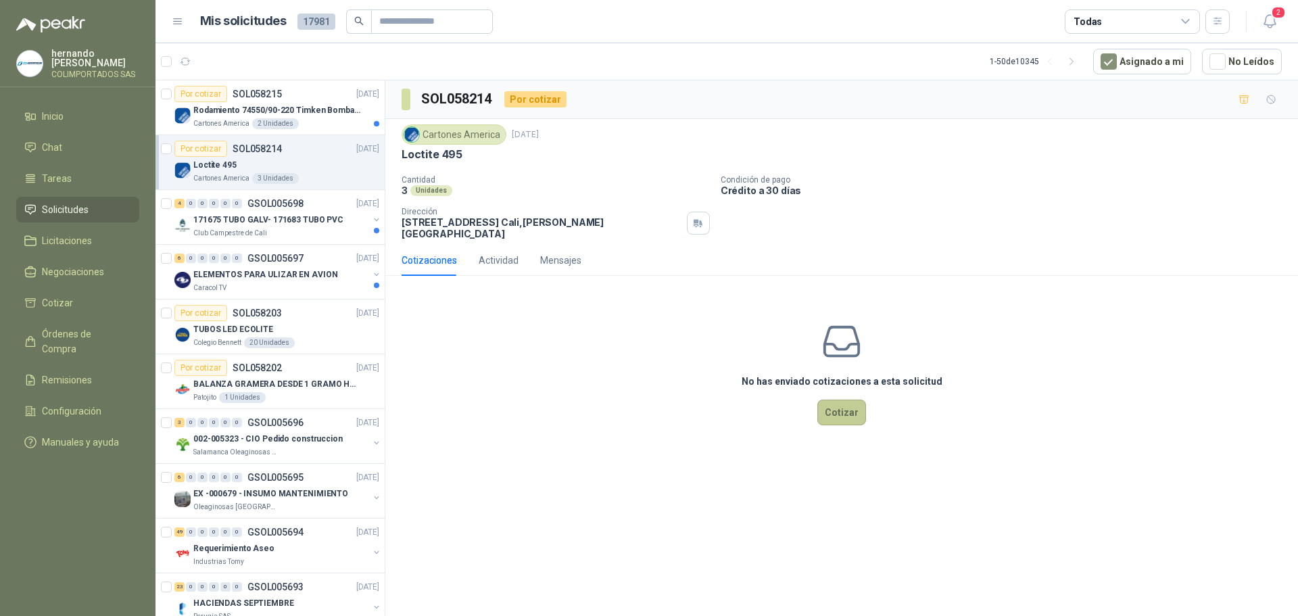
click at [842, 405] on button "Cotizar" at bounding box center [841, 412] width 49 height 26
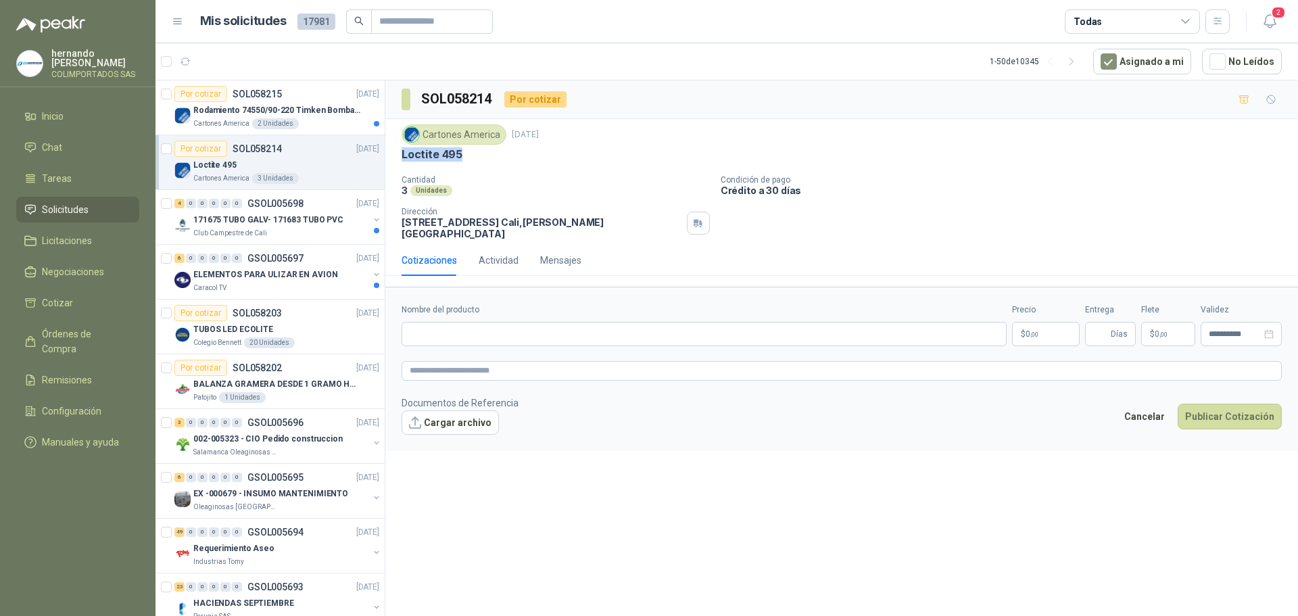
drag, startPoint x: 467, startPoint y: 153, endPoint x: 404, endPoint y: 162, distance: 64.1
click at [404, 162] on div "Loctite 495" at bounding box center [841, 154] width 880 height 14
copy p "Loctite 495"
click at [475, 331] on input "Nombre del producto" at bounding box center [703, 334] width 605 height 24
paste input "**********"
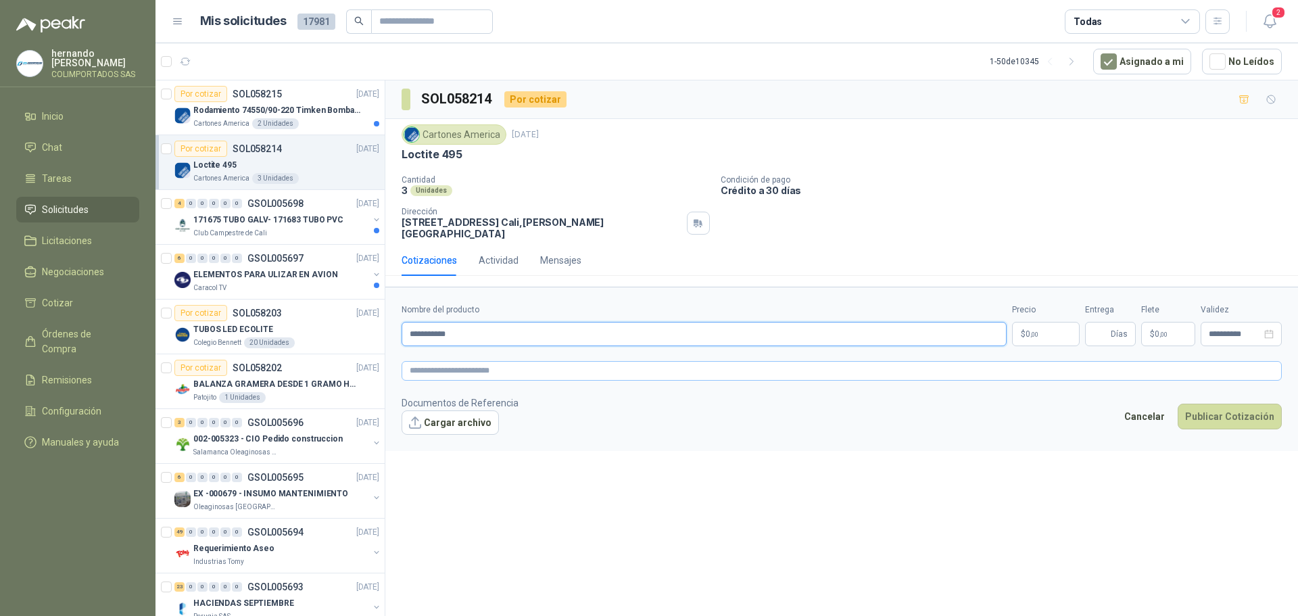
type input "**********"
click at [482, 361] on textarea at bounding box center [841, 371] width 880 height 20
paste textarea "**********"
type textarea "**********"
click at [1058, 322] on p "$ 0 ,00" at bounding box center [1046, 334] width 68 height 24
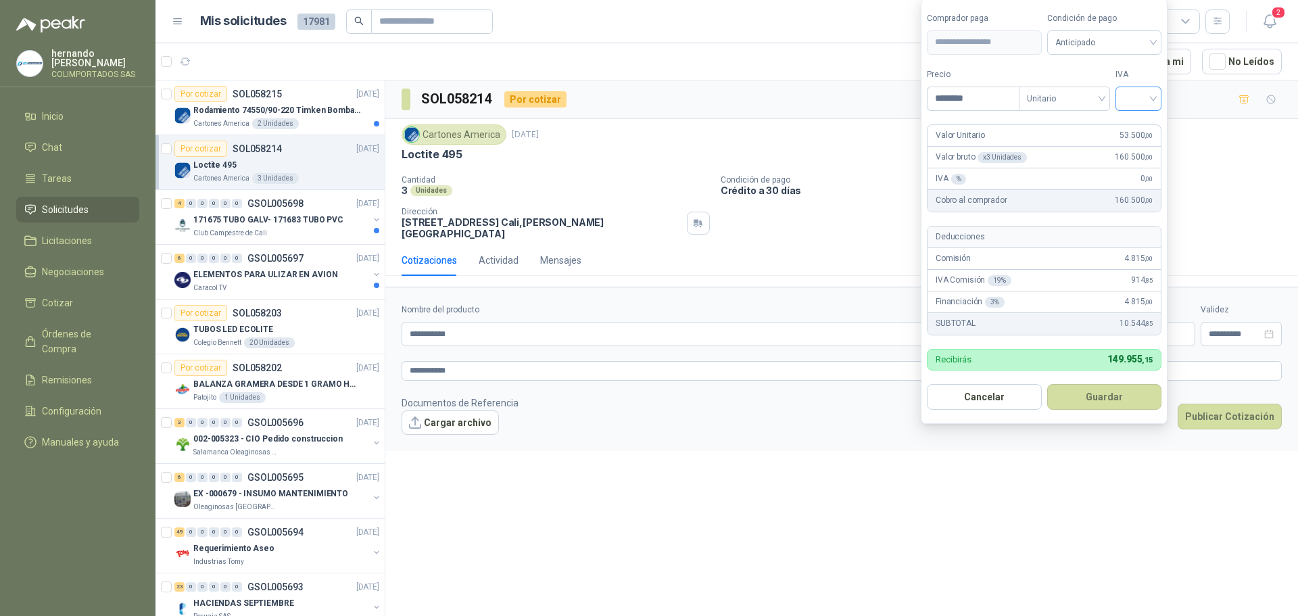
type input "********"
click at [1153, 95] on input "search" at bounding box center [1138, 97] width 30 height 20
click at [1142, 130] on div "19%" at bounding box center [1141, 126] width 25 height 15
click at [1159, 43] on div "Anticipado" at bounding box center [1106, 42] width 116 height 24
click at [1106, 90] on div "Crédito a 30 días" at bounding box center [1106, 91] width 95 height 15
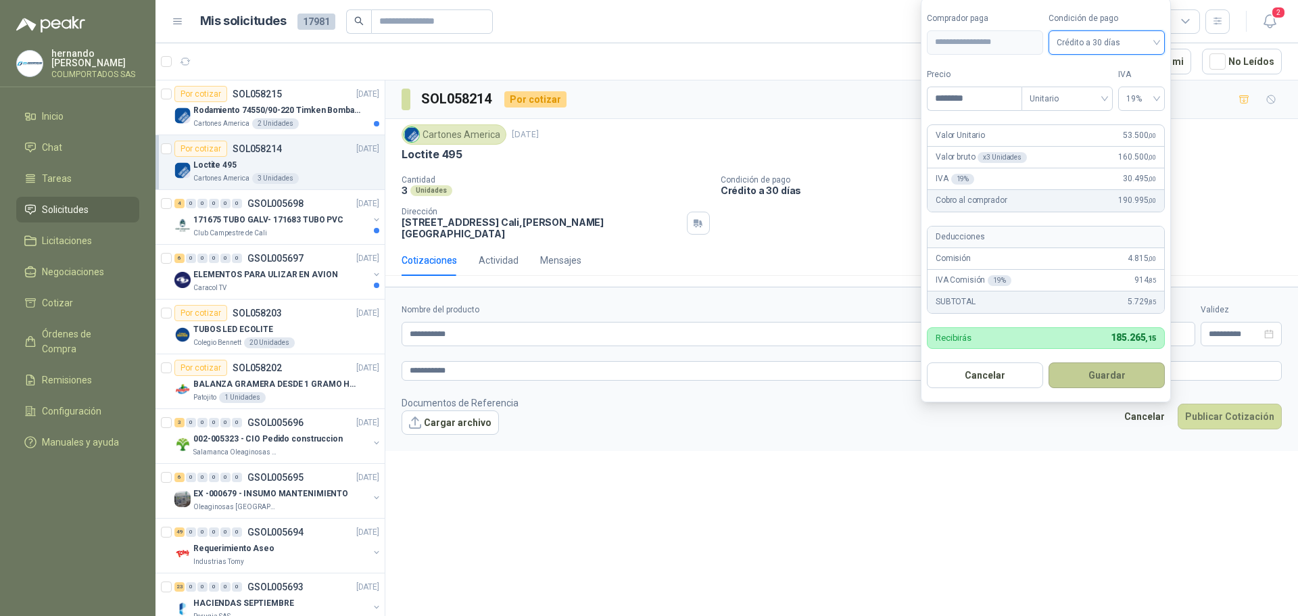
click at [1115, 380] on button "Guardar" at bounding box center [1106, 375] width 116 height 26
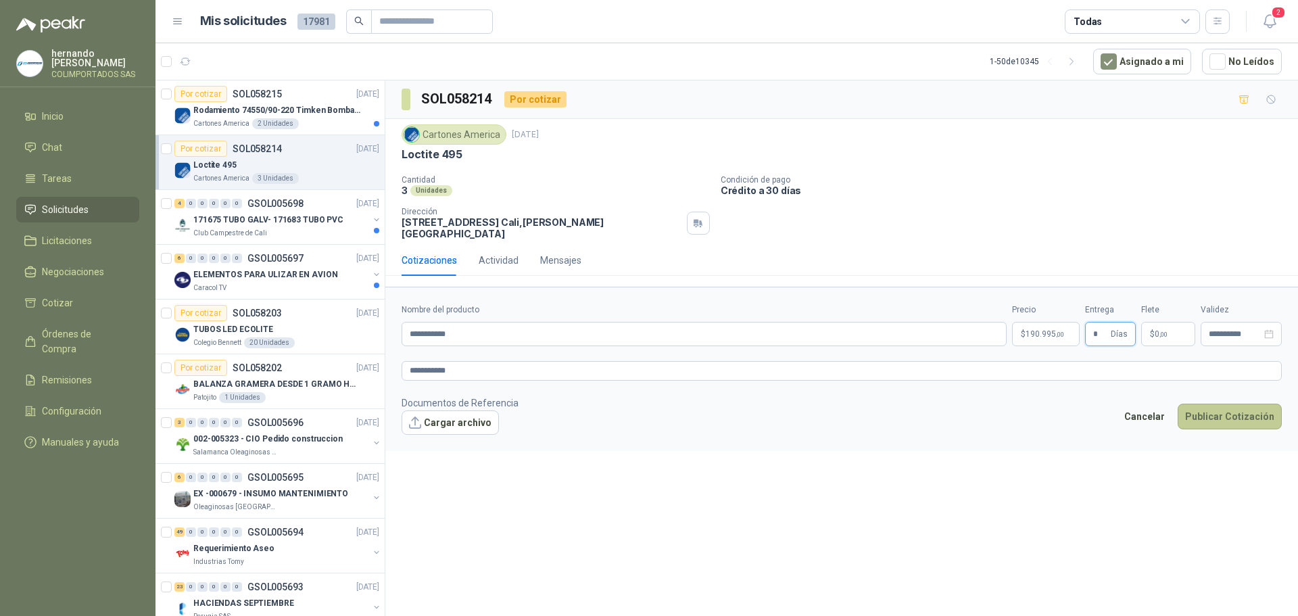
type input "*"
click at [1235, 408] on button "Publicar Cotización" at bounding box center [1229, 417] width 104 height 26
